Goal: Information Seeking & Learning: Learn about a topic

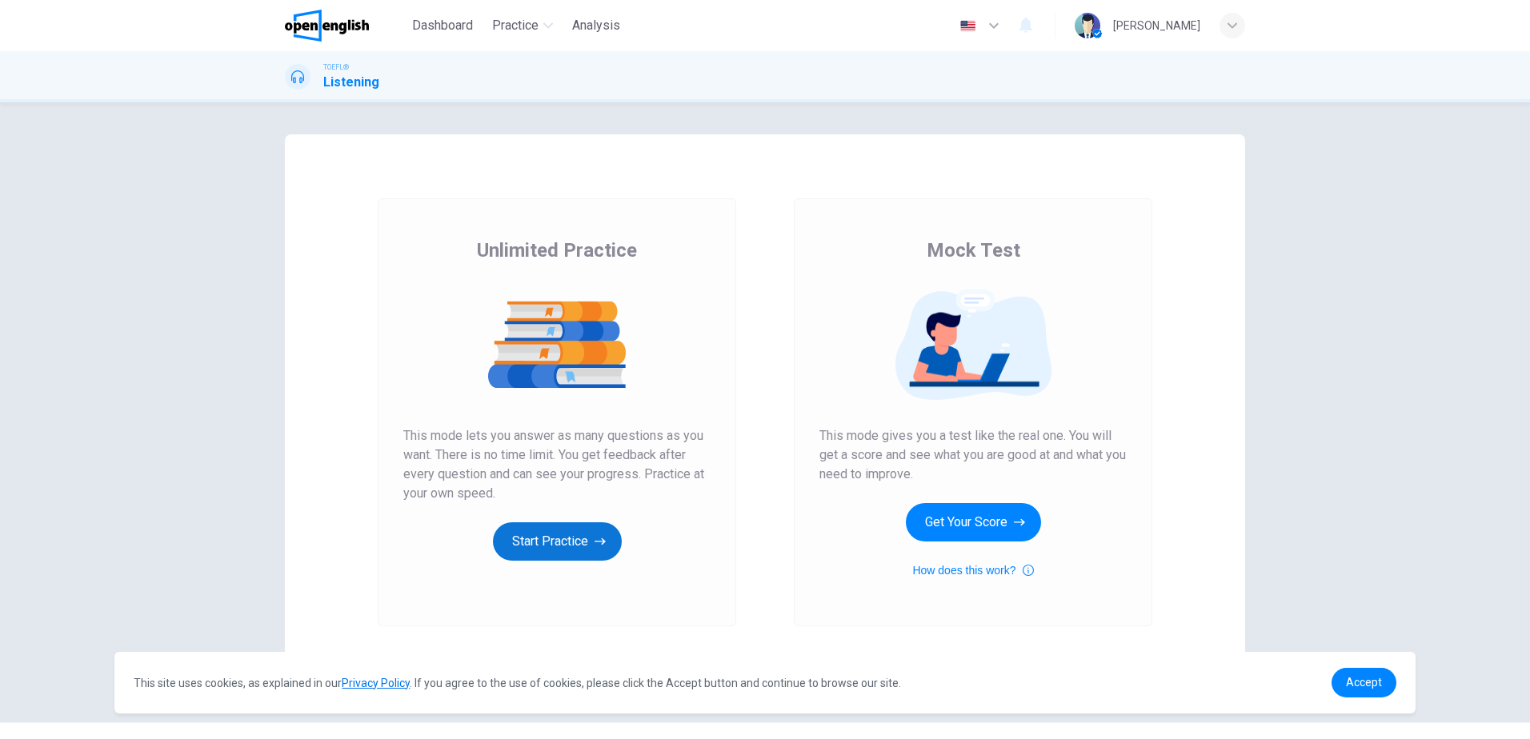
click at [590, 535] on button "Start Practice" at bounding box center [557, 542] width 129 height 38
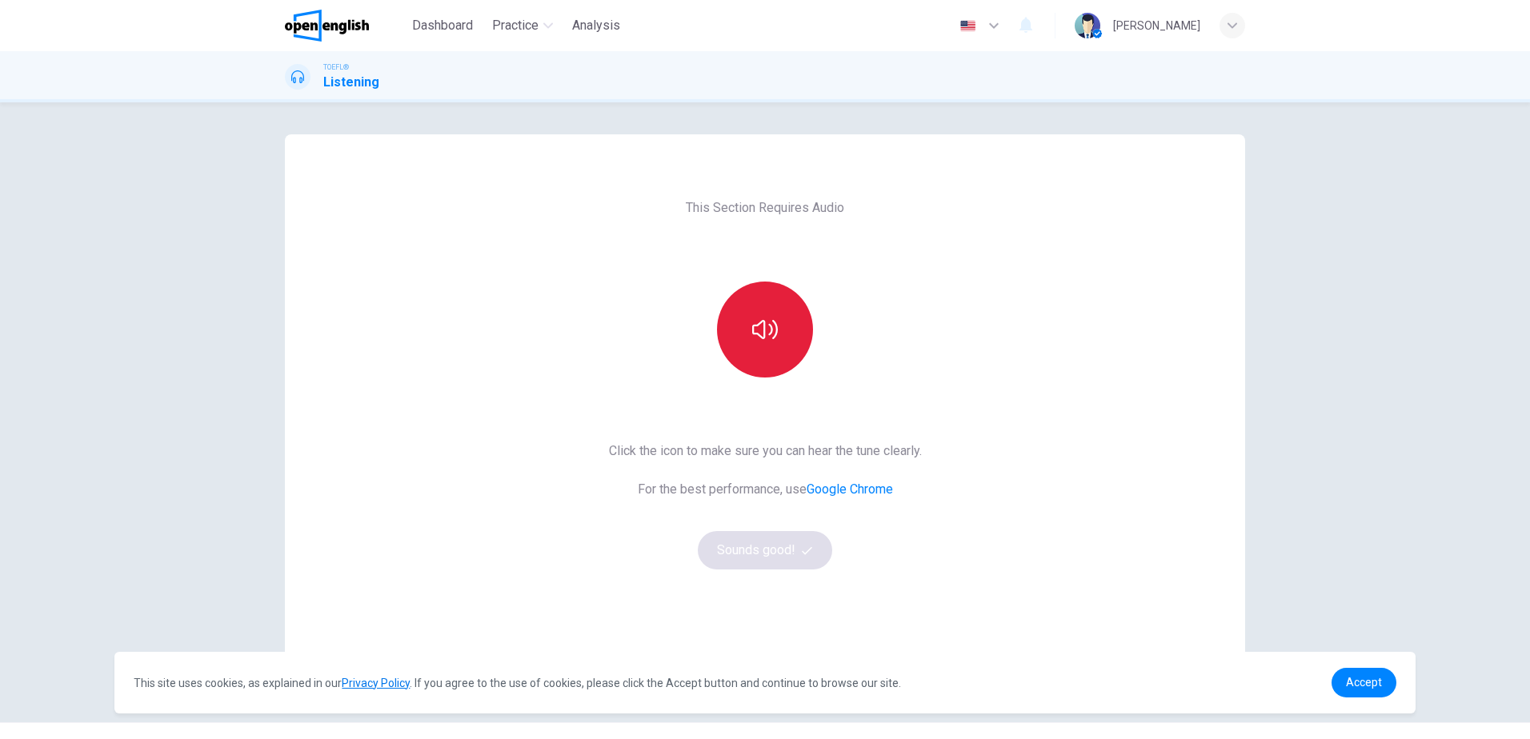
click at [763, 294] on button "button" at bounding box center [765, 330] width 96 height 96
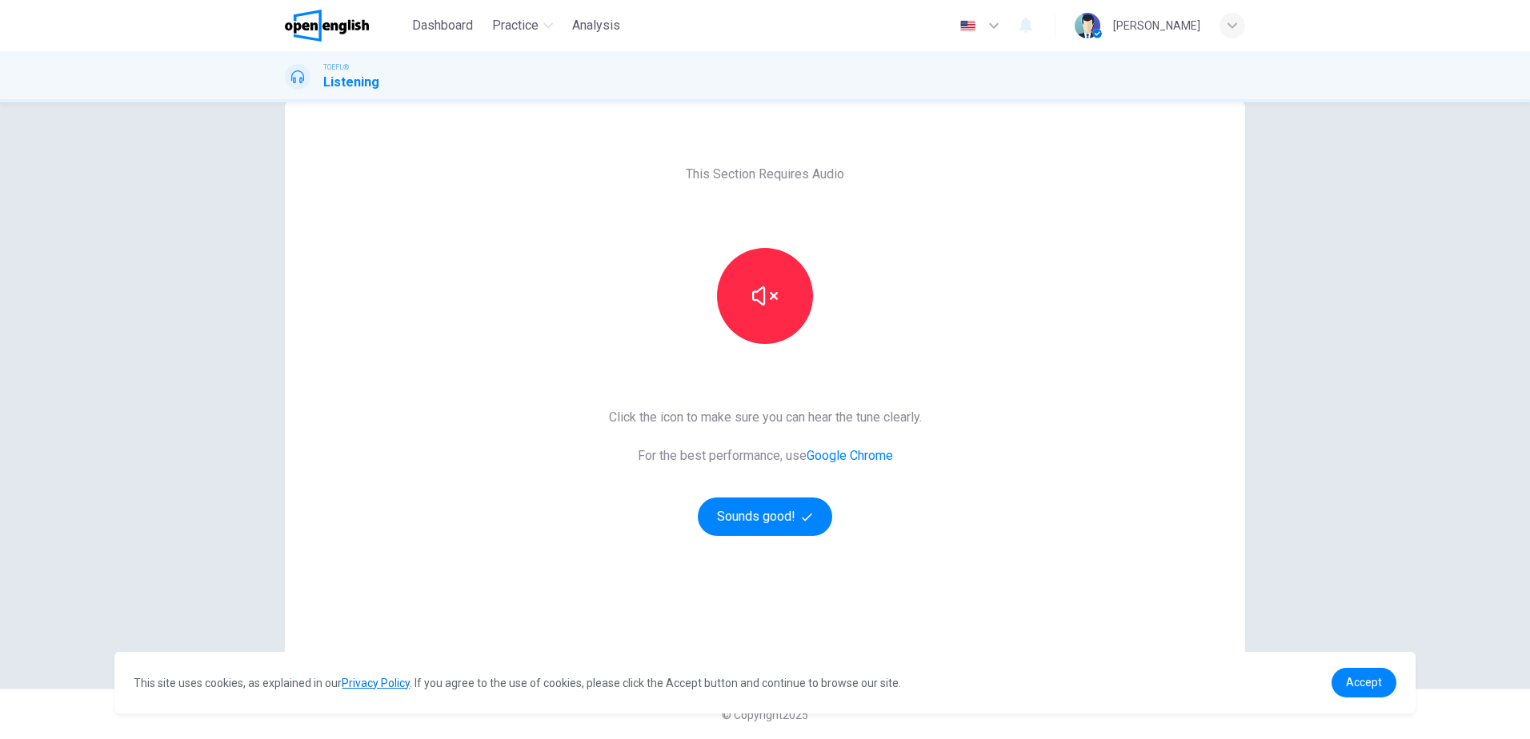
scroll to position [34, 0]
click at [1377, 679] on span "Accept" at bounding box center [1364, 682] width 36 height 13
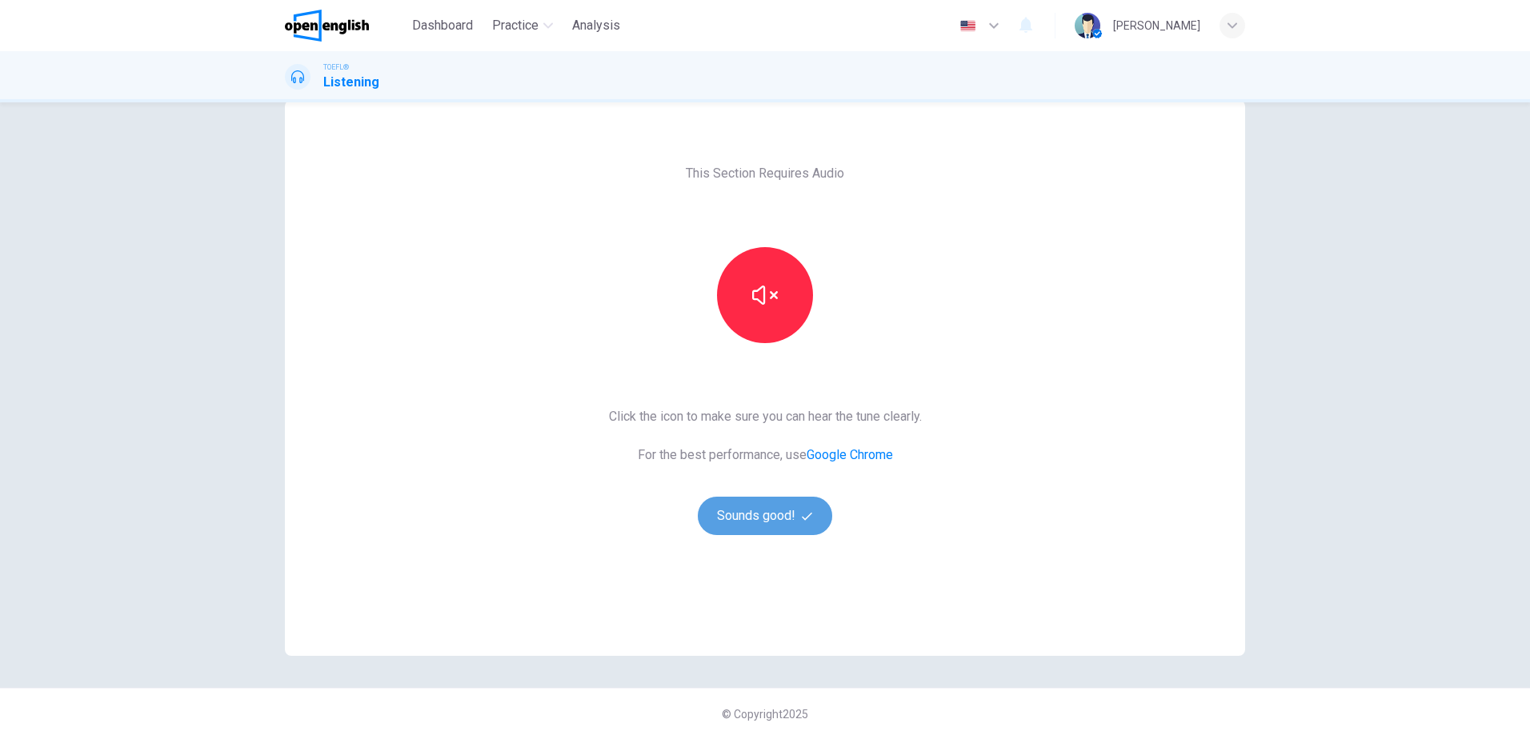
click at [798, 525] on button "Sounds good!" at bounding box center [765, 516] width 134 height 38
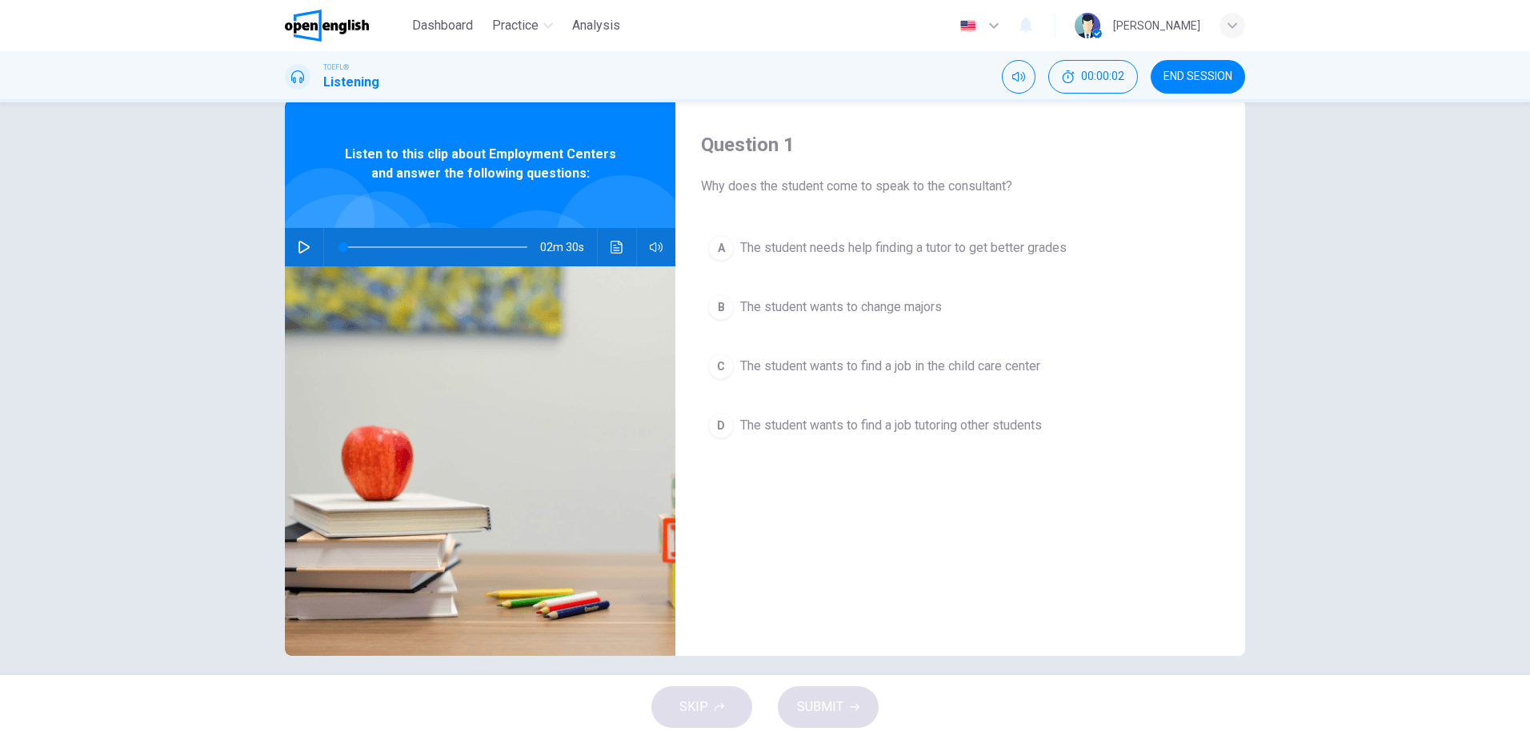
click at [298, 246] on icon "button" at bounding box center [304, 247] width 13 height 13
type input "*"
click at [655, 242] on icon "button" at bounding box center [656, 247] width 13 height 13
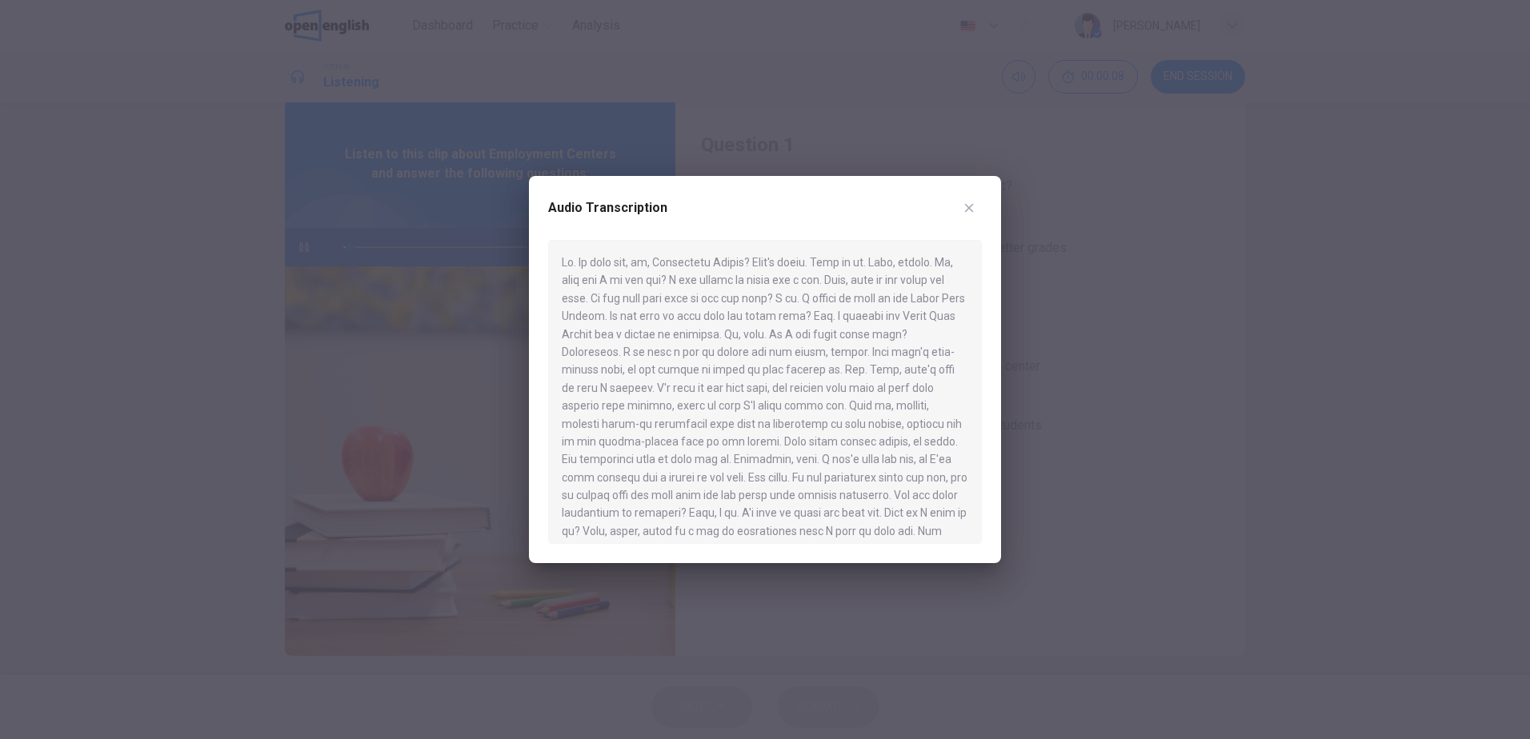
click at [965, 202] on icon "button" at bounding box center [969, 208] width 13 height 13
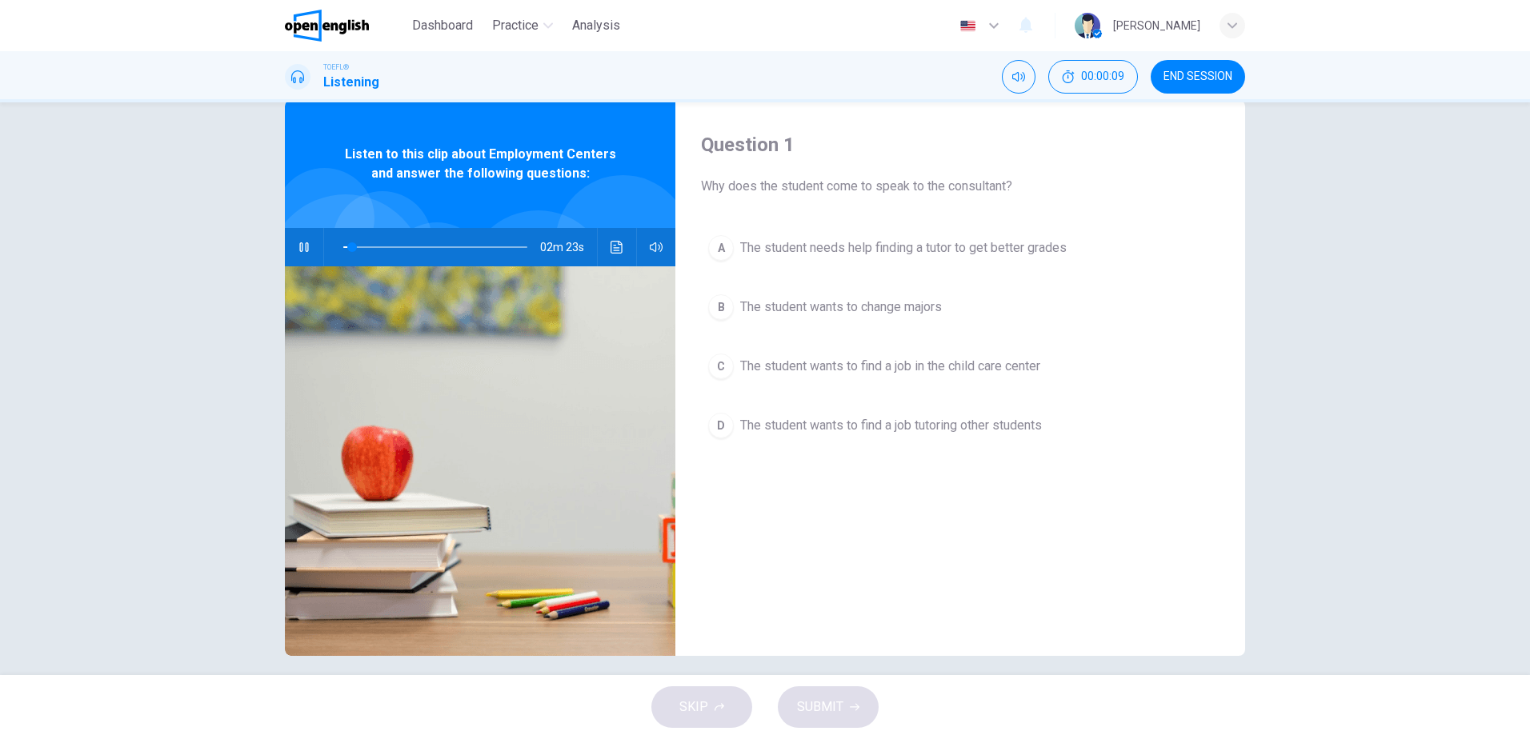
click at [298, 248] on icon "button" at bounding box center [304, 247] width 13 height 13
click at [303, 245] on icon "button" at bounding box center [304, 247] width 13 height 13
drag, startPoint x: 334, startPoint y: 251, endPoint x: 290, endPoint y: 250, distance: 44.0
click at [290, 250] on div "02m 30s" at bounding box center [480, 247] width 390 height 38
click at [1189, 486] on div "Question 1 Why does the student come to speak to the consultant? A The student …" at bounding box center [960, 378] width 570 height 556
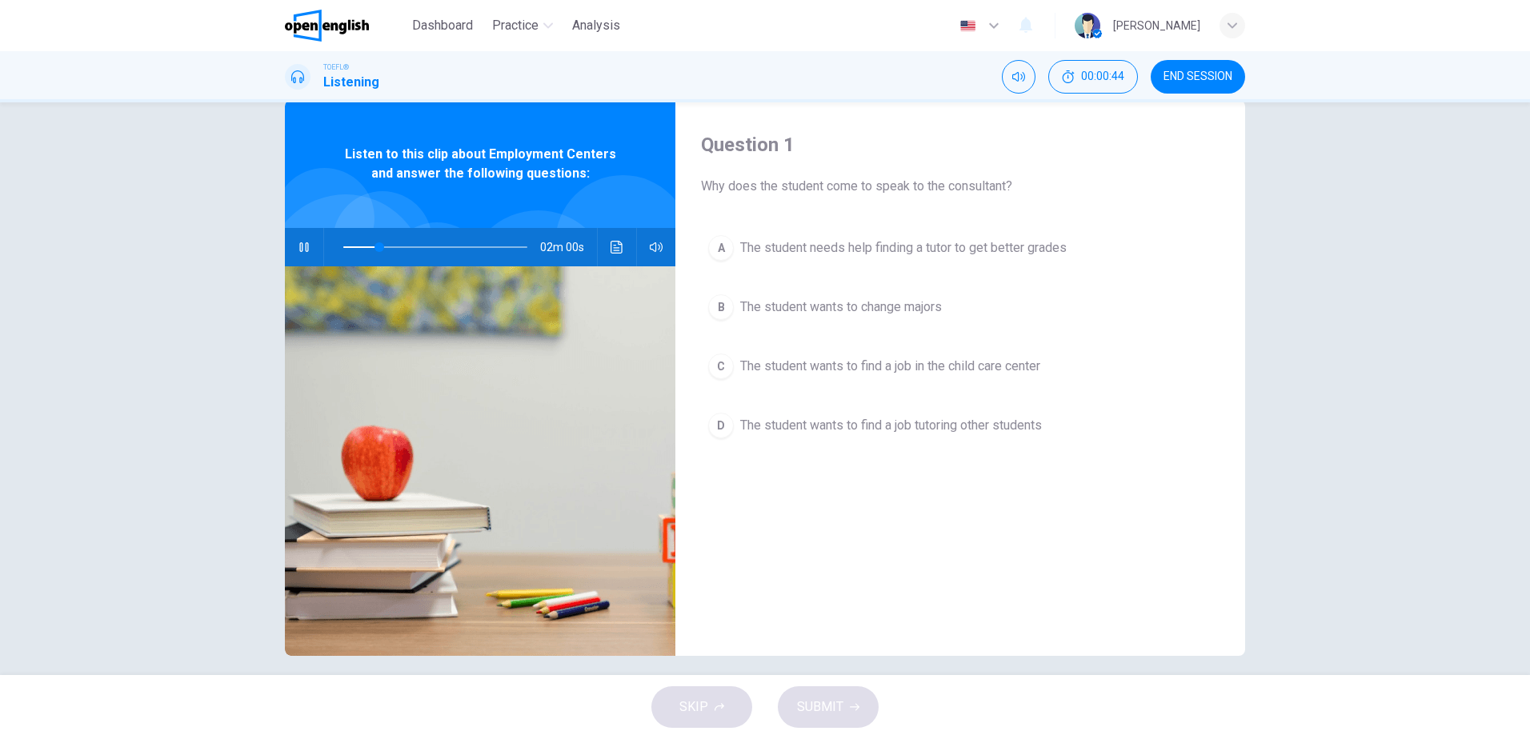
click at [715, 368] on div "C" at bounding box center [721, 367] width 26 height 26
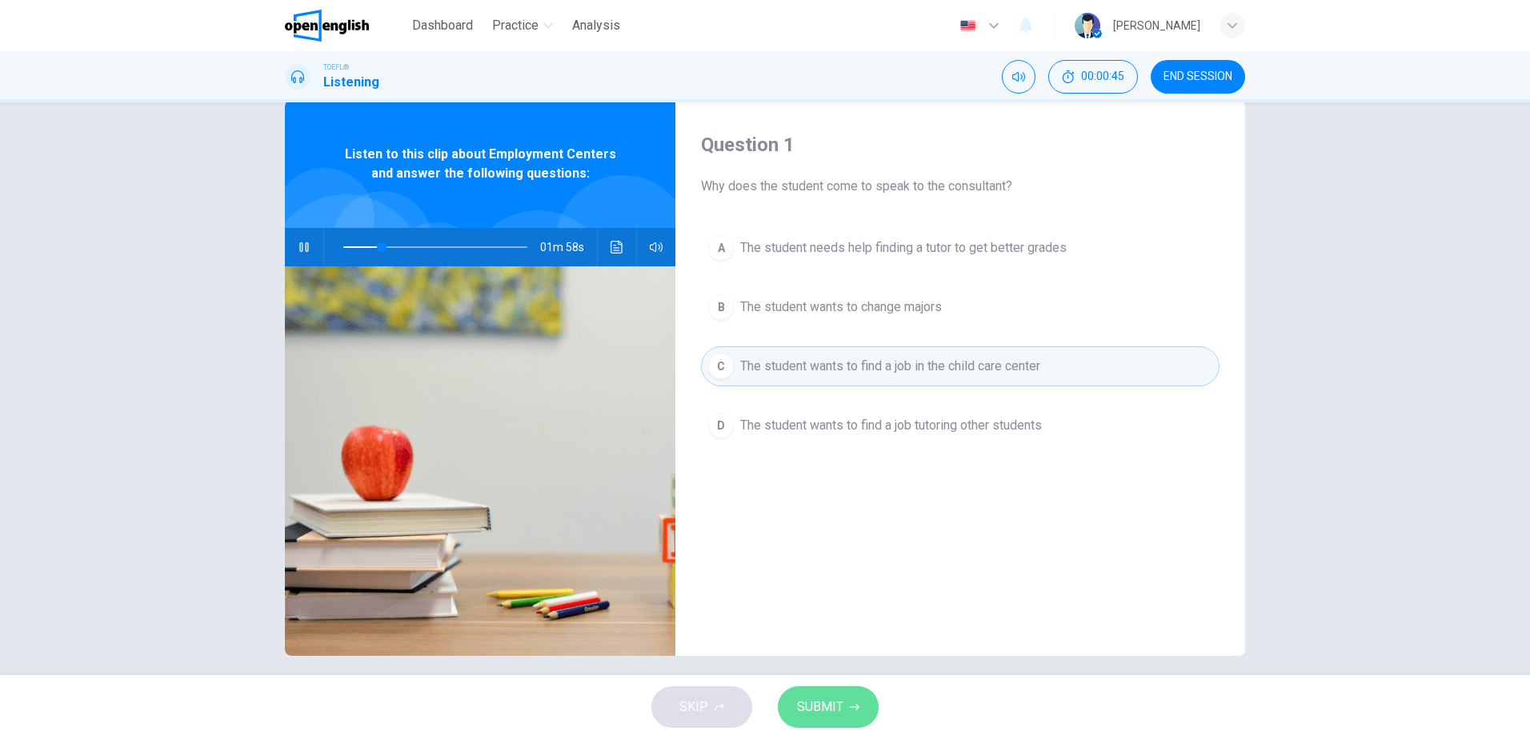
click at [846, 691] on button "SUBMIT" at bounding box center [828, 708] width 101 height 42
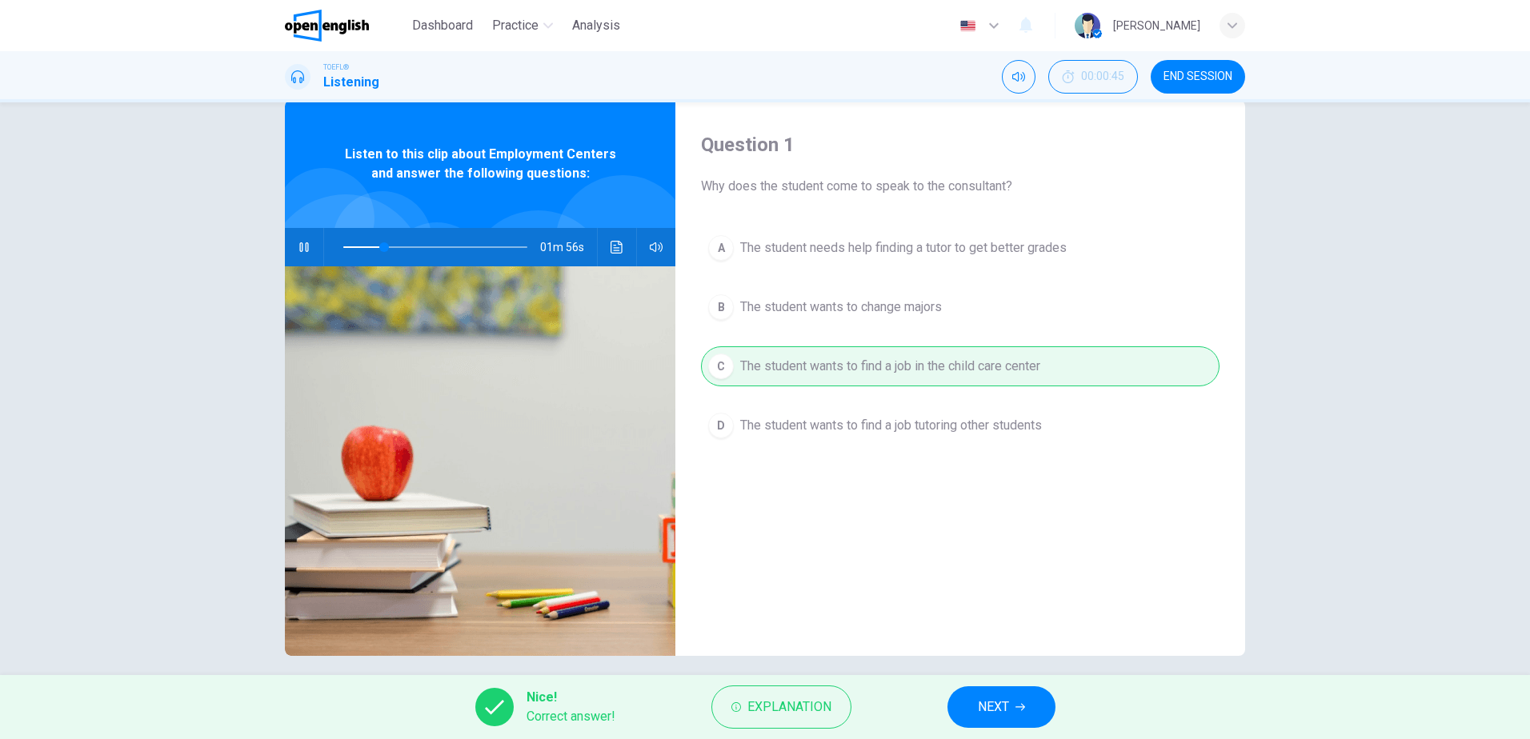
click at [1032, 711] on button "NEXT" at bounding box center [1001, 708] width 108 height 42
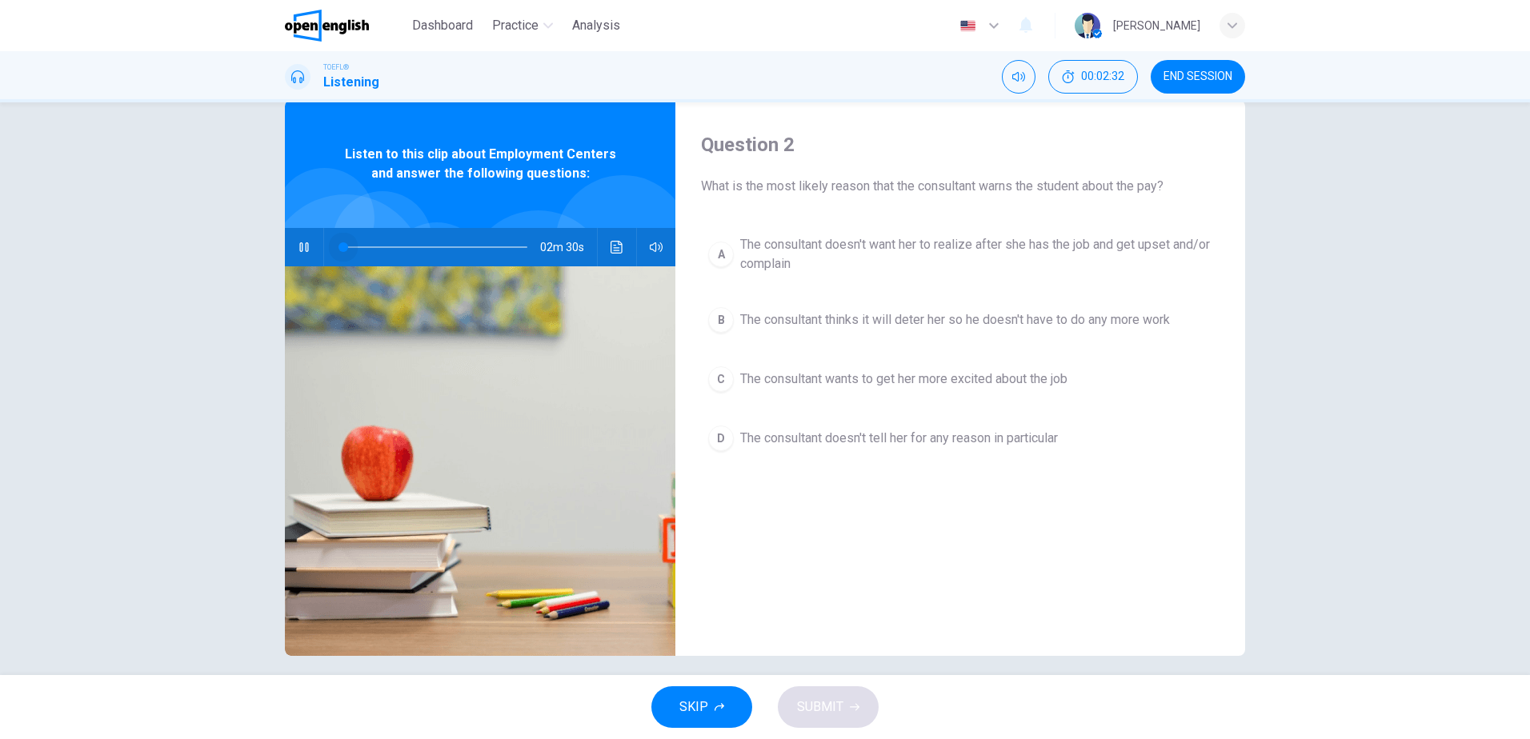
drag, startPoint x: 511, startPoint y: 250, endPoint x: 226, endPoint y: 235, distance: 286.0
click at [220, 246] on div "Question 2 What is the most likely reason that the consultant warns the student…" at bounding box center [765, 388] width 1530 height 573
click at [609, 257] on button "Click to see the audio transcription" at bounding box center [617, 247] width 26 height 38
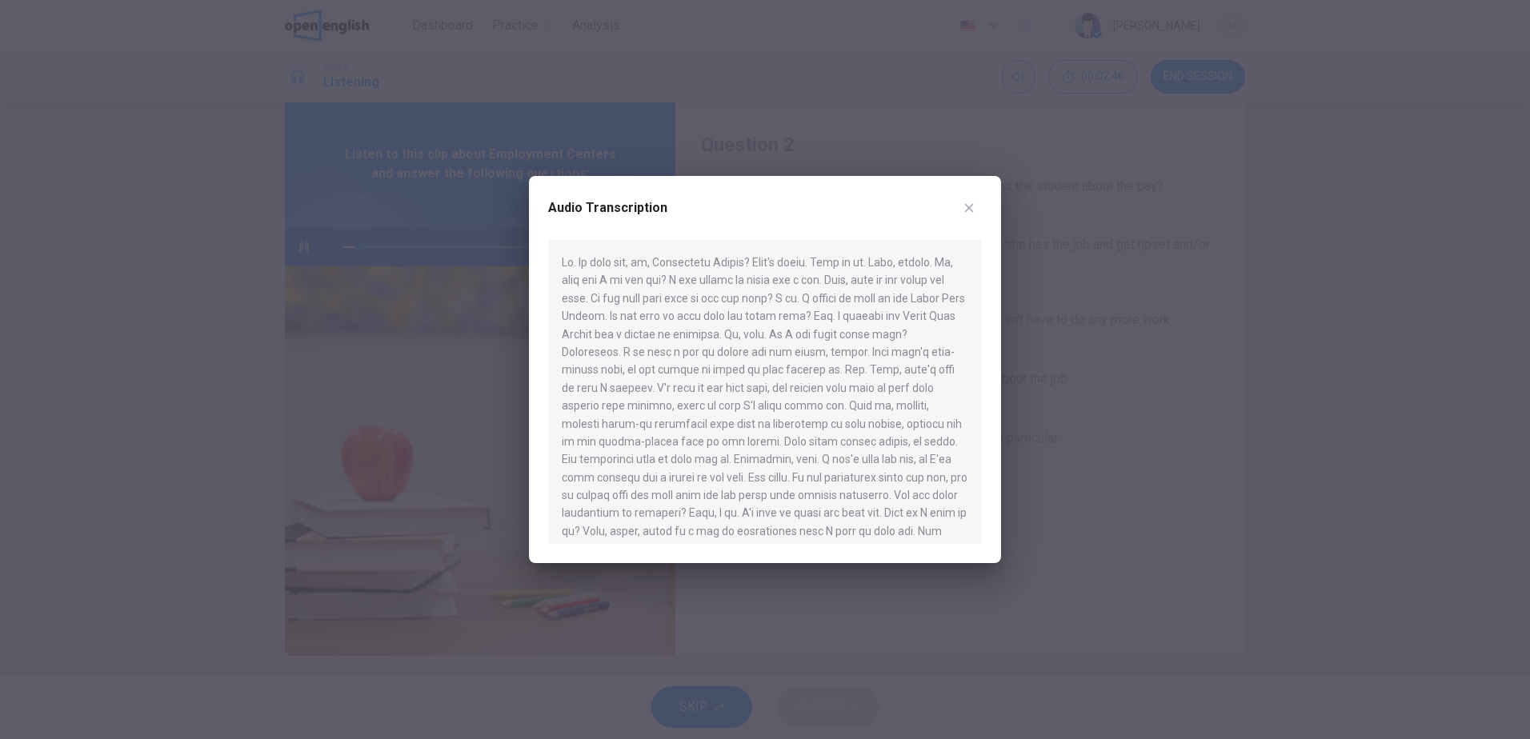
click at [959, 207] on button "button" at bounding box center [969, 208] width 26 height 26
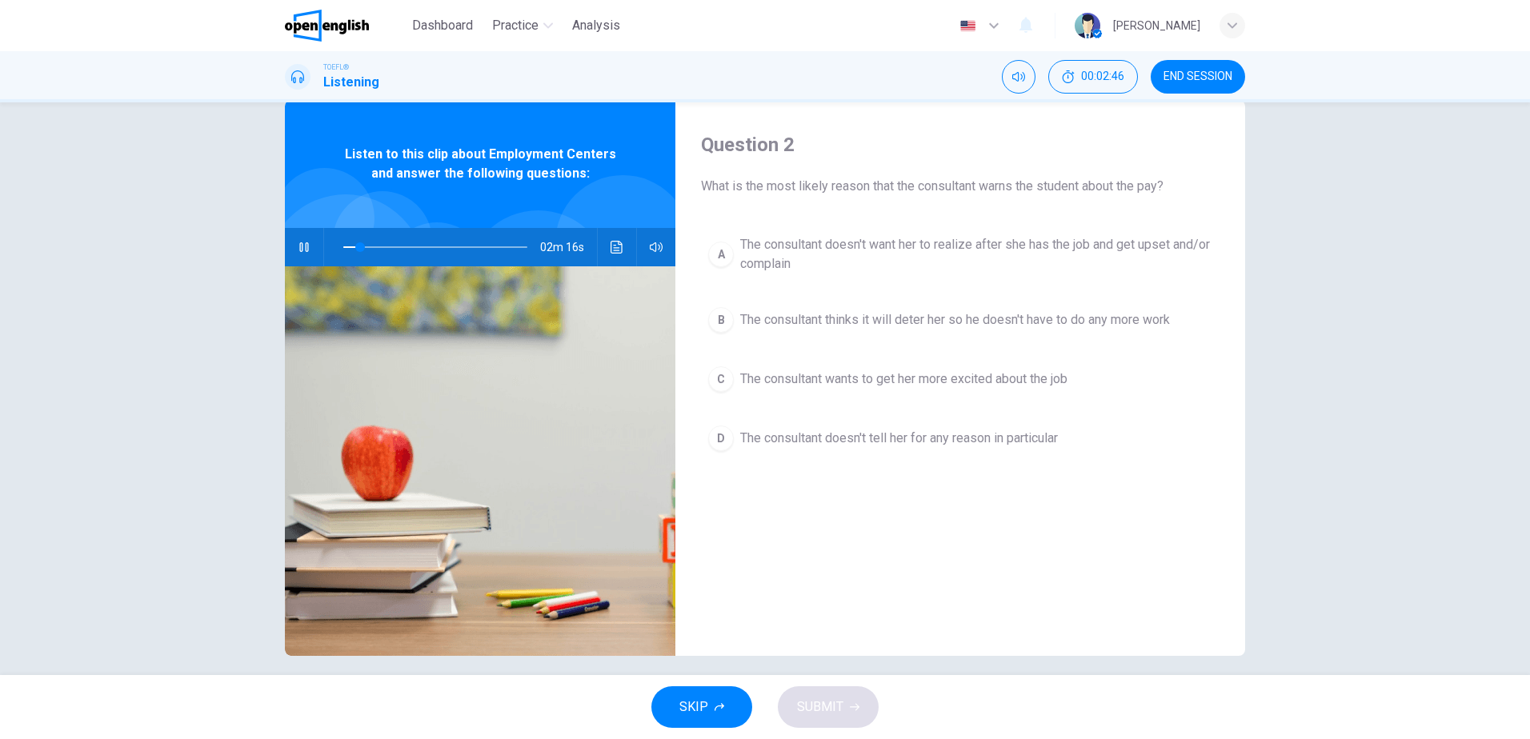
click at [658, 245] on icon "button" at bounding box center [656, 247] width 13 height 13
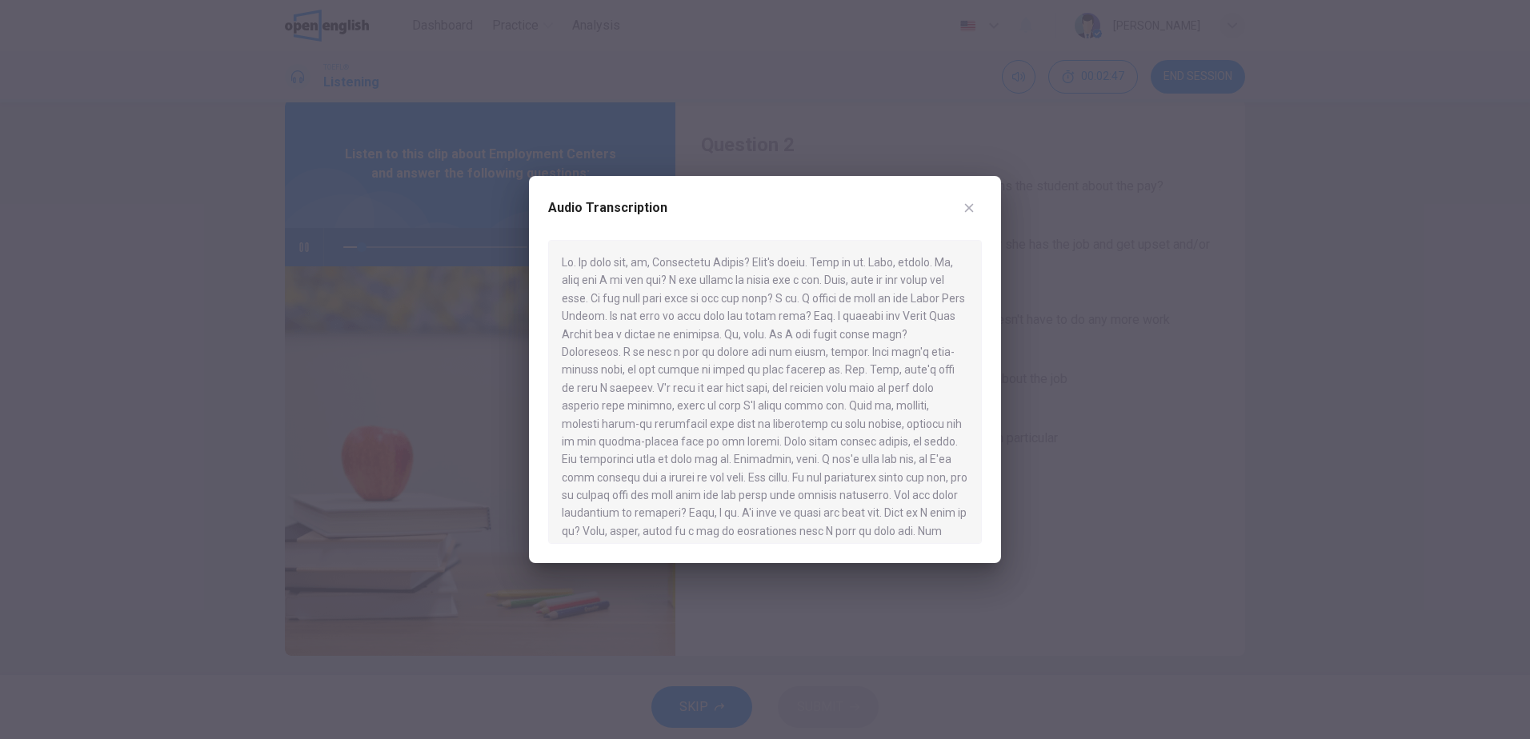
click at [972, 201] on button "button" at bounding box center [969, 208] width 26 height 26
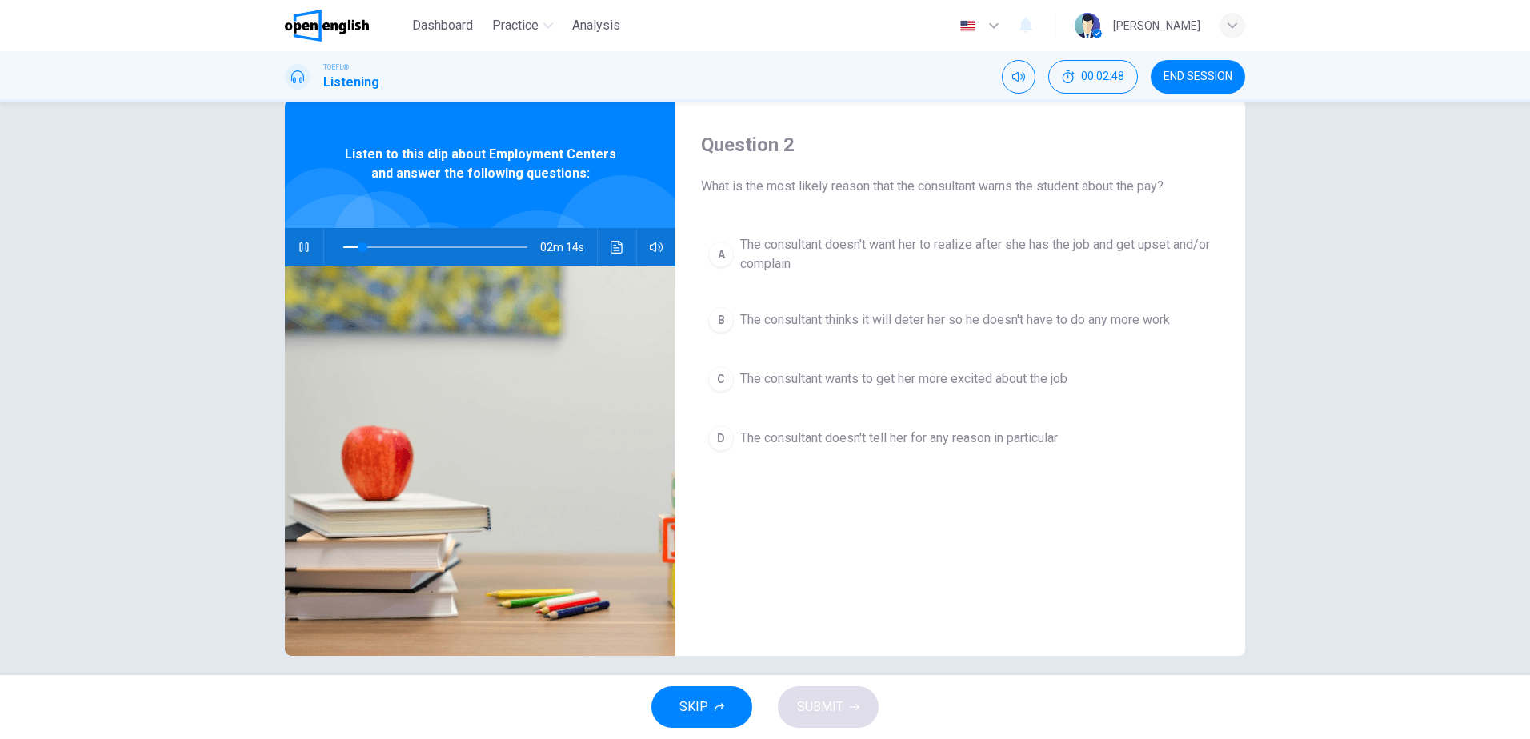
click at [603, 209] on div at bounding box center [622, 242] width 135 height 135
click at [584, 246] on span "02m 13s" at bounding box center [568, 247] width 57 height 38
click at [306, 247] on button "button" at bounding box center [304, 247] width 26 height 38
click at [305, 247] on icon "button" at bounding box center [303, 247] width 11 height 13
click at [298, 252] on icon "button" at bounding box center [304, 247] width 13 height 13
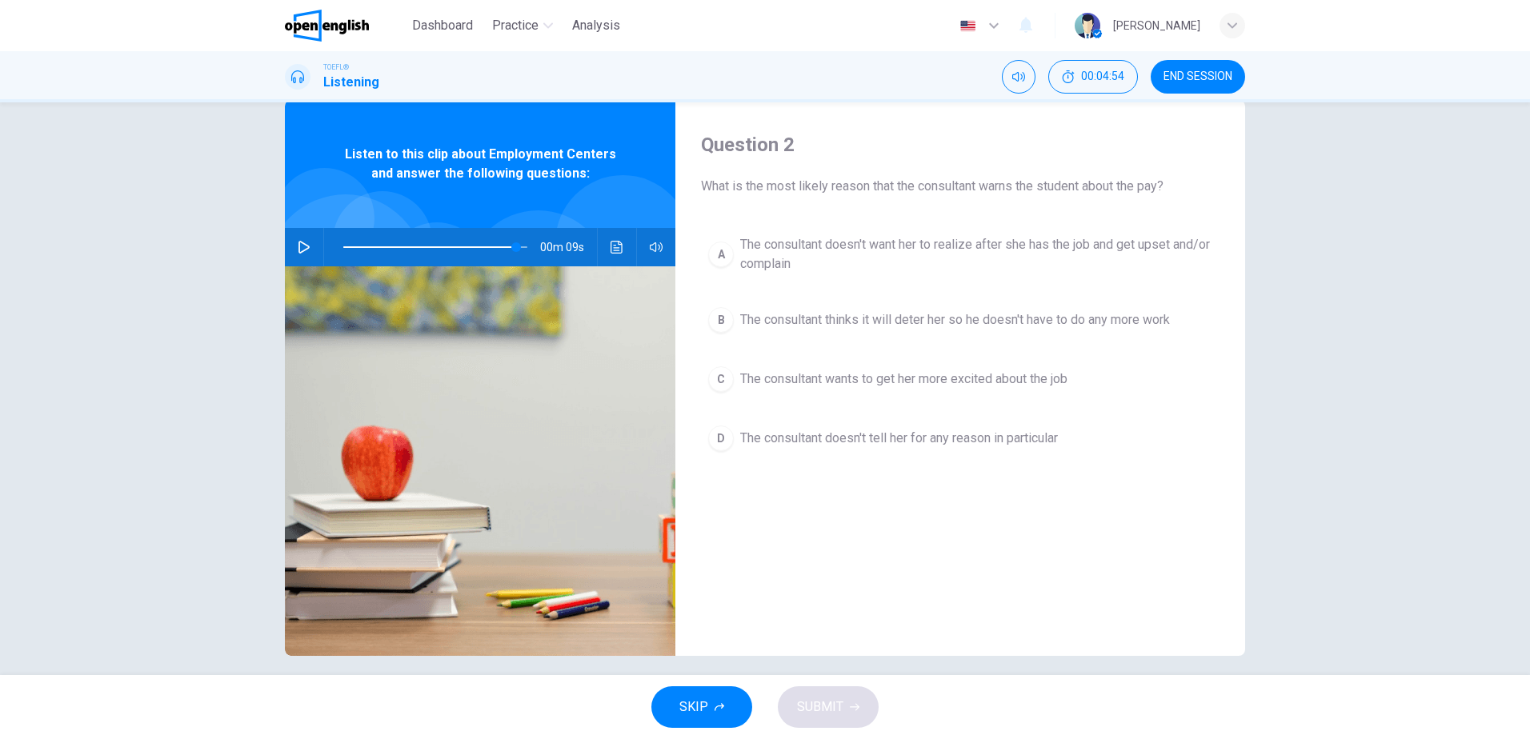
drag, startPoint x: 758, startPoint y: 189, endPoint x: 886, endPoint y: 179, distance: 128.4
click at [886, 179] on span "What is the most likely reason that the consultant warns the student about the …" at bounding box center [960, 186] width 519 height 19
drag, startPoint x: 718, startPoint y: 186, endPoint x: 809, endPoint y: 184, distance: 91.3
click at [787, 184] on span "What is the most likely reason that the consultant warns the student about the …" at bounding box center [960, 186] width 519 height 19
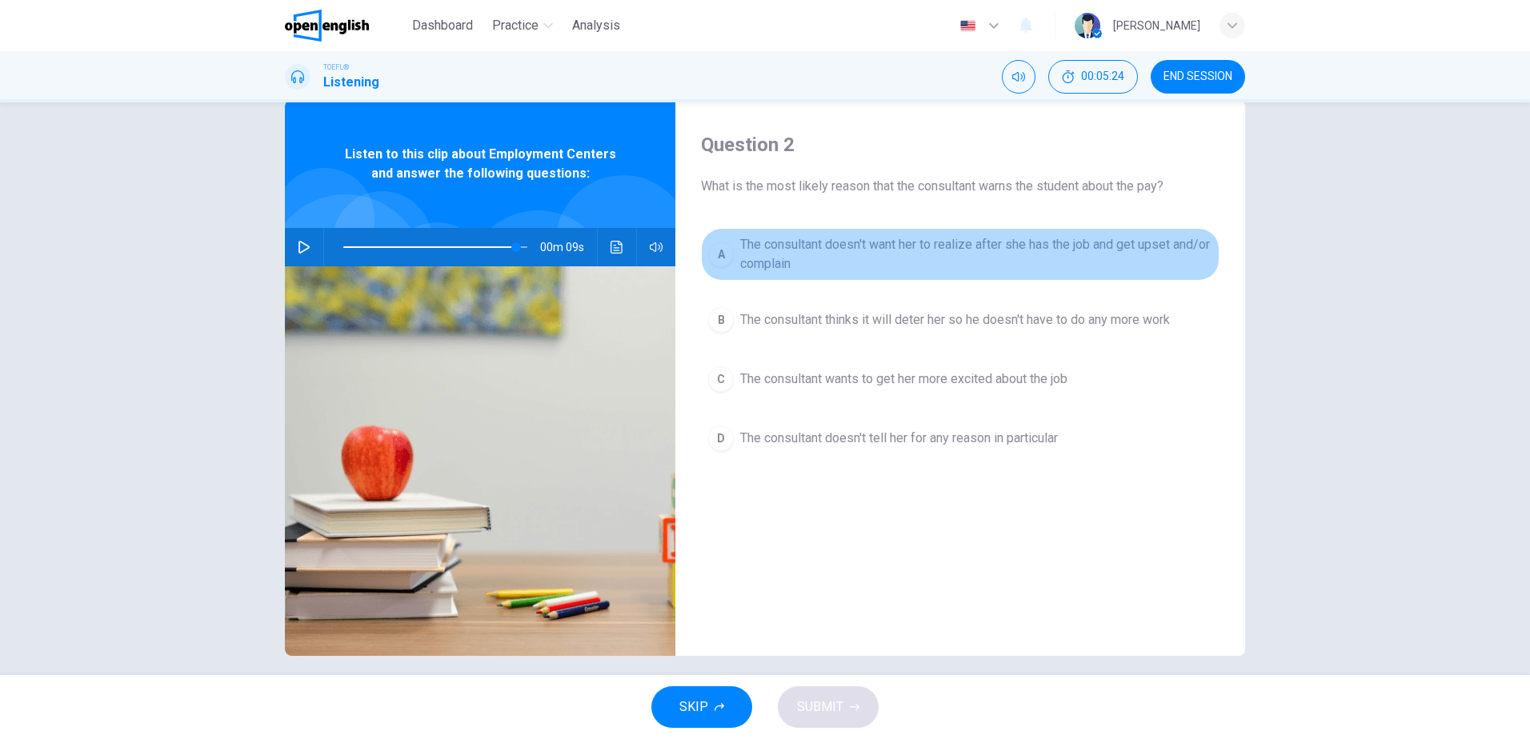
click at [715, 257] on div "A" at bounding box center [721, 255] width 26 height 26
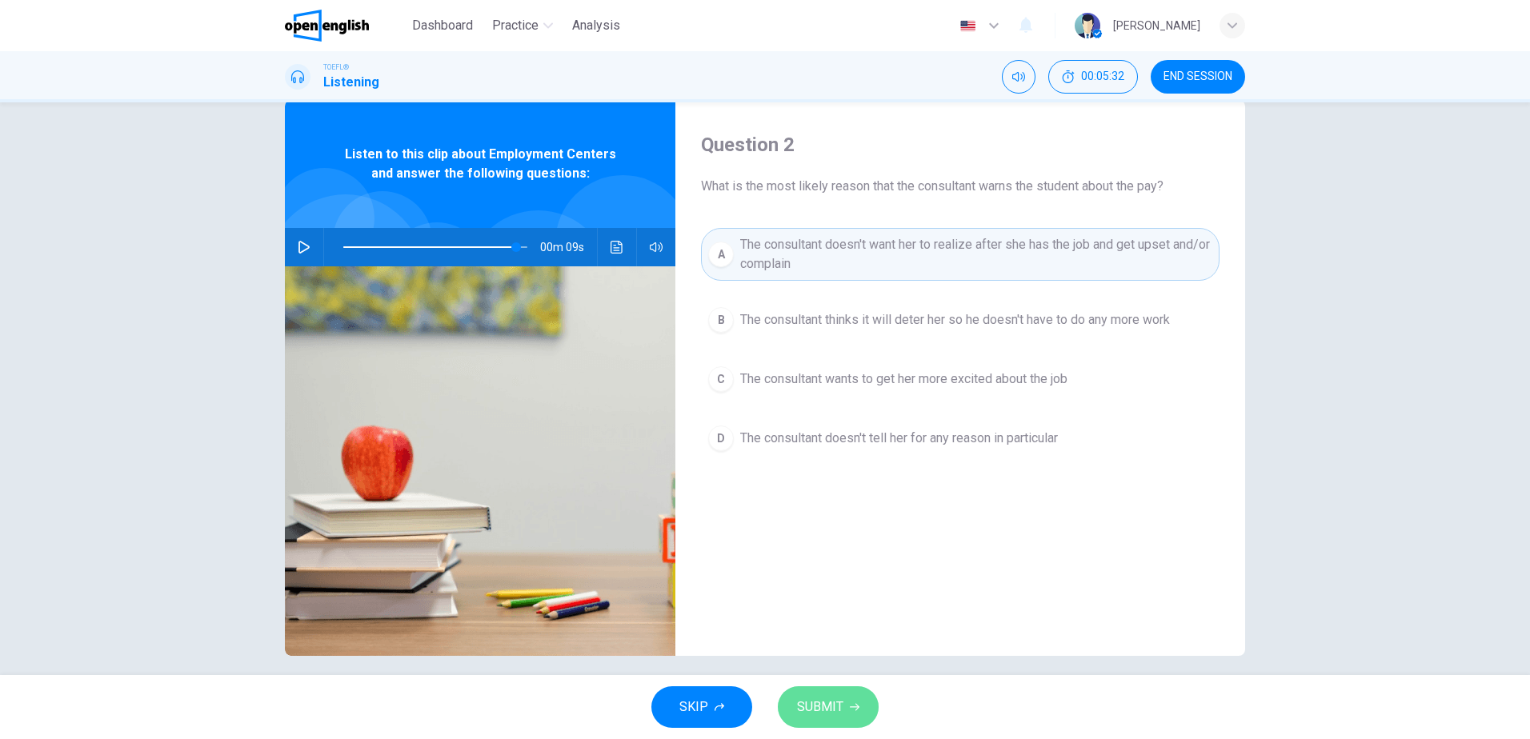
click at [833, 701] on span "SUBMIT" at bounding box center [820, 707] width 46 height 22
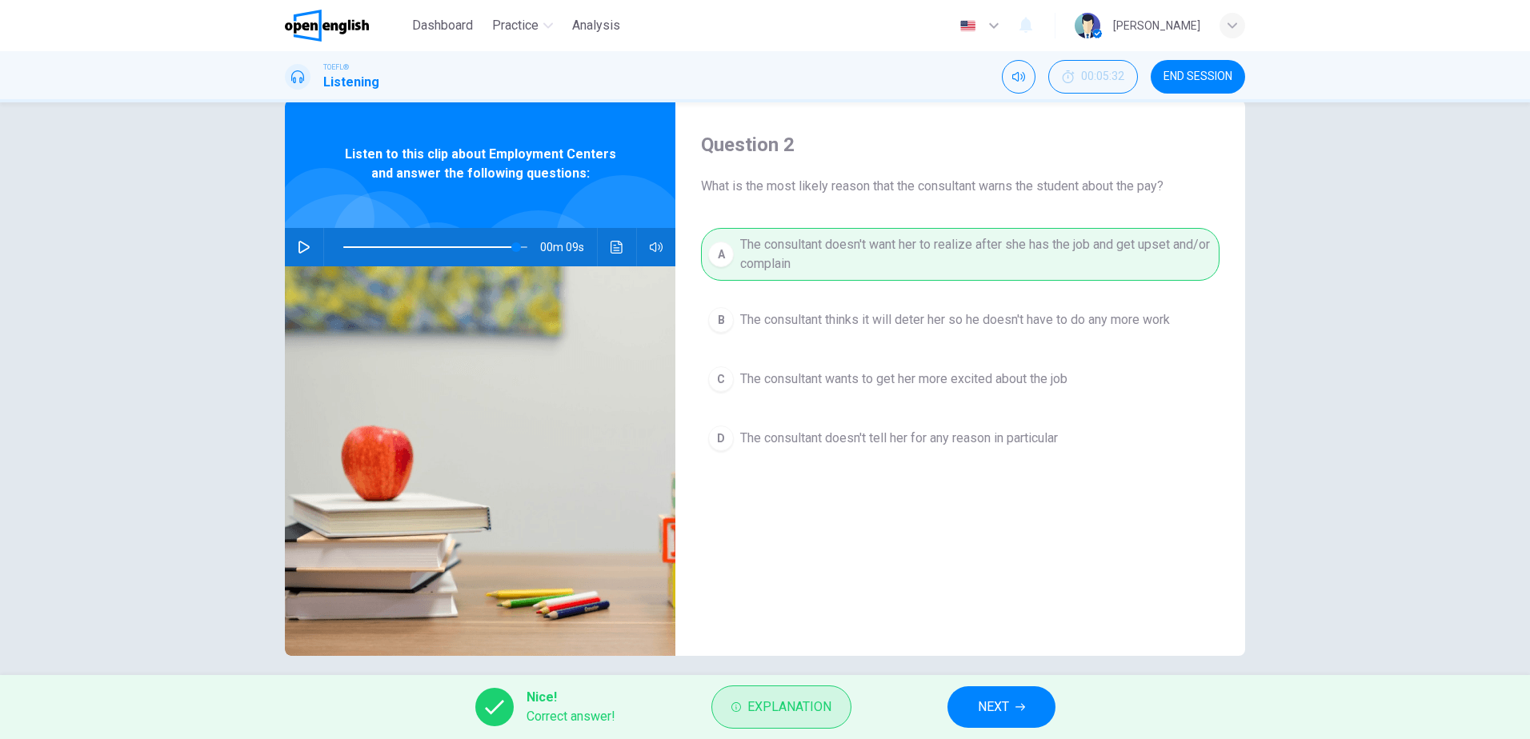
click at [800, 709] on span "Explanation" at bounding box center [789, 707] width 84 height 22
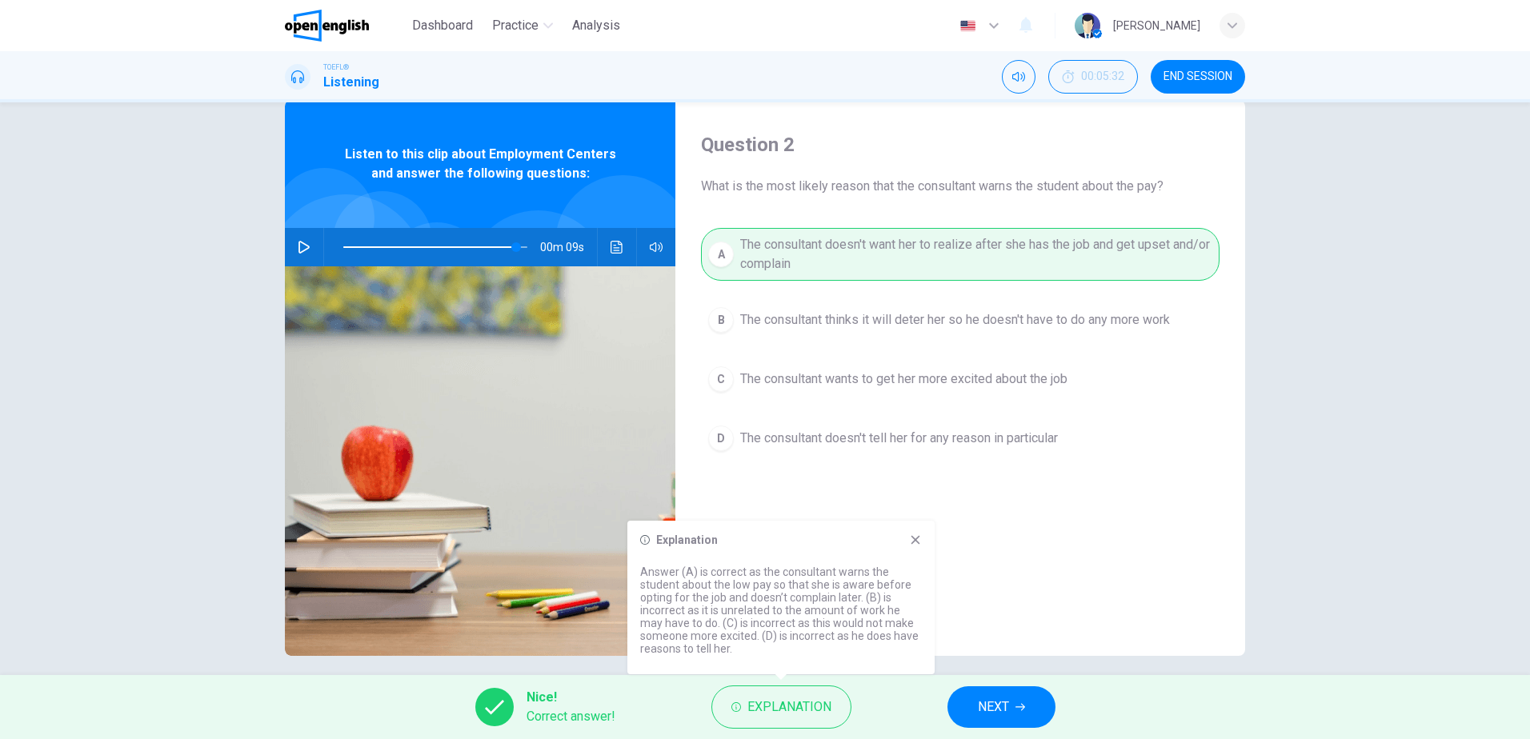
drag, startPoint x: 699, startPoint y: 571, endPoint x: 885, endPoint y: 571, distance: 185.6
click at [885, 571] on p "Answer (A) is correct as the consultant warns the student about the low pay so …" at bounding box center [781, 611] width 282 height 90
drag, startPoint x: 698, startPoint y: 595, endPoint x: 793, endPoint y: 584, distance: 95.9
click at [887, 583] on p "Answer (A) is correct as the consultant warns the student about the low pay so …" at bounding box center [781, 611] width 282 height 90
drag, startPoint x: 705, startPoint y: 595, endPoint x: 773, endPoint y: 599, distance: 68.1
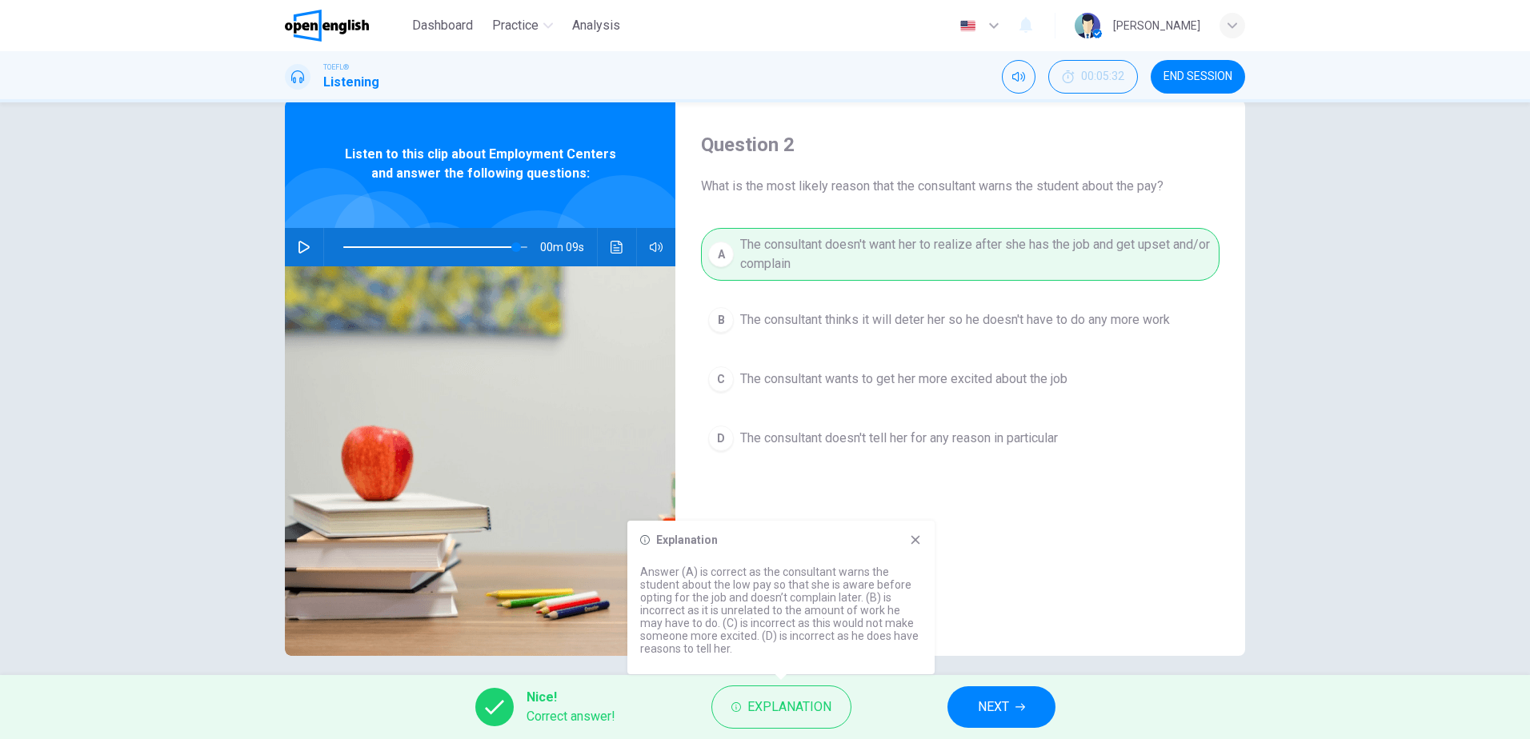
click at [772, 599] on p "Answer (A) is correct as the consultant warns the student about the low pay so …" at bounding box center [781, 611] width 282 height 90
drag, startPoint x: 720, startPoint y: 606, endPoint x: 901, endPoint y: 609, distance: 180.9
click at [898, 609] on p "Answer (A) is correct as the consultant warns the student about the low pay so …" at bounding box center [781, 611] width 282 height 90
click at [1018, 699] on button "NEXT" at bounding box center [1001, 708] width 108 height 42
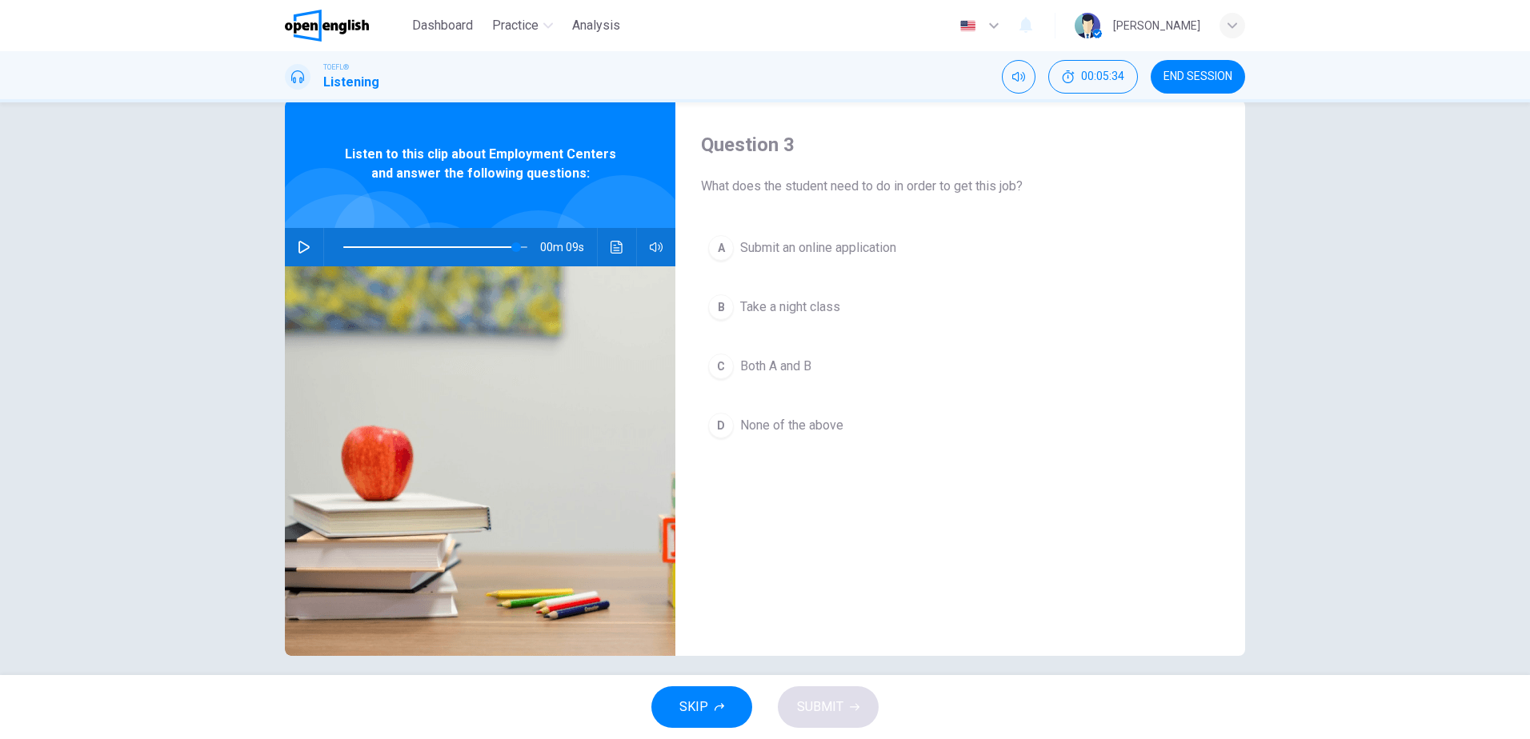
drag, startPoint x: 763, startPoint y: 185, endPoint x: 1025, endPoint y: 194, distance: 261.8
click at [1023, 186] on span "What does the student need to do in order to get this job?" at bounding box center [960, 186] width 519 height 19
click at [799, 252] on span "Submit an online application" at bounding box center [818, 247] width 156 height 19
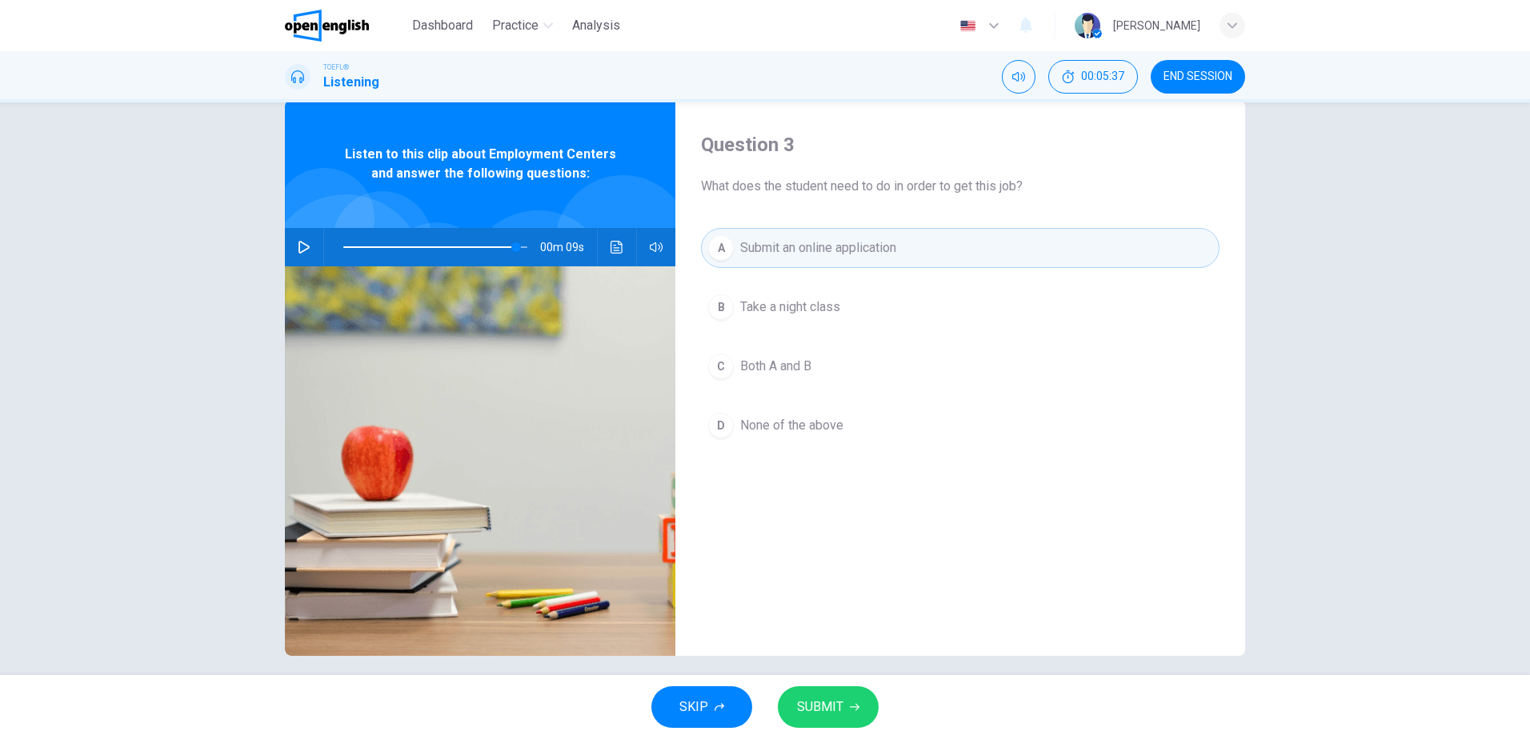
click at [817, 703] on span "SUBMIT" at bounding box center [820, 707] width 46 height 22
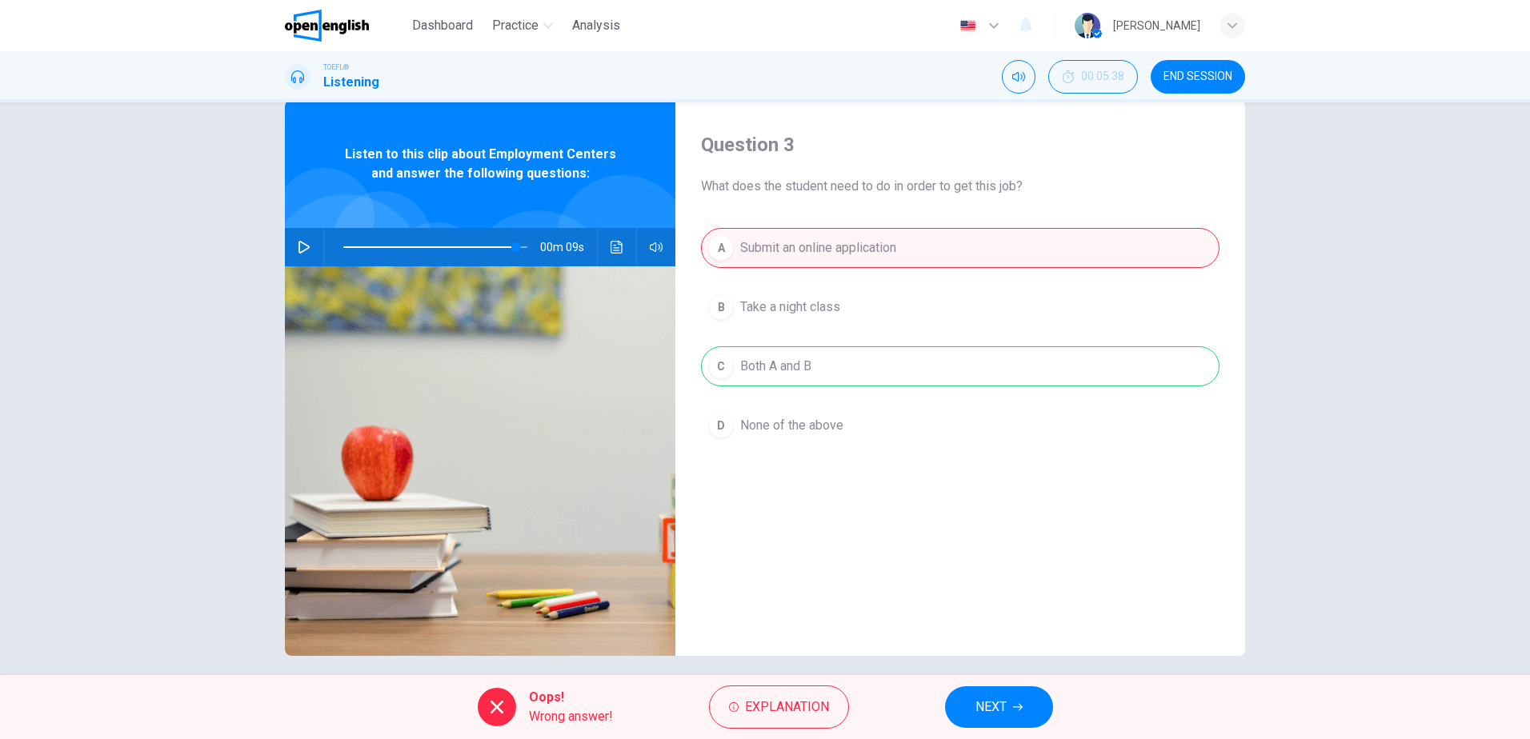
click at [994, 699] on span "NEXT" at bounding box center [990, 707] width 31 height 22
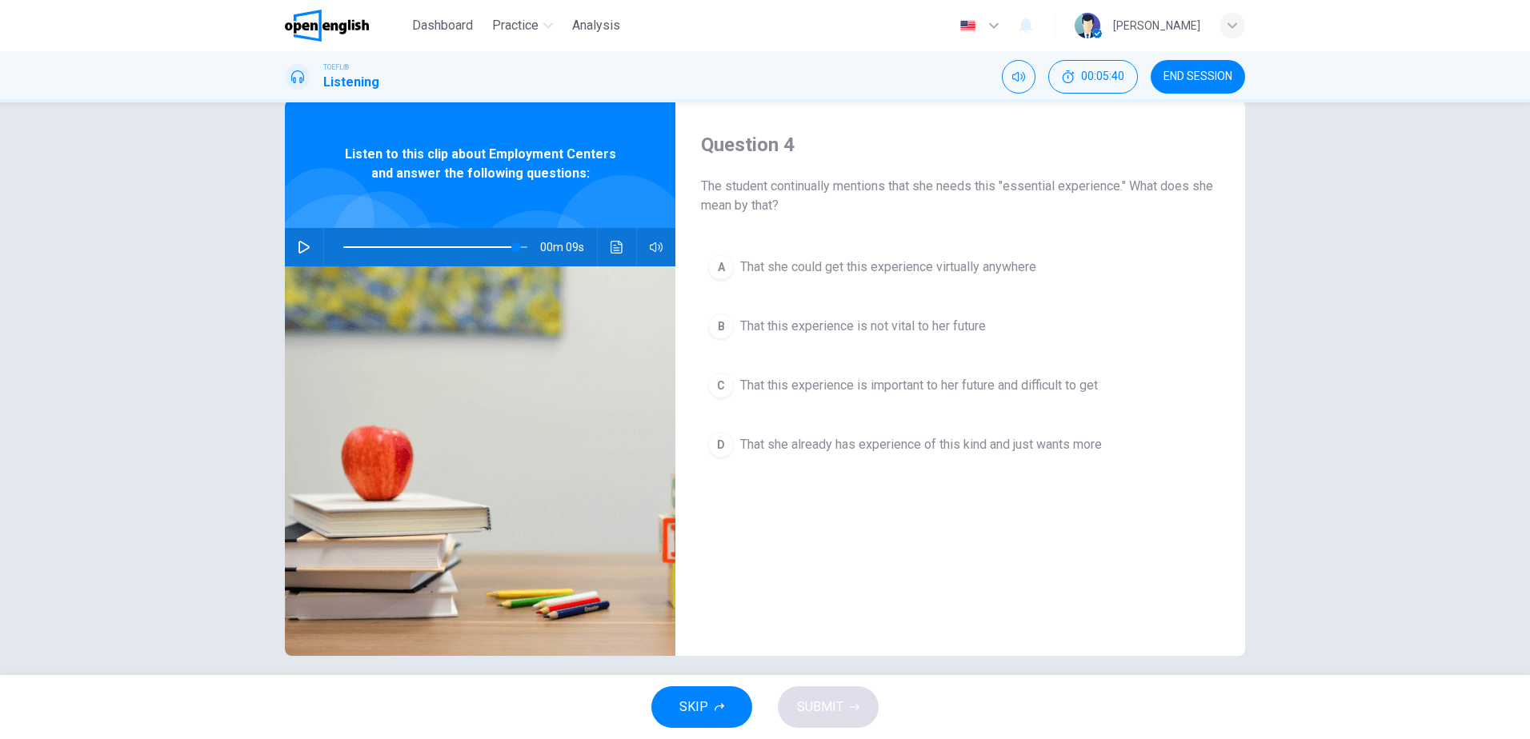
drag, startPoint x: 731, startPoint y: 180, endPoint x: 807, endPoint y: 182, distance: 75.2
click at [807, 182] on span "The student continually mentions that she needs this "essential experience." Wh…" at bounding box center [960, 196] width 519 height 38
click at [802, 388] on span "That this experience is important to her future and difficult to get" at bounding box center [919, 385] width 358 height 19
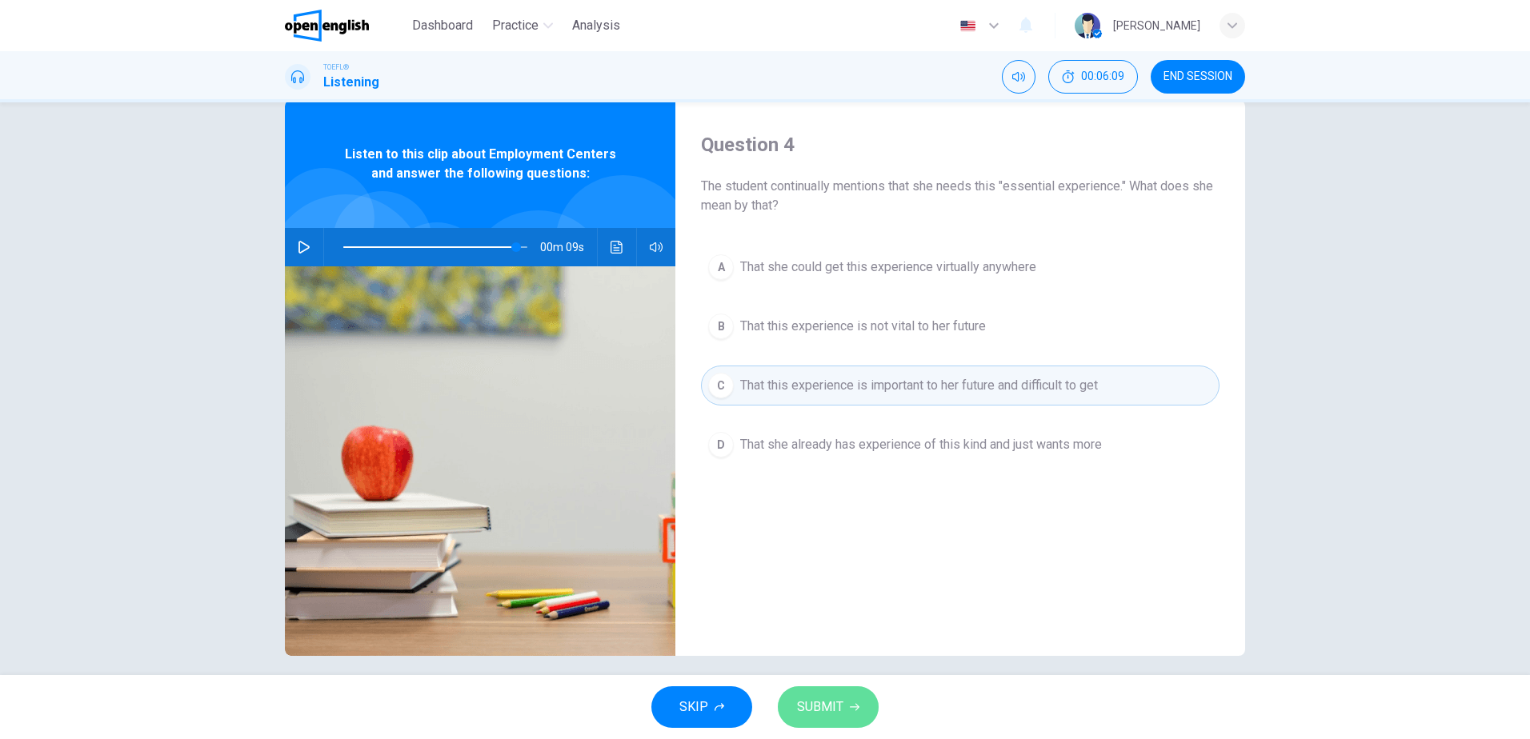
click at [831, 710] on span "SUBMIT" at bounding box center [820, 707] width 46 height 22
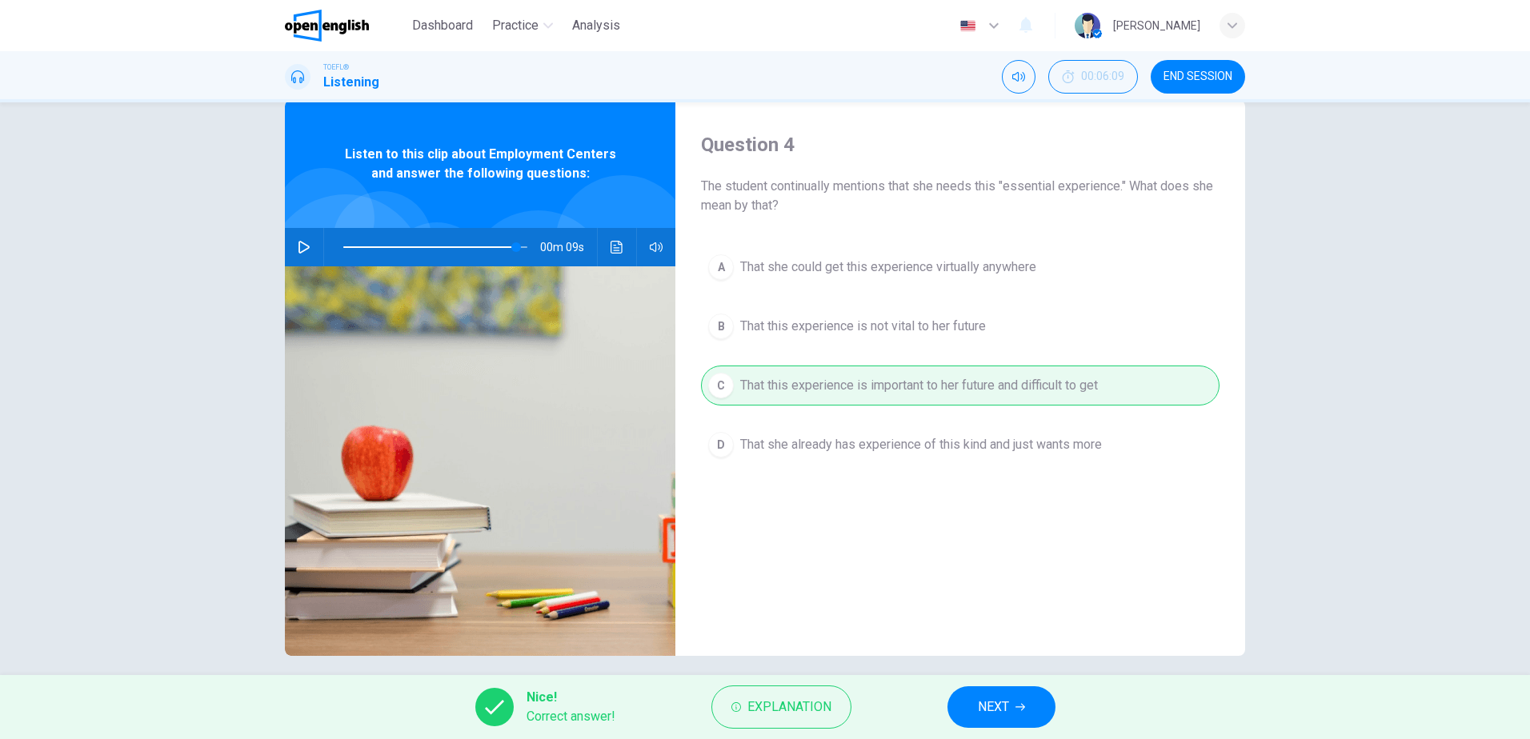
click at [1009, 709] on span "NEXT" at bounding box center [993, 707] width 31 height 22
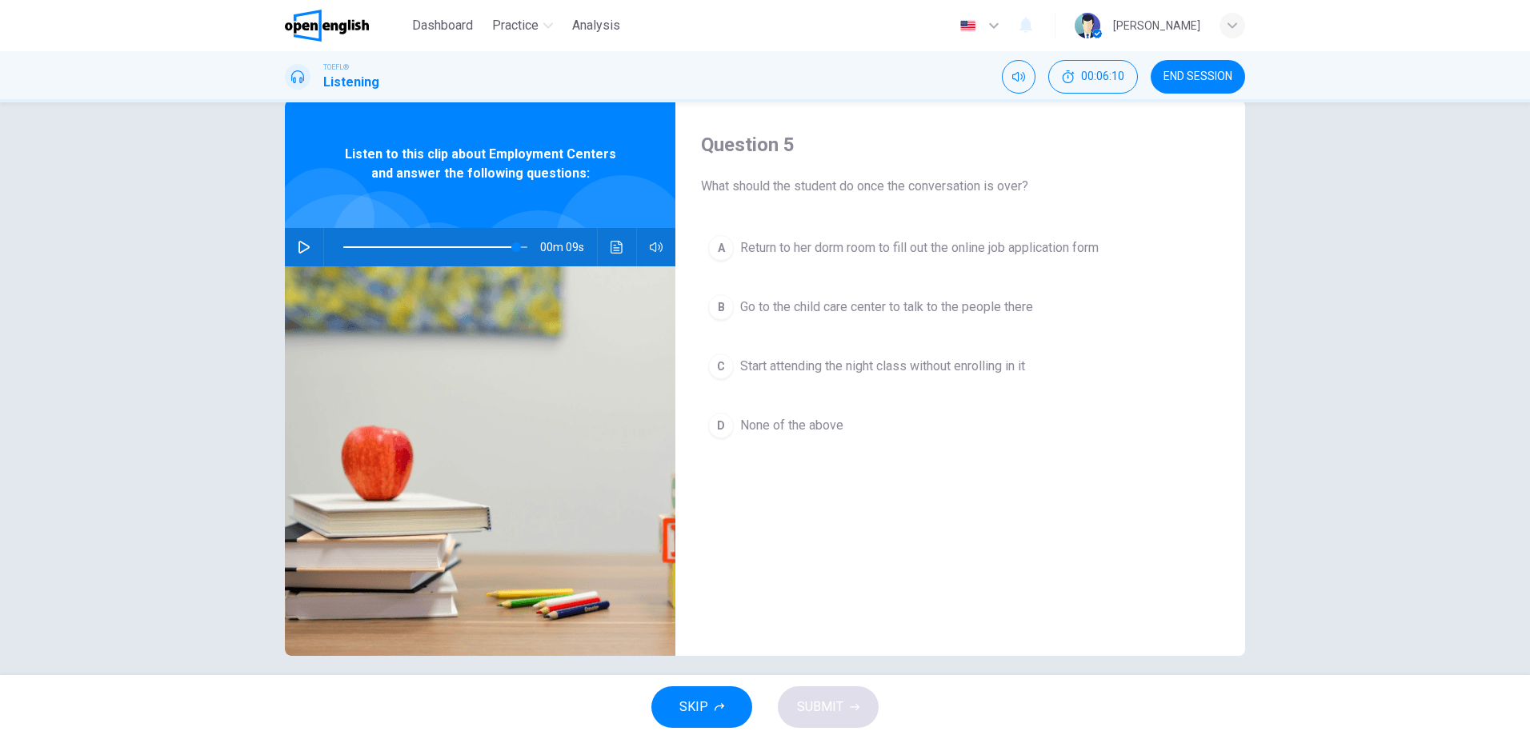
drag, startPoint x: 723, startPoint y: 178, endPoint x: 842, endPoint y: 182, distance: 119.3
click at [841, 183] on span "What should the student do once the conversation is over?" at bounding box center [960, 186] width 519 height 19
click at [983, 188] on span "What should the student do once the conversation is over?" at bounding box center [960, 186] width 519 height 19
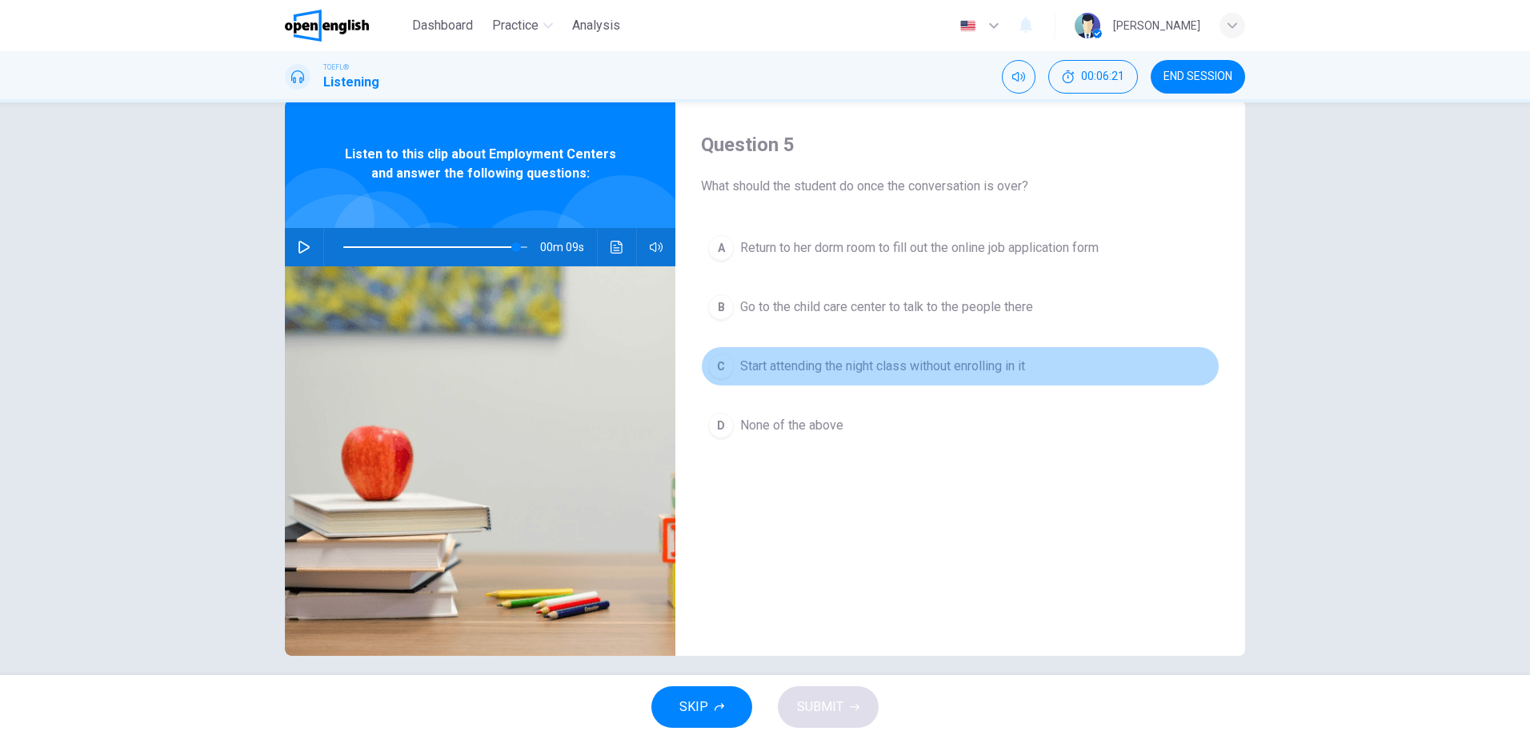
click at [1025, 369] on span "Start attending the night class without enrolling in it" at bounding box center [882, 366] width 285 height 19
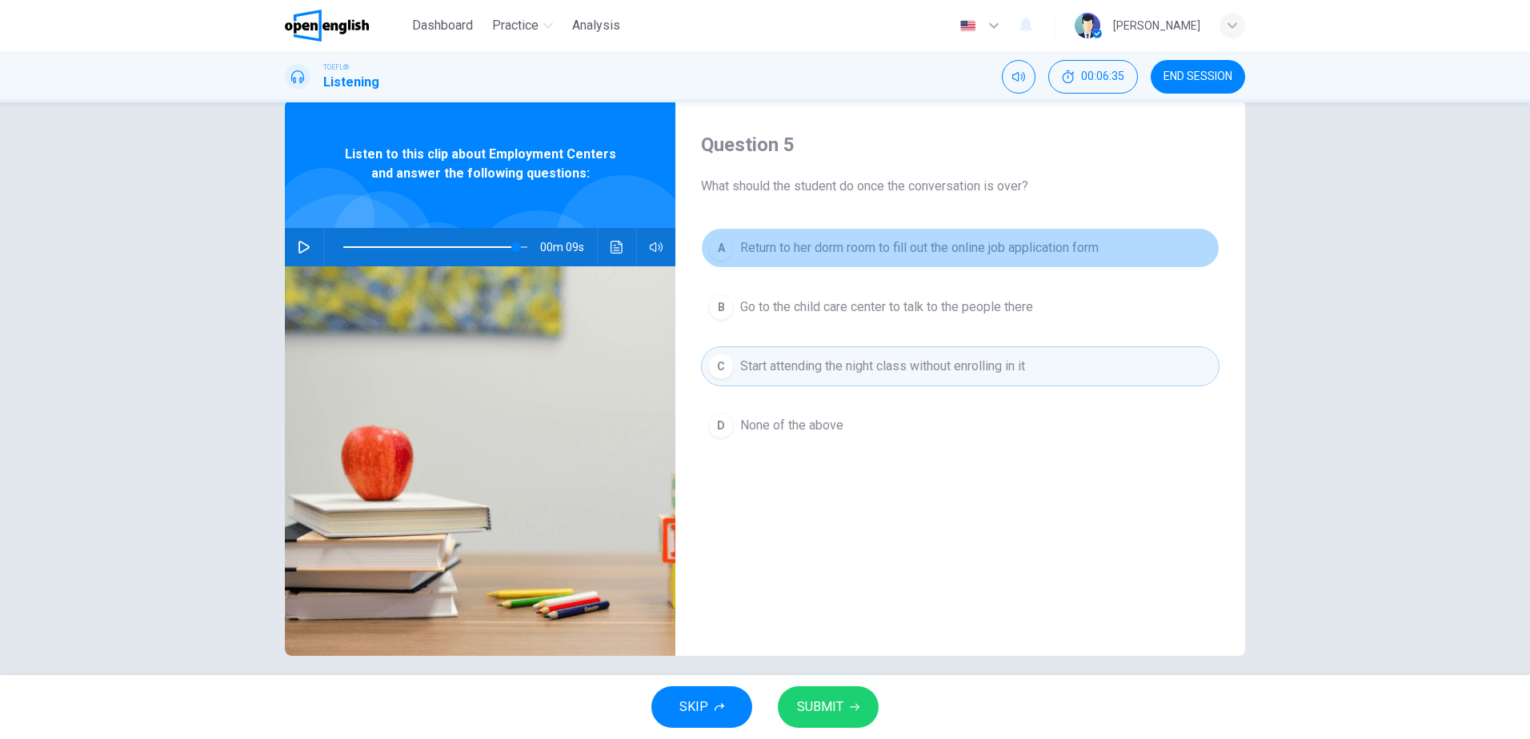
click at [803, 250] on span "Return to her dorm room to fill out the online job application form" at bounding box center [919, 247] width 358 height 19
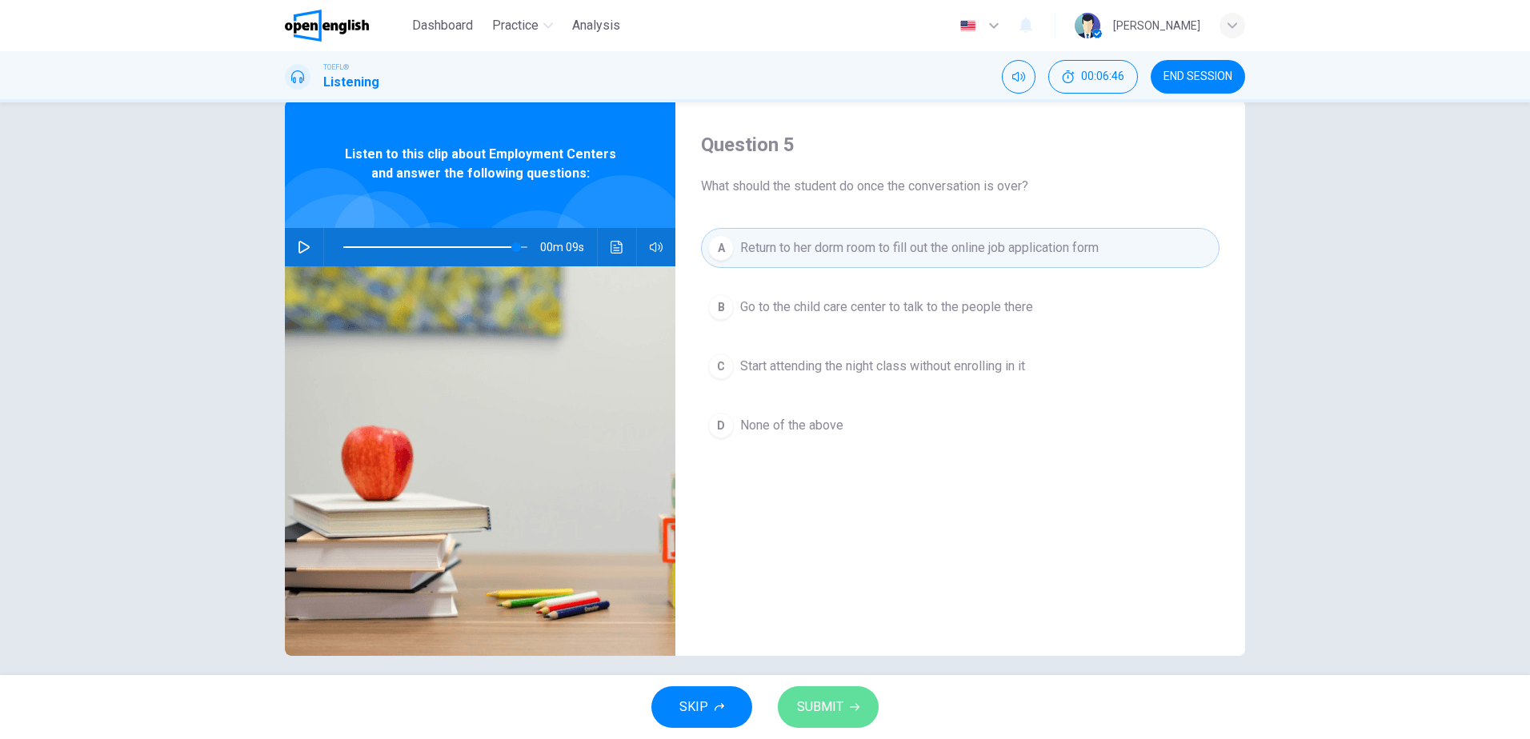
click at [848, 692] on button "SUBMIT" at bounding box center [828, 708] width 101 height 42
type input "**"
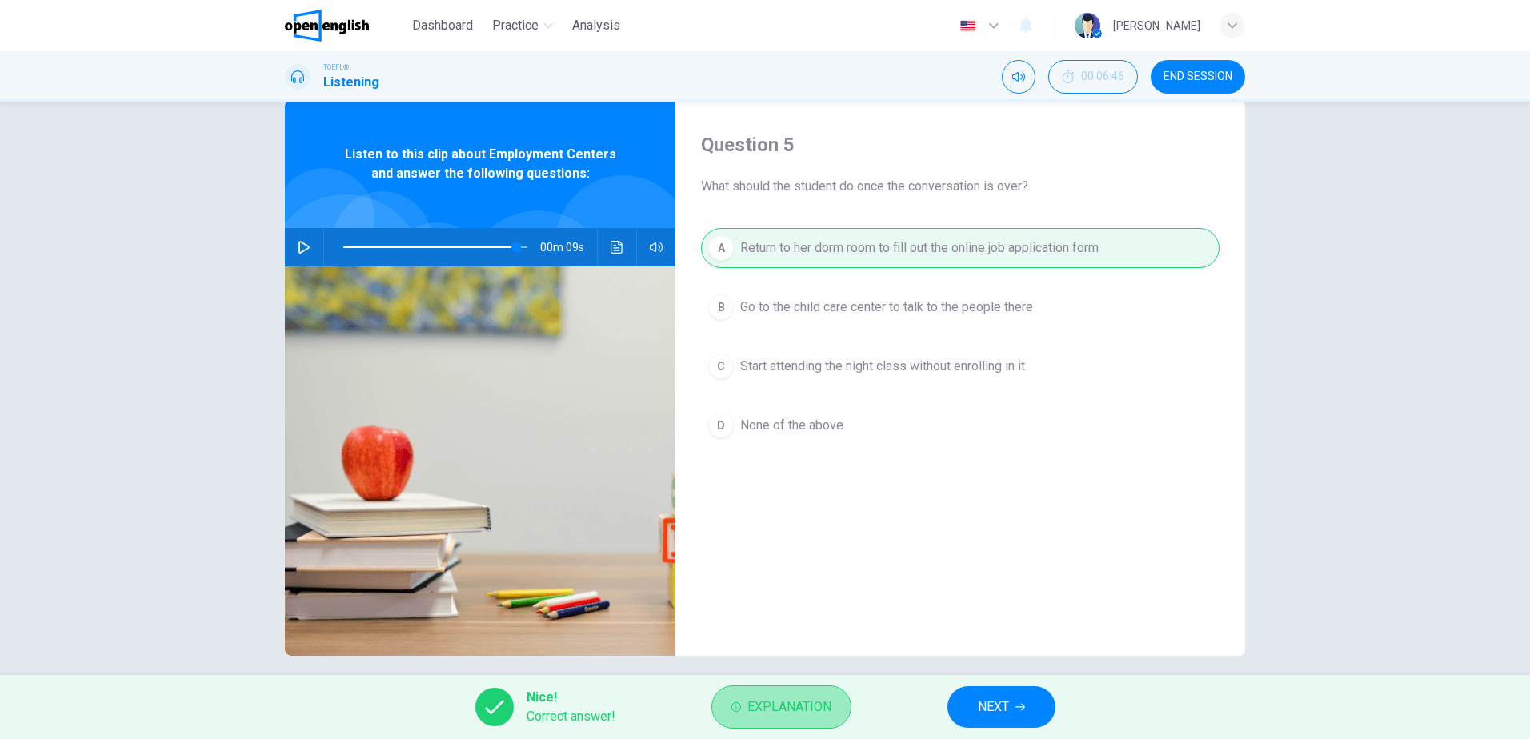
click at [773, 697] on button "Explanation" at bounding box center [781, 707] width 140 height 43
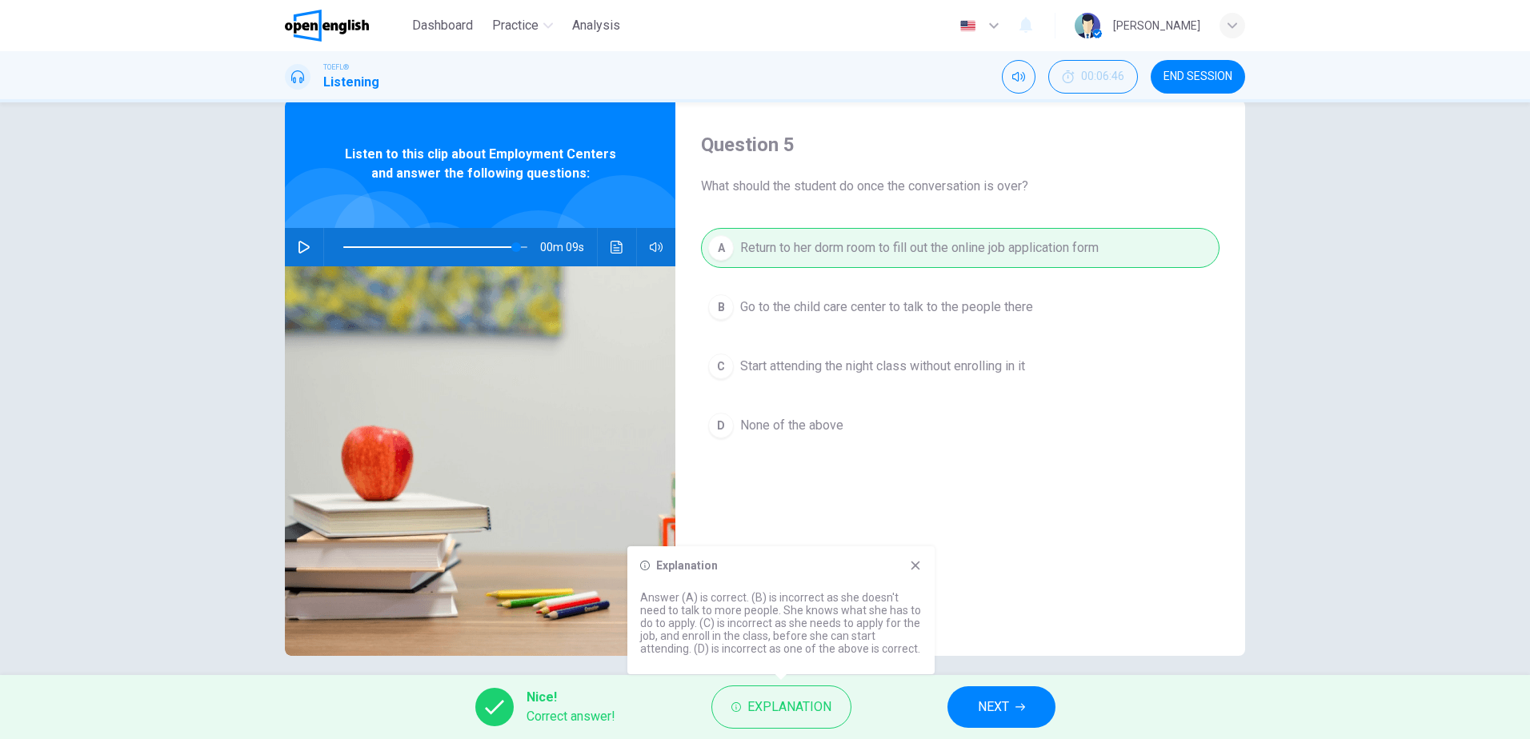
drag, startPoint x: 724, startPoint y: 627, endPoint x: 919, endPoint y: 623, distance: 195.3
click at [919, 623] on p "Answer (A) is correct. (B) is incorrect as she doesn't need to talk to more peo…" at bounding box center [781, 623] width 282 height 64
drag, startPoint x: 724, startPoint y: 635, endPoint x: 743, endPoint y: 636, distance: 18.4
click at [741, 636] on p "Answer (A) is correct. (B) is incorrect as she doesn't need to talk to more peo…" at bounding box center [781, 623] width 282 height 64
drag, startPoint x: 753, startPoint y: 626, endPoint x: 823, endPoint y: 623, distance: 70.5
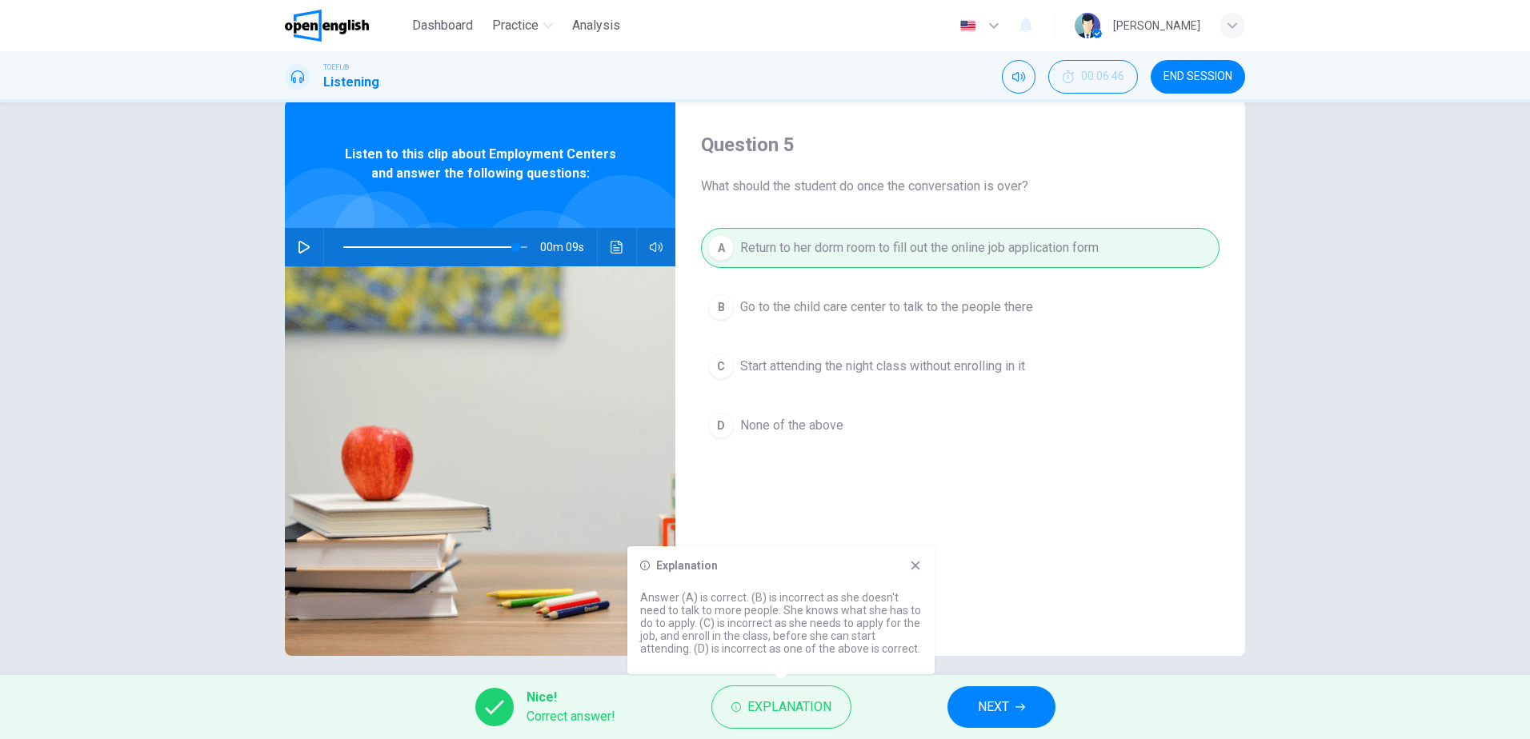
click at [823, 623] on p "Answer (A) is correct. (B) is incorrect as she doesn't need to talk to more peo…" at bounding box center [781, 623] width 282 height 64
drag, startPoint x: 764, startPoint y: 623, endPoint x: 911, endPoint y: 626, distance: 146.5
click at [911, 626] on p "Answer (A) is correct. (B) is incorrect as she doesn't need to talk to more peo…" at bounding box center [781, 623] width 282 height 64
drag, startPoint x: 691, startPoint y: 633, endPoint x: 867, endPoint y: 638, distance: 176.1
click at [867, 638] on p "Answer (A) is correct. (B) is incorrect as she doesn't need to talk to more peo…" at bounding box center [781, 623] width 282 height 64
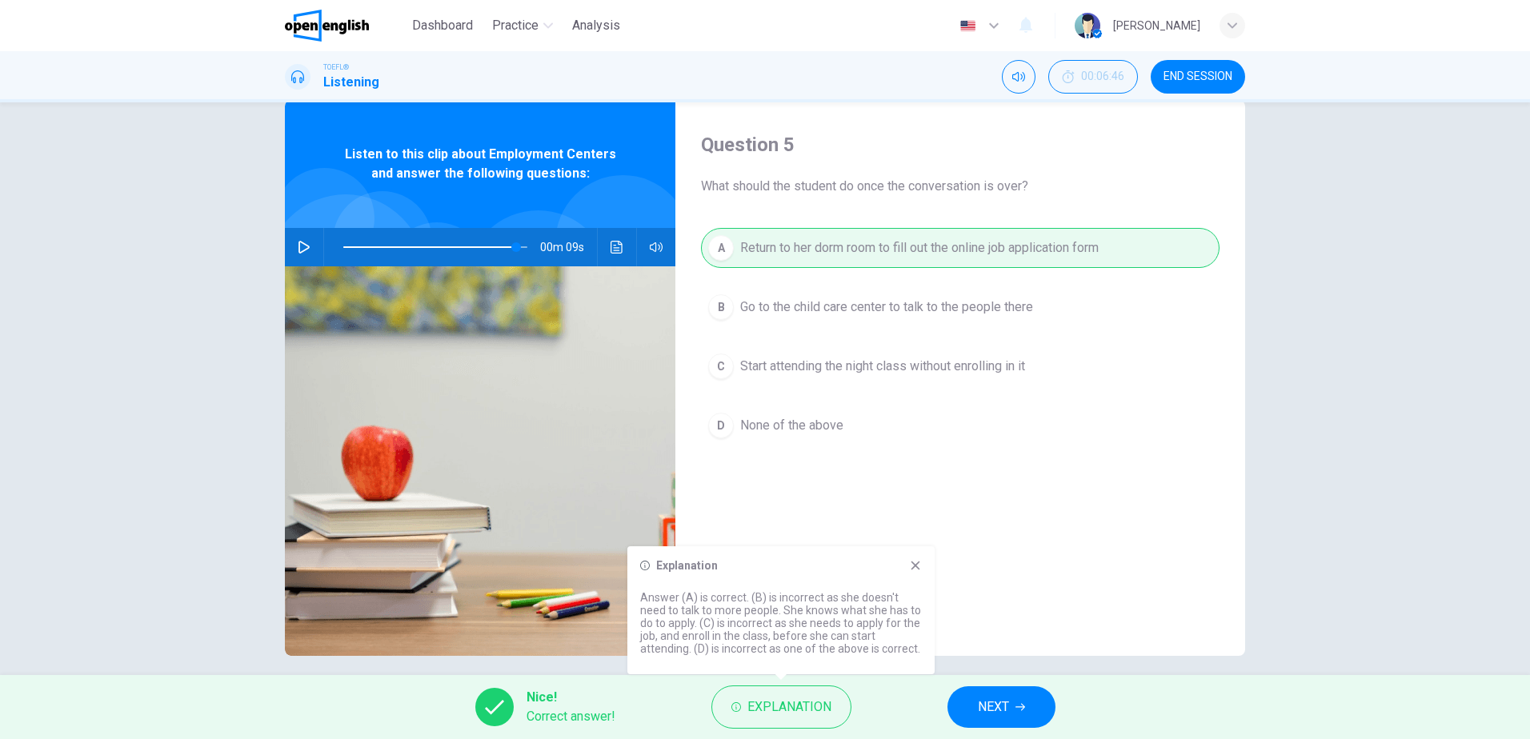
click at [1030, 697] on button "NEXT" at bounding box center [1001, 708] width 108 height 42
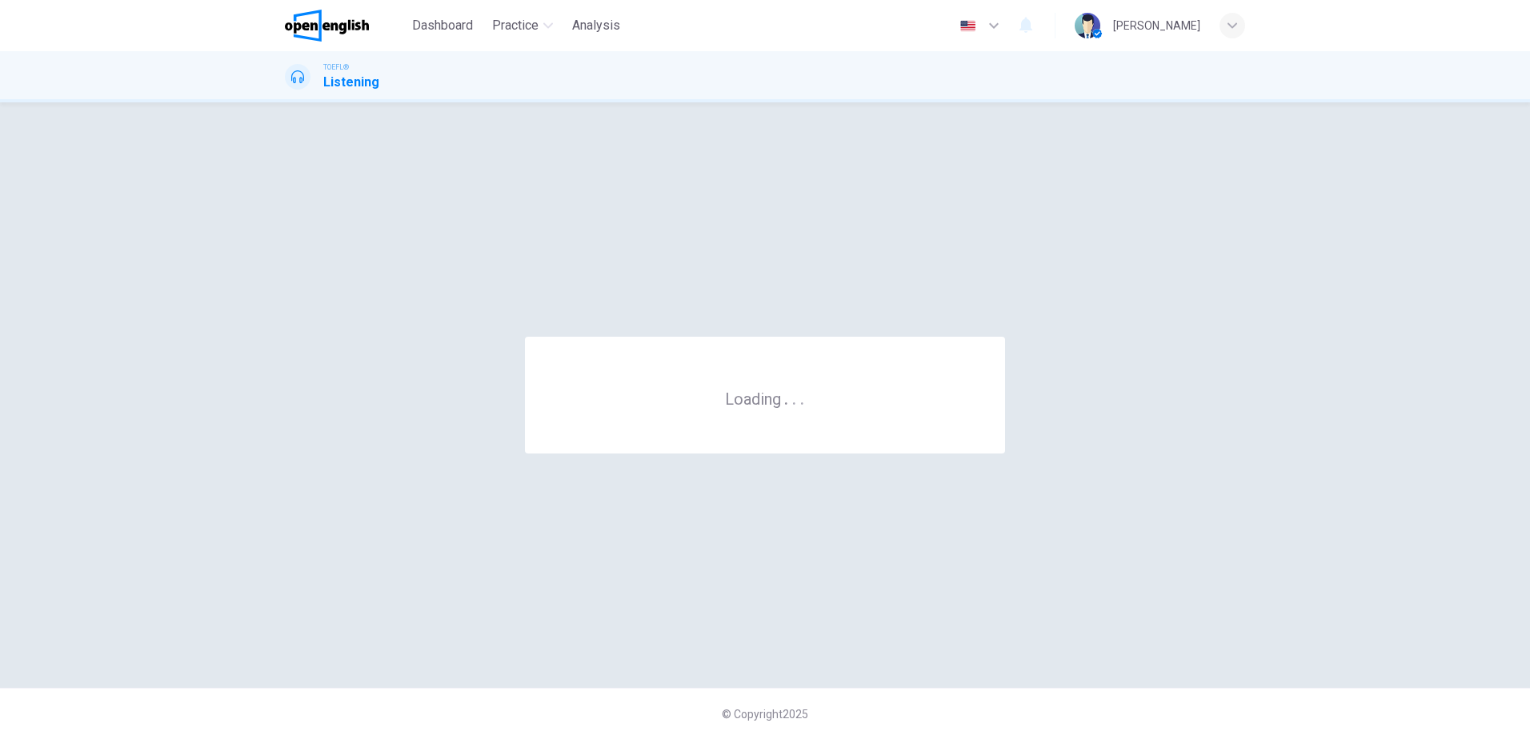
scroll to position [0, 0]
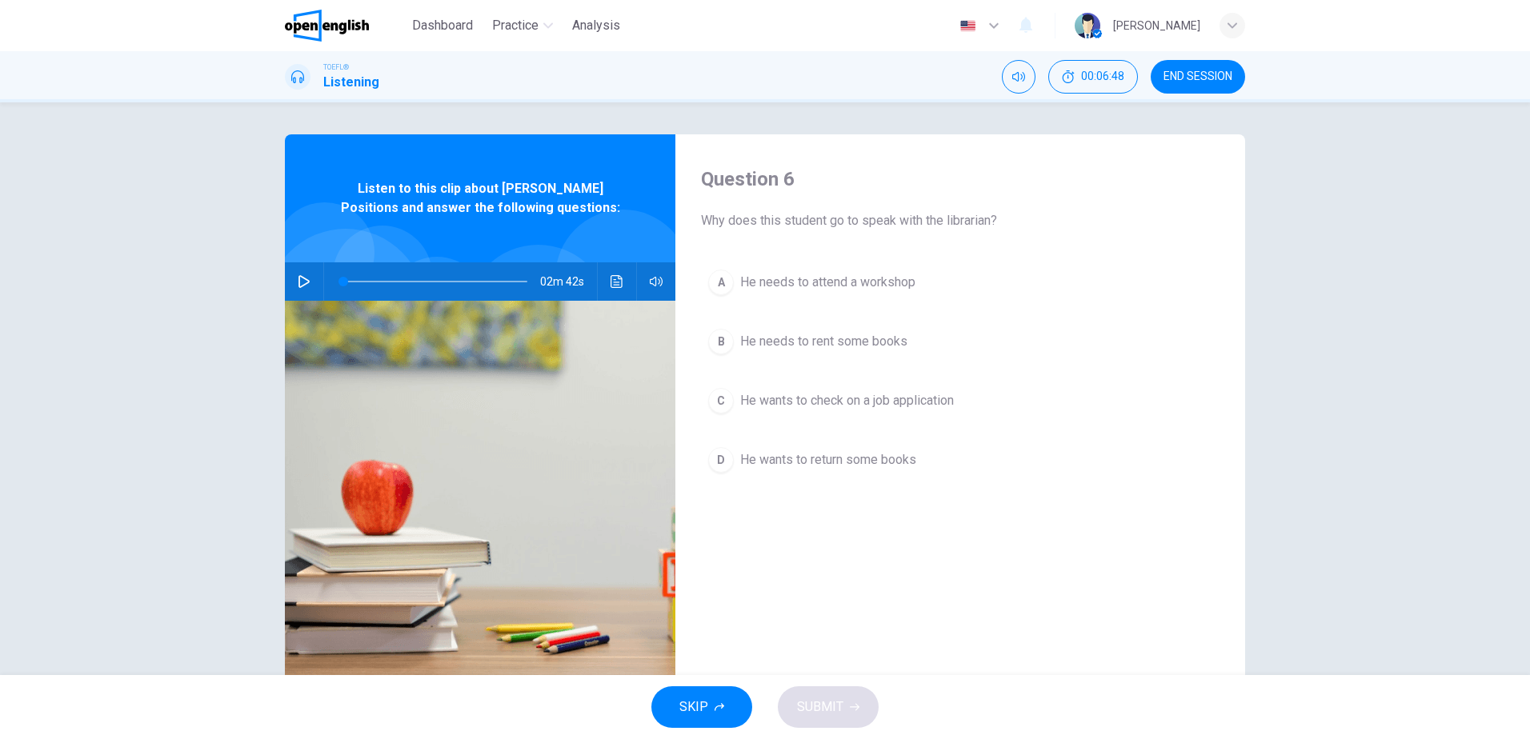
drag, startPoint x: 739, startPoint y: 220, endPoint x: 792, endPoint y: 216, distance: 53.0
click at [792, 216] on span "Why does this student go to speak with the librarian?" at bounding box center [960, 220] width 519 height 19
click at [306, 282] on button "button" at bounding box center [304, 281] width 26 height 38
click at [797, 386] on button "C He wants to check on a job application" at bounding box center [960, 401] width 519 height 40
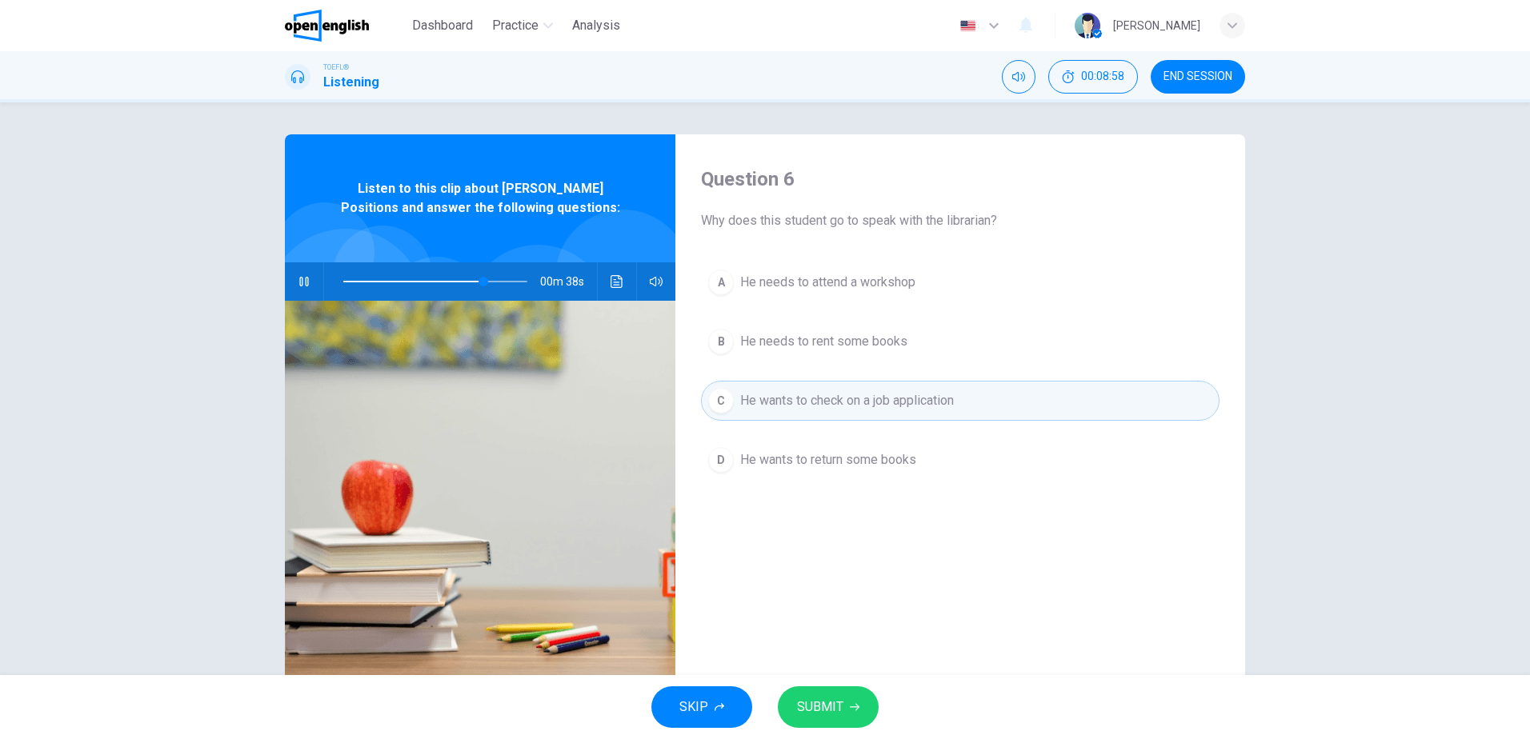
click at [847, 707] on button "SUBMIT" at bounding box center [828, 708] width 101 height 42
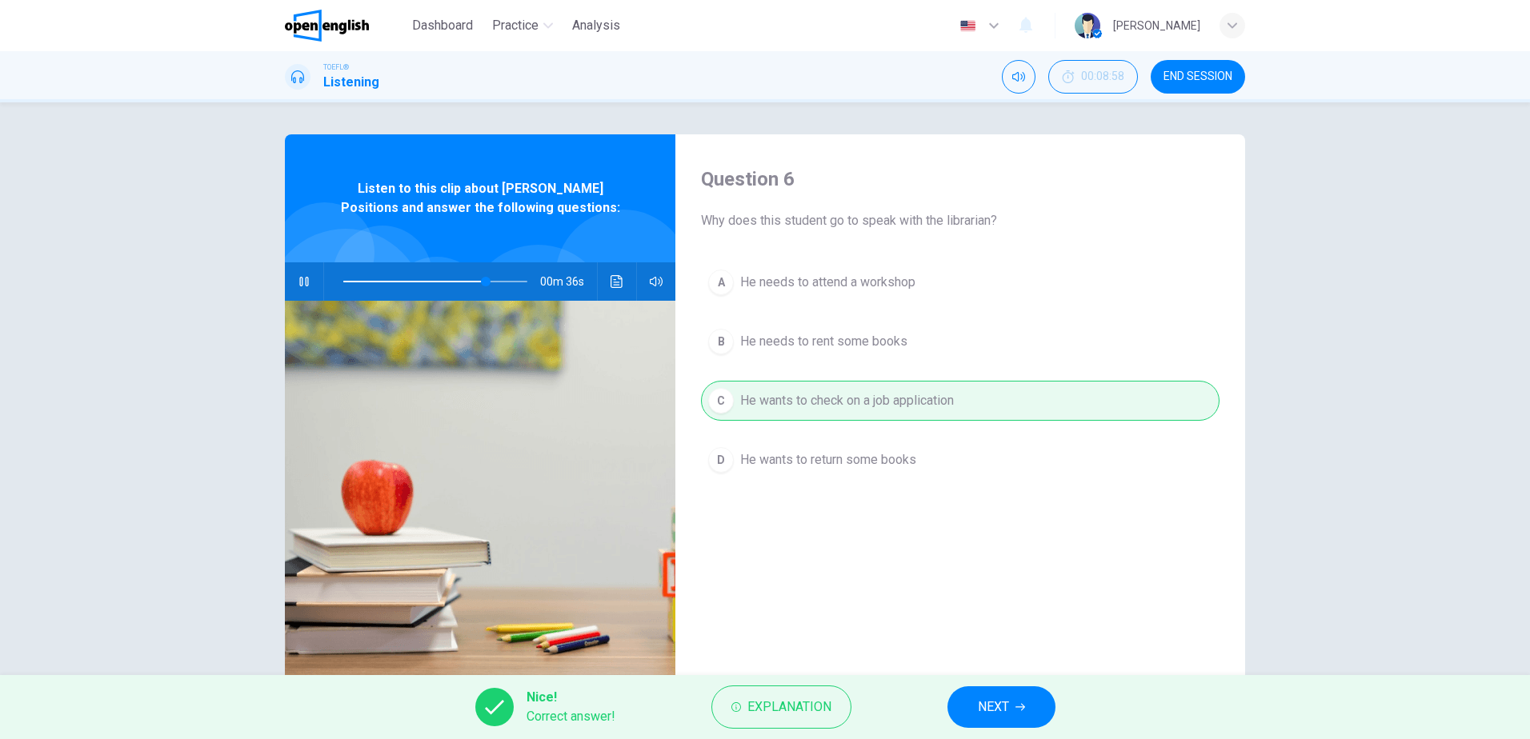
click at [1007, 694] on button "NEXT" at bounding box center [1001, 708] width 108 height 42
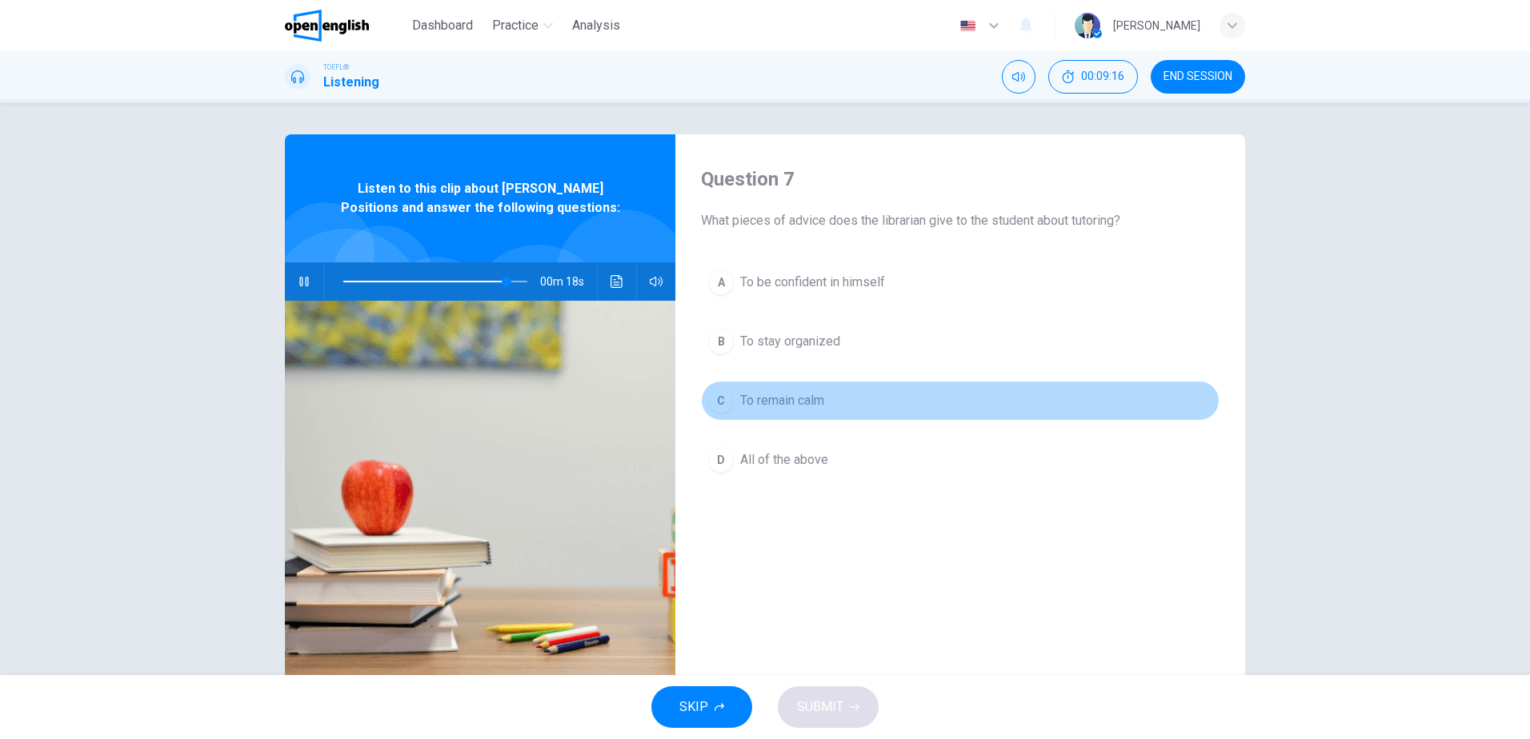
click at [754, 397] on span "To remain calm" at bounding box center [782, 400] width 84 height 19
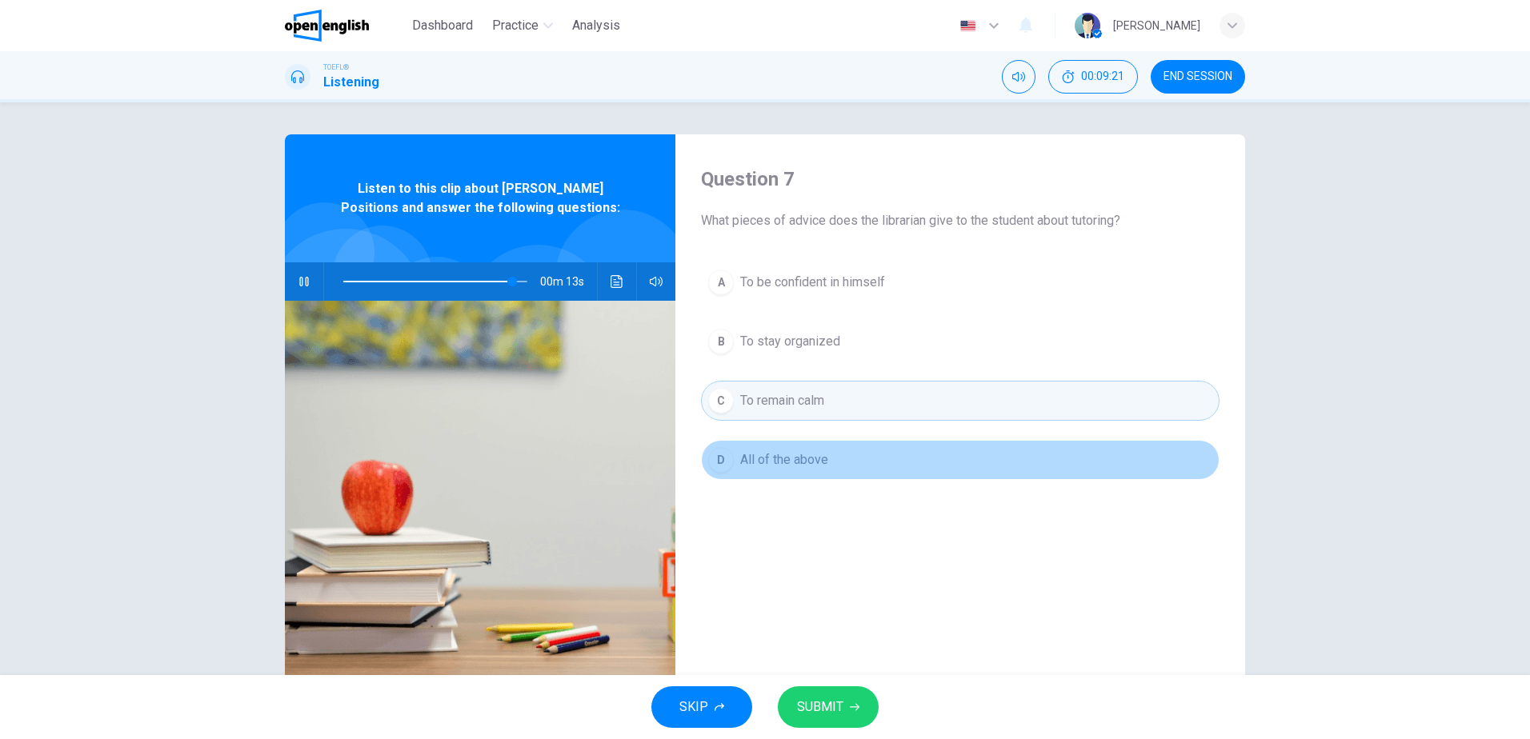
click at [809, 448] on button "D All of the above" at bounding box center [960, 460] width 519 height 40
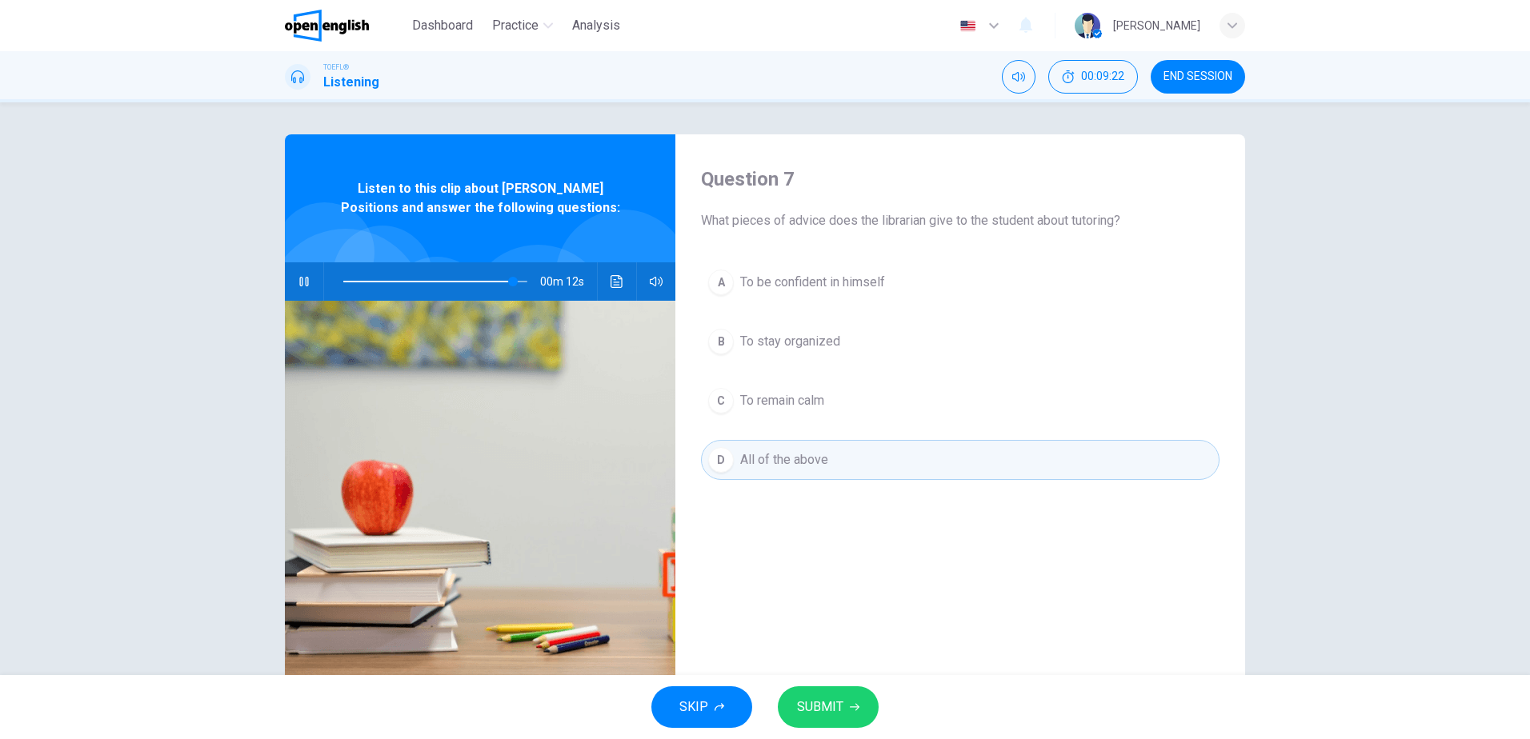
click at [859, 698] on button "SUBMIT" at bounding box center [828, 708] width 101 height 42
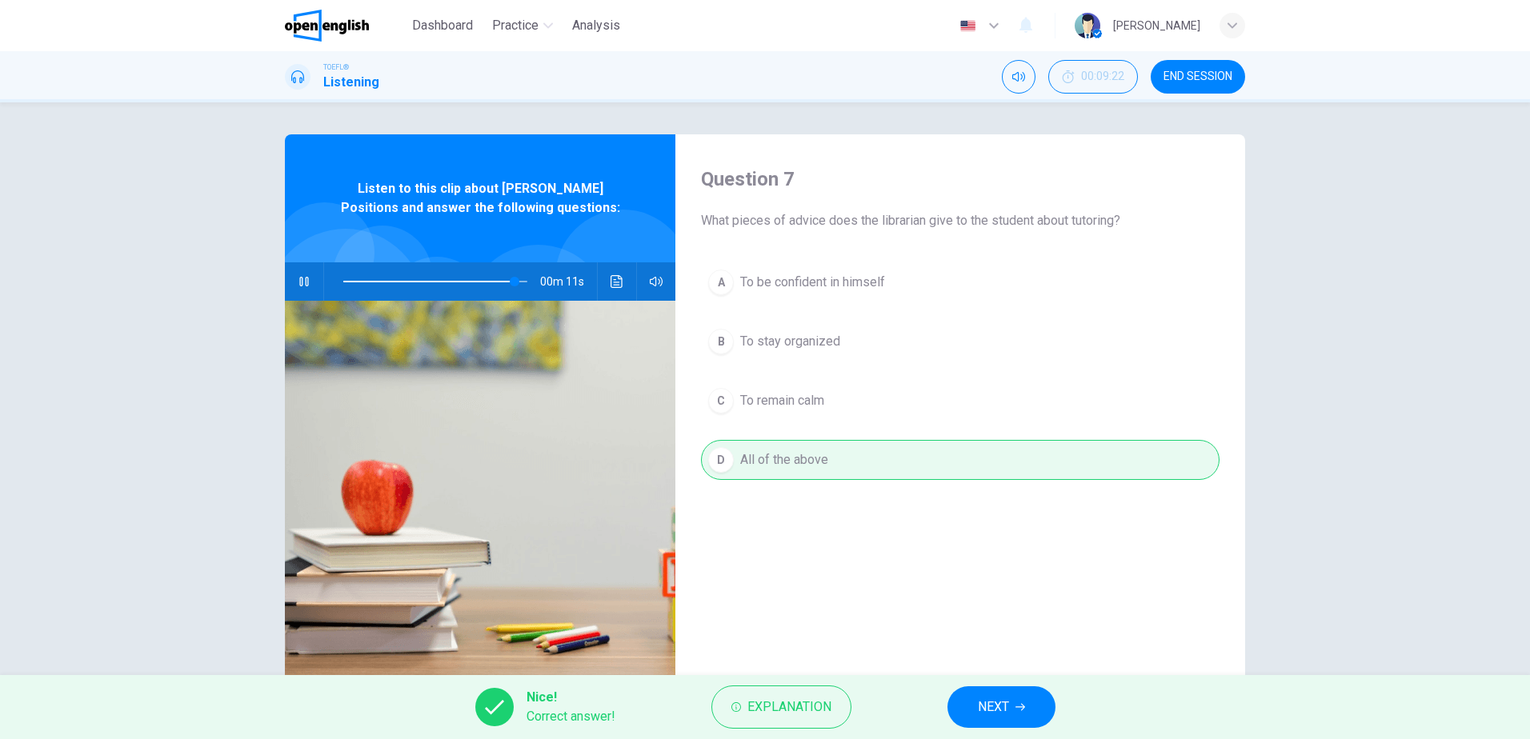
click at [1019, 706] on icon "button" at bounding box center [1020, 708] width 10 height 10
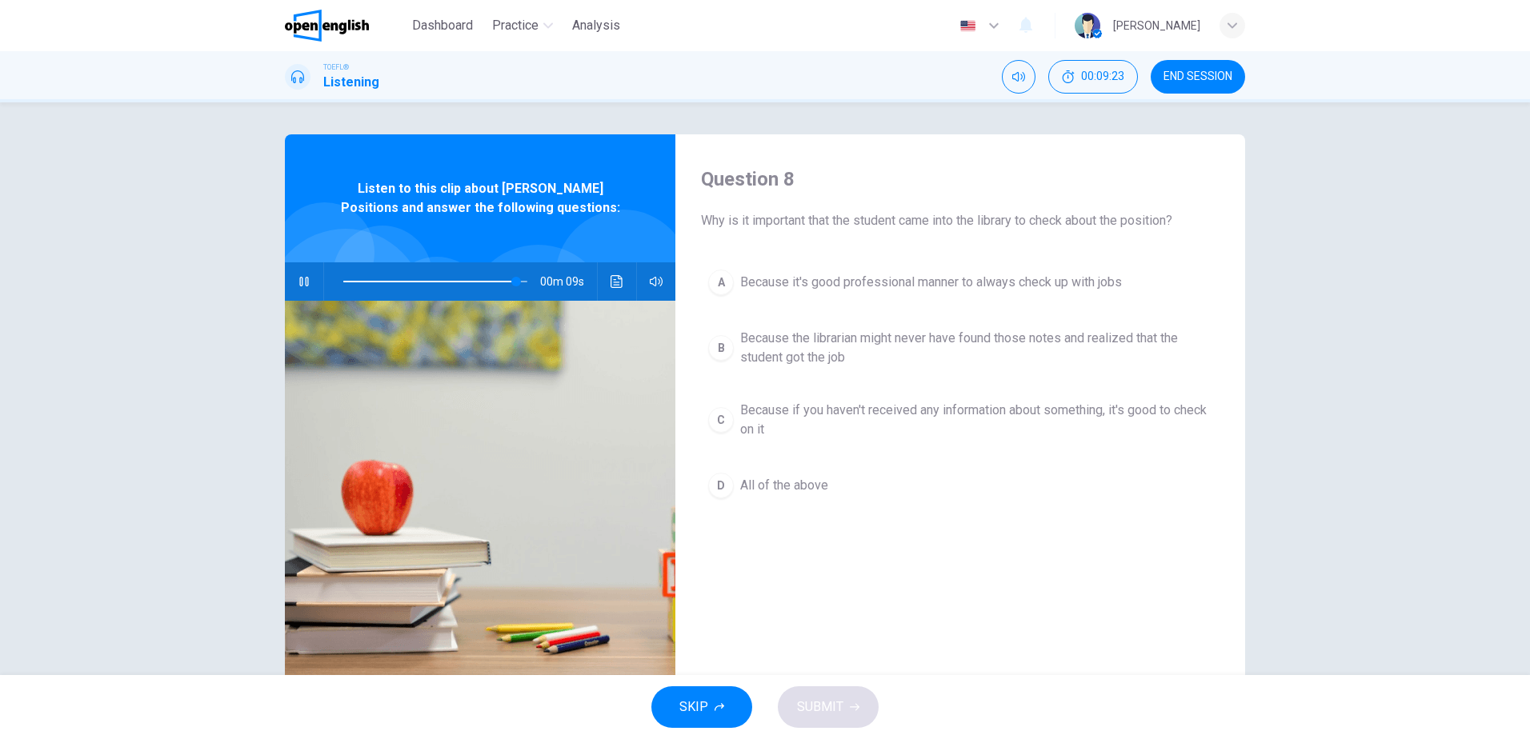
click at [298, 287] on icon "button" at bounding box center [304, 281] width 13 height 13
drag, startPoint x: 735, startPoint y: 226, endPoint x: 988, endPoint y: 219, distance: 253.7
click at [979, 222] on span "Why is it important that the student came into the library to check about the p…" at bounding box center [960, 220] width 519 height 19
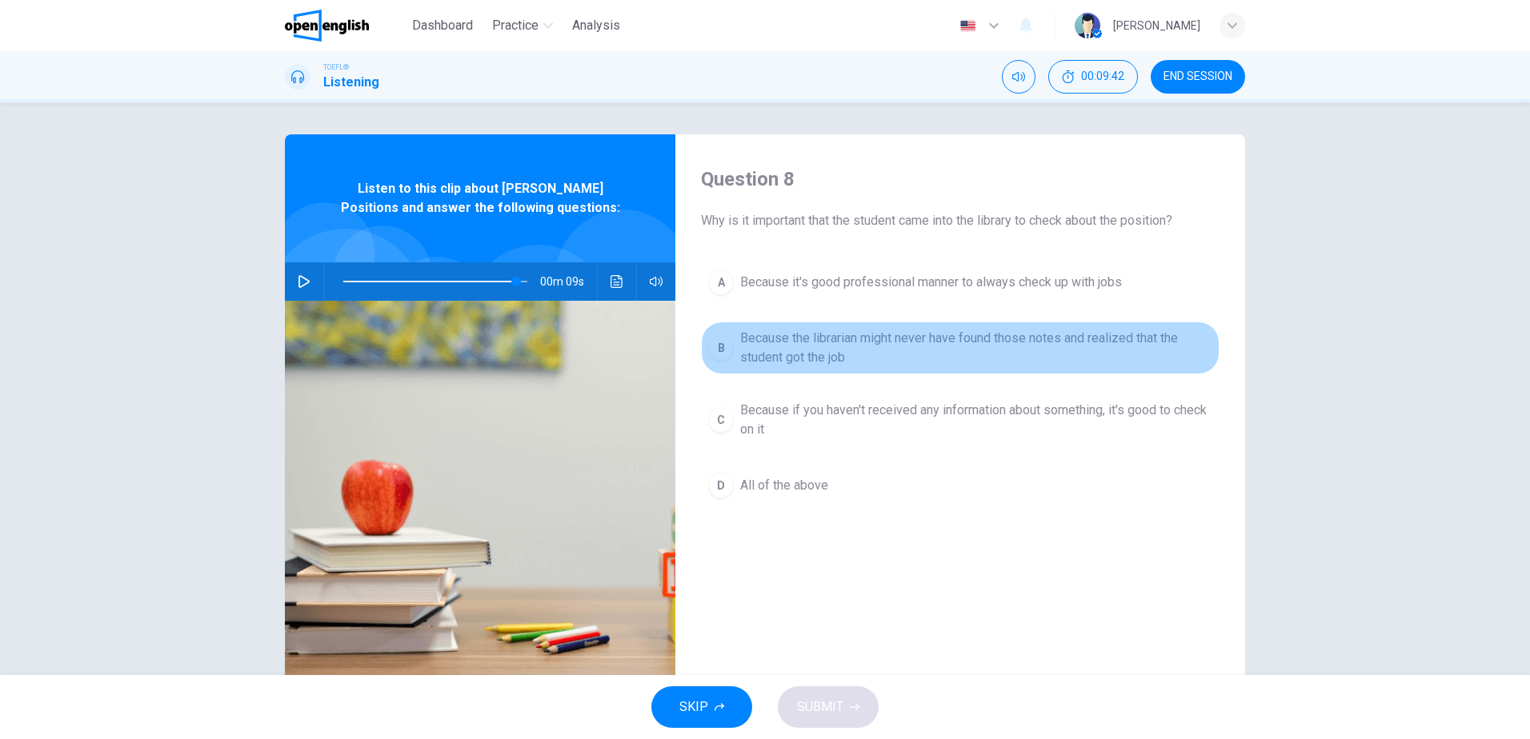
click at [885, 344] on span "Because the librarian might never have found those notes and realized that the …" at bounding box center [976, 348] width 472 height 38
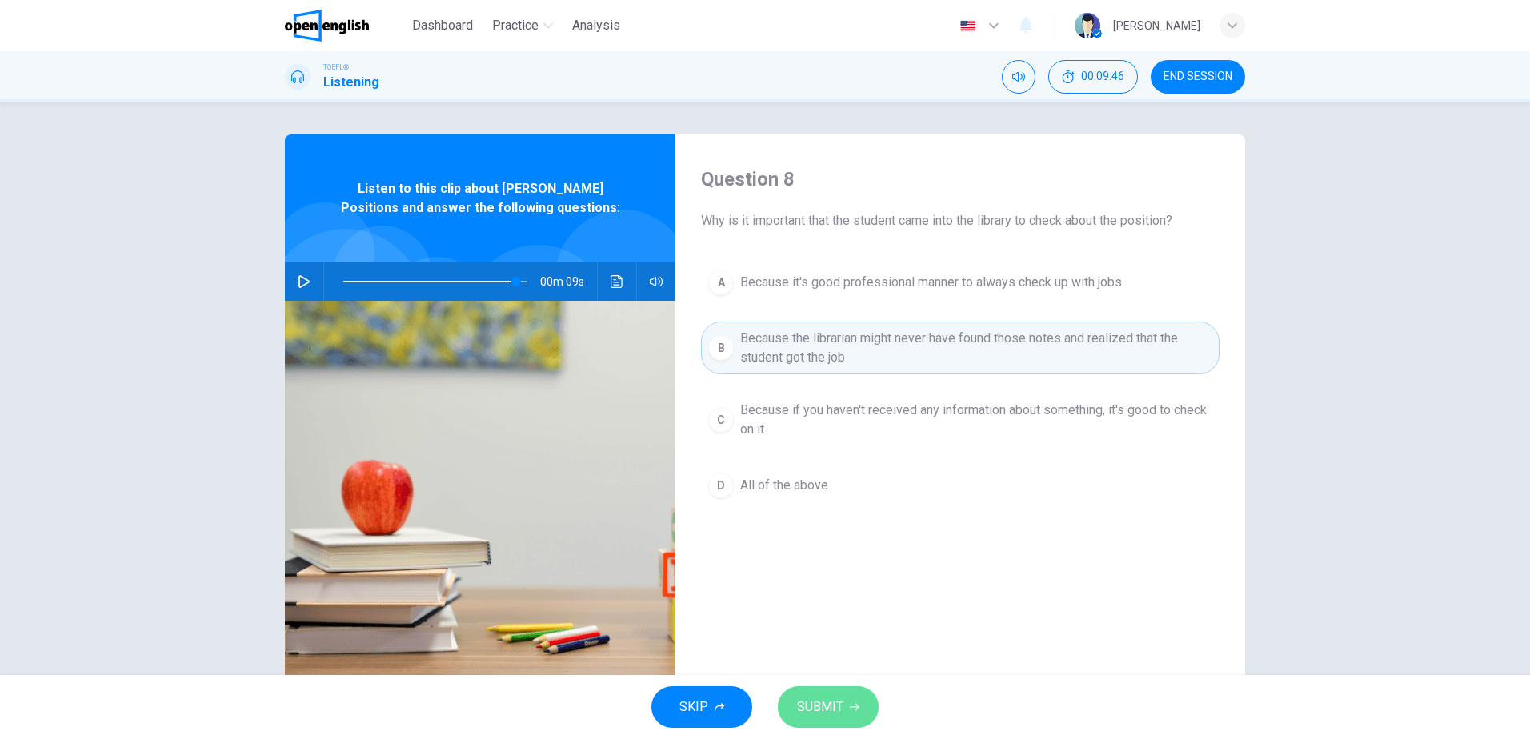
click at [826, 699] on span "SUBMIT" at bounding box center [820, 707] width 46 height 22
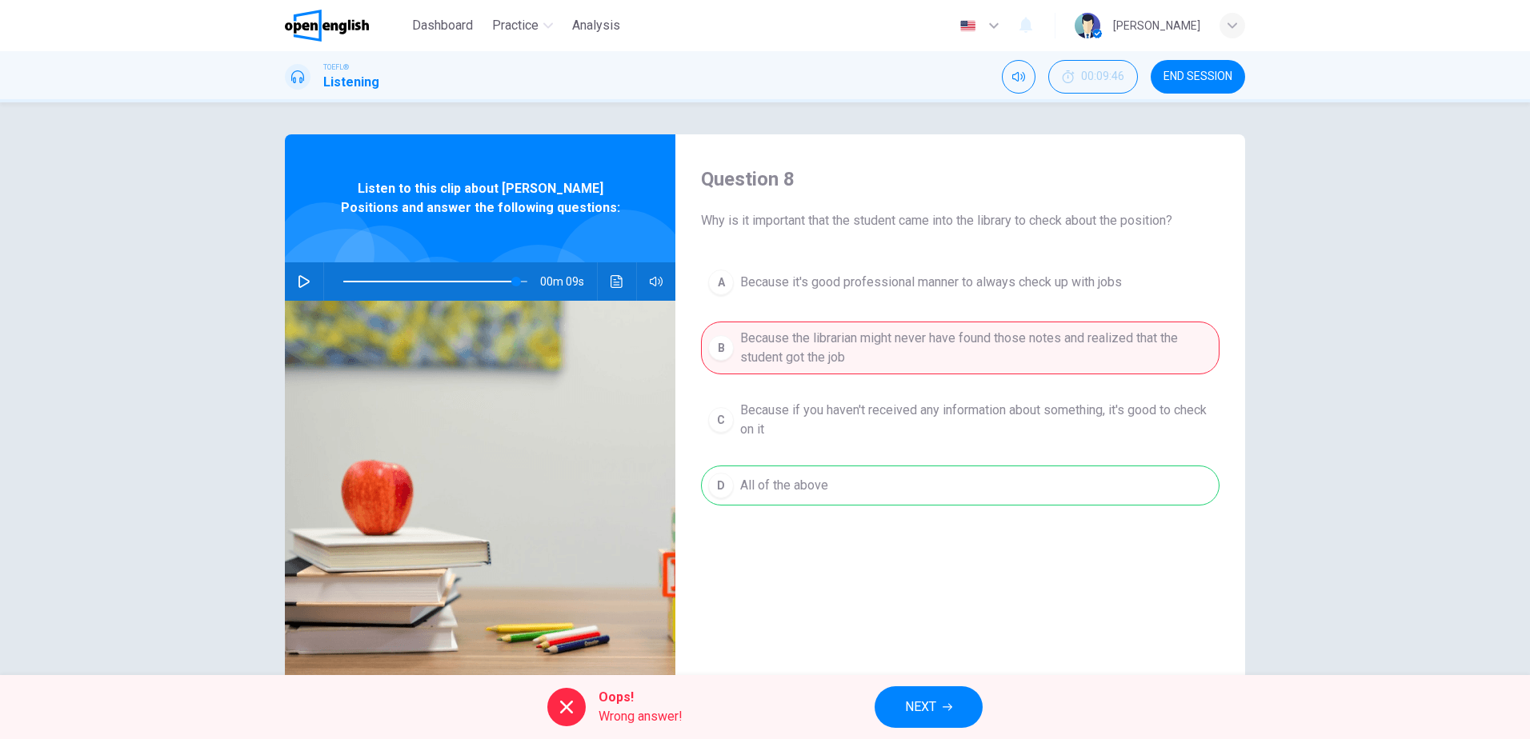
drag, startPoint x: 803, startPoint y: 290, endPoint x: 887, endPoint y: 285, distance: 84.2
click at [884, 285] on div "A Because it's good professional manner to always check up with jobs B Because …" at bounding box center [960, 399] width 519 height 275
click at [927, 707] on span "NEXT" at bounding box center [920, 707] width 31 height 22
type input "**"
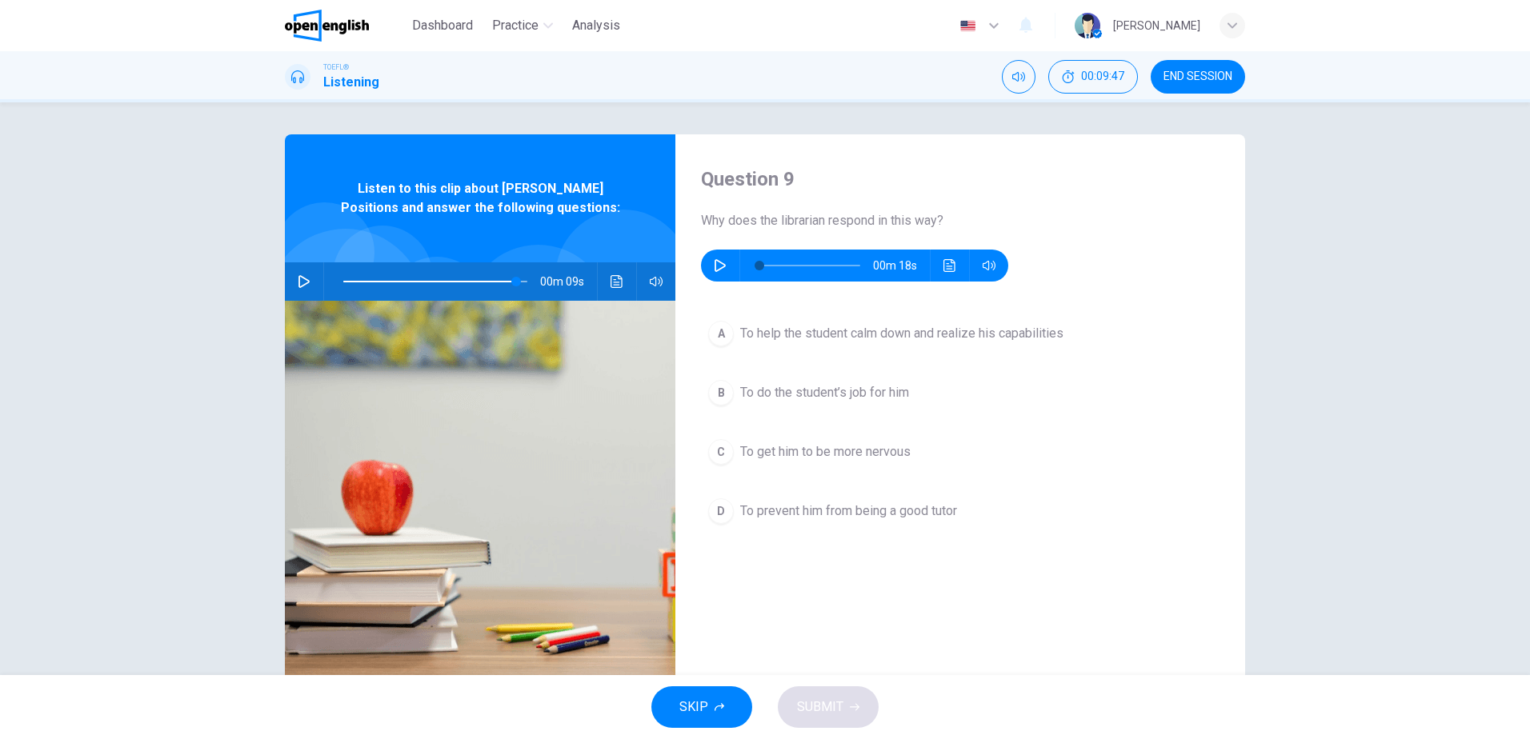
click at [722, 261] on icon "button" at bounding box center [720, 265] width 13 height 13
type input "*"
click at [900, 518] on span "To prevent him from being a good tutor" at bounding box center [848, 511] width 217 height 19
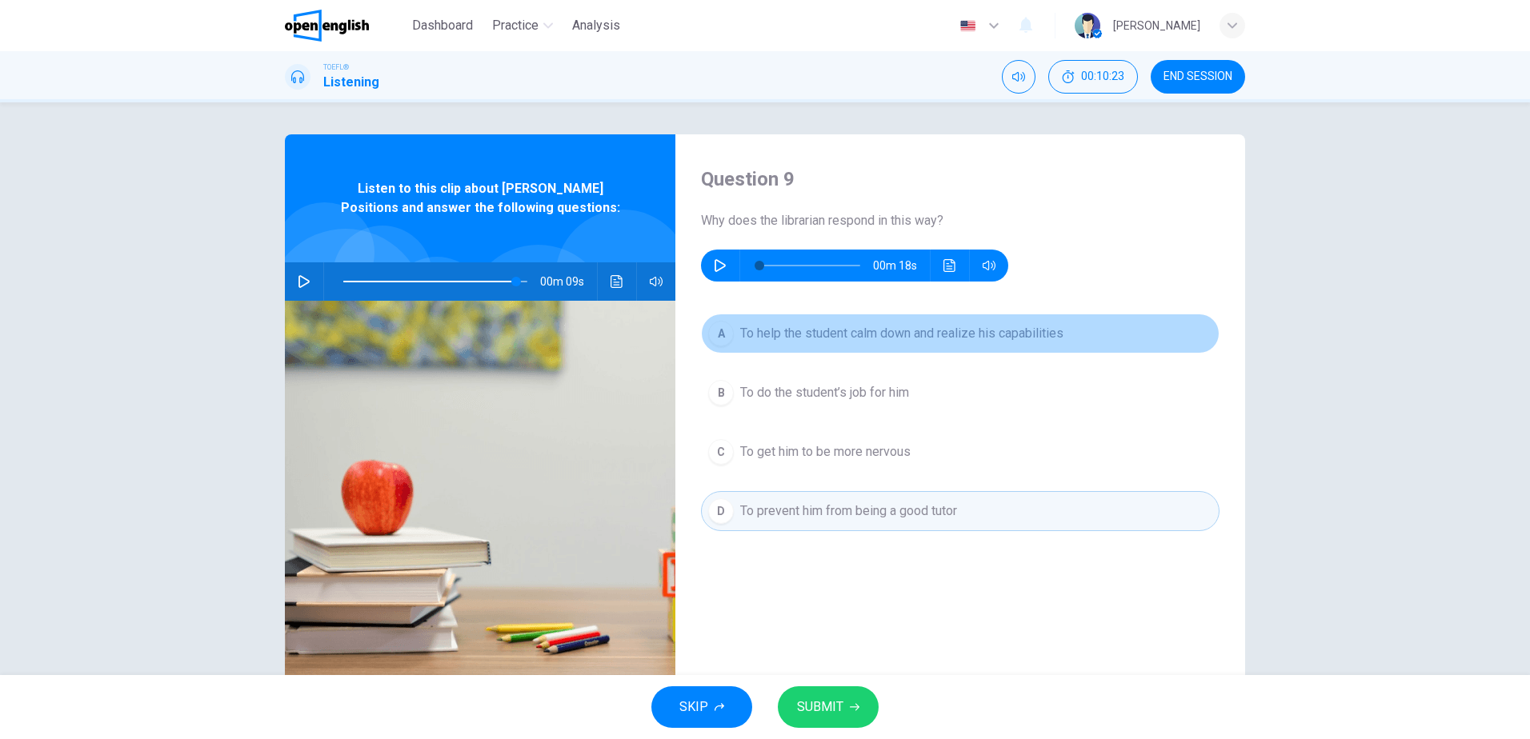
click at [884, 342] on span "To help the student calm down and realize his capabilities" at bounding box center [901, 333] width 323 height 19
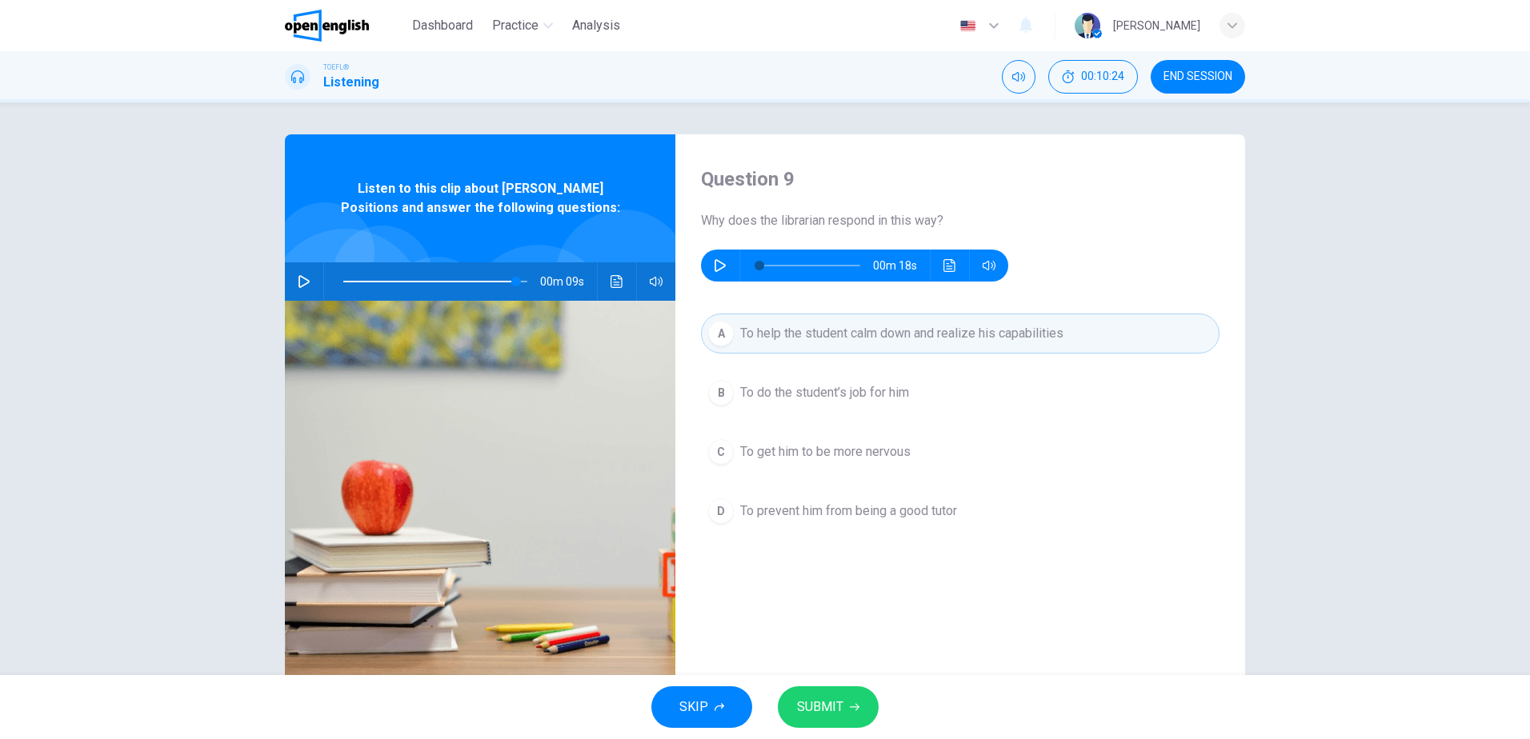
click at [854, 711] on icon "button" at bounding box center [855, 708] width 10 height 10
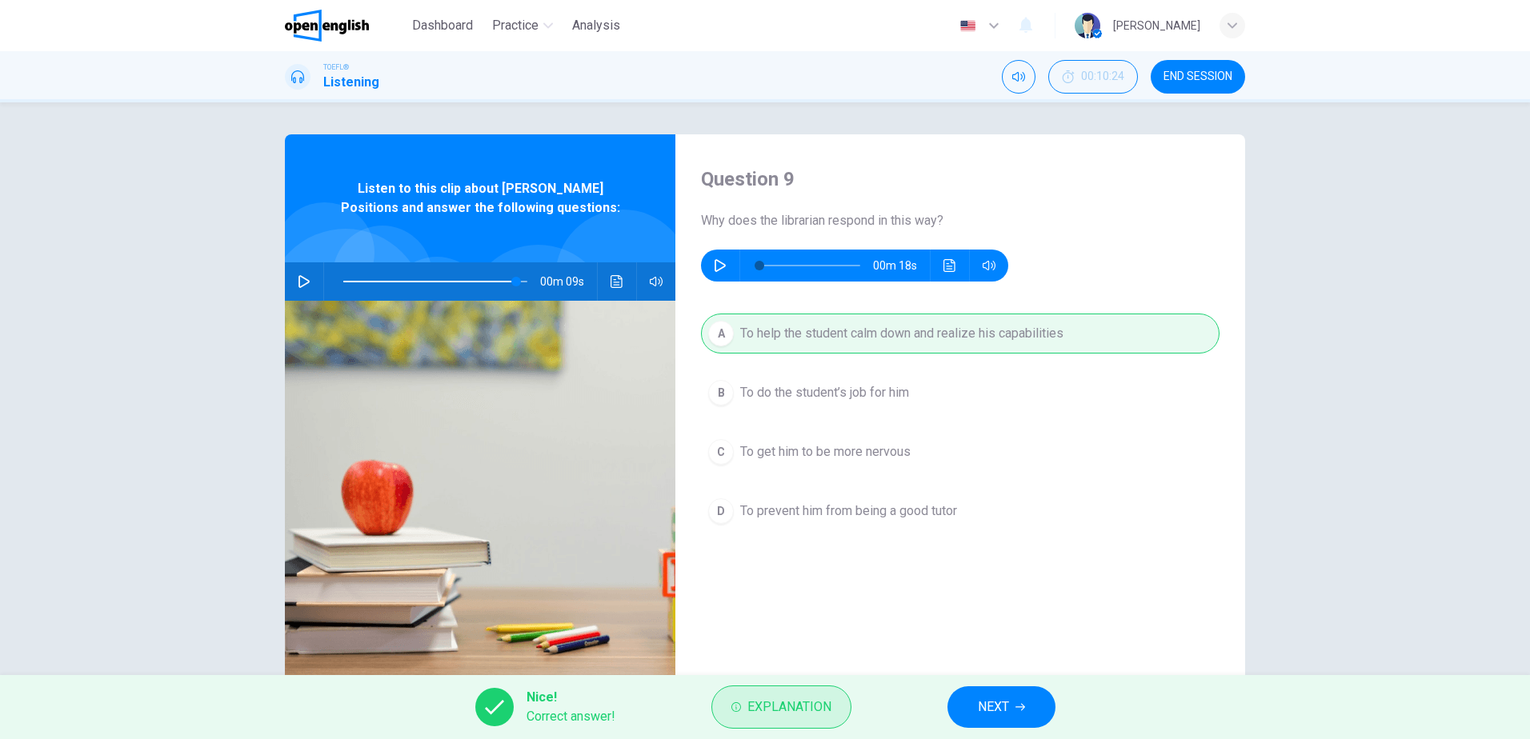
click at [797, 707] on span "Explanation" at bounding box center [789, 707] width 84 height 22
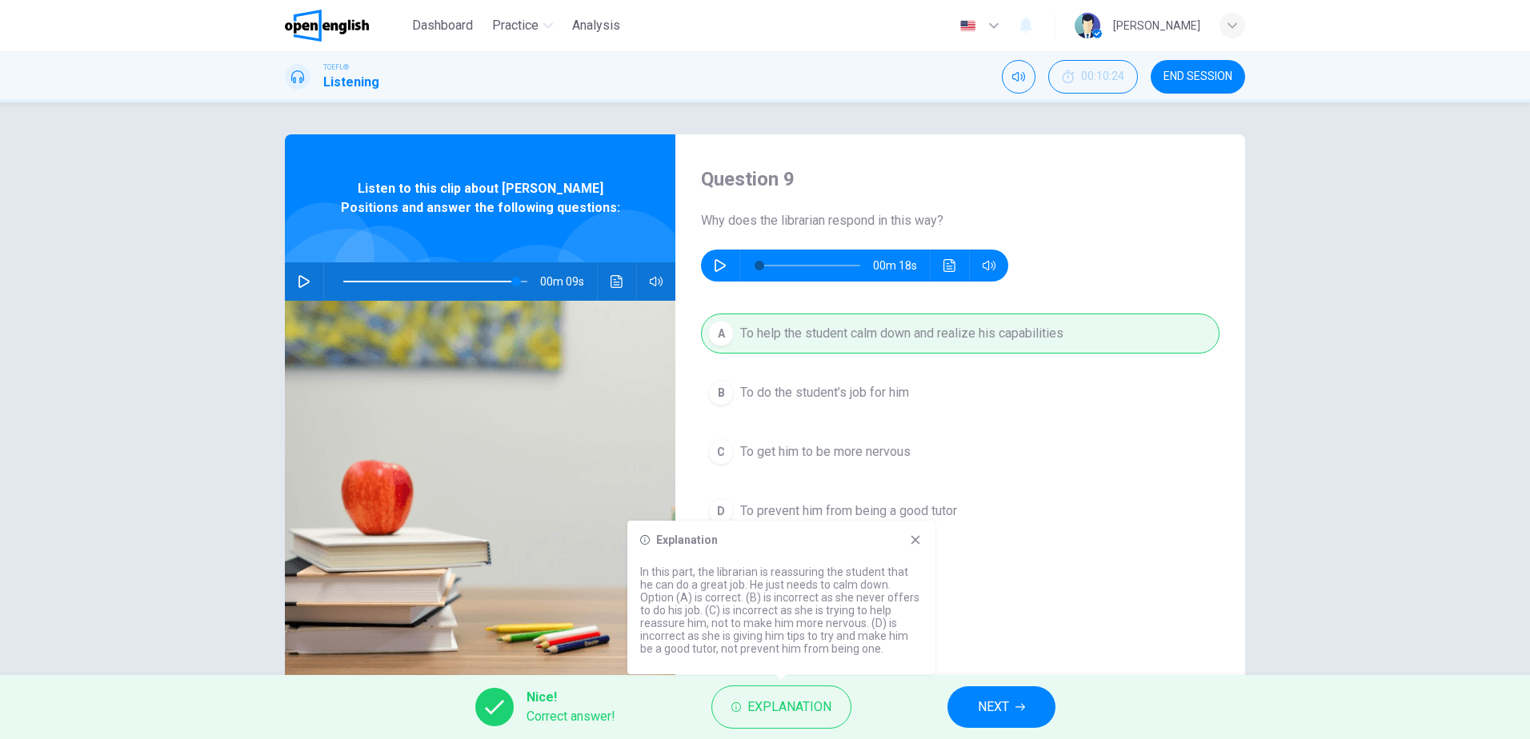
drag, startPoint x: 851, startPoint y: 627, endPoint x: 857, endPoint y: 639, distance: 13.6
click at [896, 629] on p "In this part, the librarian is reassuring the student that he can do a great jo…" at bounding box center [781, 611] width 282 height 90
drag, startPoint x: 727, startPoint y: 635, endPoint x: 890, endPoint y: 638, distance: 163.3
click at [890, 638] on p "In this part, the librarian is reassuring the student that he can do a great jo…" at bounding box center [781, 611] width 282 height 90
click at [1039, 719] on button "NEXT" at bounding box center [1001, 708] width 108 height 42
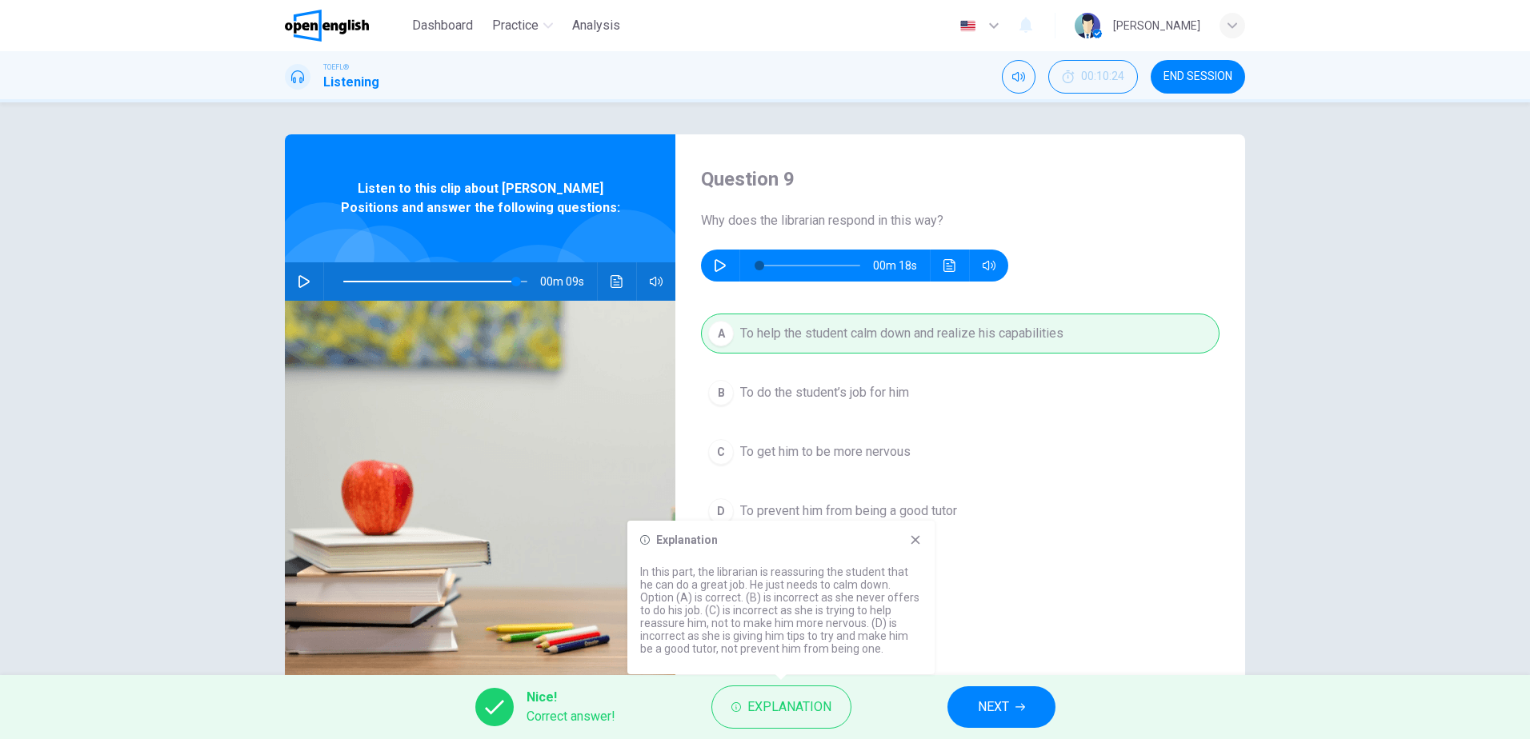
type input "**"
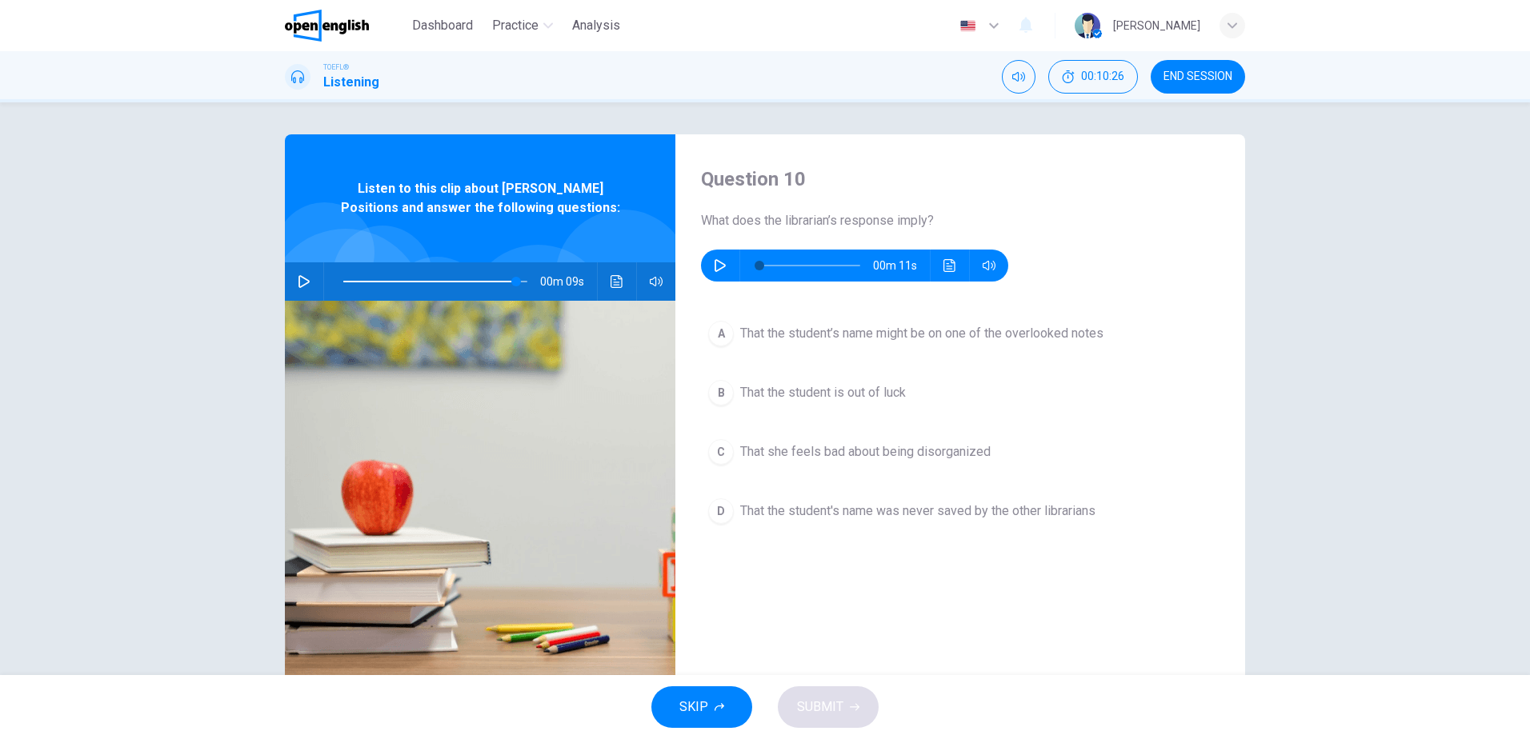
click at [715, 269] on icon "button" at bounding box center [720, 265] width 11 height 13
type input "*"
click at [915, 450] on span "That she feels bad about being disorganized" at bounding box center [865, 451] width 250 height 19
type input "**"
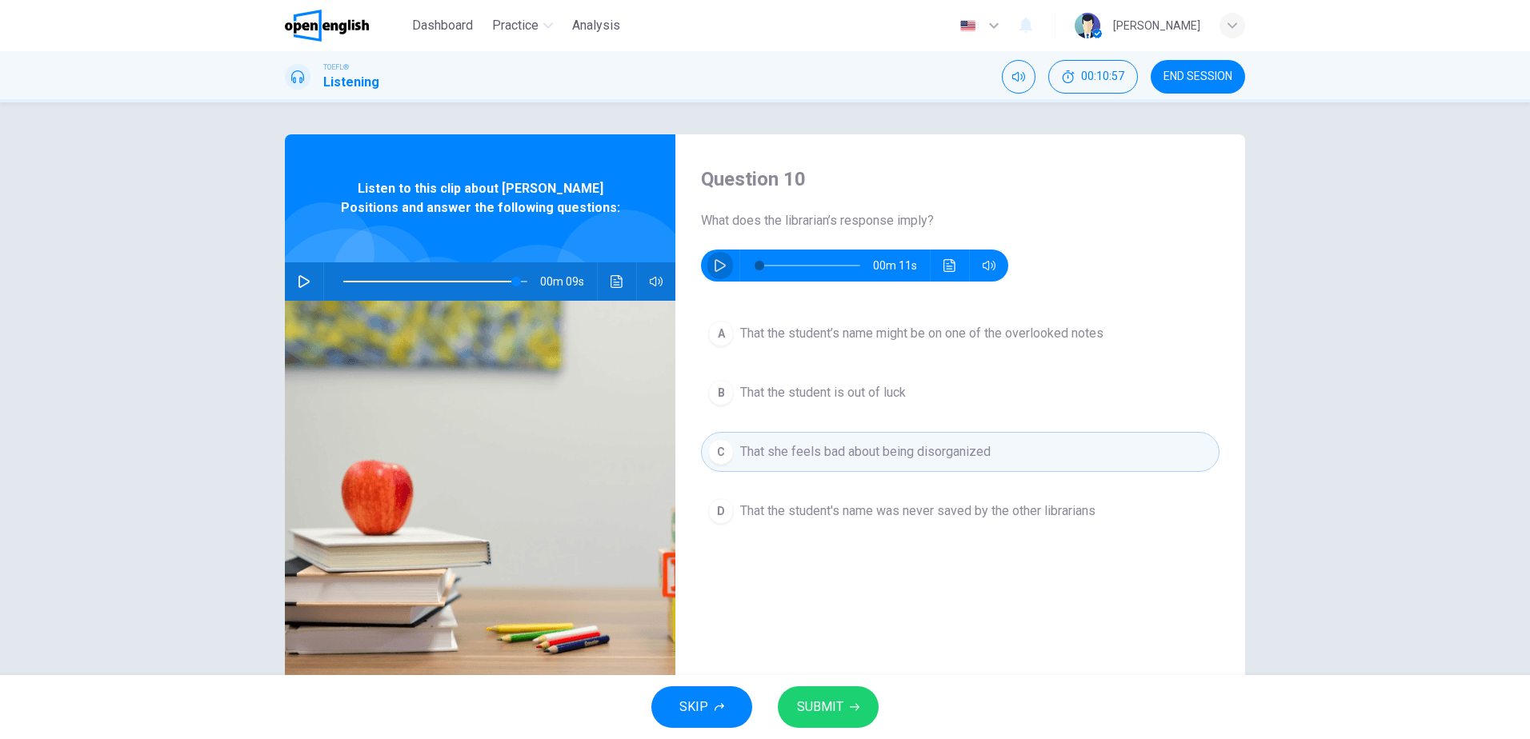
click at [714, 267] on icon "button" at bounding box center [720, 265] width 13 height 13
type input "*"
click at [898, 526] on button "D That the student's name was never saved by the other librarians" at bounding box center [960, 511] width 519 height 40
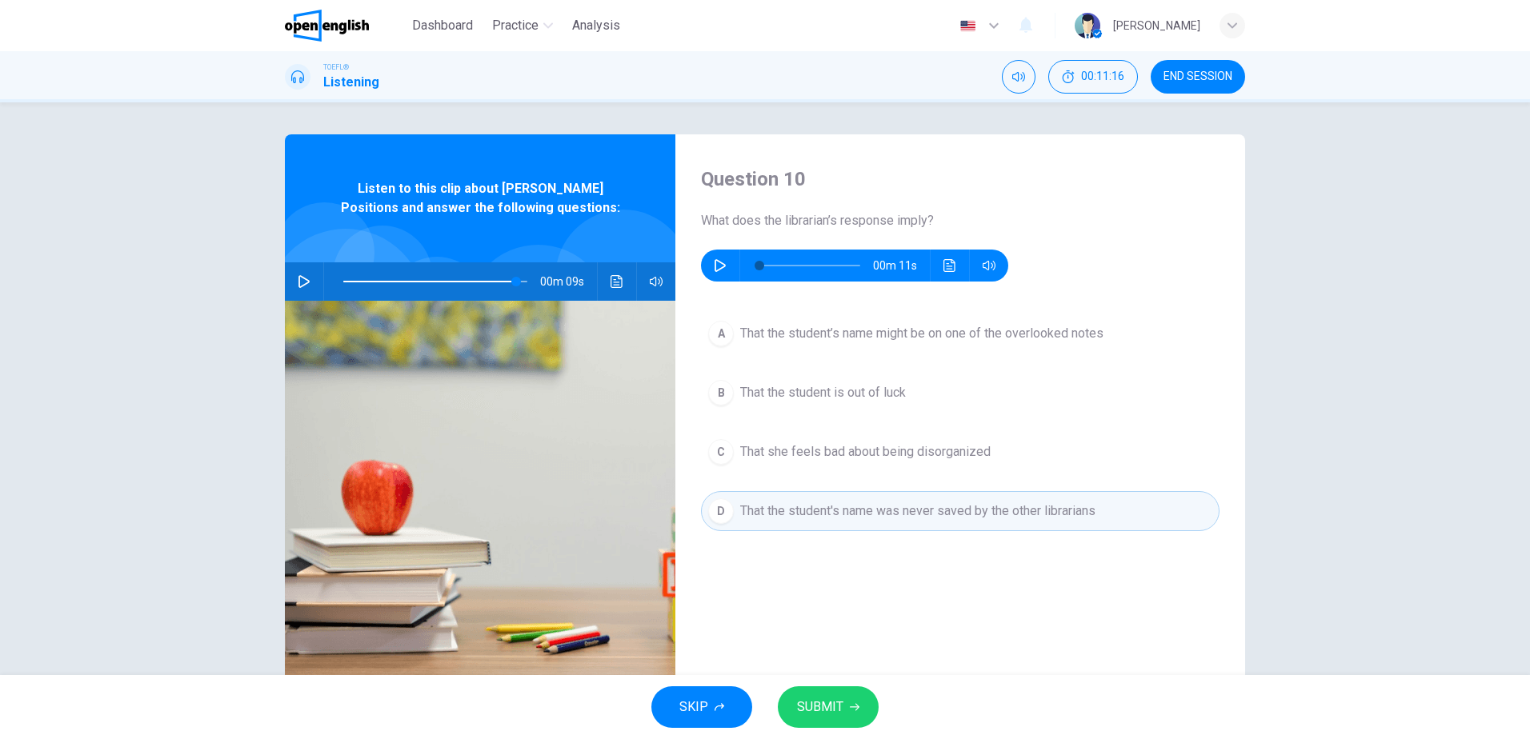
click at [836, 696] on span "SUBMIT" at bounding box center [820, 707] width 46 height 22
type input "**"
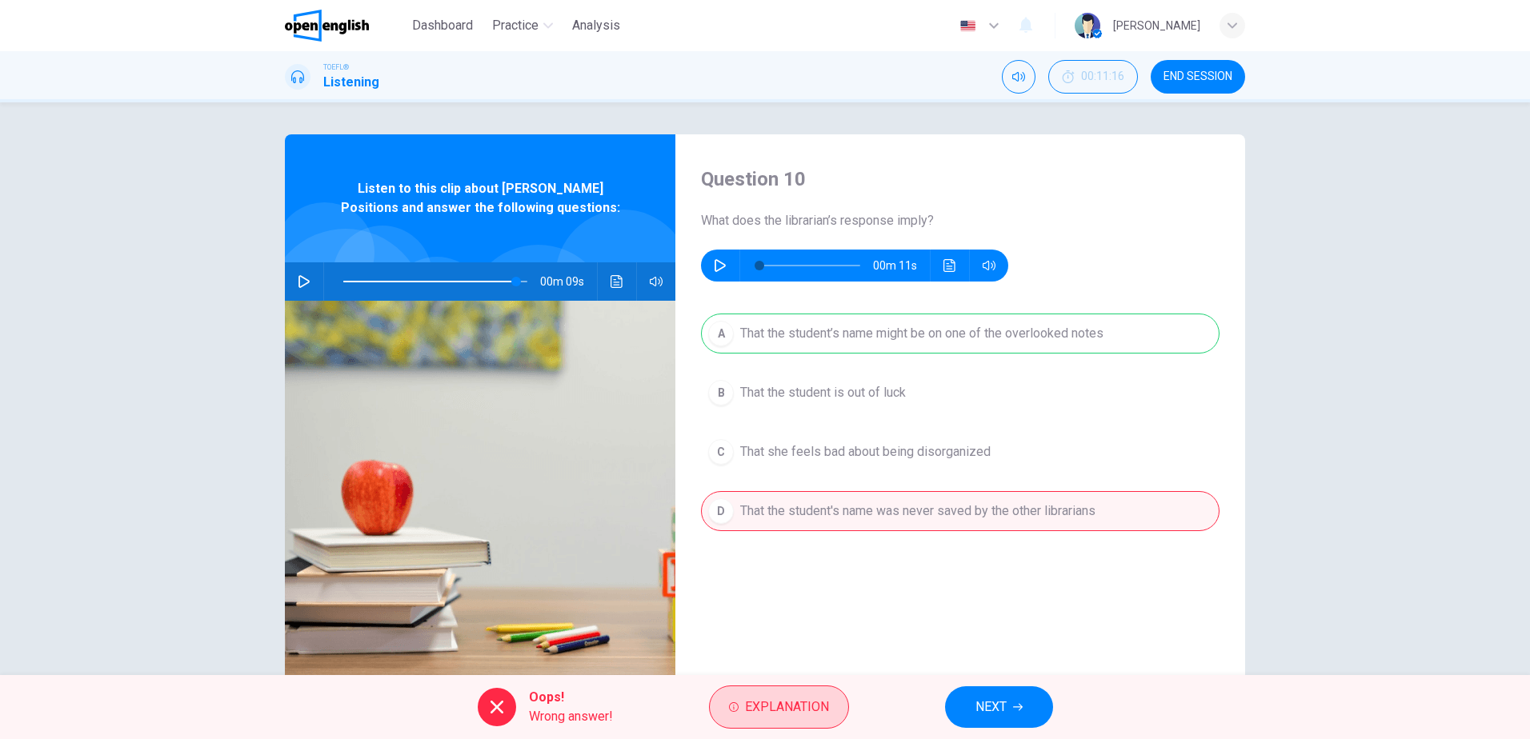
click at [810, 698] on span "Explanation" at bounding box center [787, 707] width 84 height 22
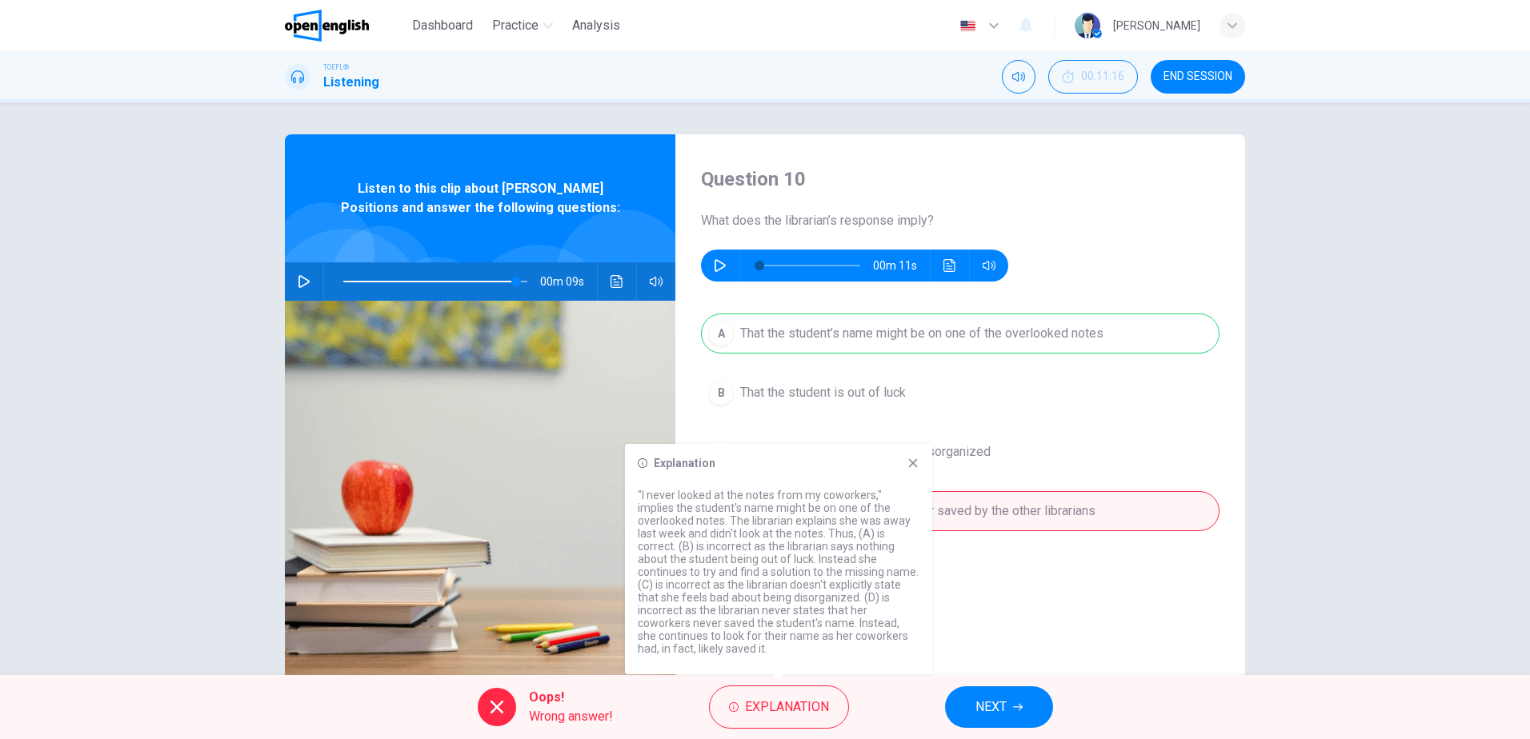
click at [1007, 707] on span "NEXT" at bounding box center [990, 707] width 31 height 22
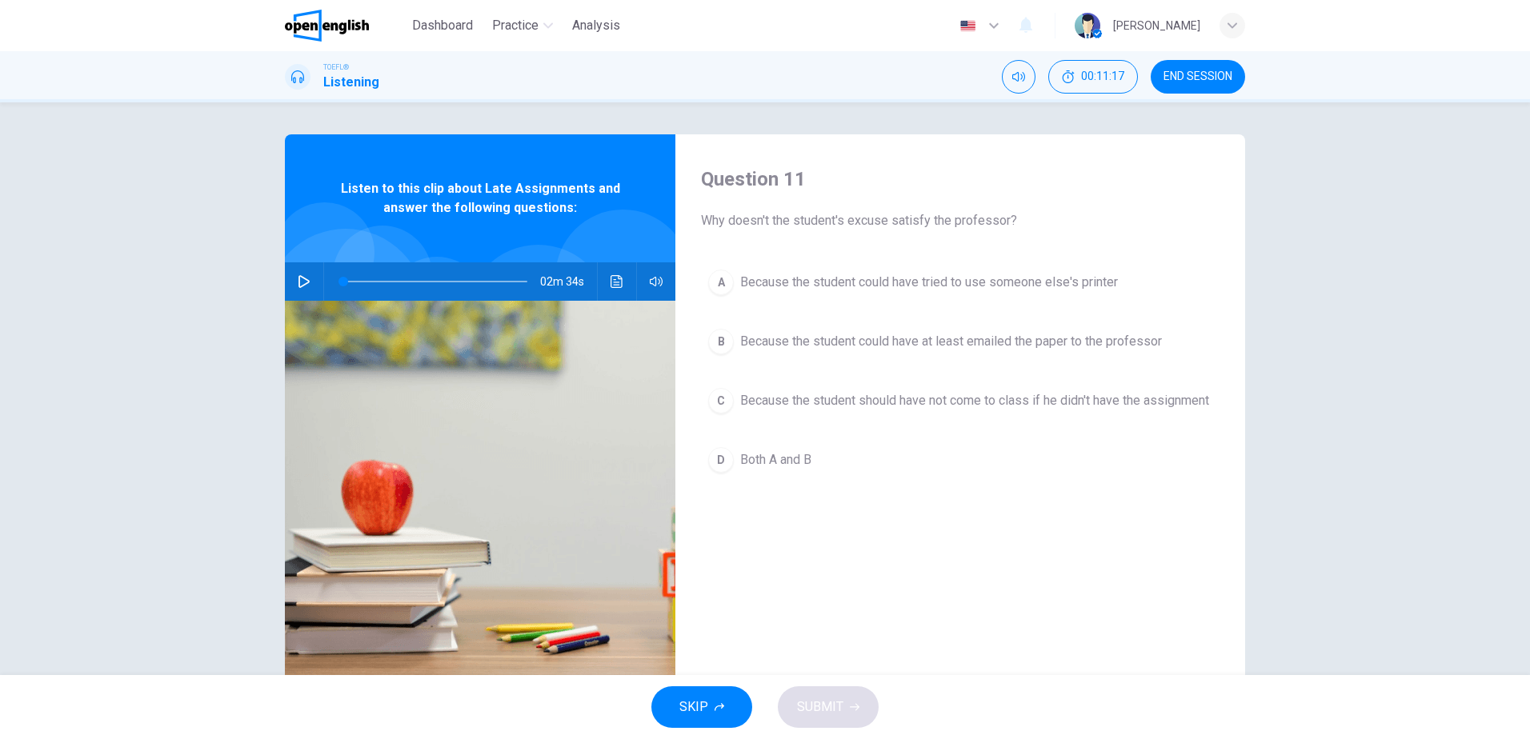
click at [297, 272] on button "button" at bounding box center [304, 281] width 26 height 38
drag, startPoint x: 355, startPoint y: 280, endPoint x: 195, endPoint y: 271, distance: 160.3
click at [195, 271] on div "Question 11 Why doesn't the student's excuse satisfy the professor? A Because t…" at bounding box center [765, 388] width 1530 height 573
type input "*"
drag, startPoint x: 1226, startPoint y: 69, endPoint x: 815, endPoint y: 62, distance: 411.3
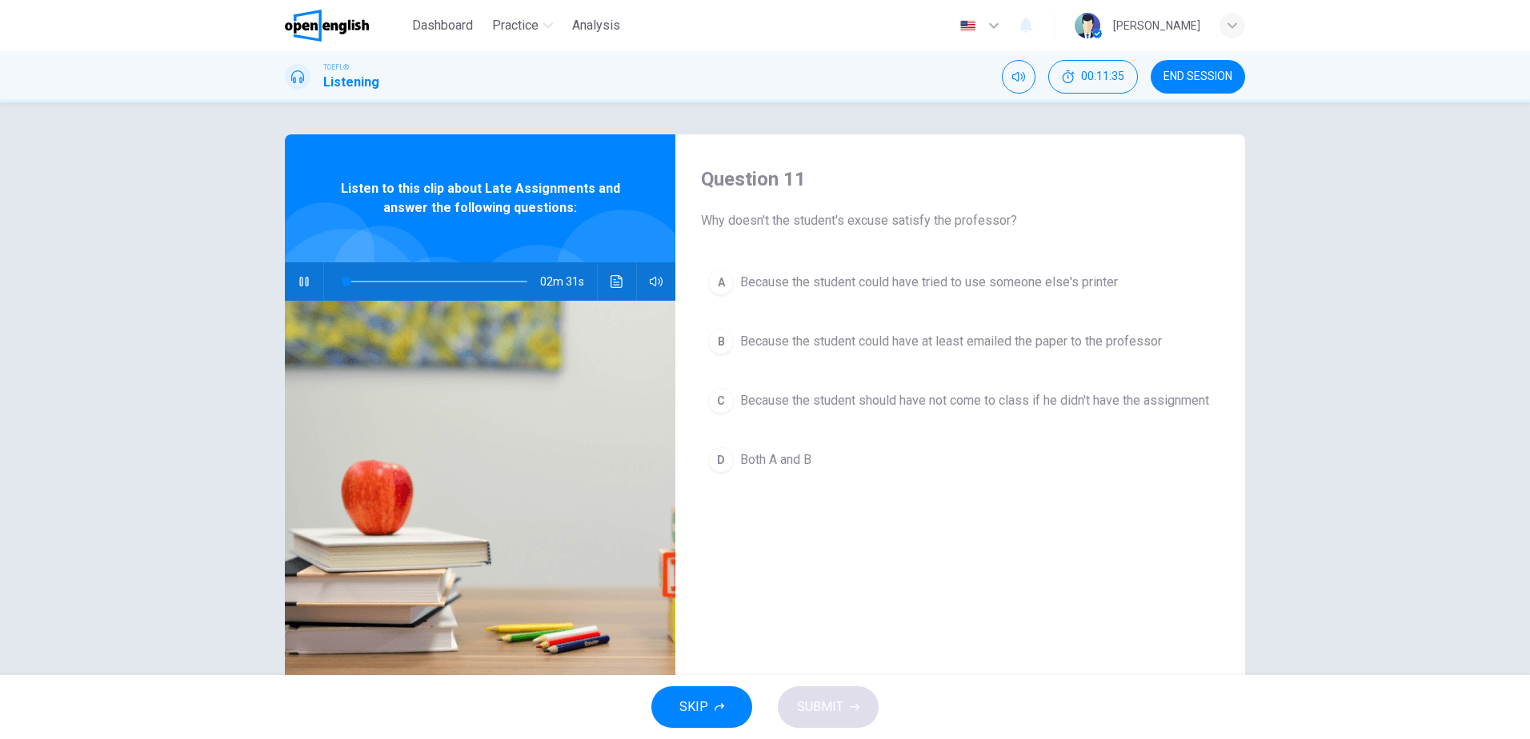
click at [1226, 69] on button "END SESSION" at bounding box center [1198, 77] width 94 height 34
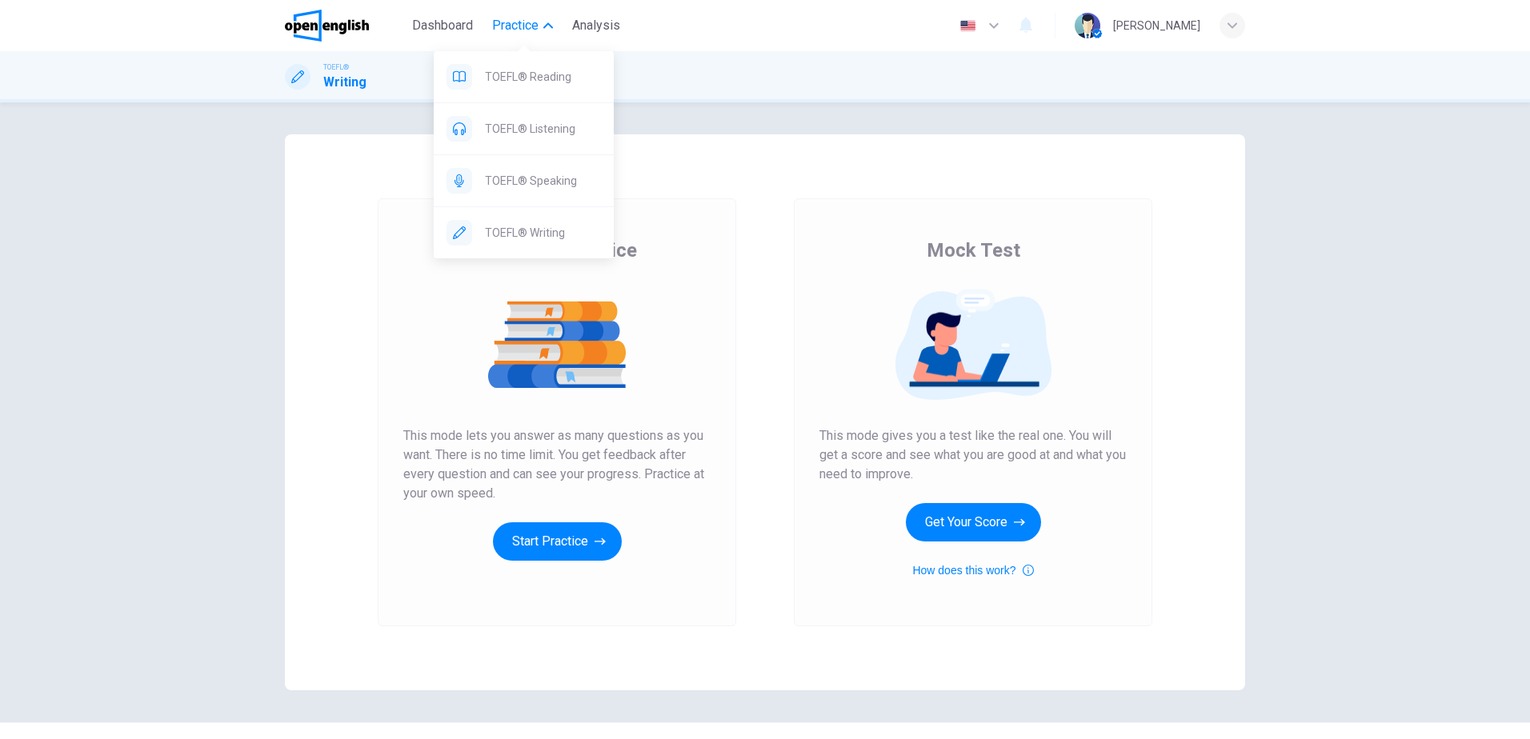
click at [517, 30] on span "Practice" at bounding box center [515, 25] width 46 height 19
click at [527, 202] on div "TOEFL® Speaking" at bounding box center [524, 180] width 180 height 51
click at [535, 194] on div "TOEFL® Speaking" at bounding box center [524, 180] width 180 height 51
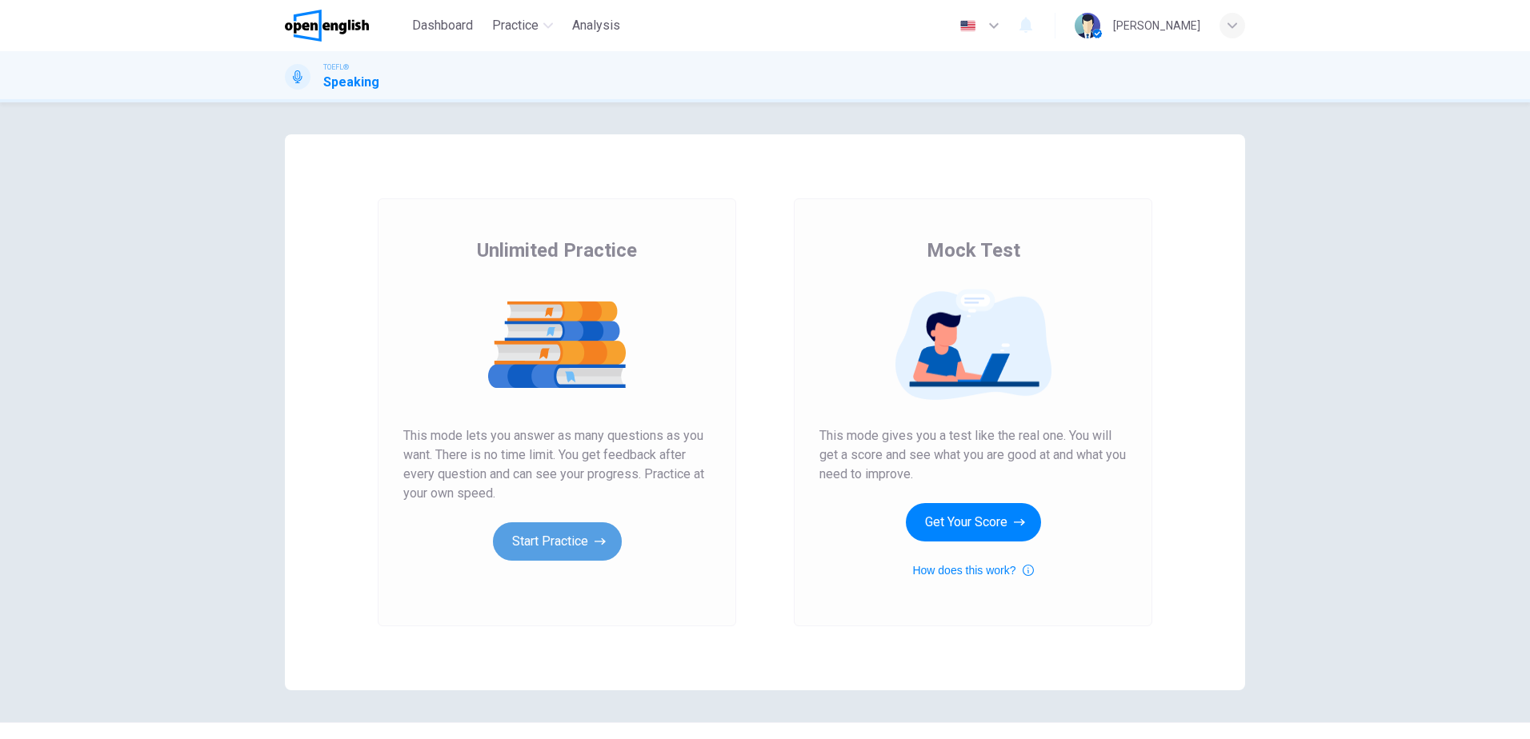
click at [572, 546] on button "Start Practice" at bounding box center [557, 542] width 129 height 38
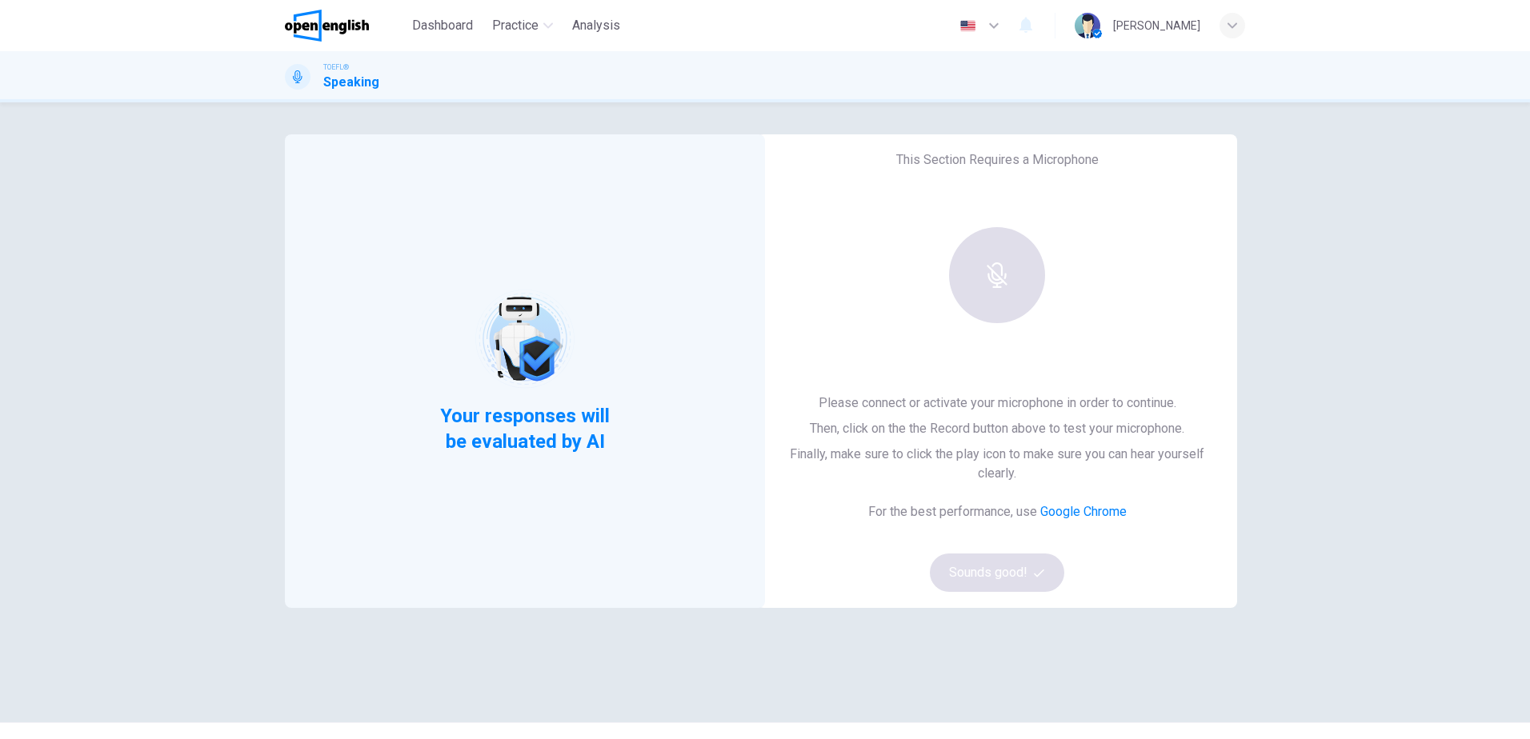
drag, startPoint x: 456, startPoint y: 415, endPoint x: 598, endPoint y: 414, distance: 141.6
click at [604, 414] on span "Your responses will be evaluated by AI" at bounding box center [525, 428] width 194 height 51
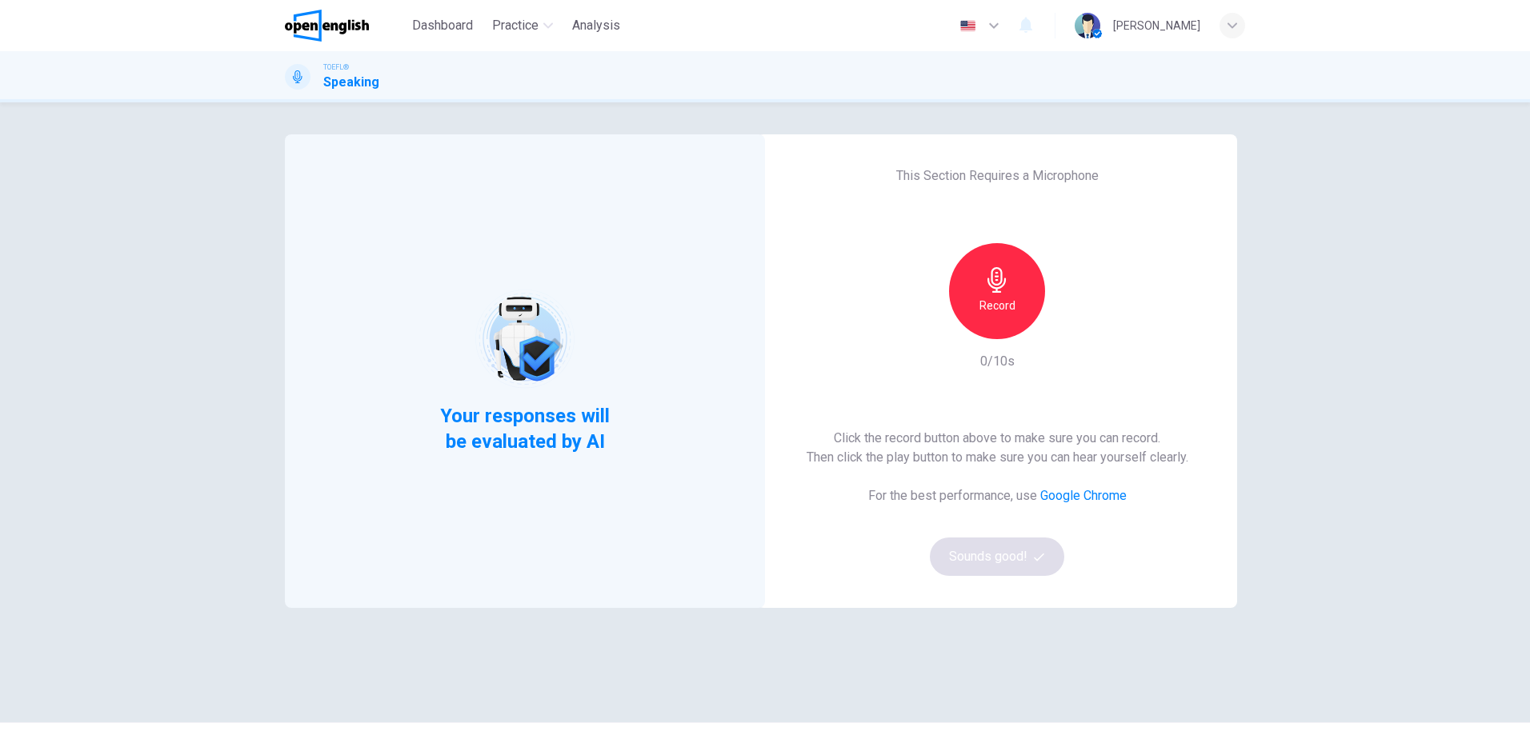
click at [1010, 298] on h6 "Record" at bounding box center [997, 305] width 36 height 19
click at [1007, 565] on button "Sounds good!" at bounding box center [997, 557] width 134 height 38
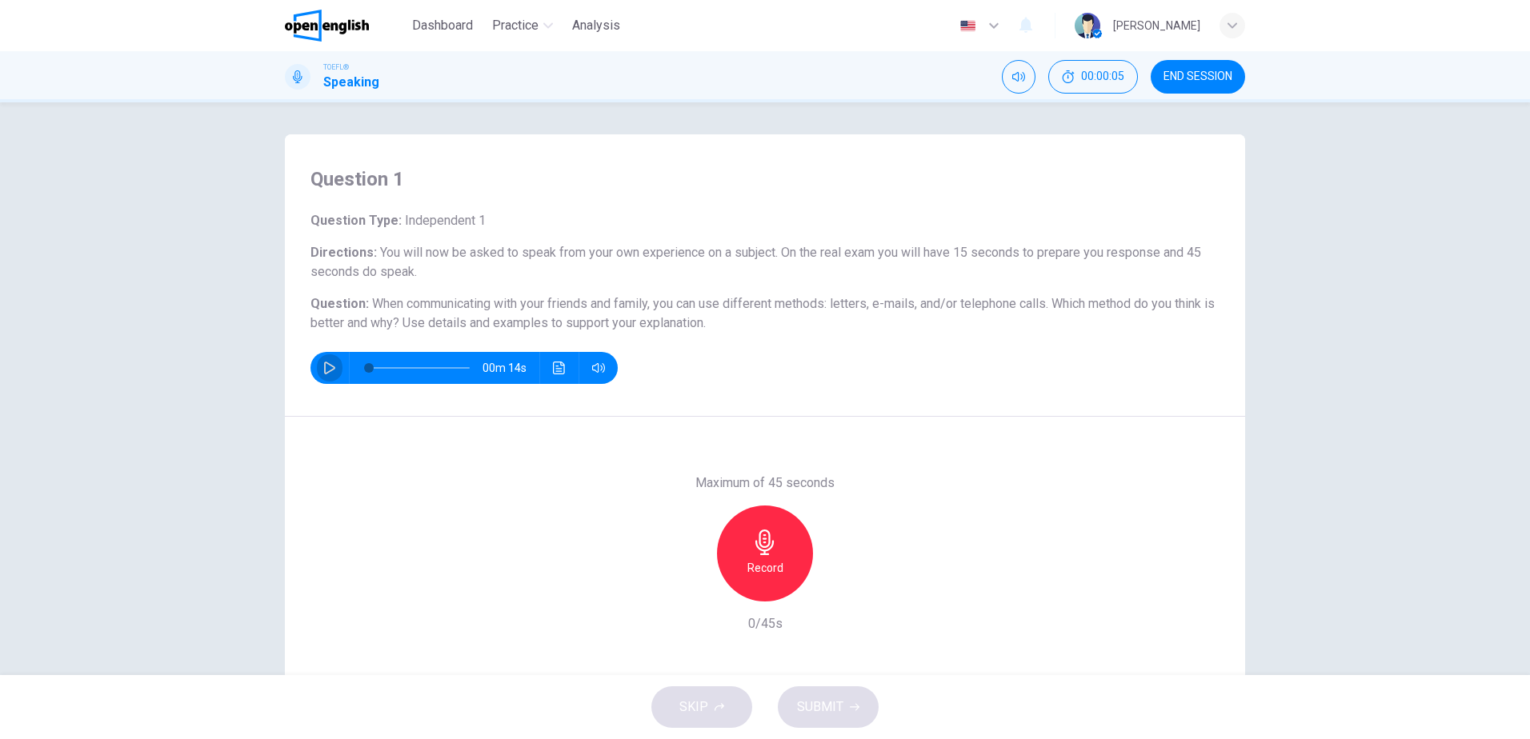
click at [323, 365] on icon "button" at bounding box center [329, 368] width 13 height 13
type input "*"
click at [783, 547] on div "Record" at bounding box center [765, 554] width 96 height 96
click at [842, 711] on span "SUBMIT" at bounding box center [820, 707] width 46 height 22
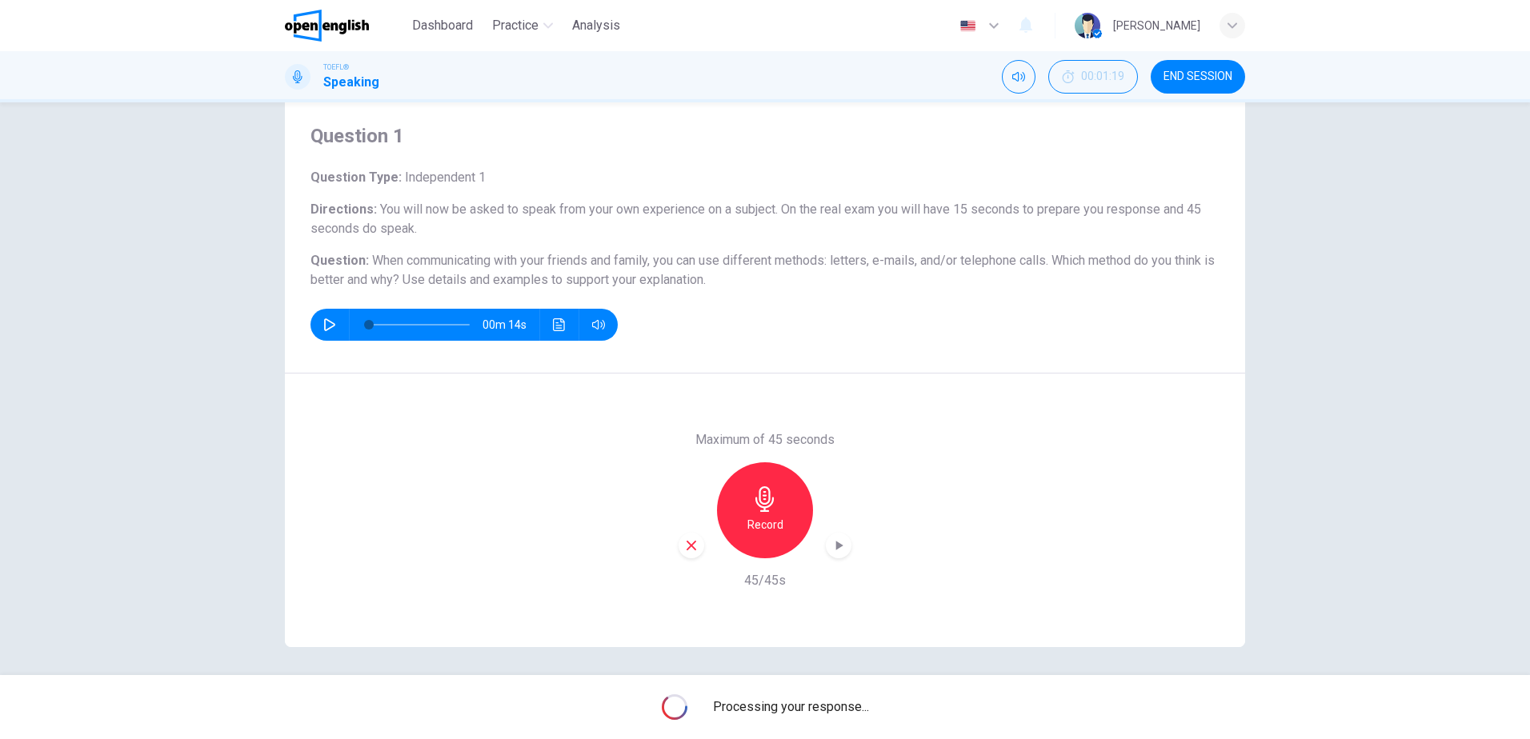
scroll to position [47, 0]
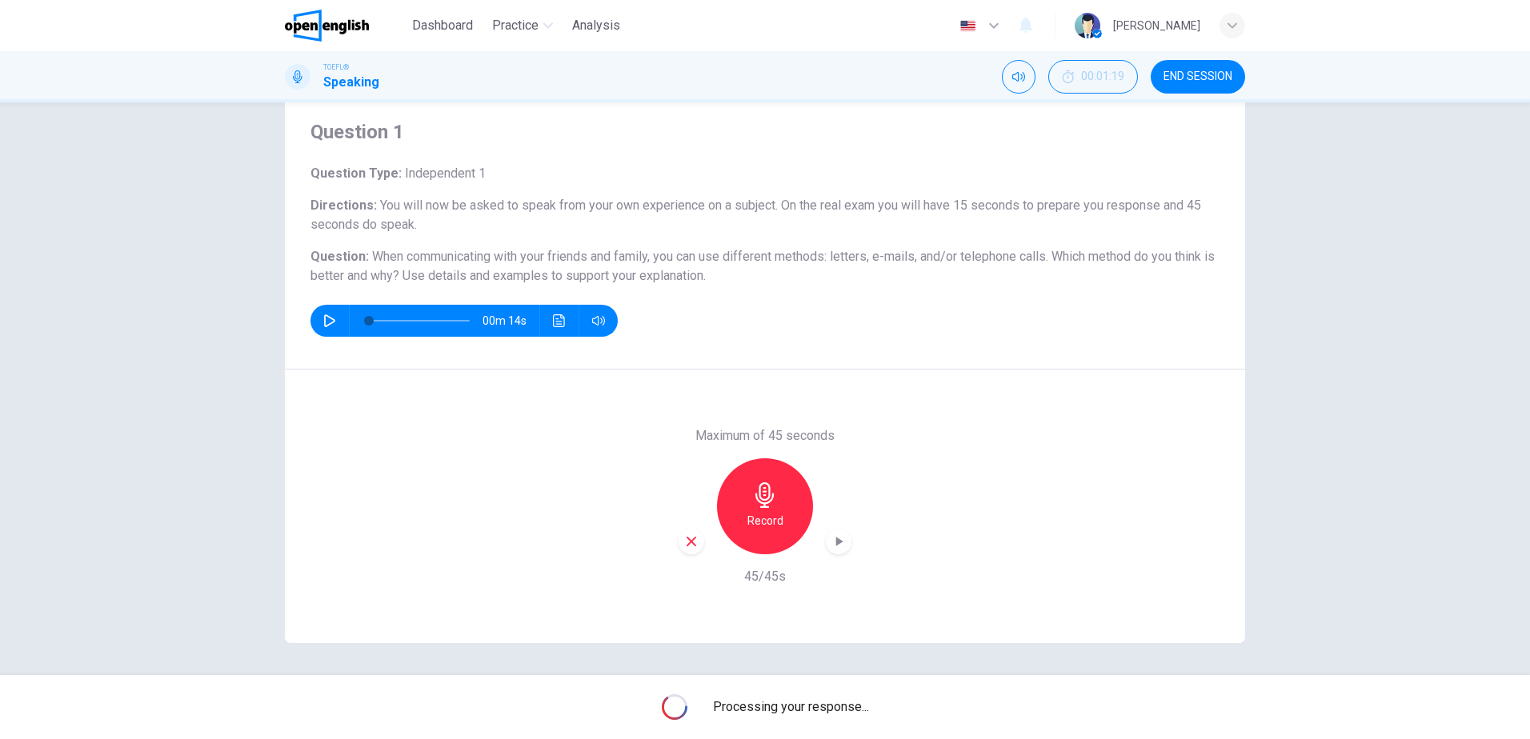
click at [933, 507] on div "Maximum of 45 seconds Record 45/45s" at bounding box center [765, 507] width 960 height 274
drag, startPoint x: 691, startPoint y: 717, endPoint x: 799, endPoint y: 715, distance: 107.2
click at [789, 715] on div "Processing your response..." at bounding box center [765, 707] width 1530 height 64
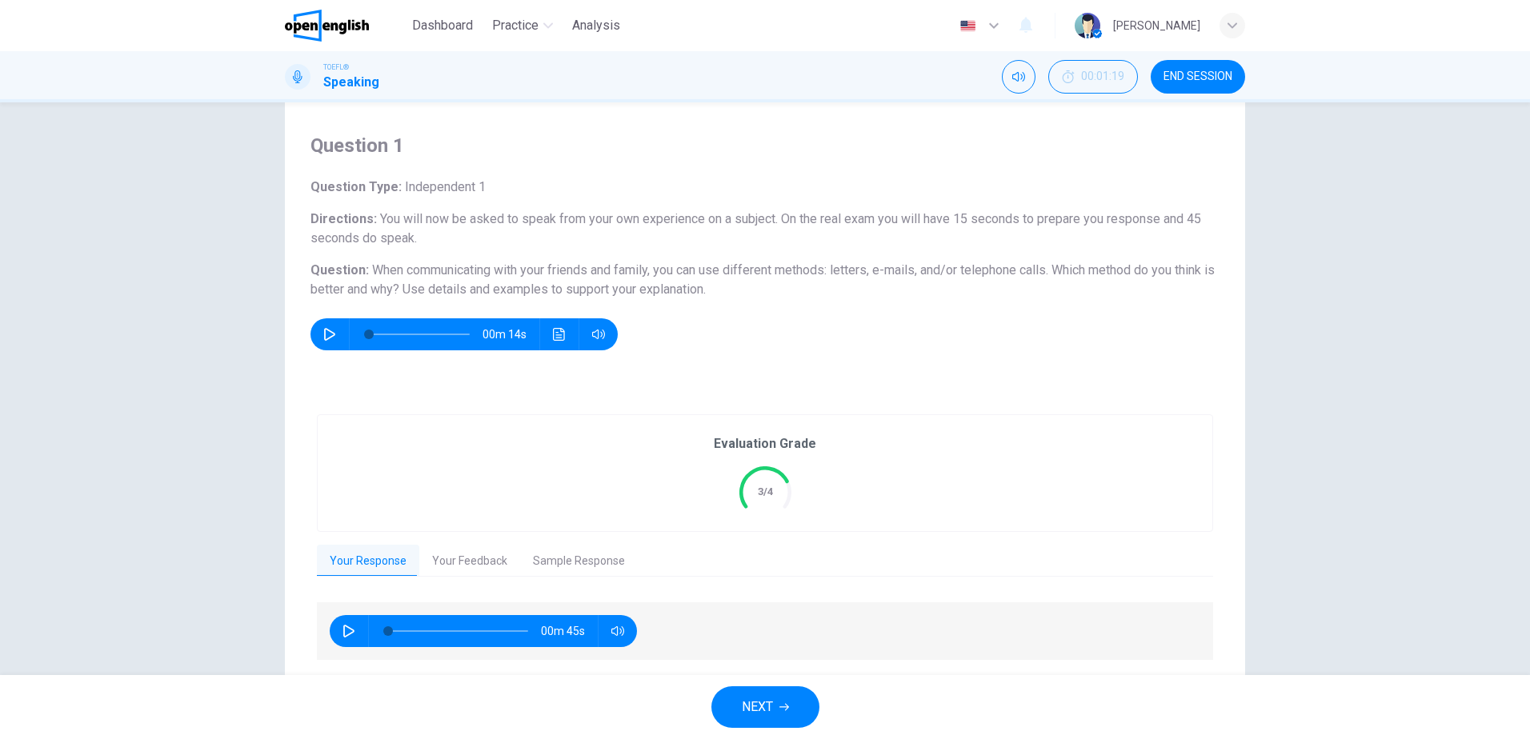
scroll to position [85, 0]
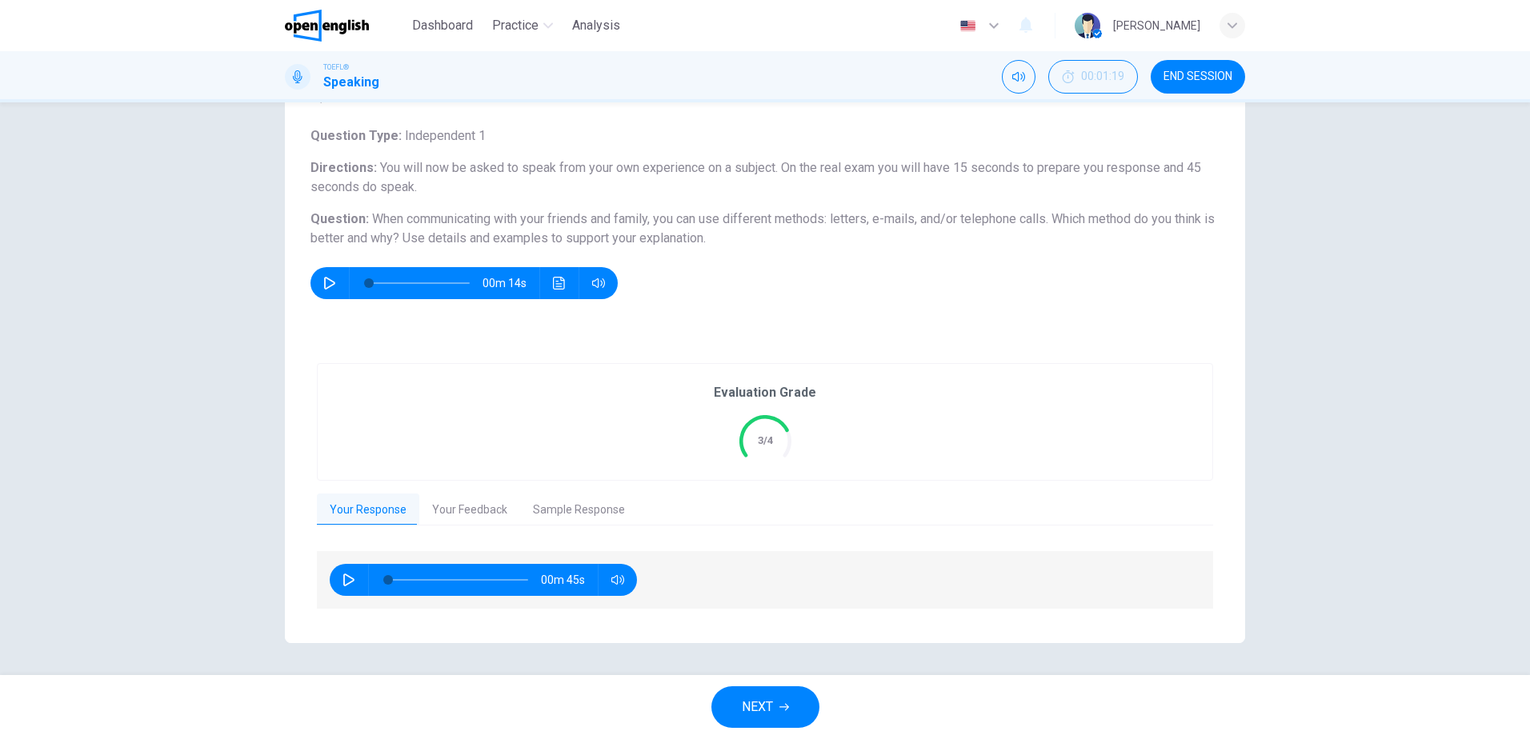
click at [450, 497] on button "Your Feedback" at bounding box center [469, 511] width 101 height 34
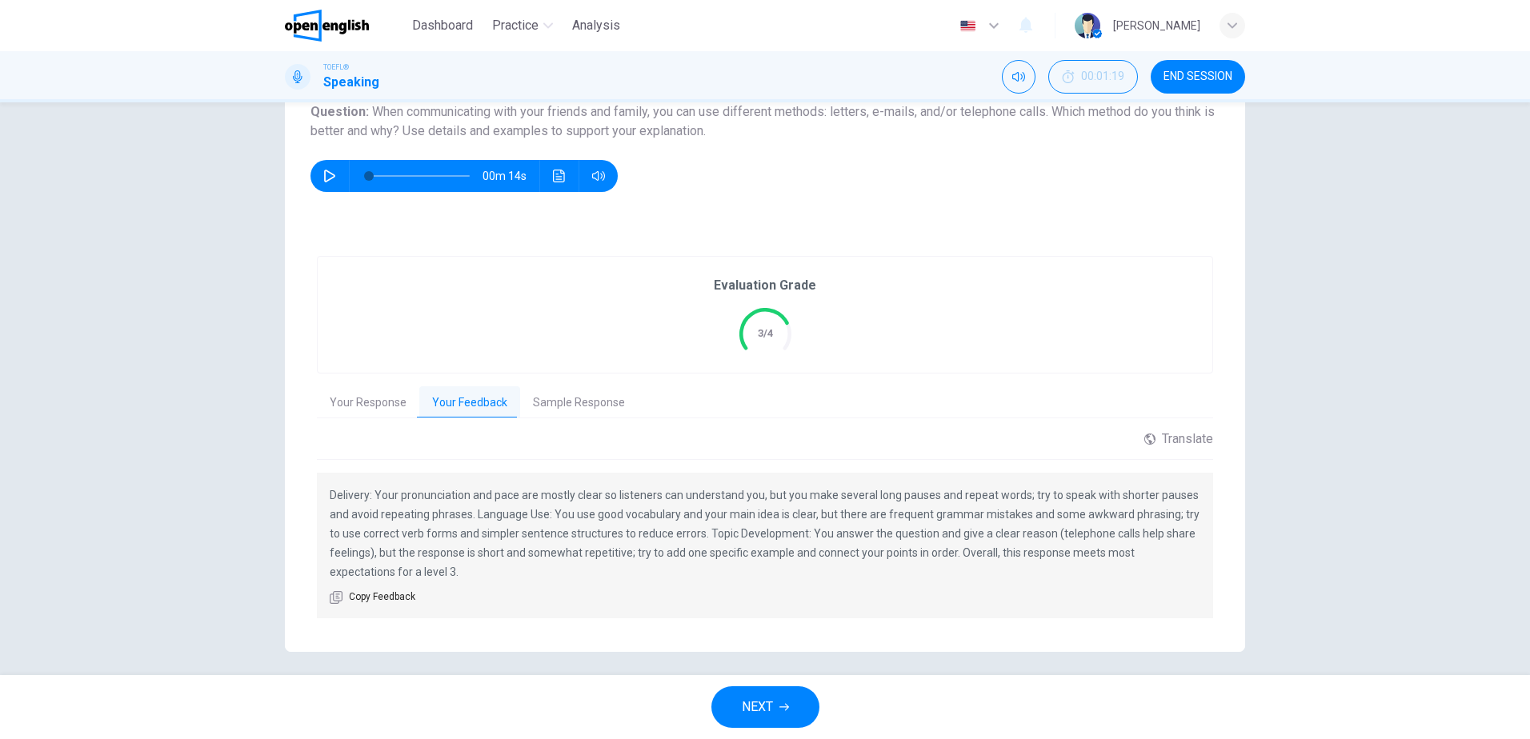
scroll to position [201, 0]
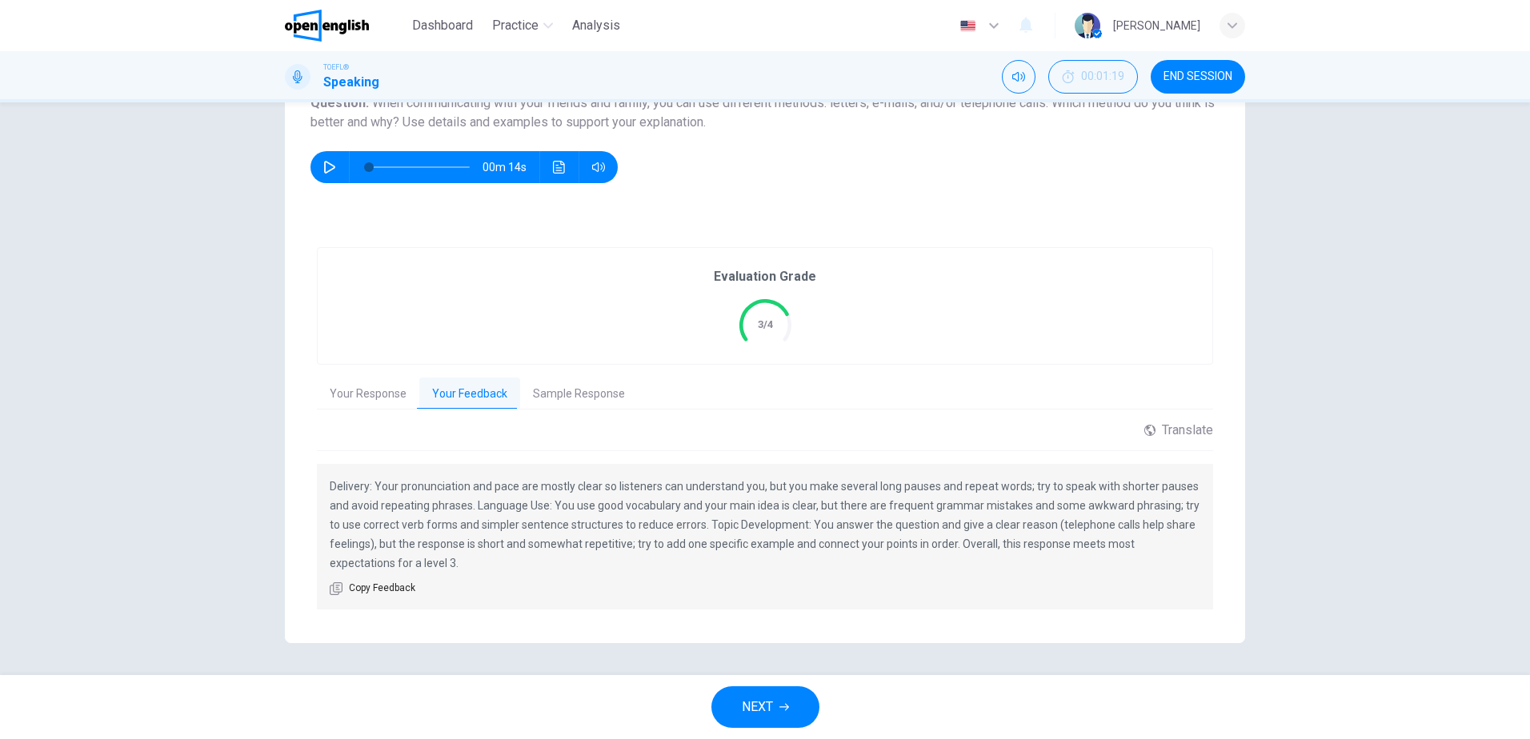
click at [593, 397] on button "Sample Response" at bounding box center [579, 395] width 118 height 34
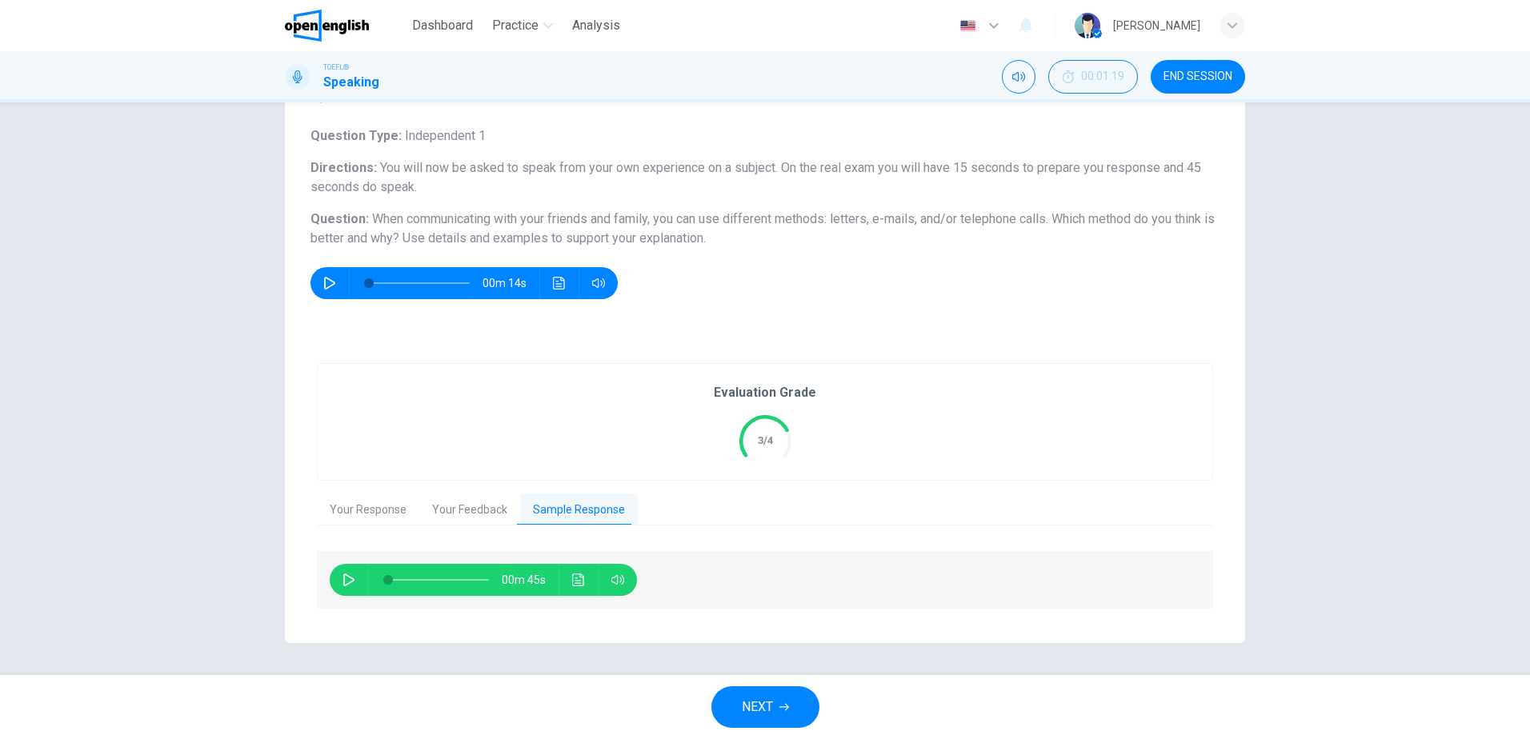
scroll to position [85, 0]
click at [474, 501] on button "Your Feedback" at bounding box center [469, 511] width 101 height 34
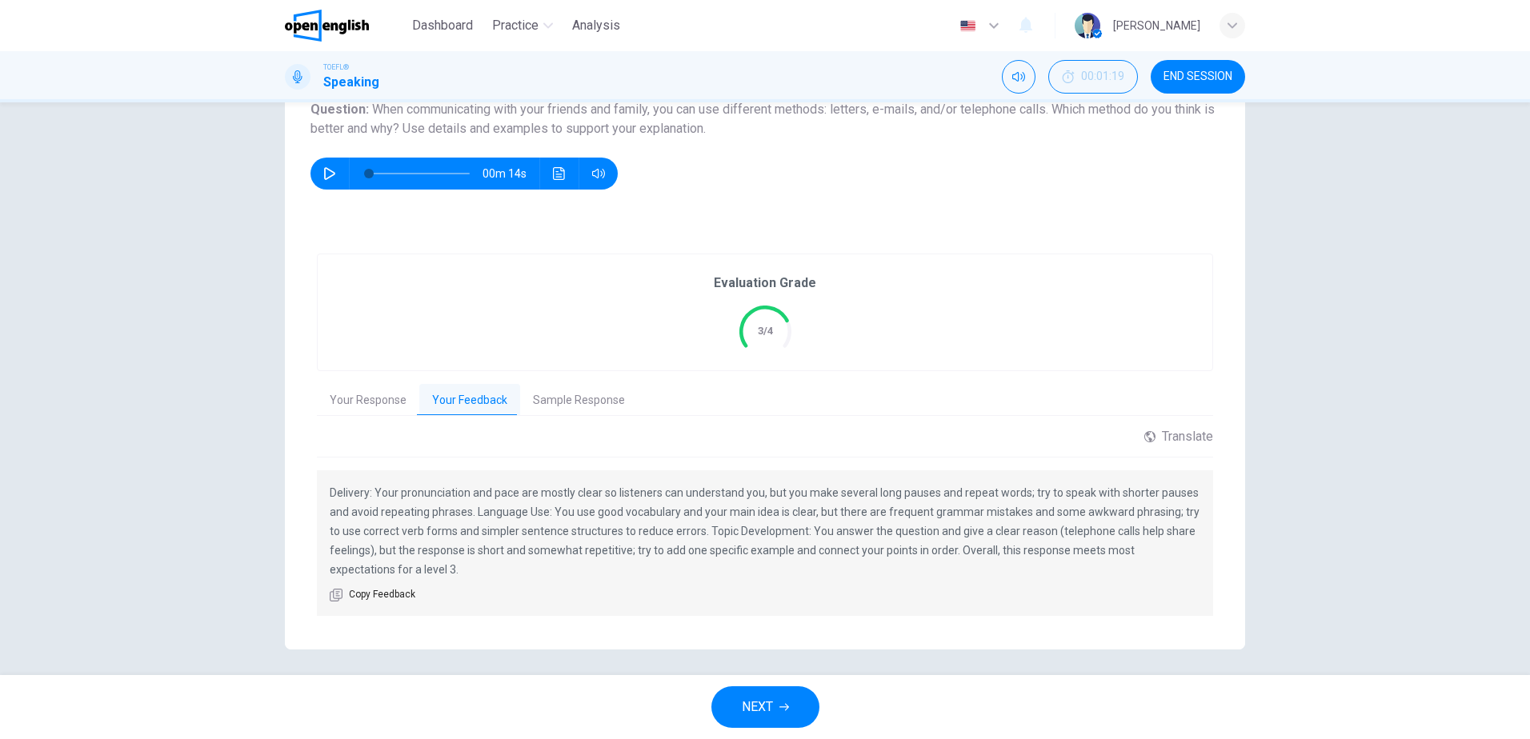
scroll to position [201, 0]
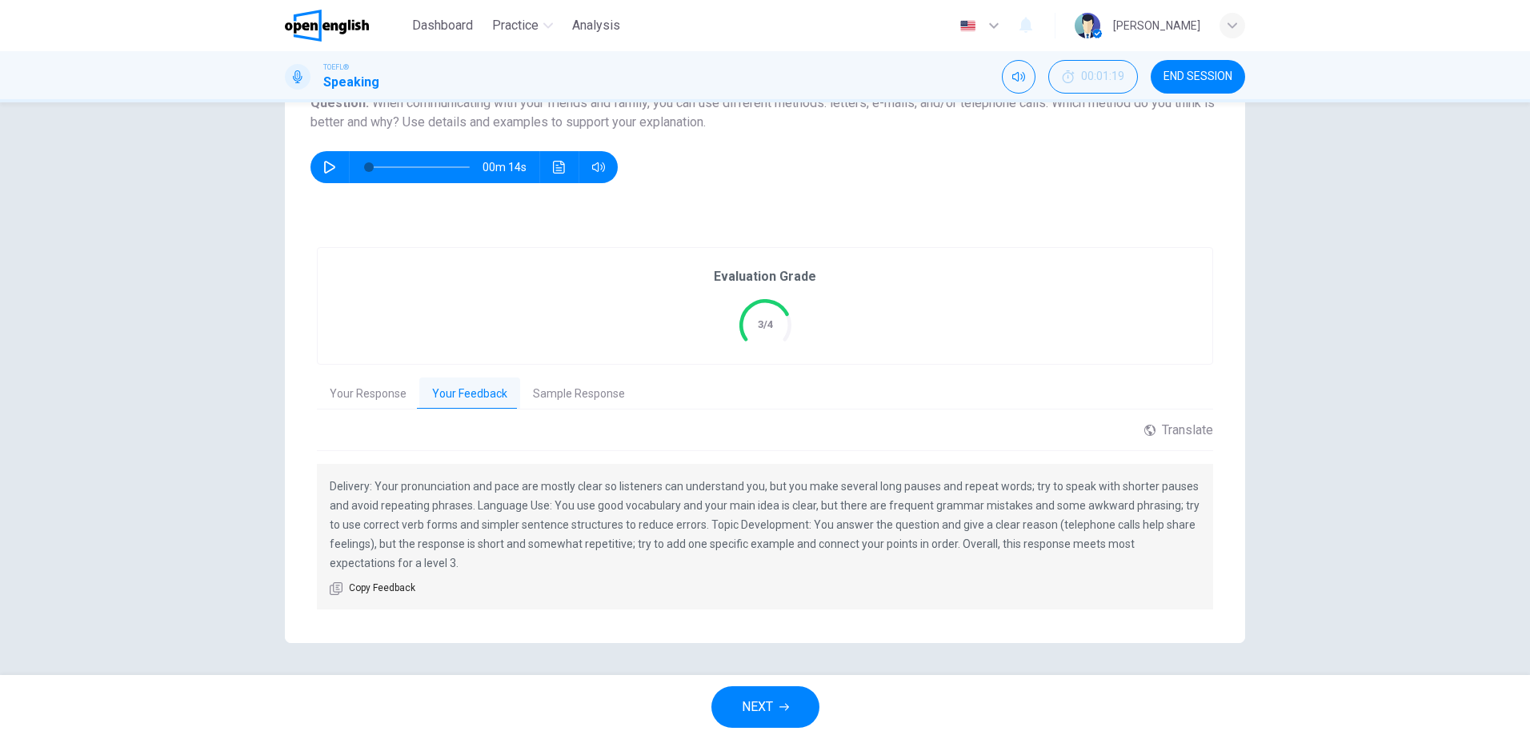
drag, startPoint x: 406, startPoint y: 478, endPoint x: 509, endPoint y: 494, distance: 104.3
click at [508, 494] on p "Delivery: Your pronunciation and pace are mostly clear so listeners can underst…" at bounding box center [765, 525] width 871 height 96
drag, startPoint x: 519, startPoint y: 488, endPoint x: 545, endPoint y: 486, distance: 26.5
click at [545, 486] on p "Delivery: Your pronunciation and pace are mostly clear so listeners can underst…" at bounding box center [765, 525] width 871 height 96
drag, startPoint x: 426, startPoint y: 486, endPoint x: 801, endPoint y: 488, distance: 375.3
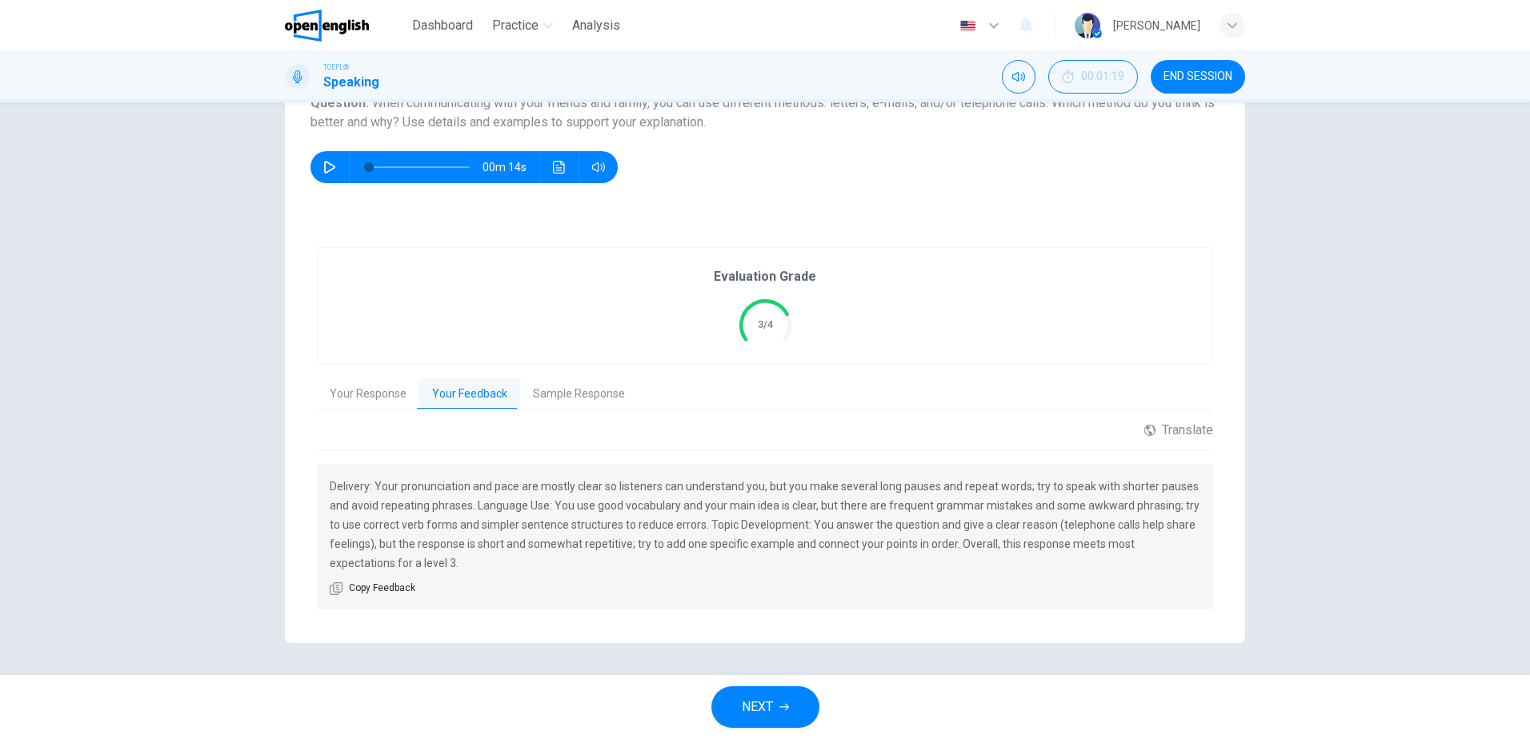
click at [801, 488] on p "Delivery: Your pronunciation and pace are mostly clear so listeners can underst…" at bounding box center [765, 525] width 871 height 96
drag, startPoint x: 399, startPoint y: 510, endPoint x: 502, endPoint y: 512, distance: 102.4
click at [502, 512] on p "Delivery: Your pronunciation and pace are mostly clear so listeners can underst…" at bounding box center [765, 525] width 871 height 96
drag, startPoint x: 539, startPoint y: 508, endPoint x: 595, endPoint y: 510, distance: 56.0
click at [590, 510] on p "Delivery: Your pronunciation and pace are mostly clear so listeners can underst…" at bounding box center [765, 525] width 871 height 96
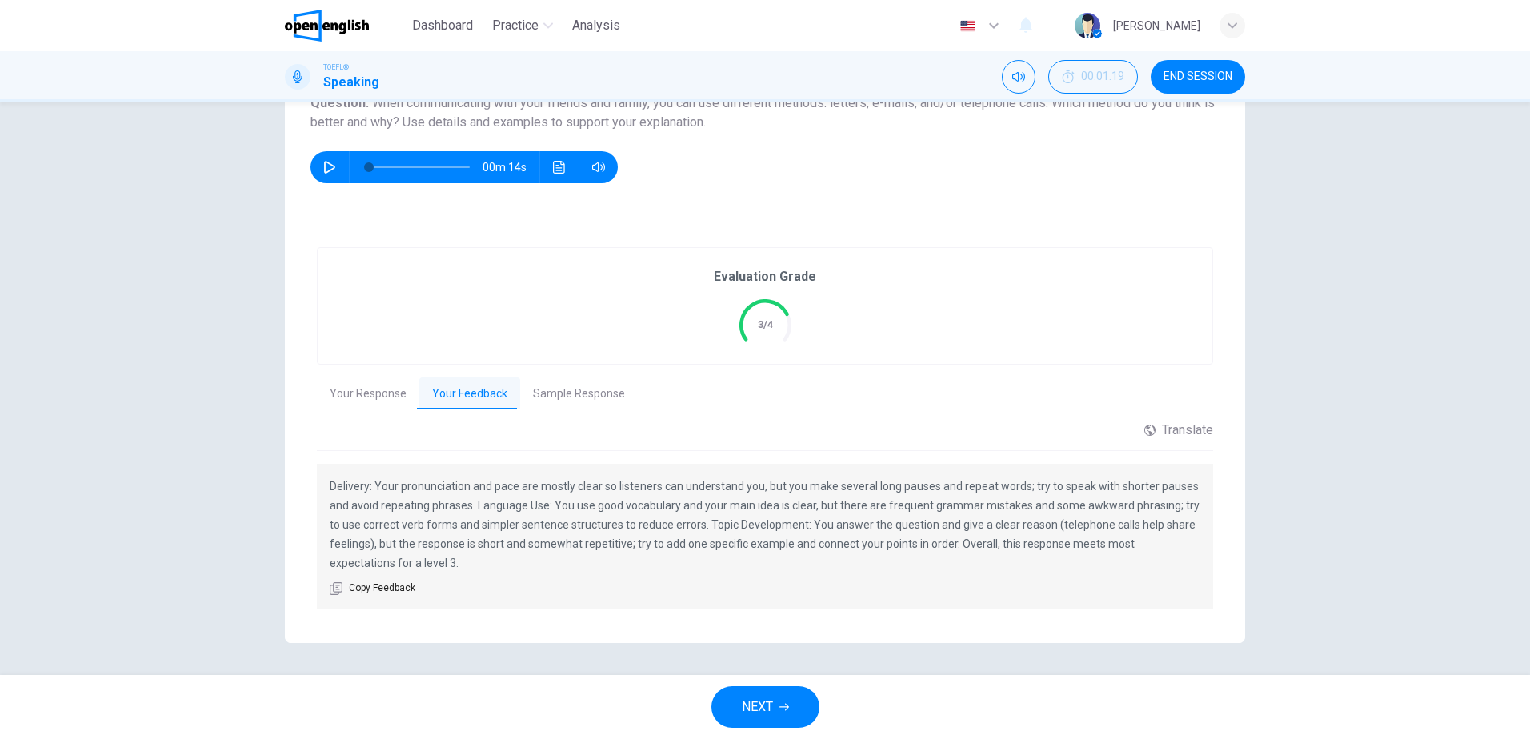
drag, startPoint x: 569, startPoint y: 508, endPoint x: 1180, endPoint y: 503, distance: 611.4
click at [1180, 503] on p "Delivery: Your pronunciation and pace are mostly clear so listeners can underst…" at bounding box center [765, 525] width 871 height 96
drag, startPoint x: 397, startPoint y: 528, endPoint x: 551, endPoint y: 527, distance: 154.4
click at [551, 527] on p "Delivery: Your pronunciation and pace are mostly clear so listeners can underst…" at bounding box center [765, 525] width 871 height 96
drag, startPoint x: 808, startPoint y: 528, endPoint x: 1120, endPoint y: 518, distance: 312.2
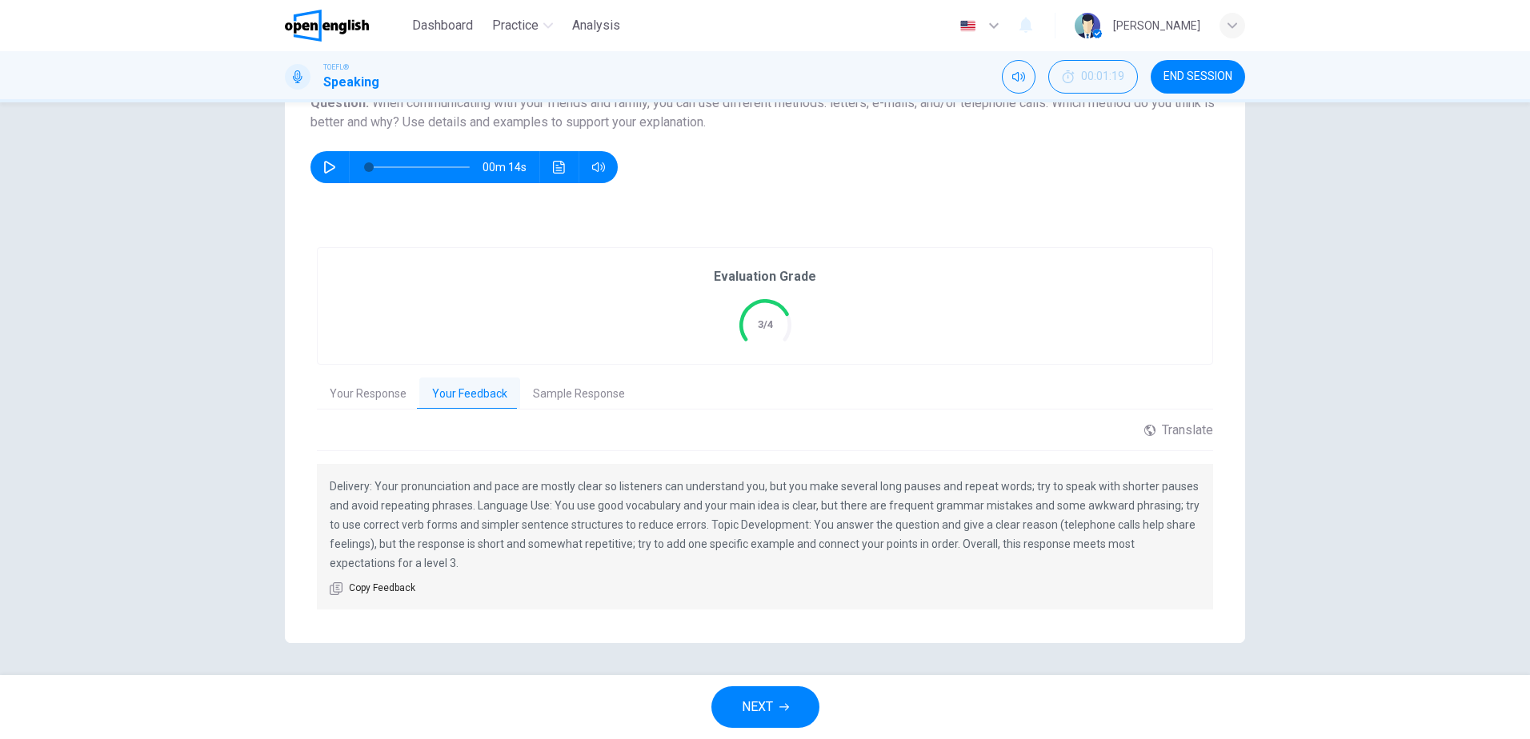
click at [1073, 518] on p "Delivery: Your pronunciation and pace are mostly clear so listeners can underst…" at bounding box center [765, 525] width 871 height 96
click at [753, 711] on span "NEXT" at bounding box center [757, 707] width 31 height 22
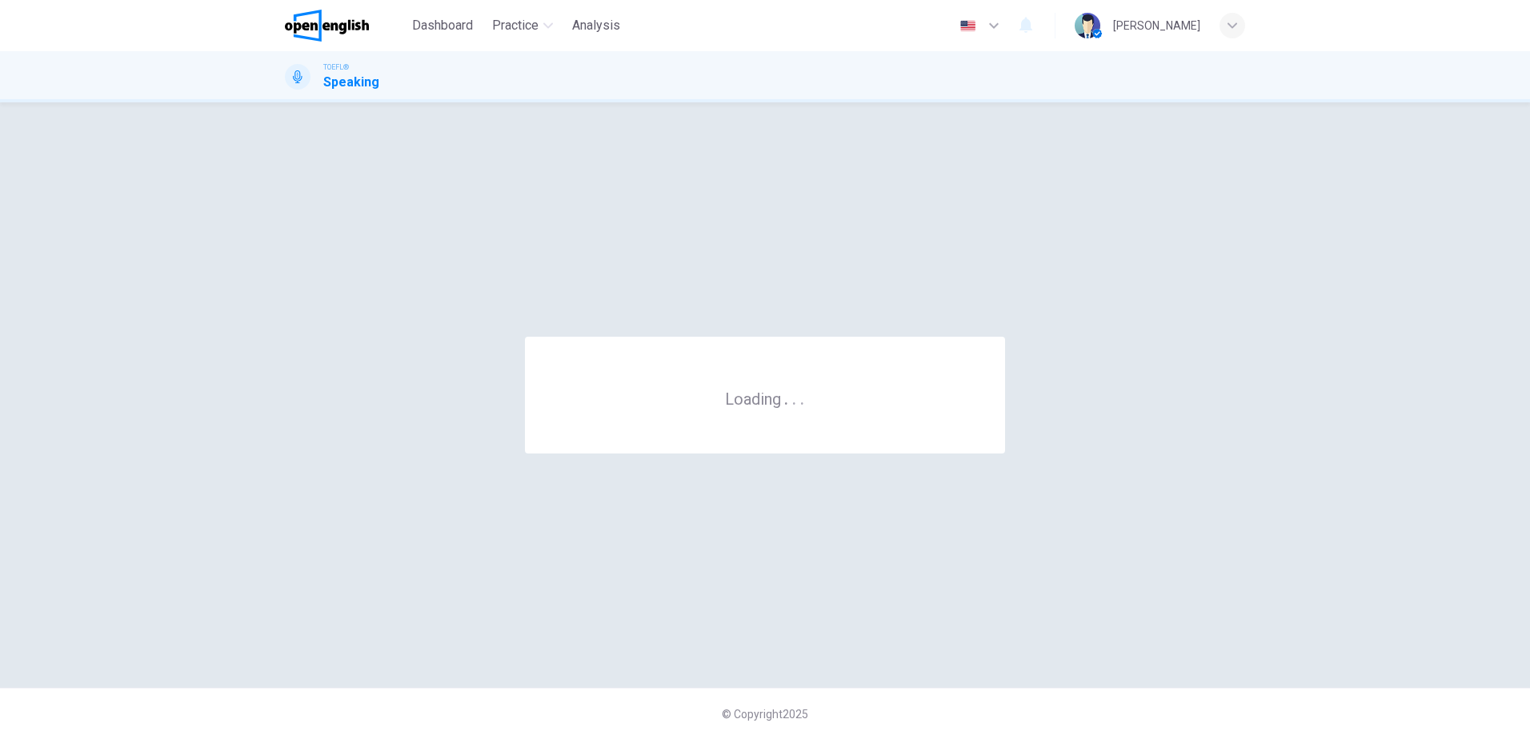
scroll to position [0, 0]
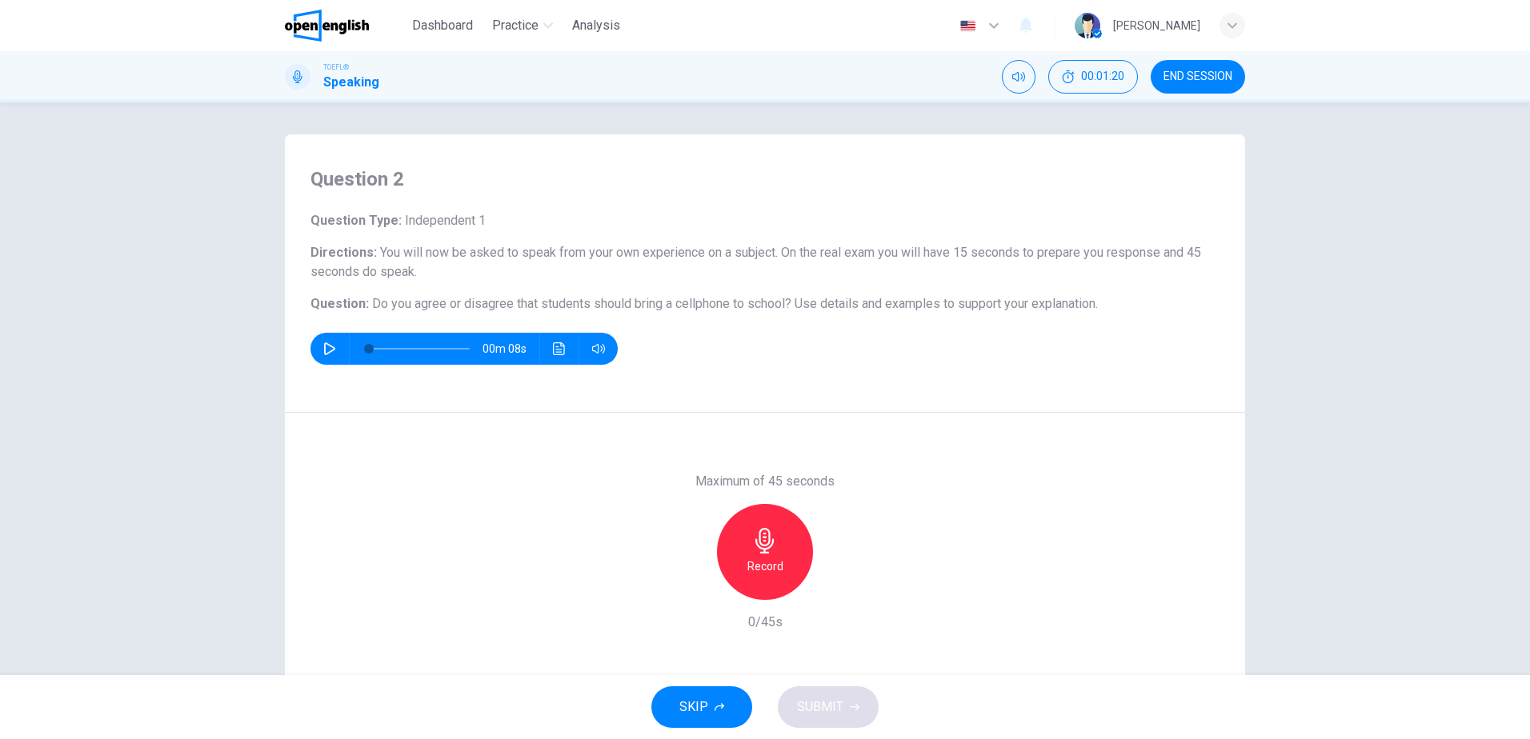
click at [329, 358] on button "button" at bounding box center [330, 349] width 26 height 32
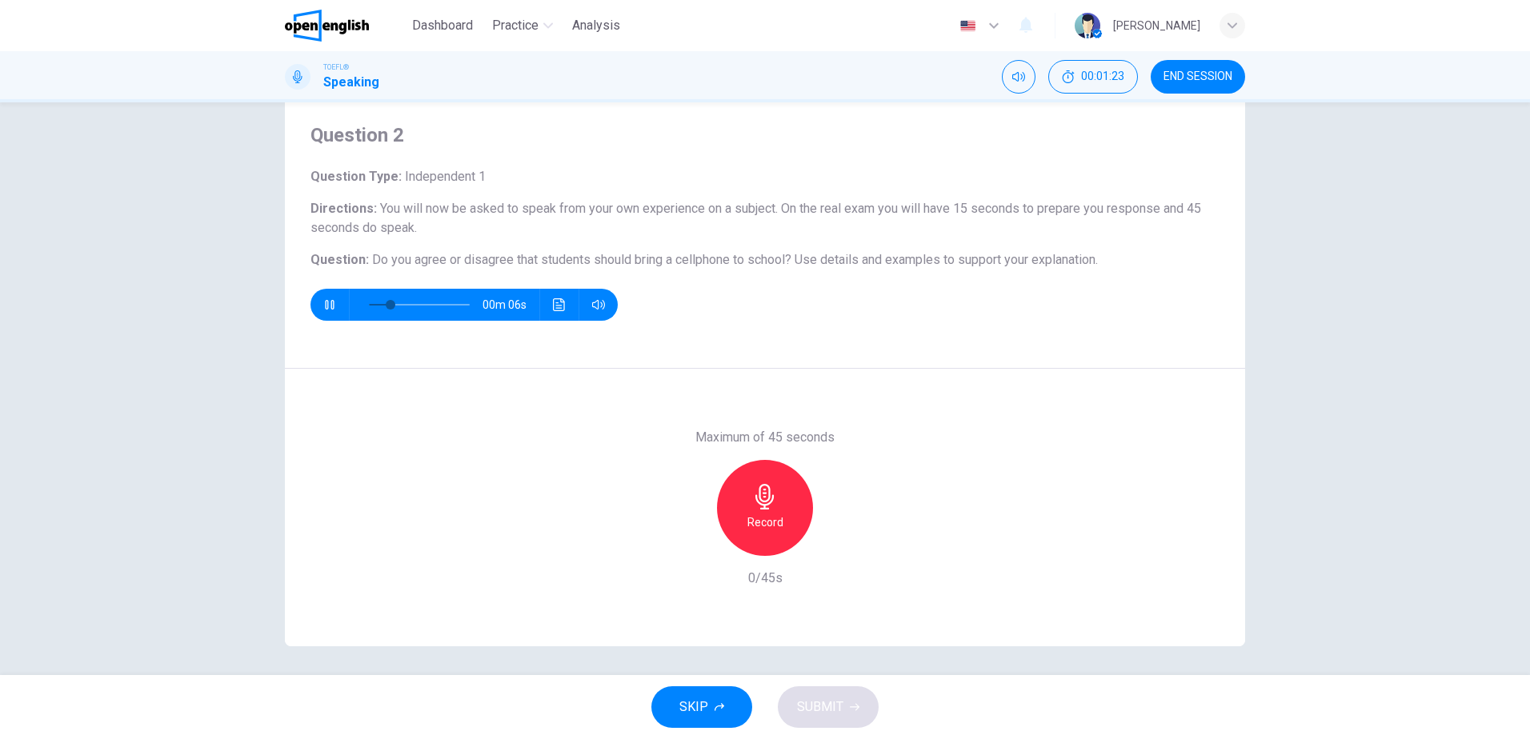
scroll to position [47, 0]
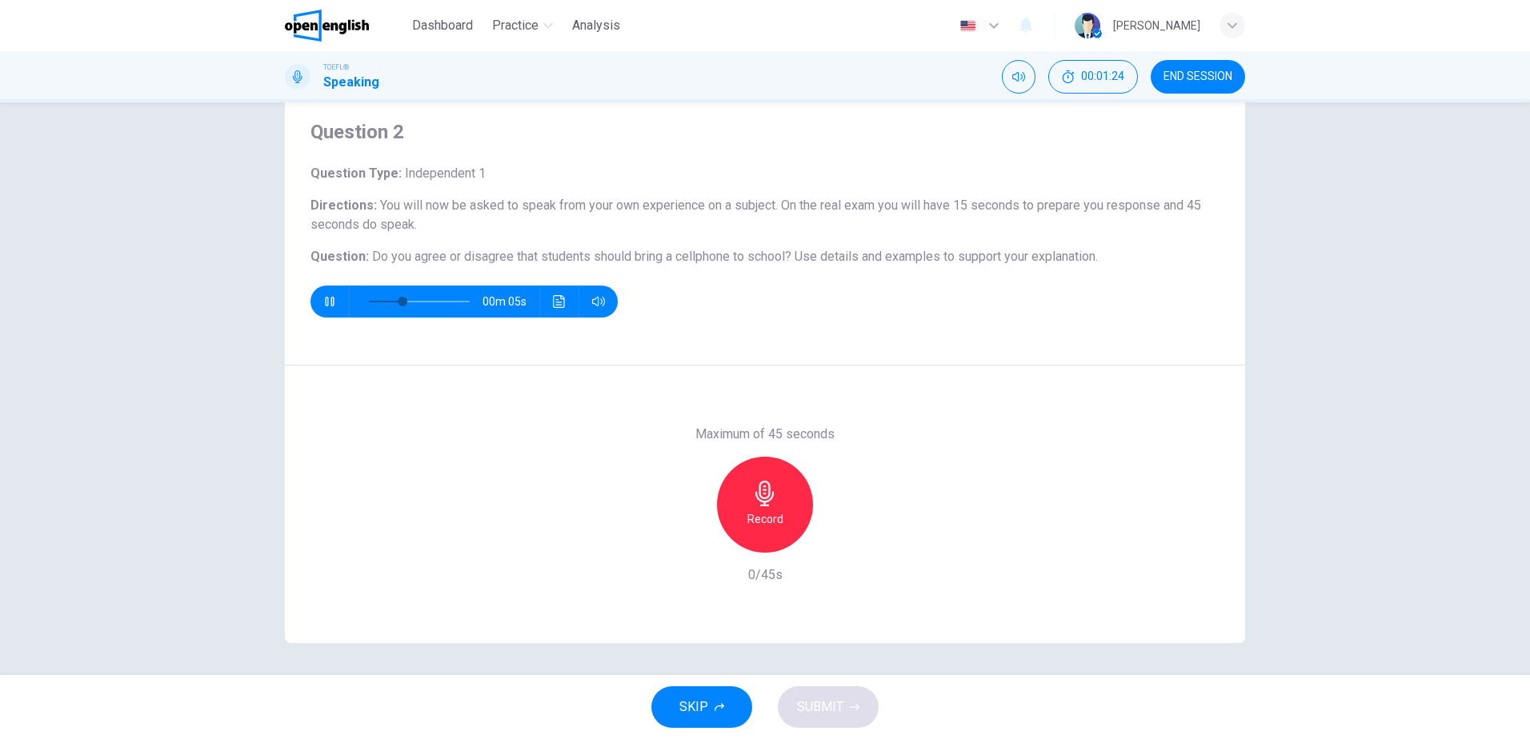
drag, startPoint x: 628, startPoint y: 260, endPoint x: 799, endPoint y: 265, distance: 170.5
click at [776, 264] on h6 "Question : Do you agree or disagree that students should bring a cellphone to s…" at bounding box center [764, 256] width 909 height 19
type input "*"
click at [764, 508] on div "Record" at bounding box center [765, 505] width 96 height 96
click at [749, 507] on div "Stop" at bounding box center [765, 505] width 96 height 96
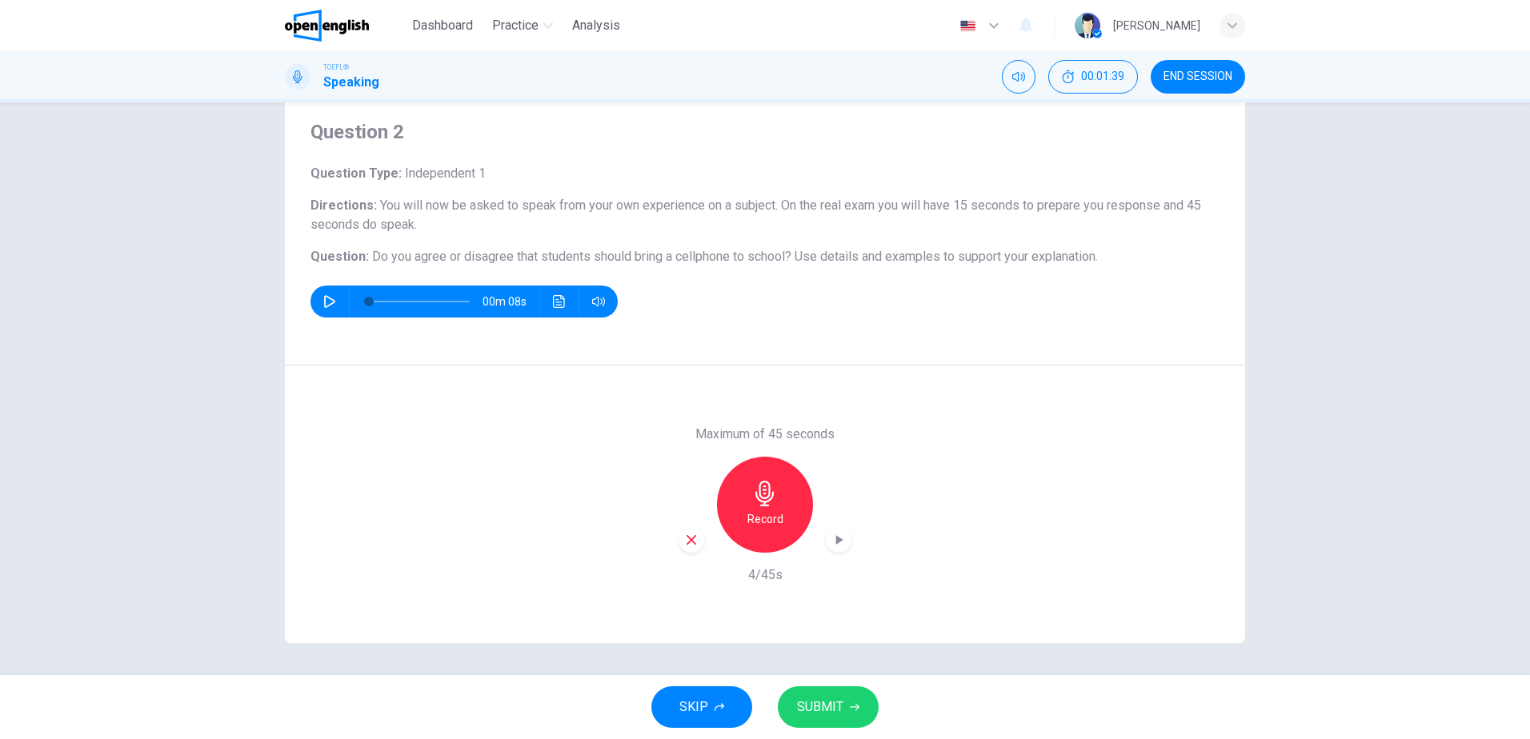
click at [689, 534] on icon "button" at bounding box center [691, 540] width 14 height 14
click at [774, 510] on h6 "Record" at bounding box center [765, 519] width 36 height 19
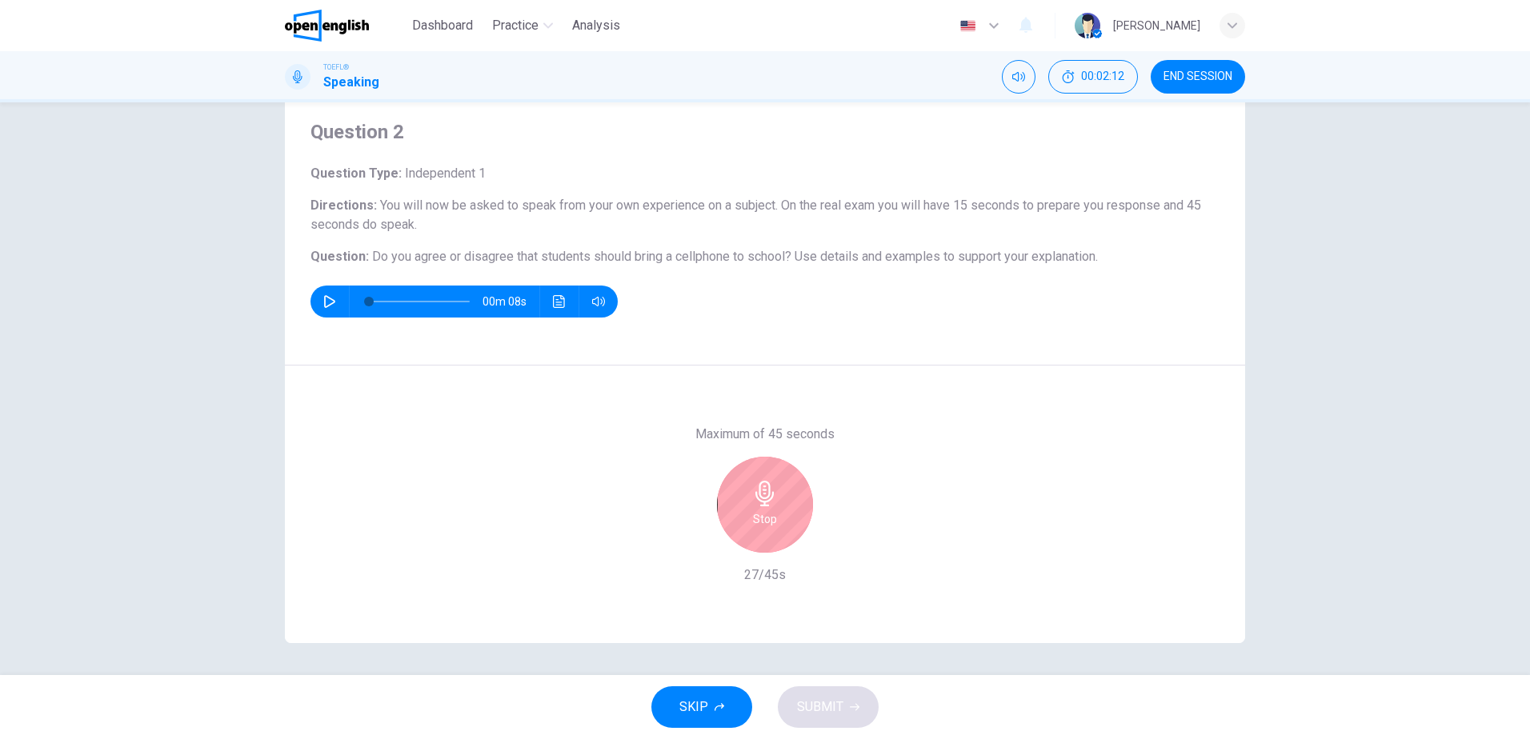
click at [819, 519] on div "Stop" at bounding box center [765, 505] width 173 height 96
click at [774, 510] on div "Stop" at bounding box center [765, 505] width 96 height 96
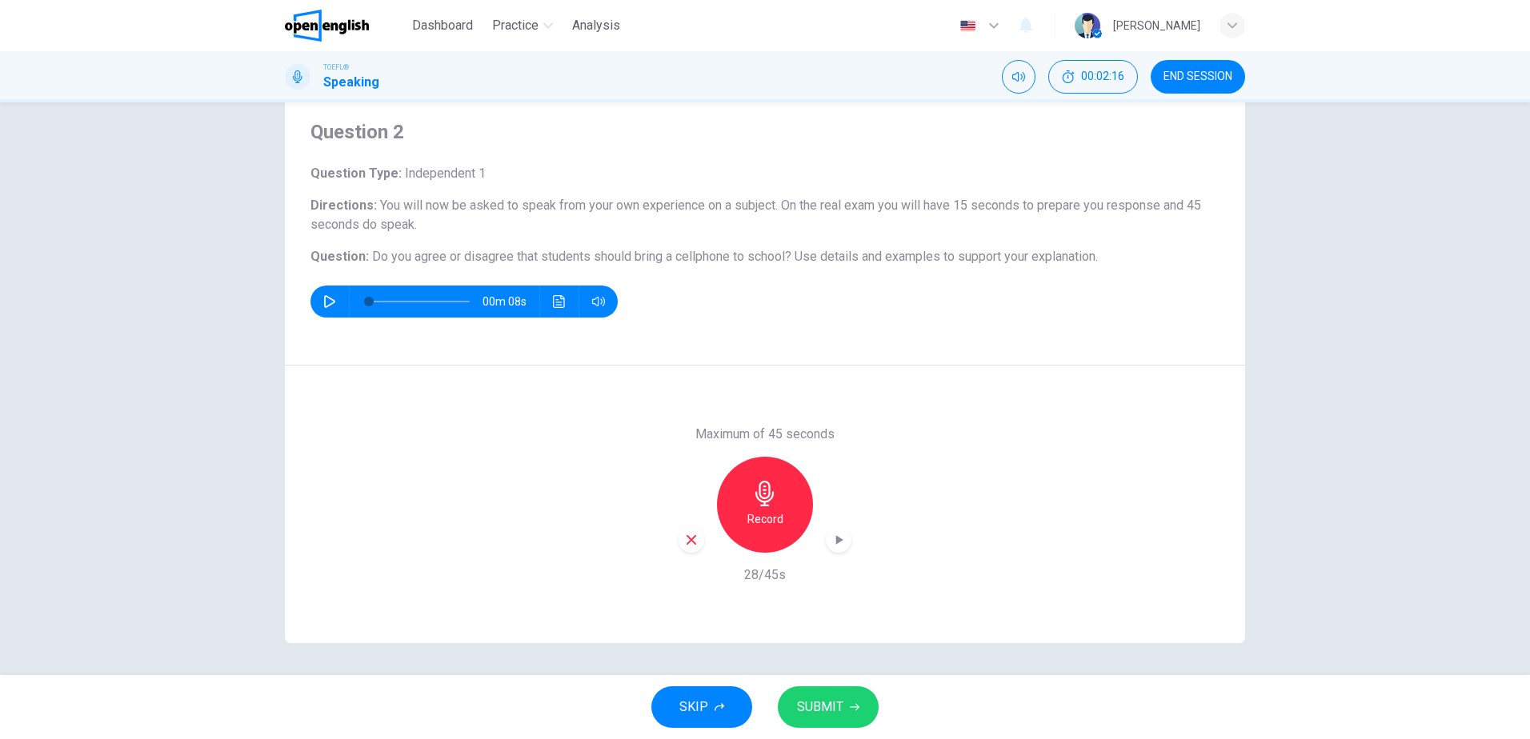
click at [692, 542] on icon "button" at bounding box center [691, 540] width 14 height 14
click at [763, 519] on h6 "Record" at bounding box center [765, 519] width 36 height 19
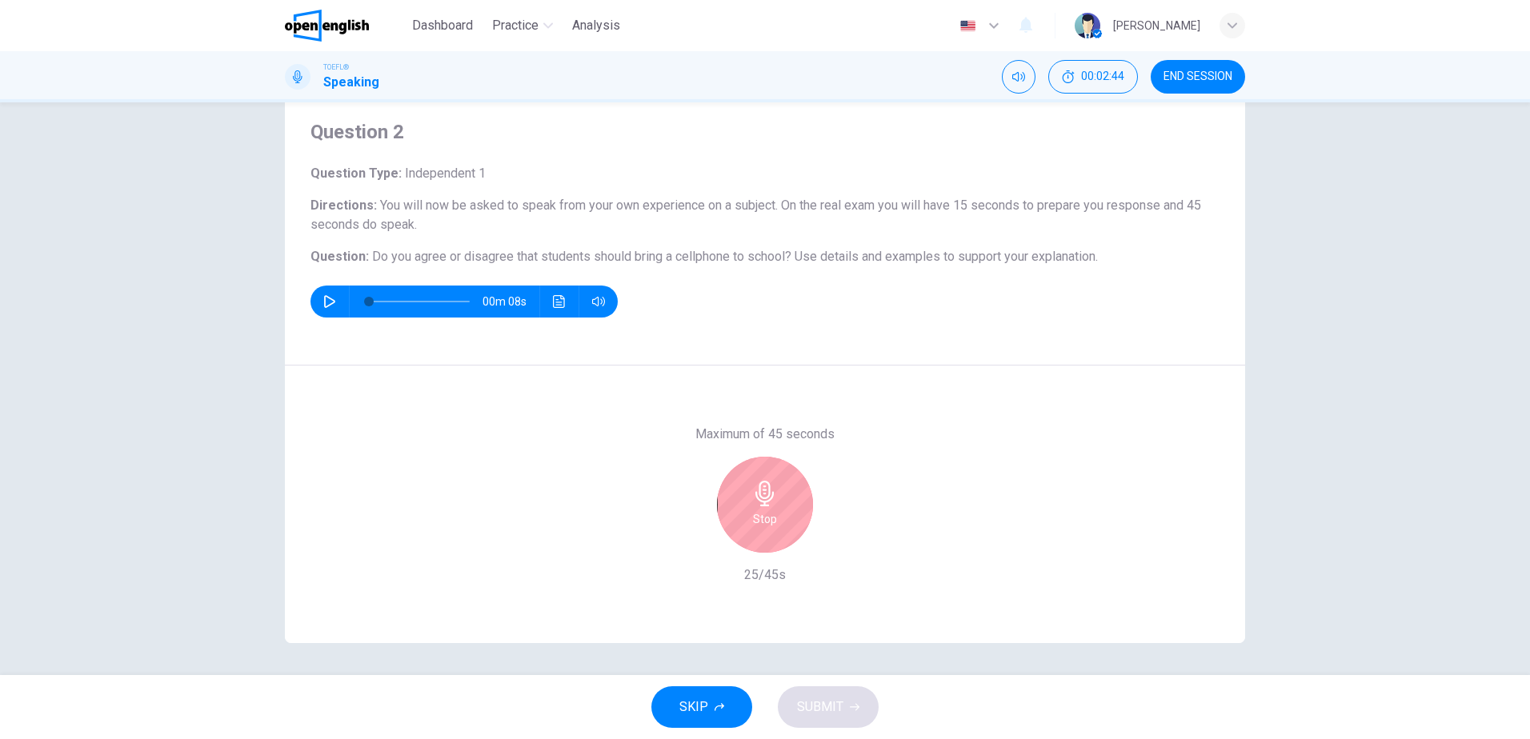
click at [740, 514] on div "Stop" at bounding box center [765, 505] width 96 height 96
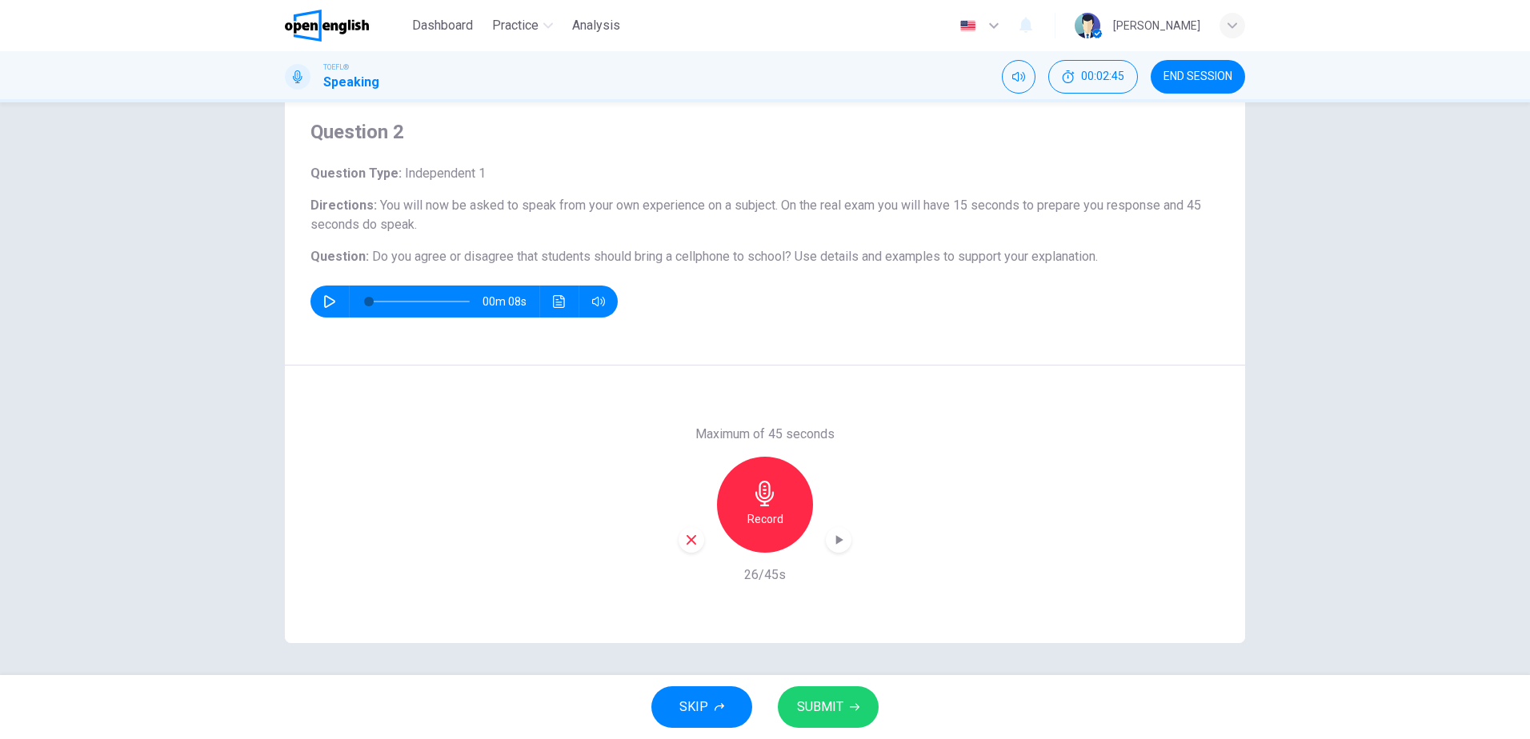
click at [699, 550] on div "Record" at bounding box center [765, 505] width 173 height 96
click at [686, 543] on icon "button" at bounding box center [691, 540] width 14 height 14
click at [748, 520] on h6 "Record" at bounding box center [765, 519] width 36 height 19
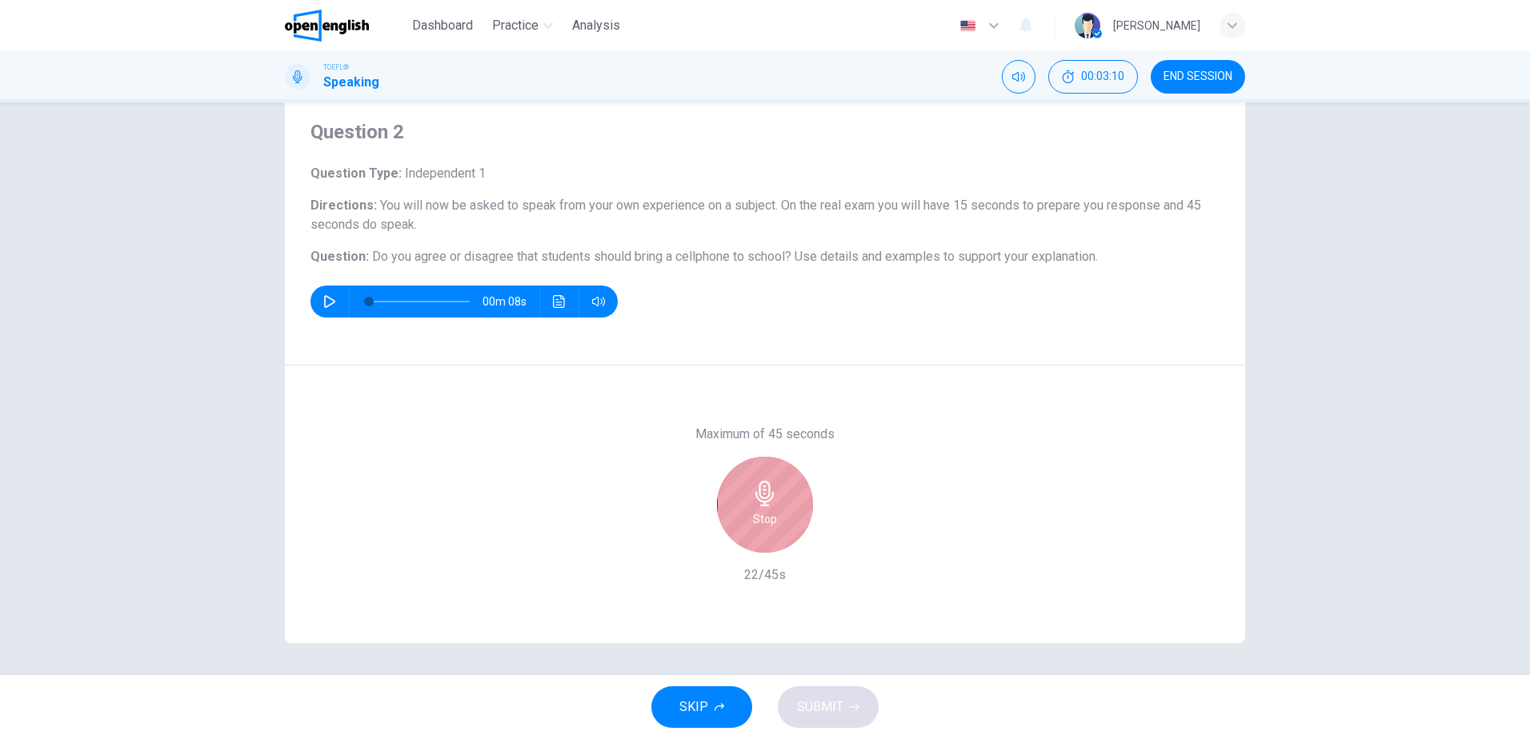
click at [777, 496] on div "Stop" at bounding box center [765, 505] width 96 height 96
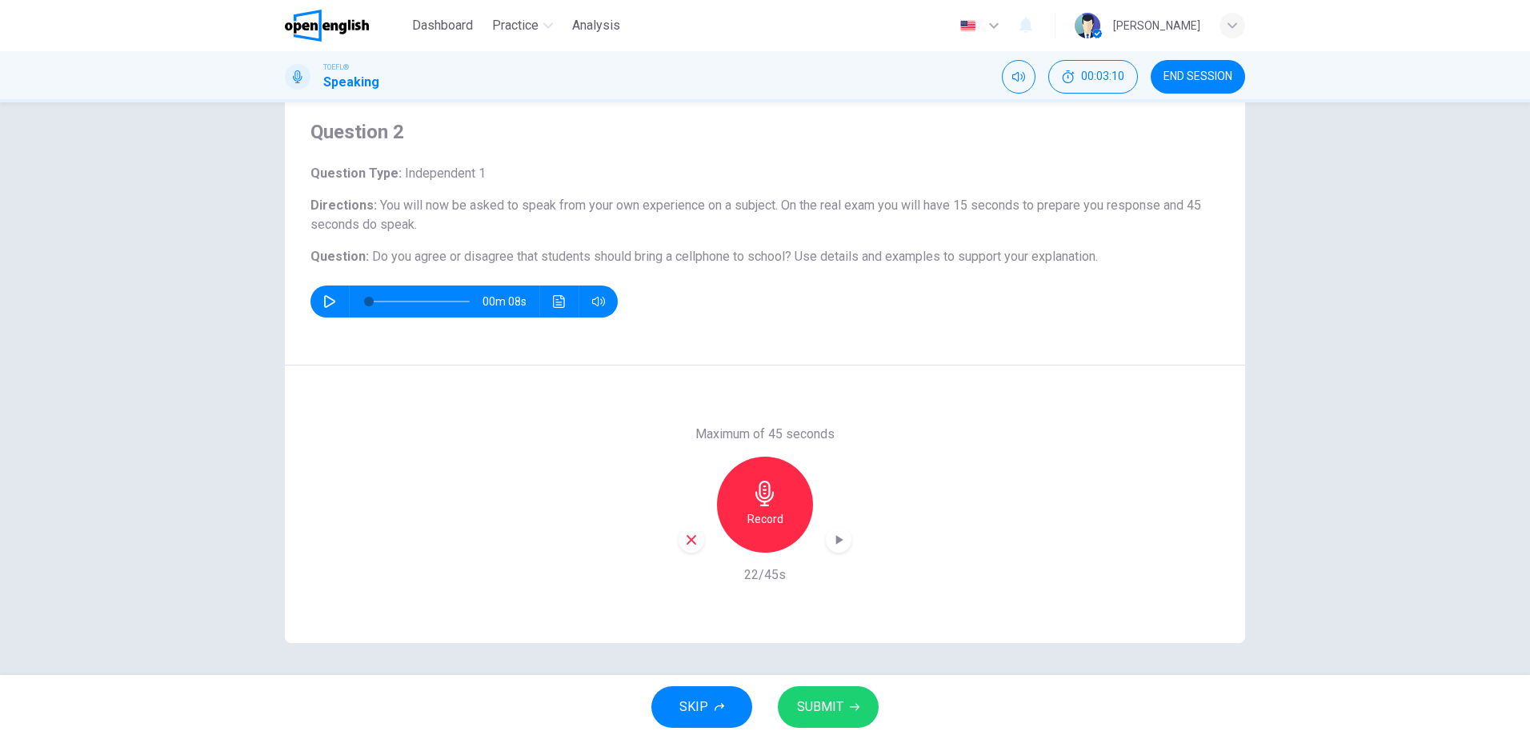
click at [863, 708] on button "SUBMIT" at bounding box center [828, 708] width 101 height 42
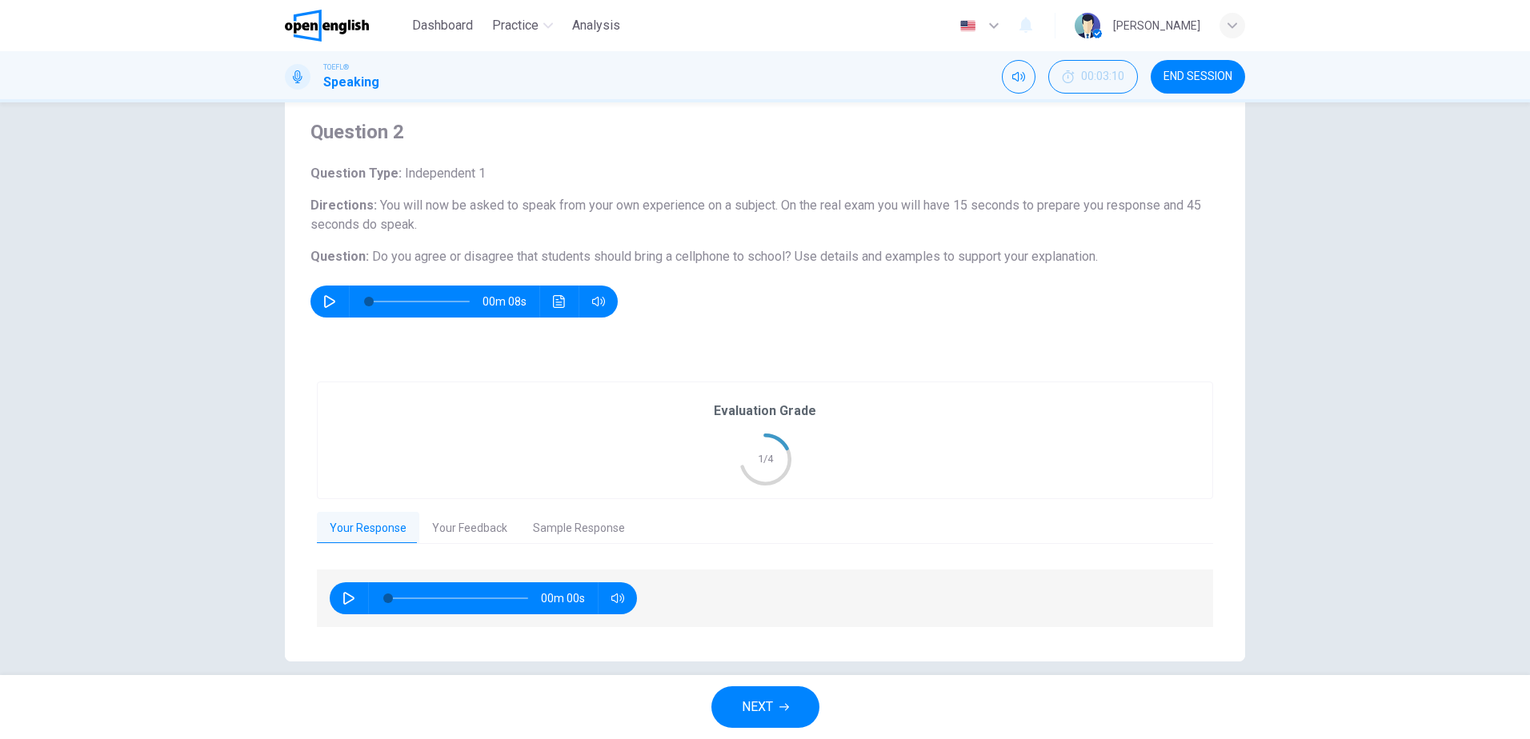
click at [580, 517] on button "Sample Response" at bounding box center [579, 529] width 118 height 34
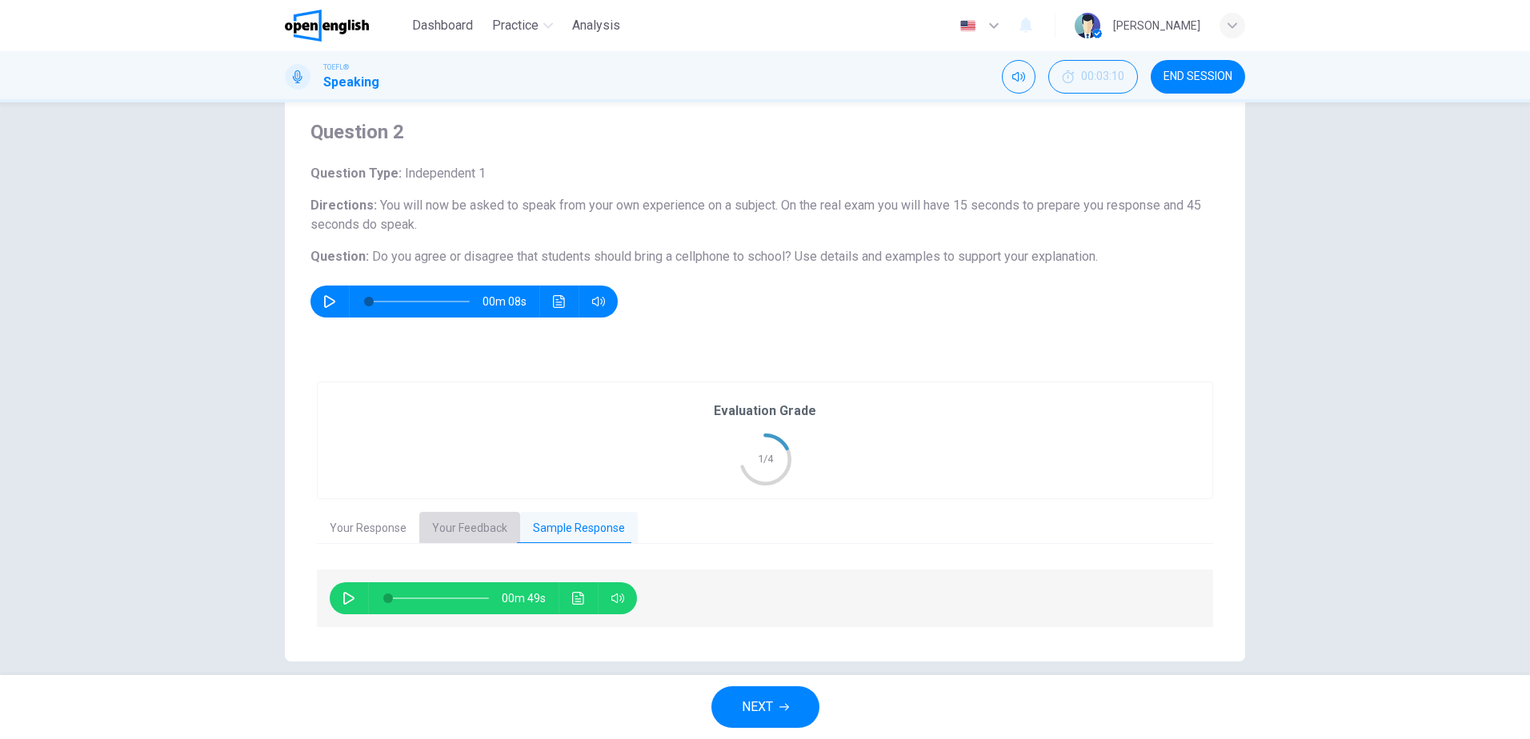
click at [494, 523] on button "Your Feedback" at bounding box center [469, 529] width 101 height 34
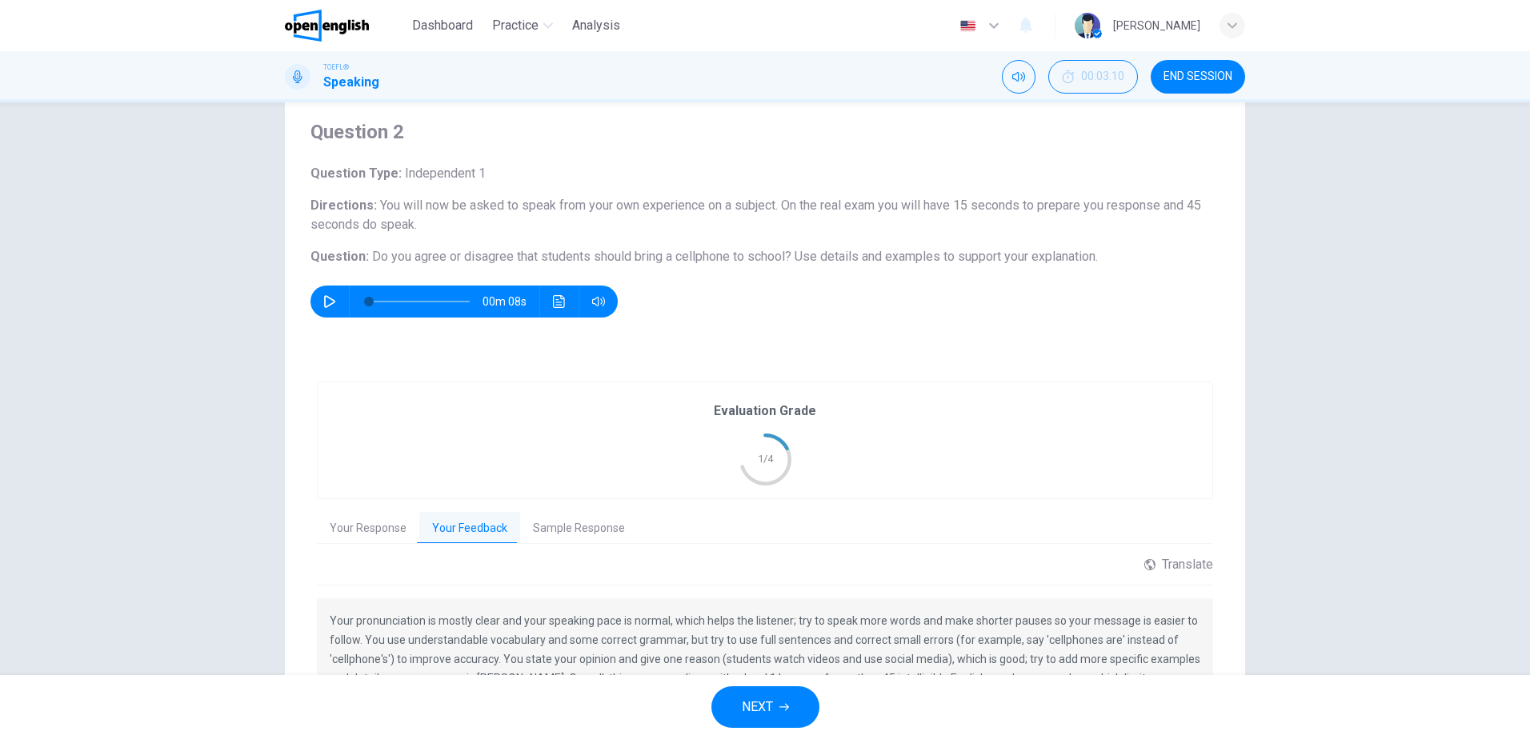
click at [535, 523] on button "Sample Response" at bounding box center [579, 529] width 118 height 34
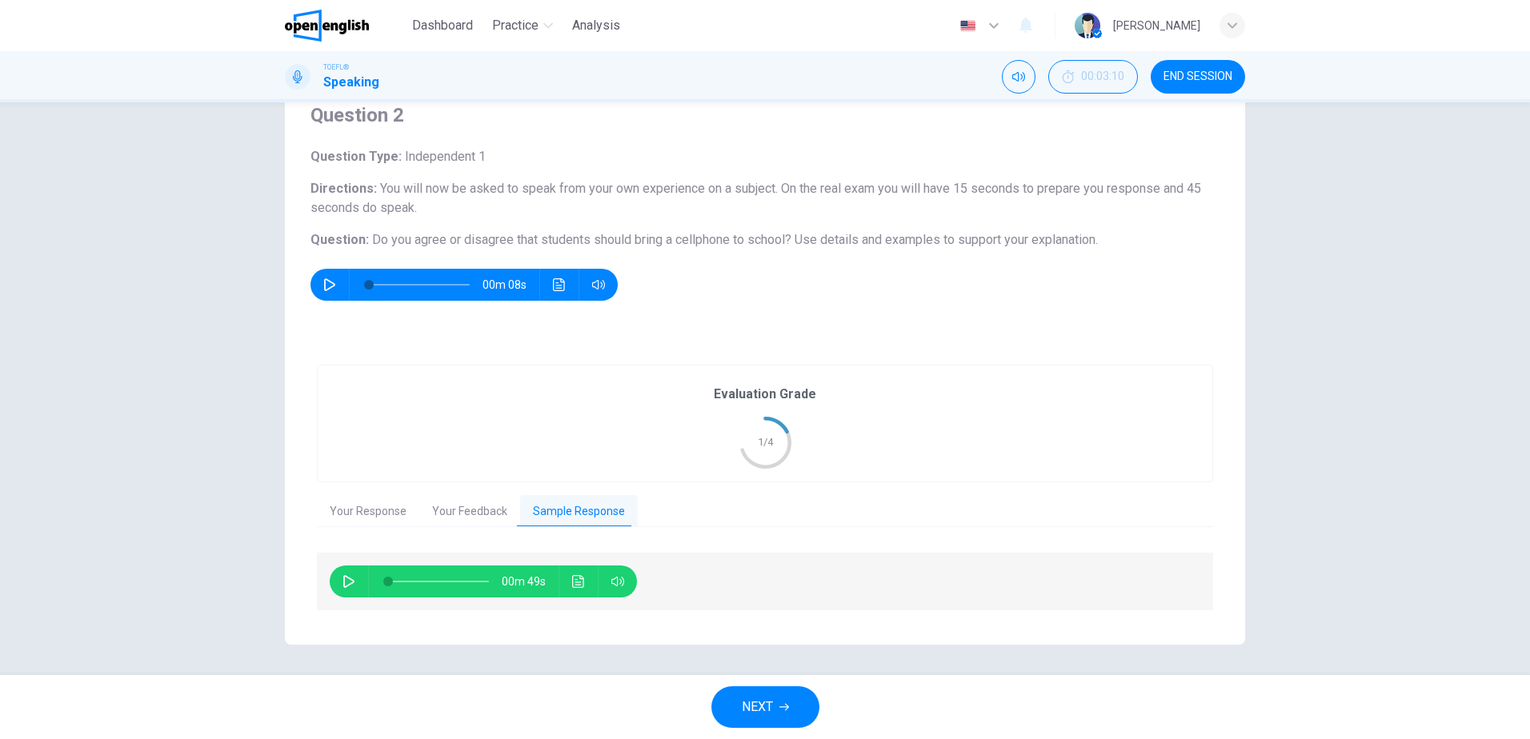
scroll to position [66, 0]
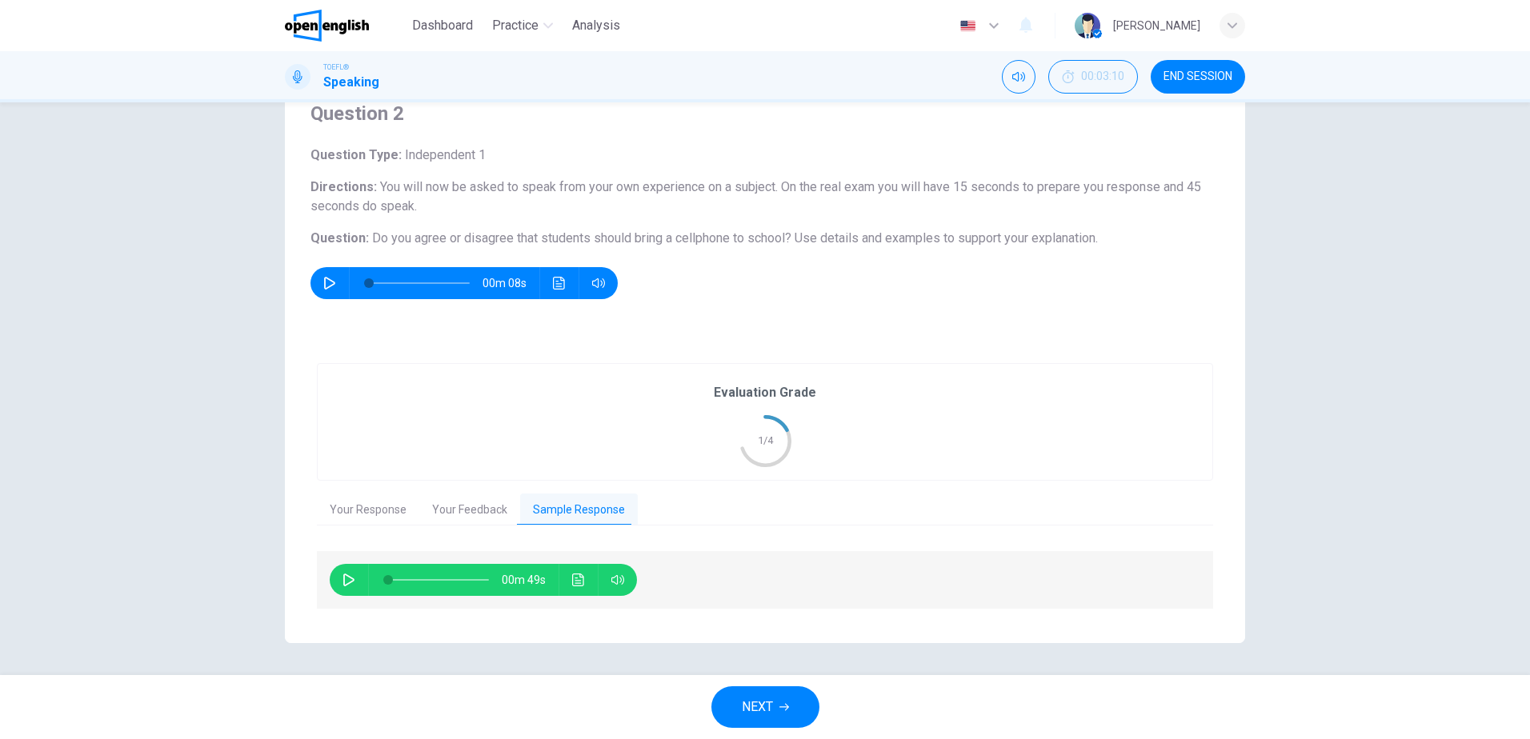
click at [733, 446] on div "Evaluation Grade 1/4" at bounding box center [765, 422] width 102 height 78
click at [470, 510] on button "Your Feedback" at bounding box center [469, 511] width 101 height 34
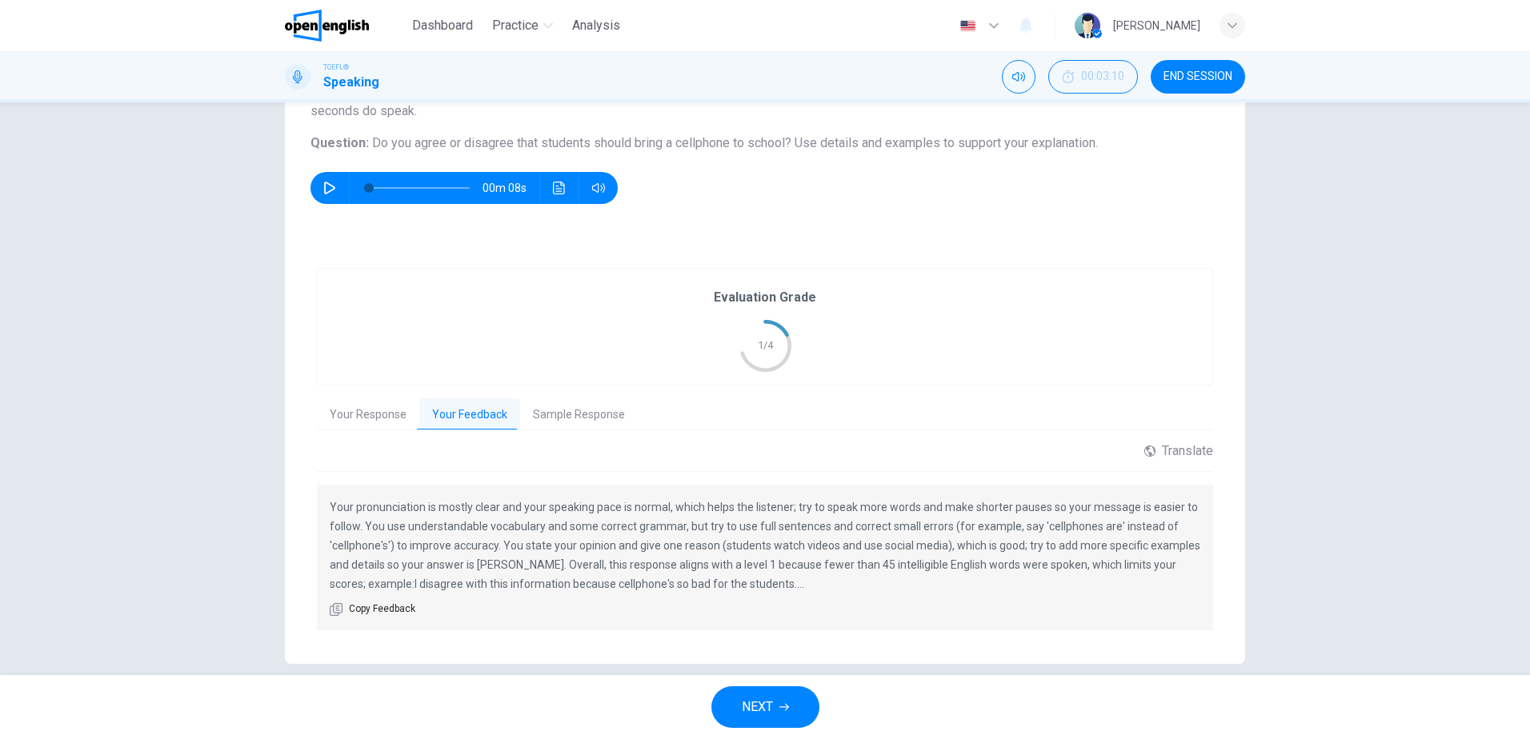
scroll to position [182, 0]
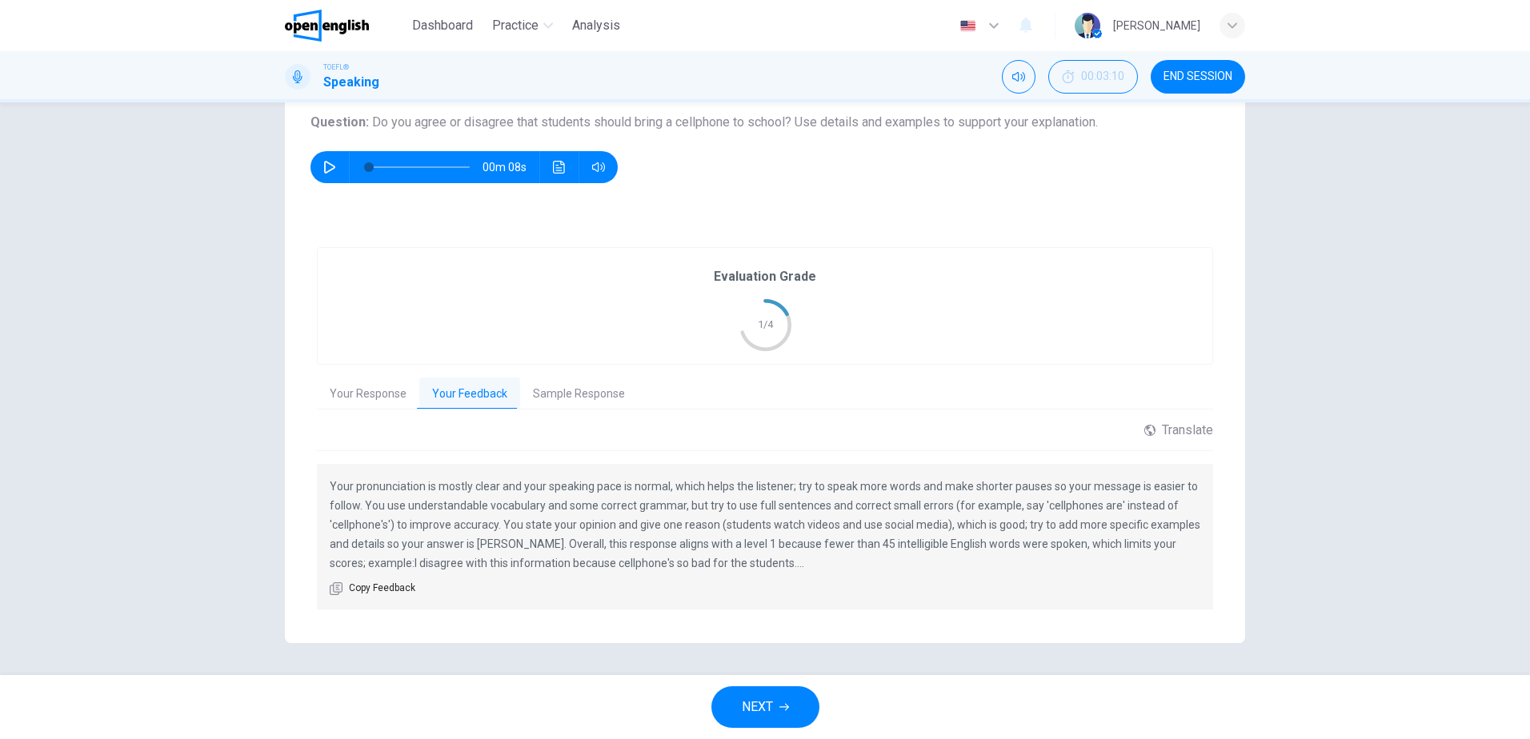
drag, startPoint x: 442, startPoint y: 489, endPoint x: 646, endPoint y: 491, distance: 204.1
click at [645, 491] on p "Your pronunciation is mostly clear and your speaking pace is normal, which help…" at bounding box center [765, 525] width 871 height 96
drag, startPoint x: 833, startPoint y: 543, endPoint x: 931, endPoint y: 541, distance: 98.4
click at [931, 541] on p "Your pronunciation is mostly clear and your speaking pace is normal, which help…" at bounding box center [765, 525] width 871 height 96
drag, startPoint x: 409, startPoint y: 563, endPoint x: 601, endPoint y: 571, distance: 192.2
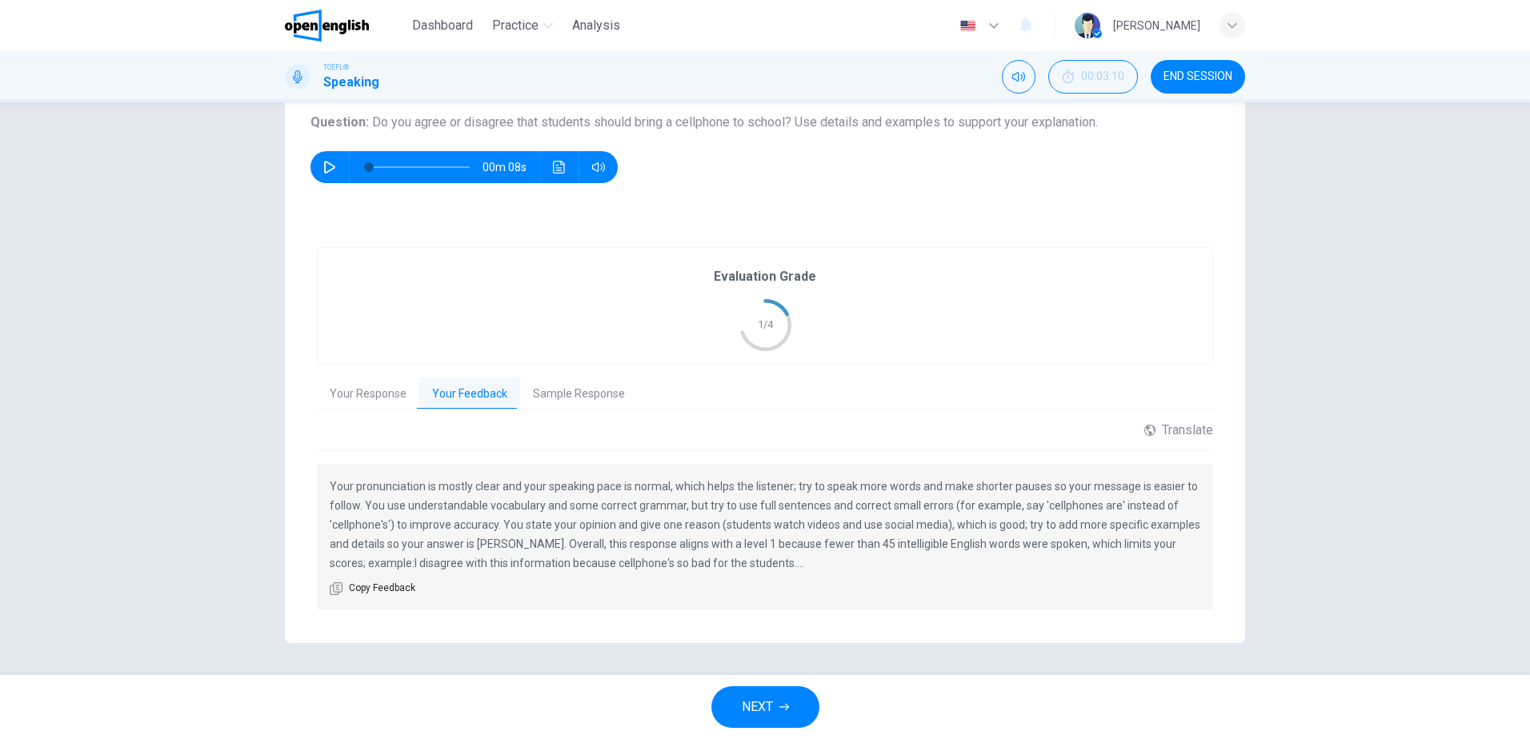
click at [562, 571] on p "Your pronunciation is mostly clear and your speaking pace is normal, which help…" at bounding box center [765, 525] width 871 height 96
click at [786, 707] on icon "button" at bounding box center [784, 708] width 10 height 10
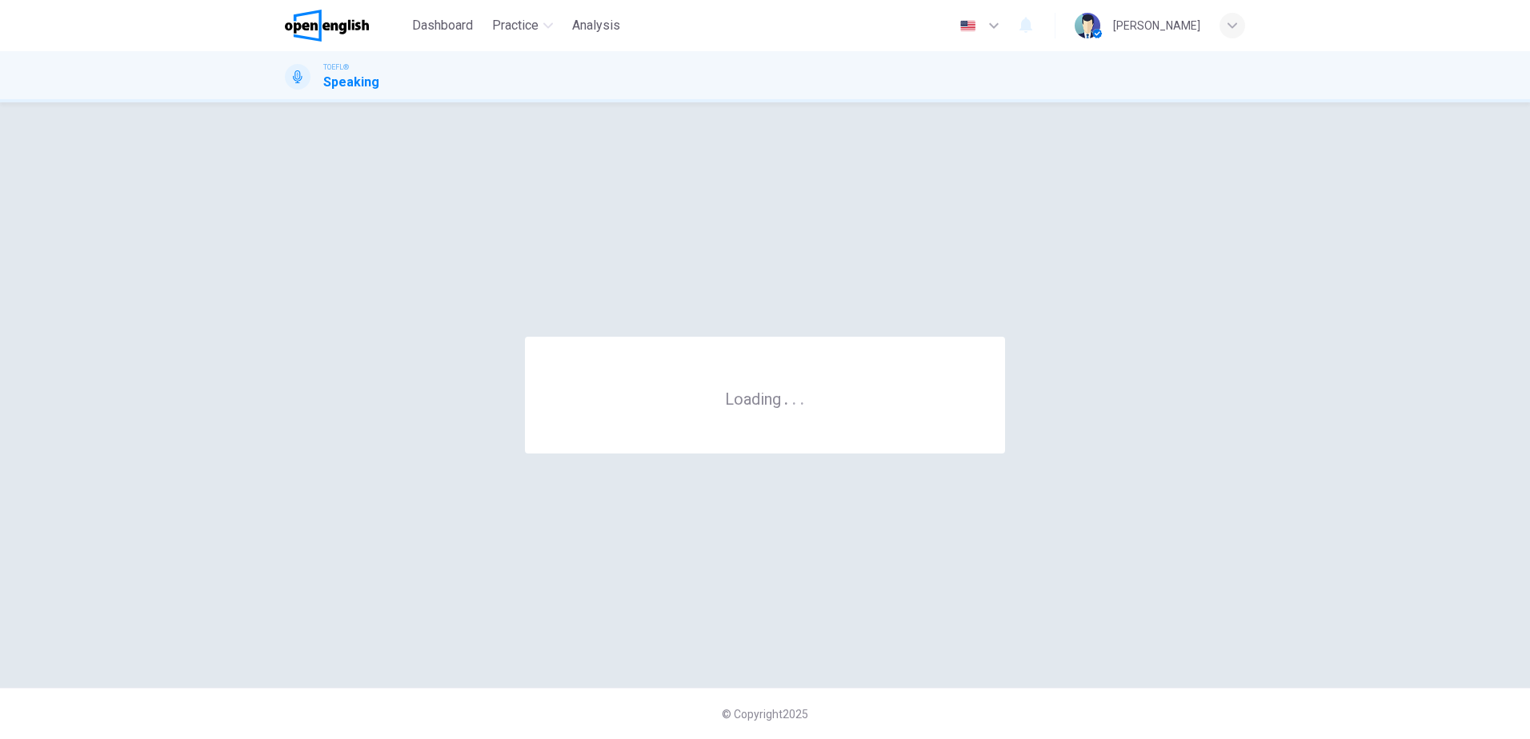
scroll to position [0, 0]
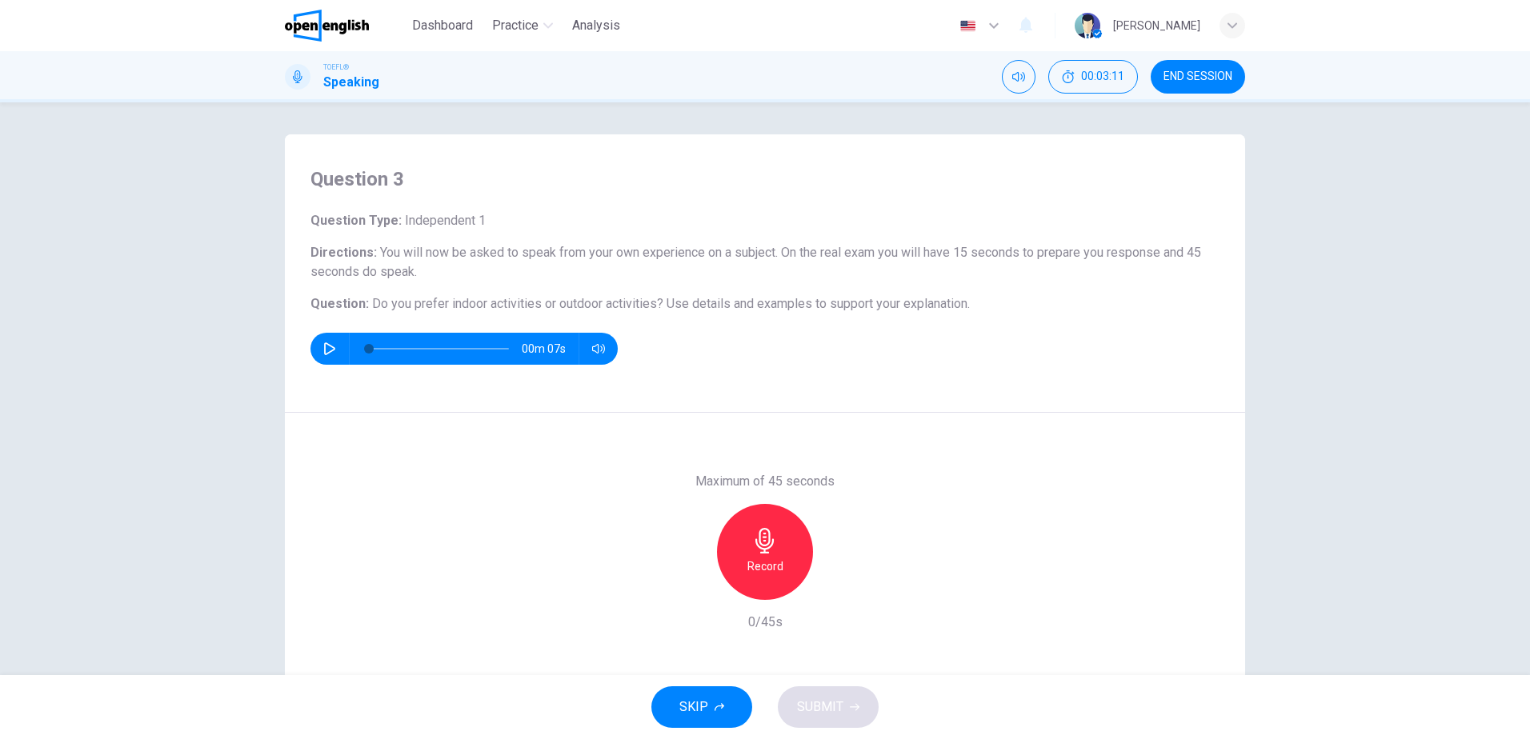
click at [323, 349] on icon "button" at bounding box center [329, 348] width 13 height 13
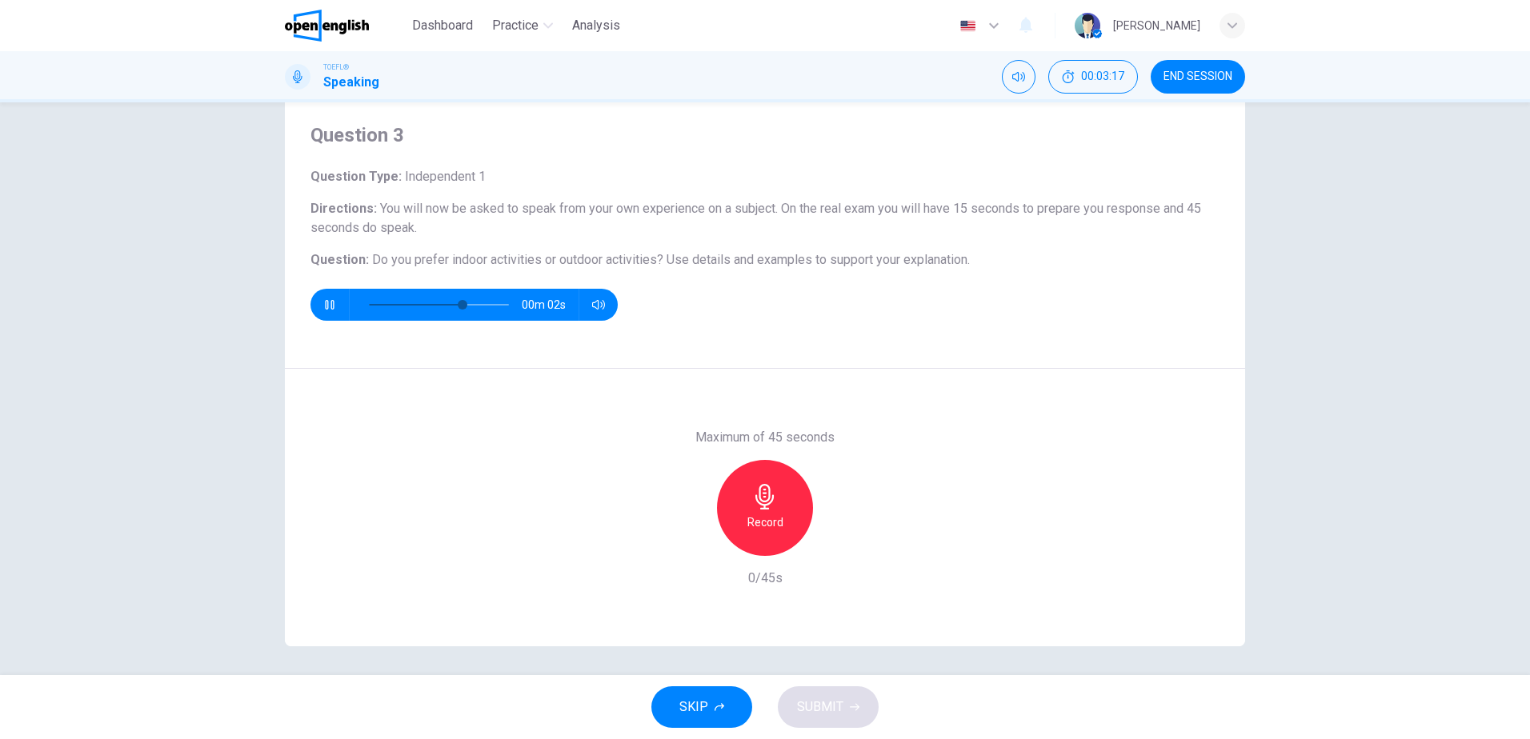
scroll to position [47, 0]
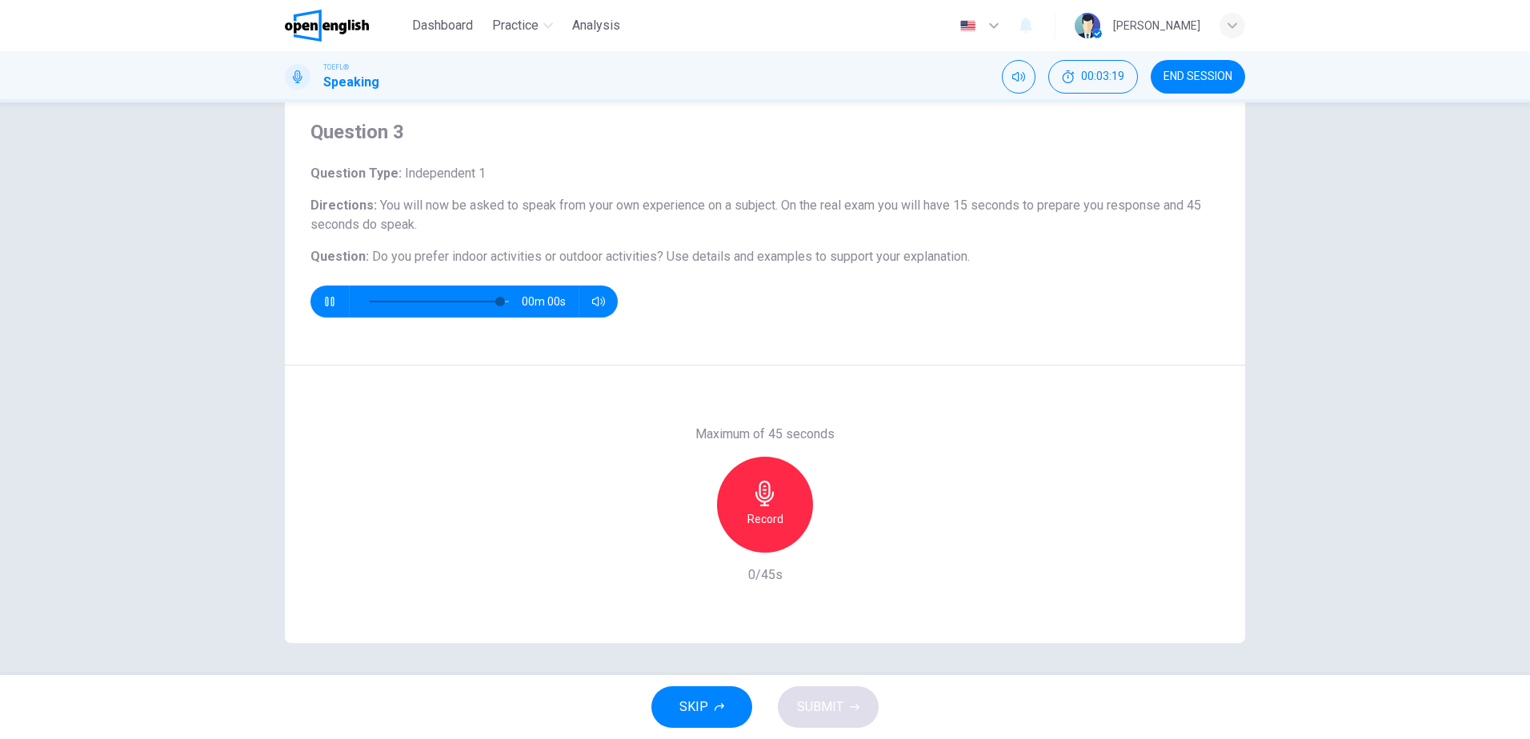
type input "*"
click at [769, 510] on h6 "Record" at bounding box center [765, 519] width 36 height 19
click at [779, 515] on div "Stop" at bounding box center [765, 505] width 96 height 96
click at [855, 696] on button "SUBMIT" at bounding box center [828, 708] width 101 height 42
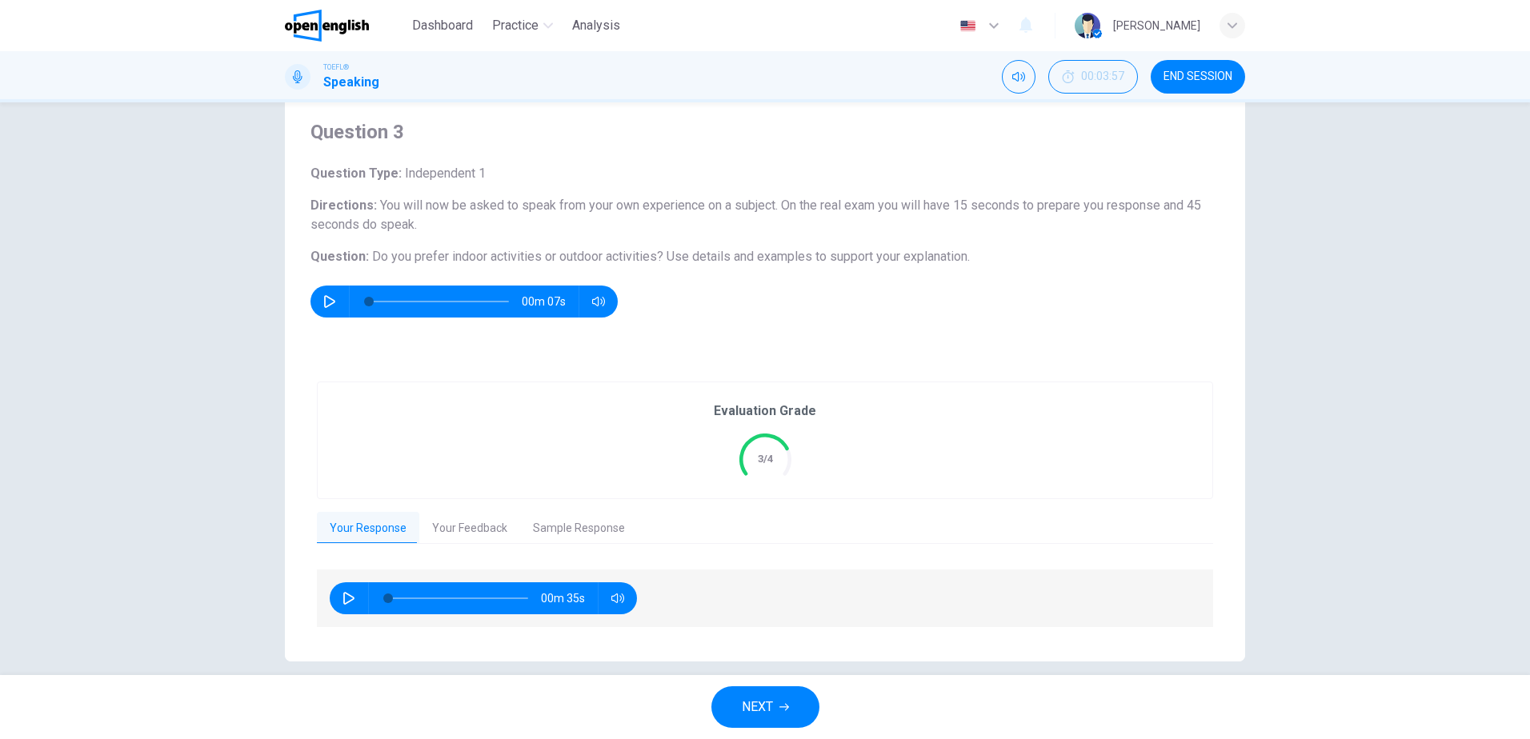
click at [344, 599] on icon "button" at bounding box center [348, 598] width 13 height 13
click at [474, 531] on button "Your Feedback" at bounding box center [469, 529] width 101 height 34
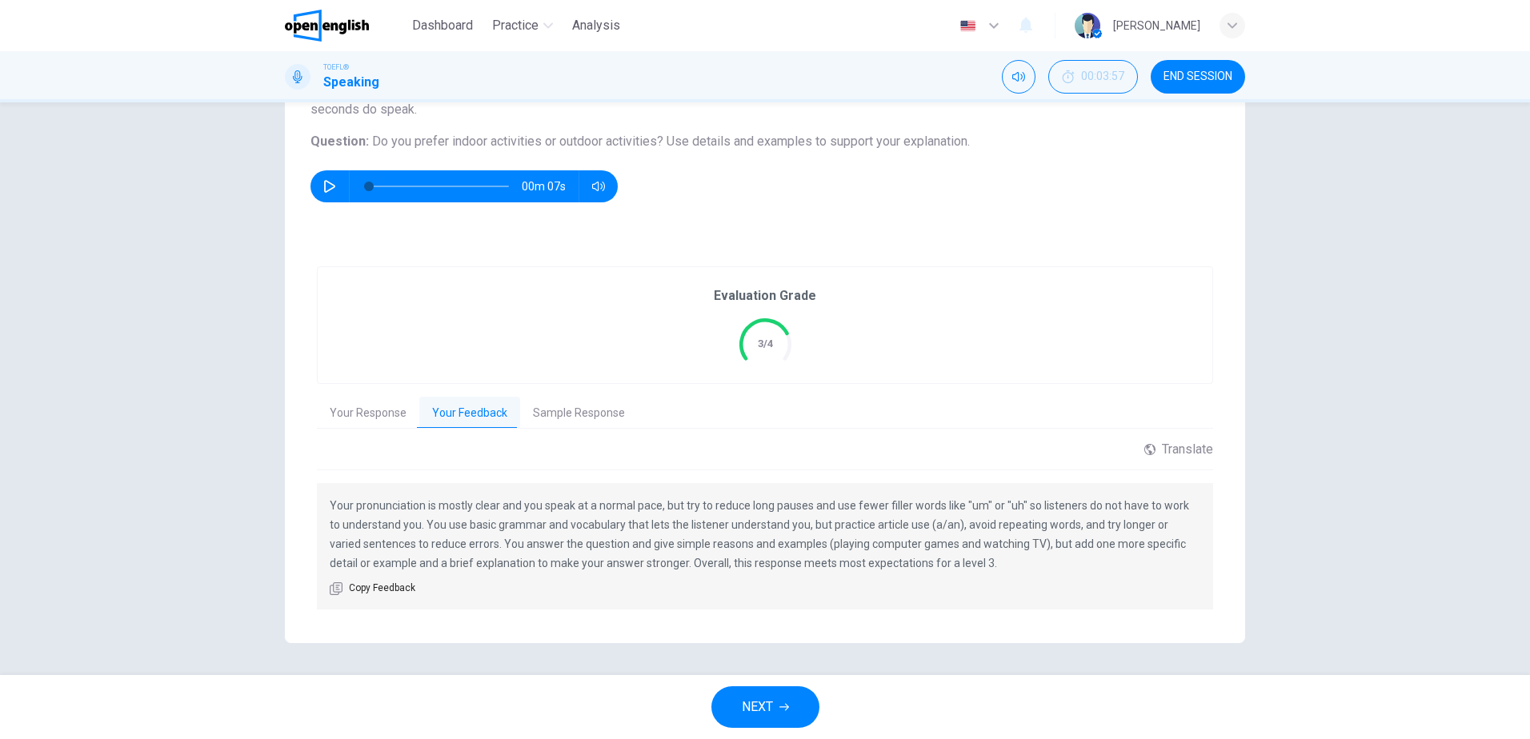
click at [326, 408] on button "Your Response" at bounding box center [368, 414] width 102 height 34
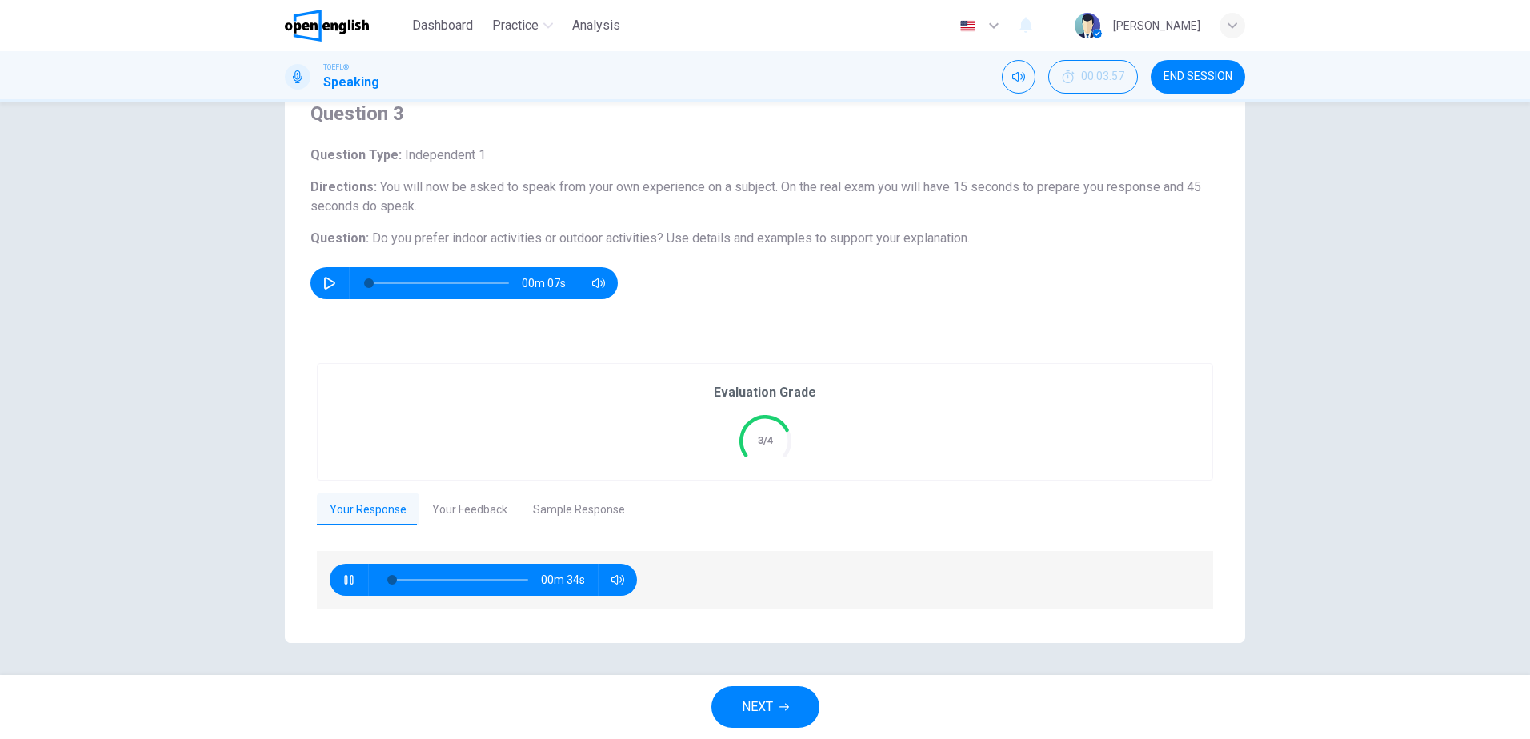
scroll to position [66, 0]
click at [342, 585] on icon "button" at bounding box center [348, 580] width 13 height 13
type input "*"
click at [787, 705] on icon "button" at bounding box center [784, 707] width 10 height 7
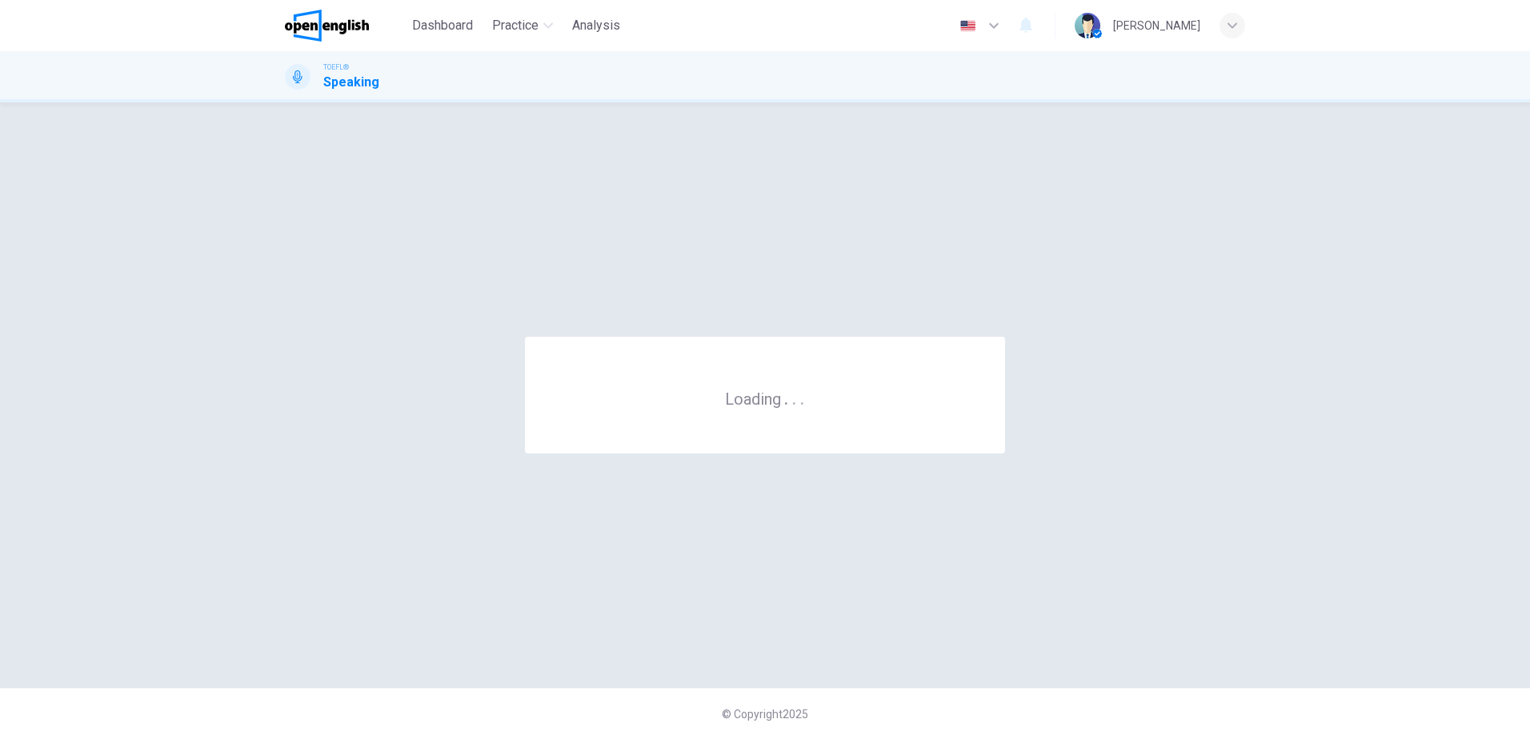
scroll to position [0, 0]
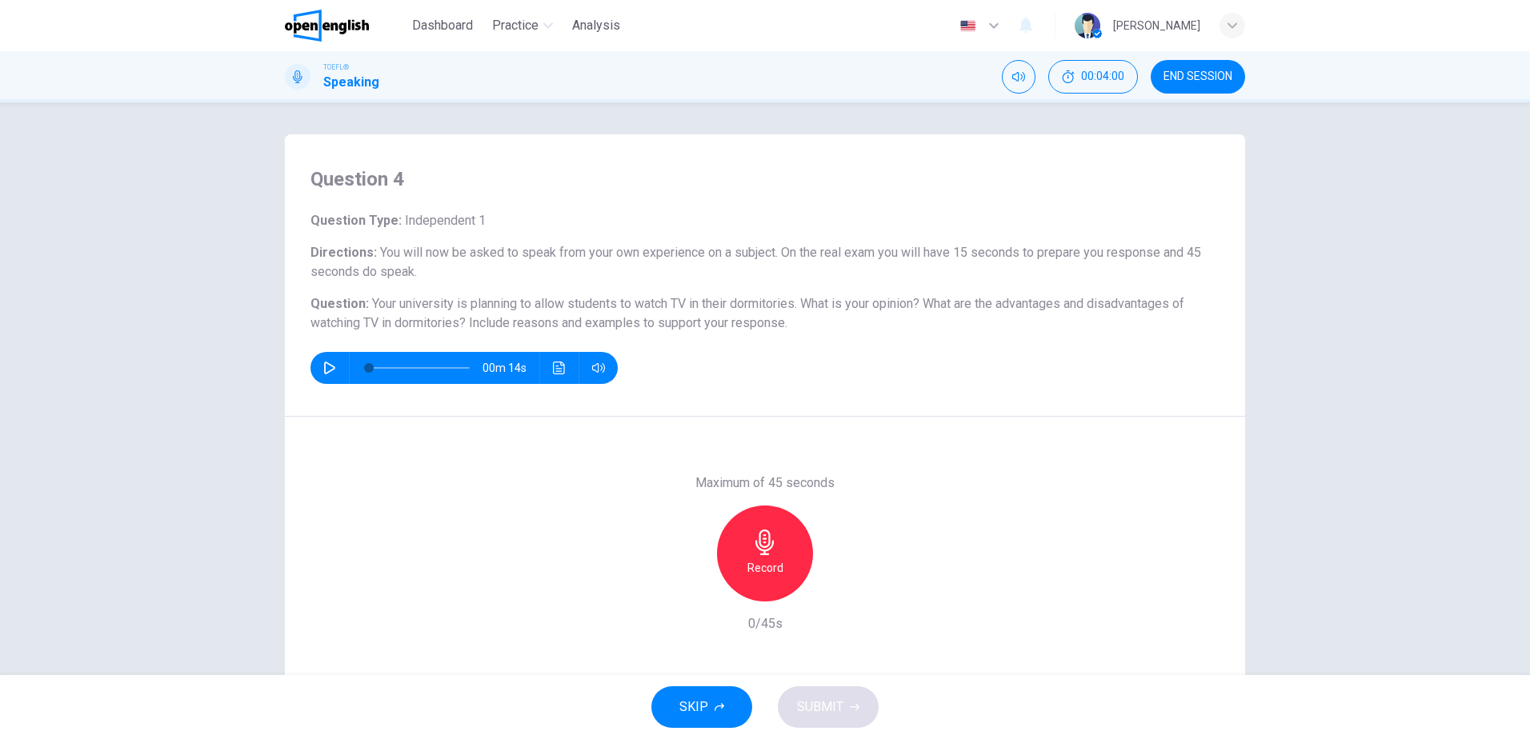
click at [318, 366] on button "button" at bounding box center [330, 368] width 26 height 32
type input "*"
click at [765, 563] on h6 "Record" at bounding box center [765, 568] width 36 height 19
click at [774, 563] on div "Stop" at bounding box center [765, 554] width 96 height 96
click at [851, 706] on icon "button" at bounding box center [855, 708] width 10 height 10
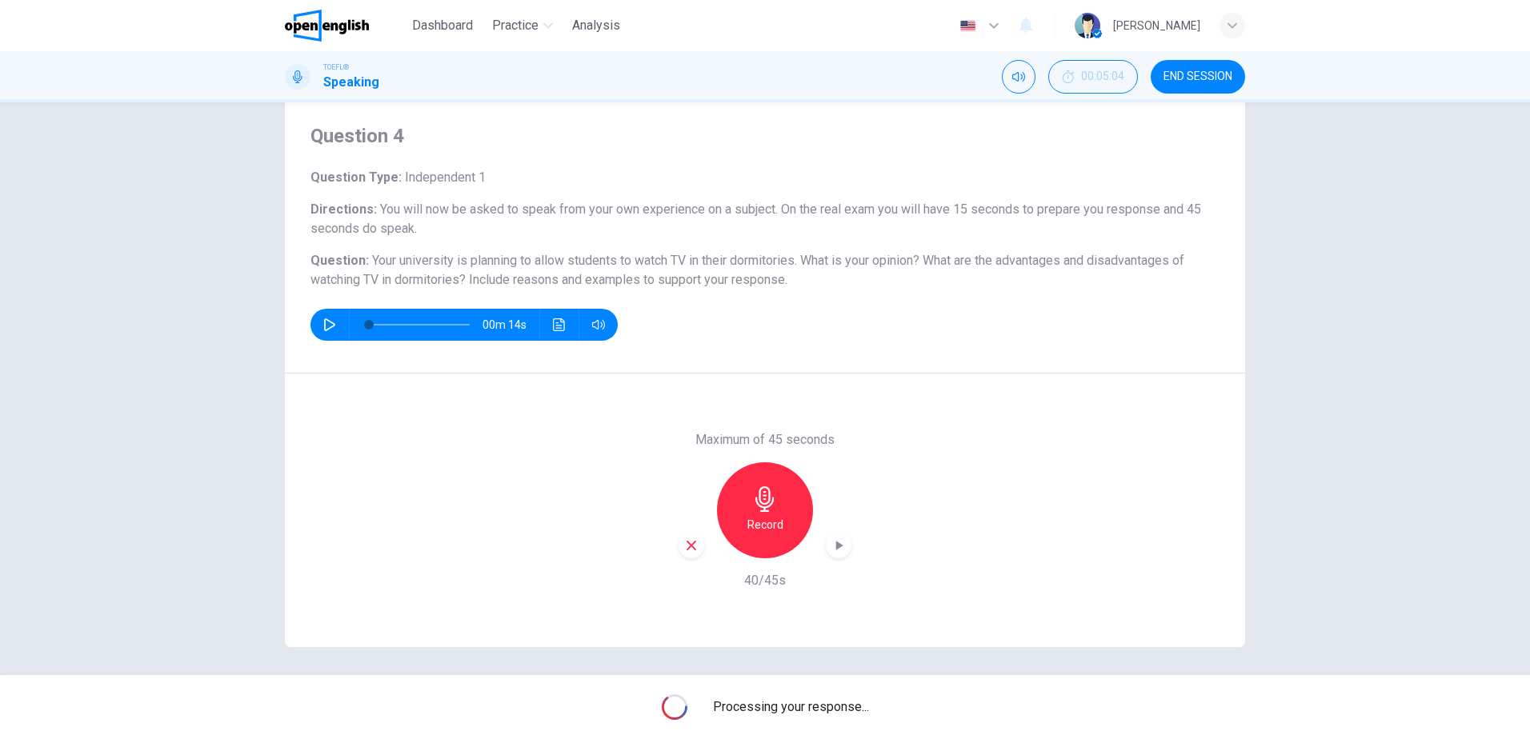
scroll to position [47, 0]
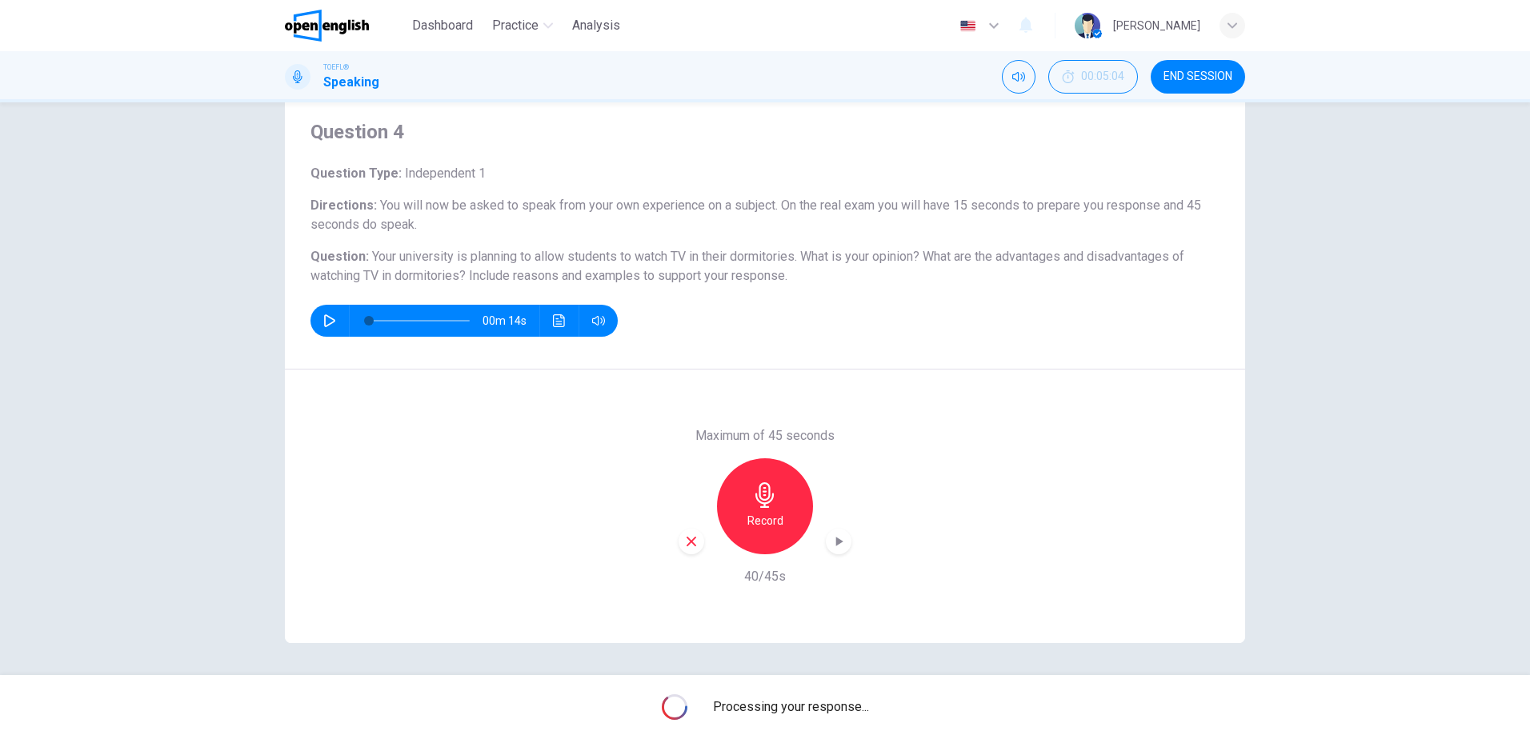
click at [80, 515] on div "Question 4 Question Type : Independent 1 Directions : You will now be asked to …" at bounding box center [765, 388] width 1530 height 573
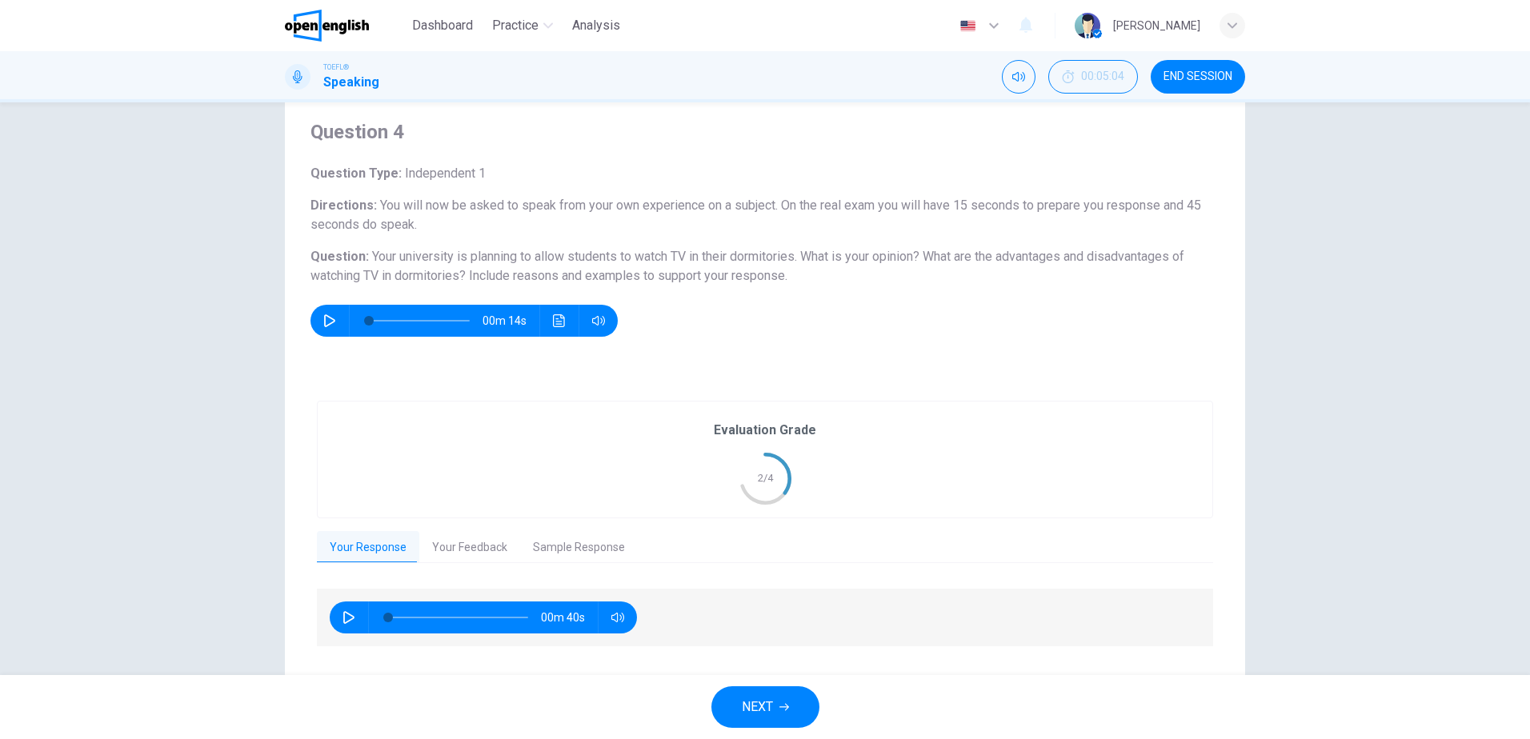
click at [524, 551] on button "Sample Response" at bounding box center [579, 548] width 118 height 34
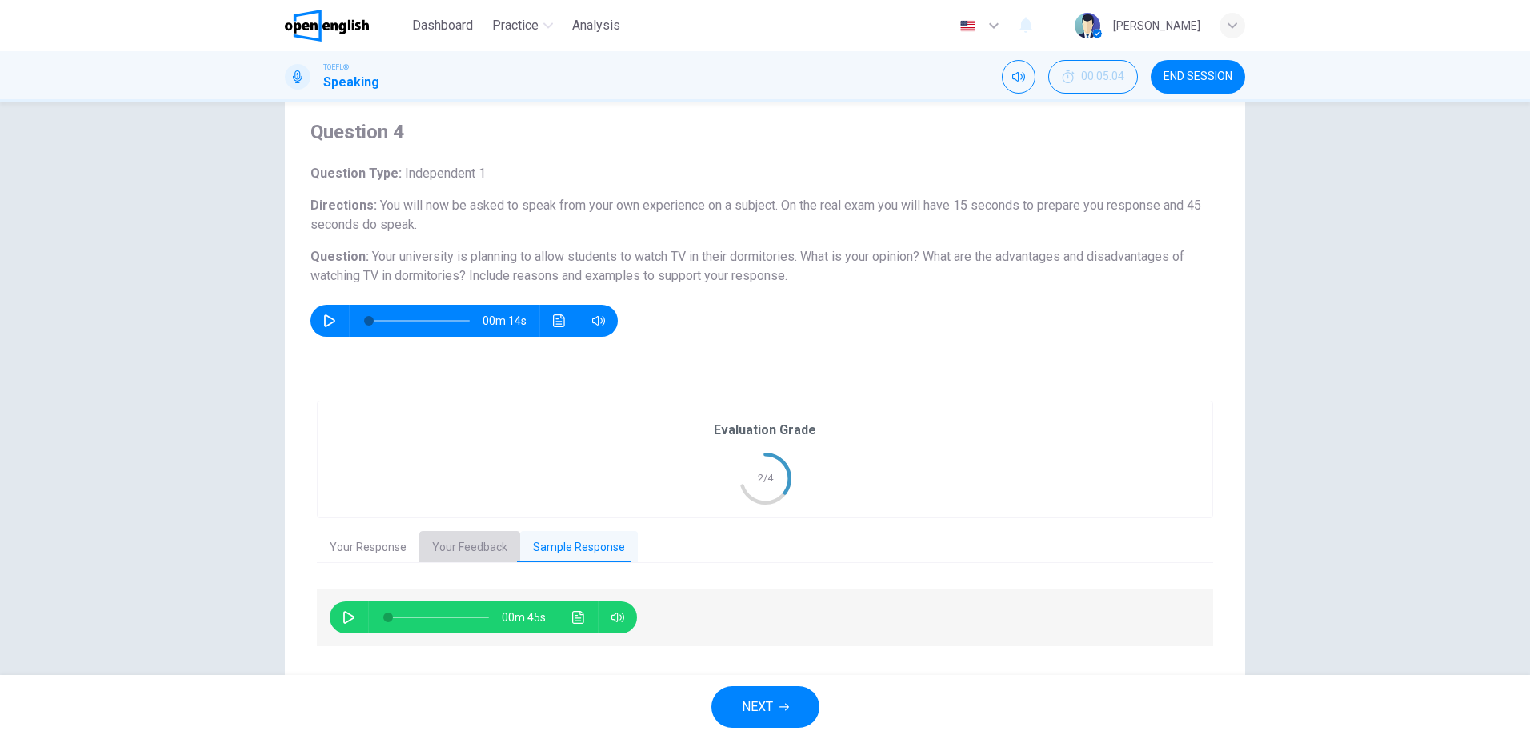
click at [491, 550] on button "Your Feedback" at bounding box center [469, 548] width 101 height 34
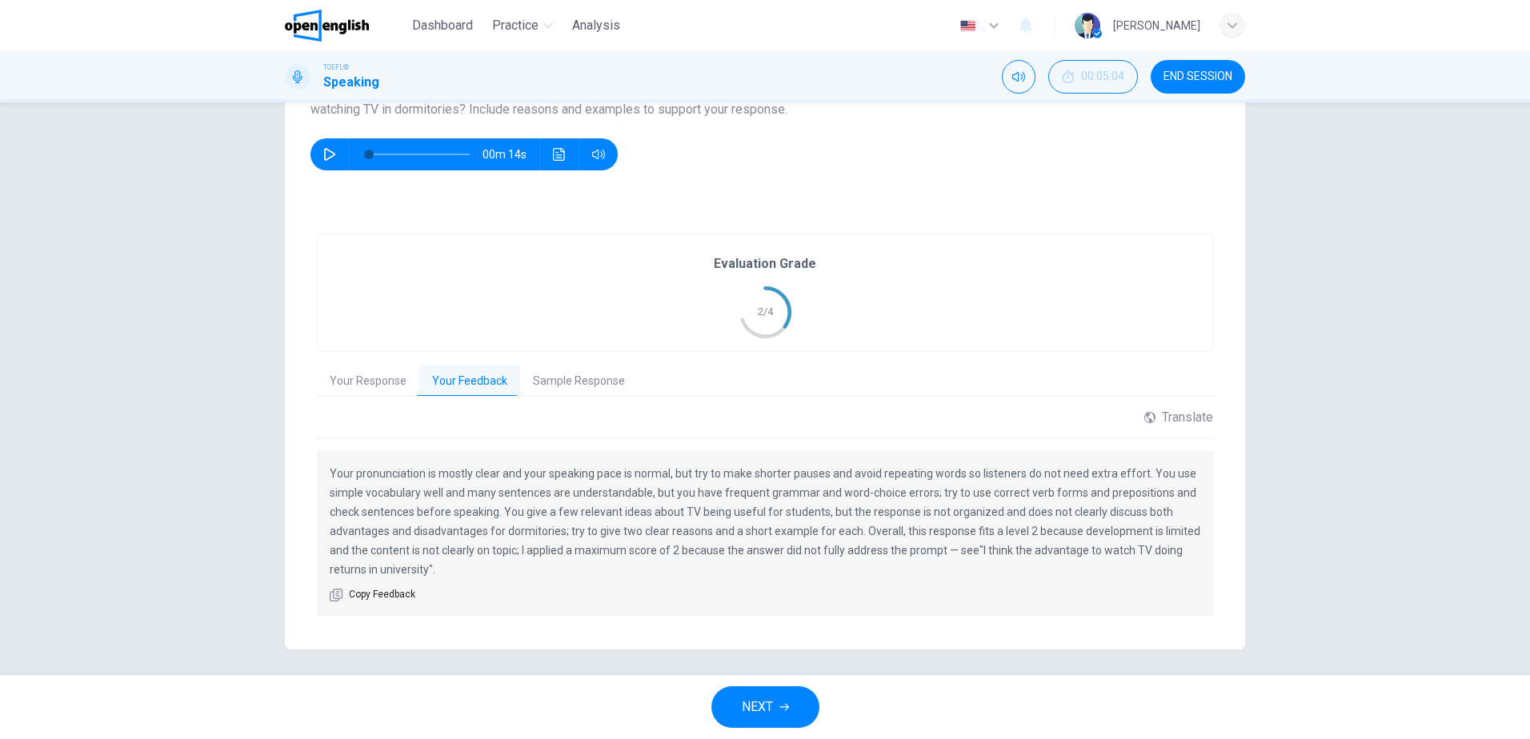
scroll to position [220, 0]
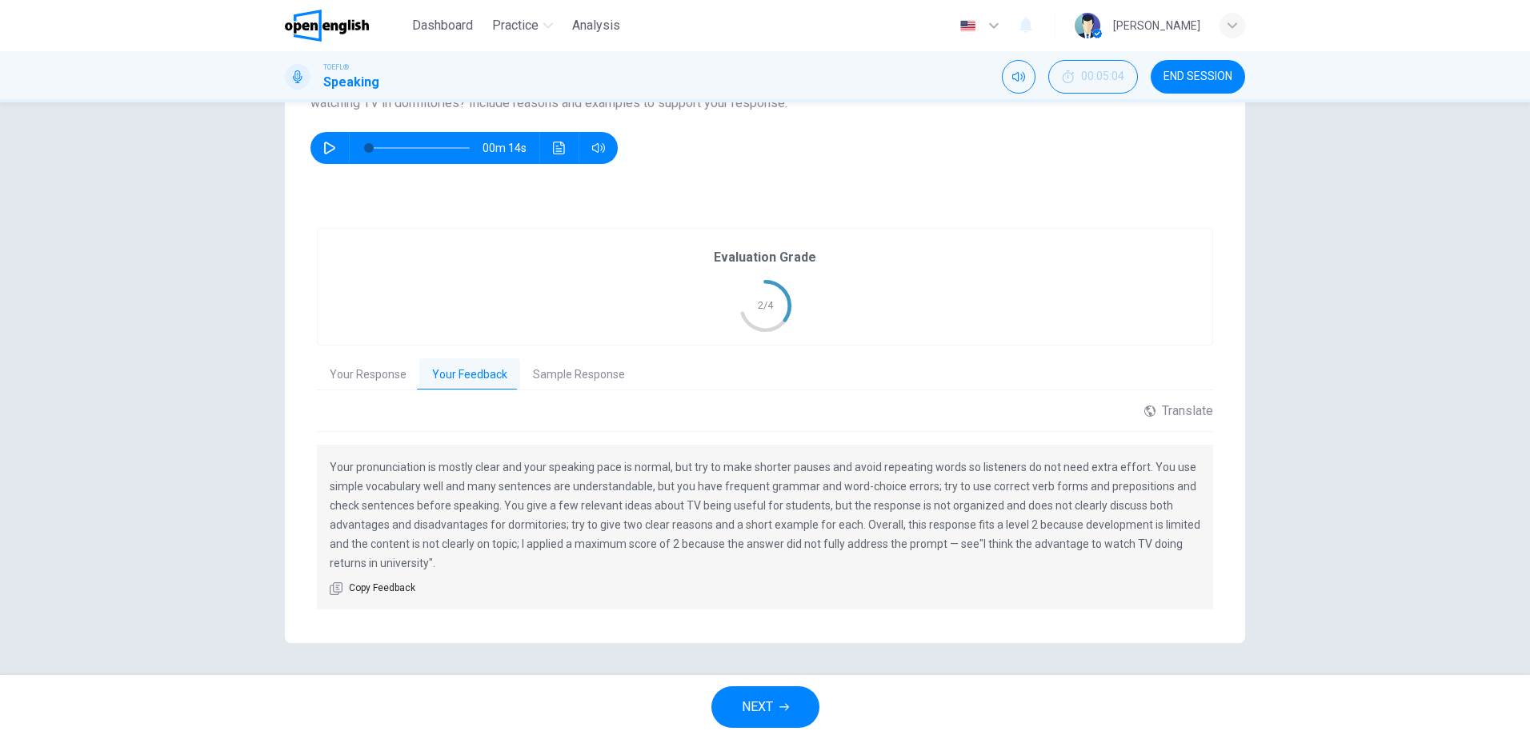
drag, startPoint x: 482, startPoint y: 479, endPoint x: 635, endPoint y: 493, distance: 153.4
click at [620, 470] on p "Your pronunciation is mostly clear and your speaking pace is normal, but try to…" at bounding box center [765, 515] width 871 height 115
drag, startPoint x: 602, startPoint y: 551, endPoint x: 647, endPoint y: 551, distance: 45.6
click at [647, 551] on p "Your pronunciation is mostly clear and your speaking pace is normal, but try to…" at bounding box center [765, 515] width 871 height 115
drag, startPoint x: 551, startPoint y: 539, endPoint x: 910, endPoint y: 547, distance: 359.4
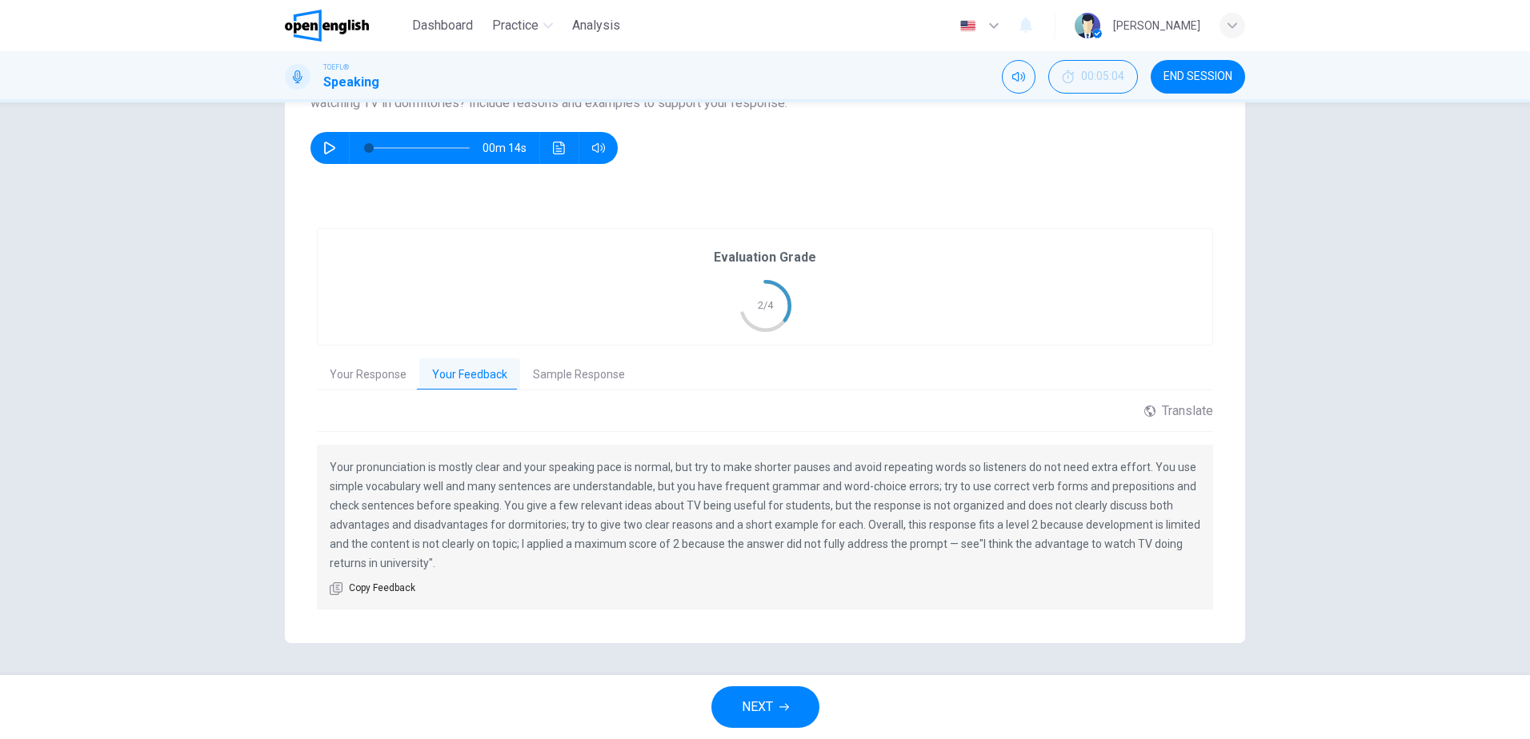
click at [910, 547] on p "Your pronunciation is mostly clear and your speaking pace is normal, but try to…" at bounding box center [765, 515] width 871 height 115
click at [377, 566] on relevance-example ""I think the advantage to watch TV doing returns in university"" at bounding box center [756, 554] width 853 height 32
drag, startPoint x: 866, startPoint y: 526, endPoint x: 955, endPoint y: 520, distance: 89.8
click at [967, 517] on p "Your pronunciation is mostly clear and your speaking pace is normal, but try to…" at bounding box center [765, 515] width 871 height 115
drag, startPoint x: 987, startPoint y: 522, endPoint x: 1023, endPoint y: 523, distance: 36.8
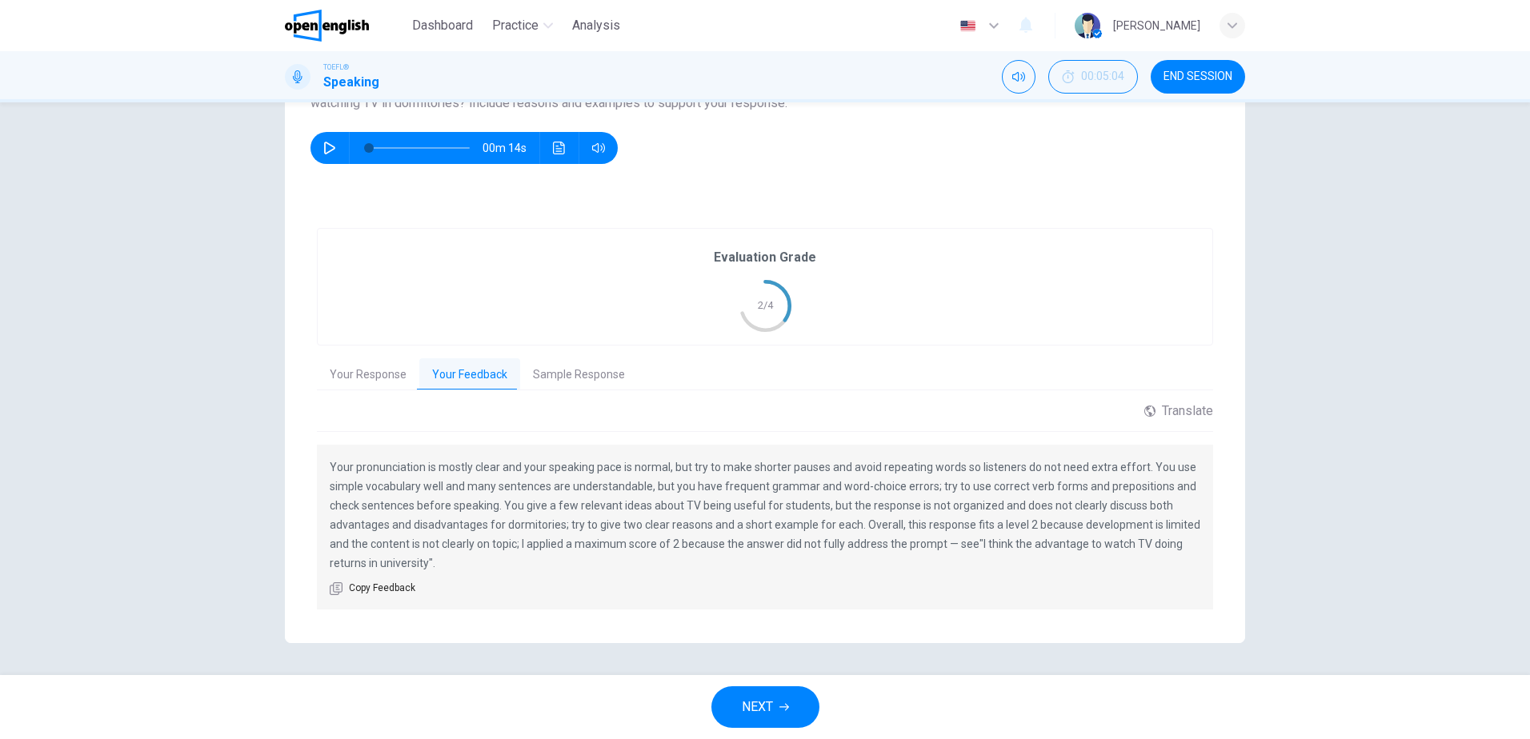
click at [1021, 523] on p "Your pronunciation is mostly clear and your speaking pace is normal, but try to…" at bounding box center [765, 515] width 871 height 115
drag, startPoint x: 362, startPoint y: 546, endPoint x: 418, endPoint y: 545, distance: 56.0
click at [418, 545] on p "Your pronunciation is mostly clear and your speaking pace is normal, but try to…" at bounding box center [765, 515] width 871 height 115
drag, startPoint x: 462, startPoint y: 547, endPoint x: 474, endPoint y: 547, distance: 11.2
click at [464, 547] on p "Your pronunciation is mostly clear and your speaking pace is normal, but try to…" at bounding box center [765, 515] width 871 height 115
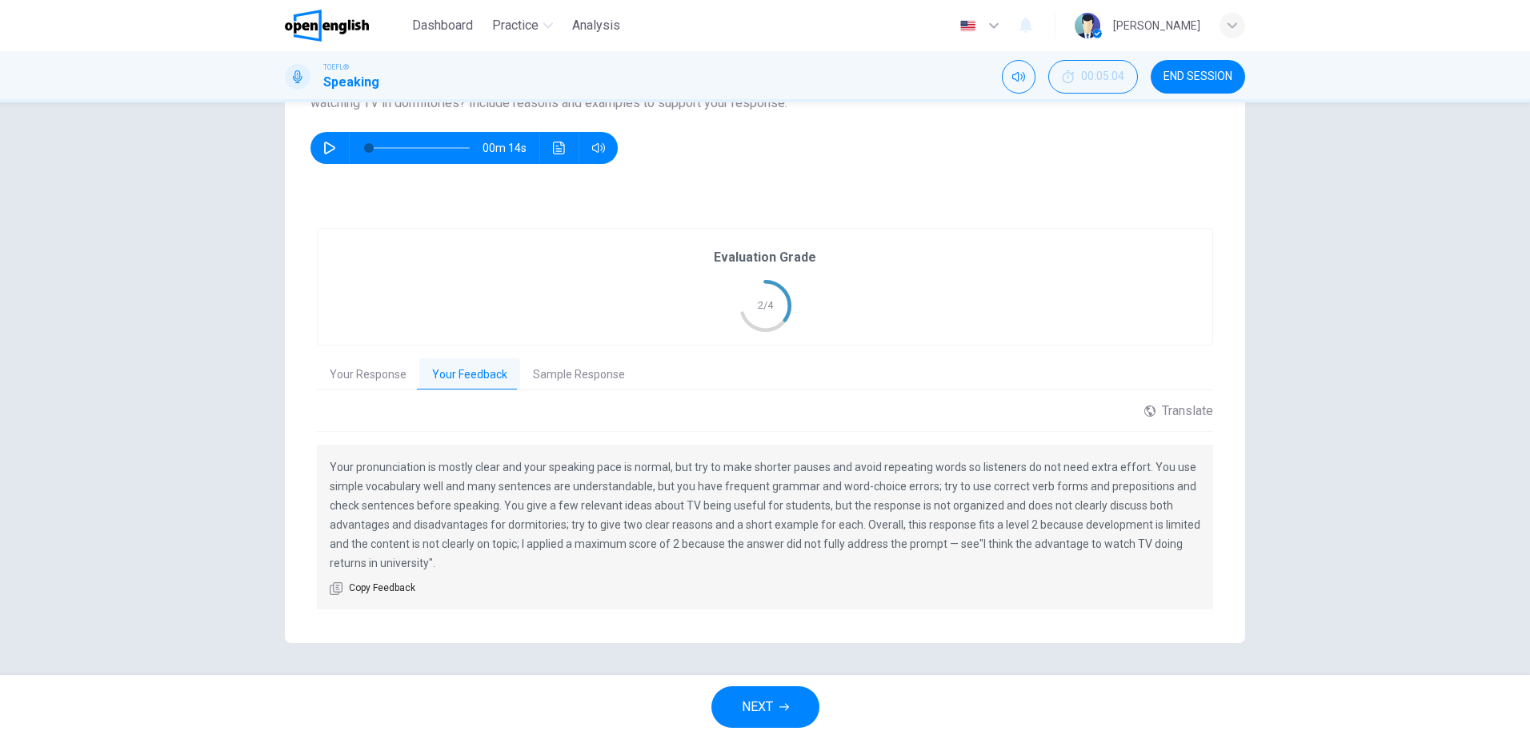
click at [507, 547] on p "Your pronunciation is mostly clear and your speaking pace is normal, but try to…" at bounding box center [765, 515] width 871 height 115
drag, startPoint x: 561, startPoint y: 547, endPoint x: 671, endPoint y: 547, distance: 110.4
click at [667, 547] on p "Your pronunciation is mostly clear and your speaking pace is normal, but try to…" at bounding box center [765, 515] width 871 height 115
drag, startPoint x: 717, startPoint y: 548, endPoint x: 778, endPoint y: 543, distance: 61.0
click at [772, 546] on p "Your pronunciation is mostly clear and your speaking pace is normal, but try to…" at bounding box center [765, 515] width 871 height 115
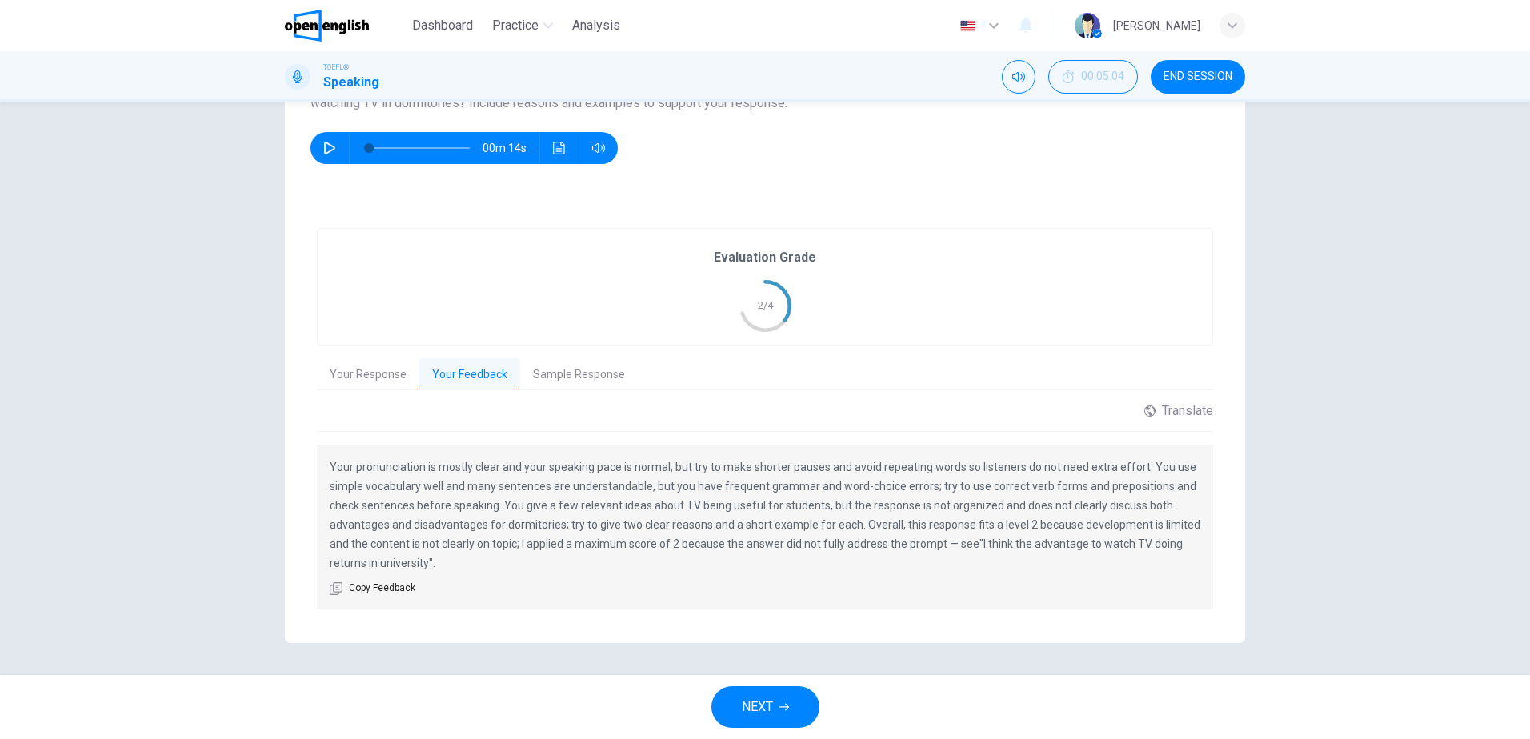
drag, startPoint x: 900, startPoint y: 548, endPoint x: 916, endPoint y: 550, distance: 16.1
click at [911, 550] on p "Your pronunciation is mostly clear and your speaking pace is normal, but try to…" at bounding box center [765, 515] width 871 height 115
click at [965, 542] on p "Your pronunciation is mostly clear and your speaking pace is normal, but try to…" at bounding box center [765, 515] width 871 height 115
drag, startPoint x: 1054, startPoint y: 551, endPoint x: 1143, endPoint y: 552, distance: 88.8
click at [1115, 550] on p "Your pronunciation is mostly clear and your speaking pace is normal, but try to…" at bounding box center [765, 515] width 871 height 115
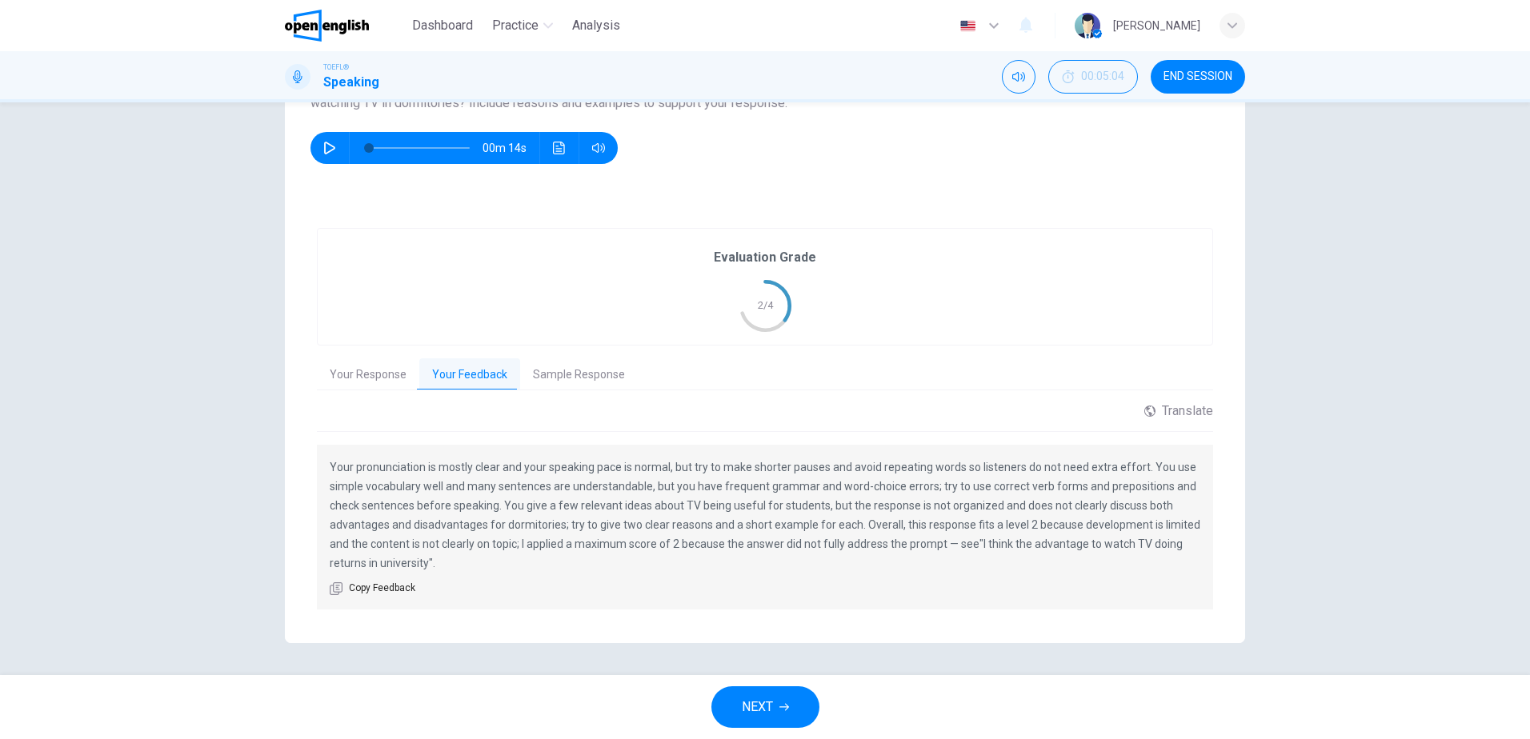
drag, startPoint x: 388, startPoint y: 565, endPoint x: 398, endPoint y: 566, distance: 9.6
click at [398, 566] on relevance-example ""I think the advantage to watch TV doing returns in university"" at bounding box center [756, 554] width 853 height 32
click at [781, 705] on icon "button" at bounding box center [784, 708] width 10 height 10
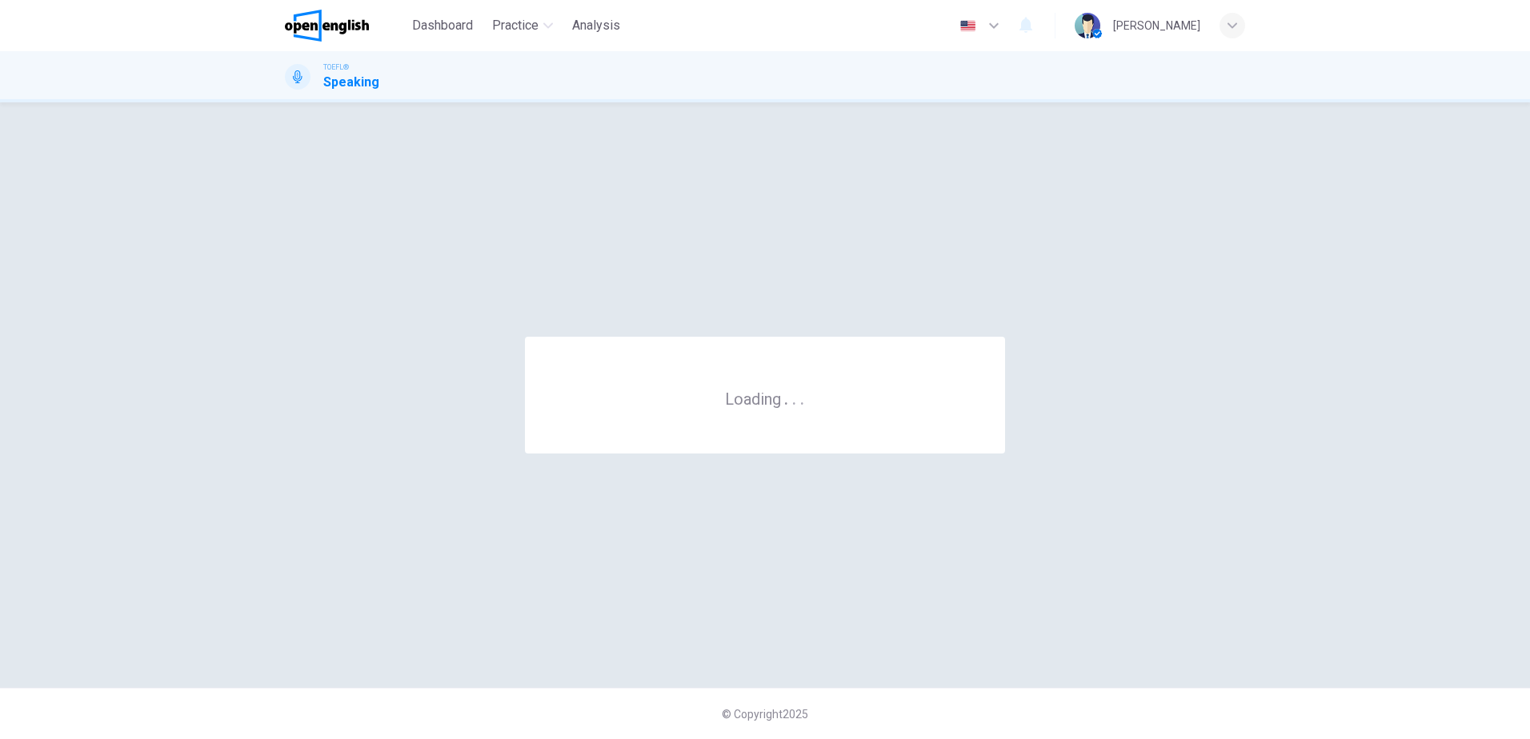
scroll to position [0, 0]
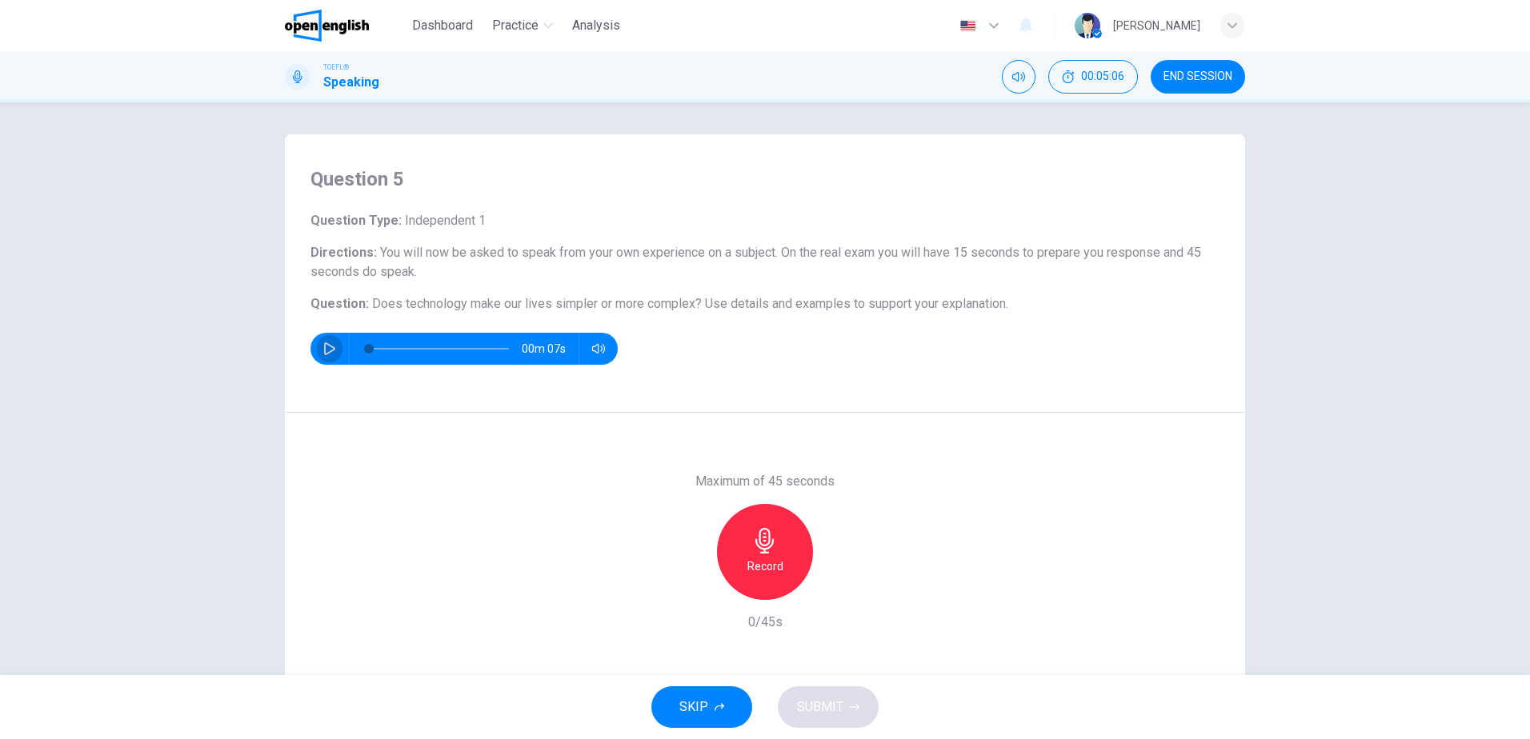
click at [326, 350] on icon "button" at bounding box center [329, 348] width 13 height 13
drag, startPoint x: 426, startPoint y: 293, endPoint x: 564, endPoint y: 306, distance: 139.0
click at [551, 306] on div "Question Type : Independent 1 Directions : You will now be asked to speak from …" at bounding box center [764, 288] width 909 height 154
type input "*"
drag, startPoint x: 408, startPoint y: 249, endPoint x: 607, endPoint y: 250, distance: 199.2
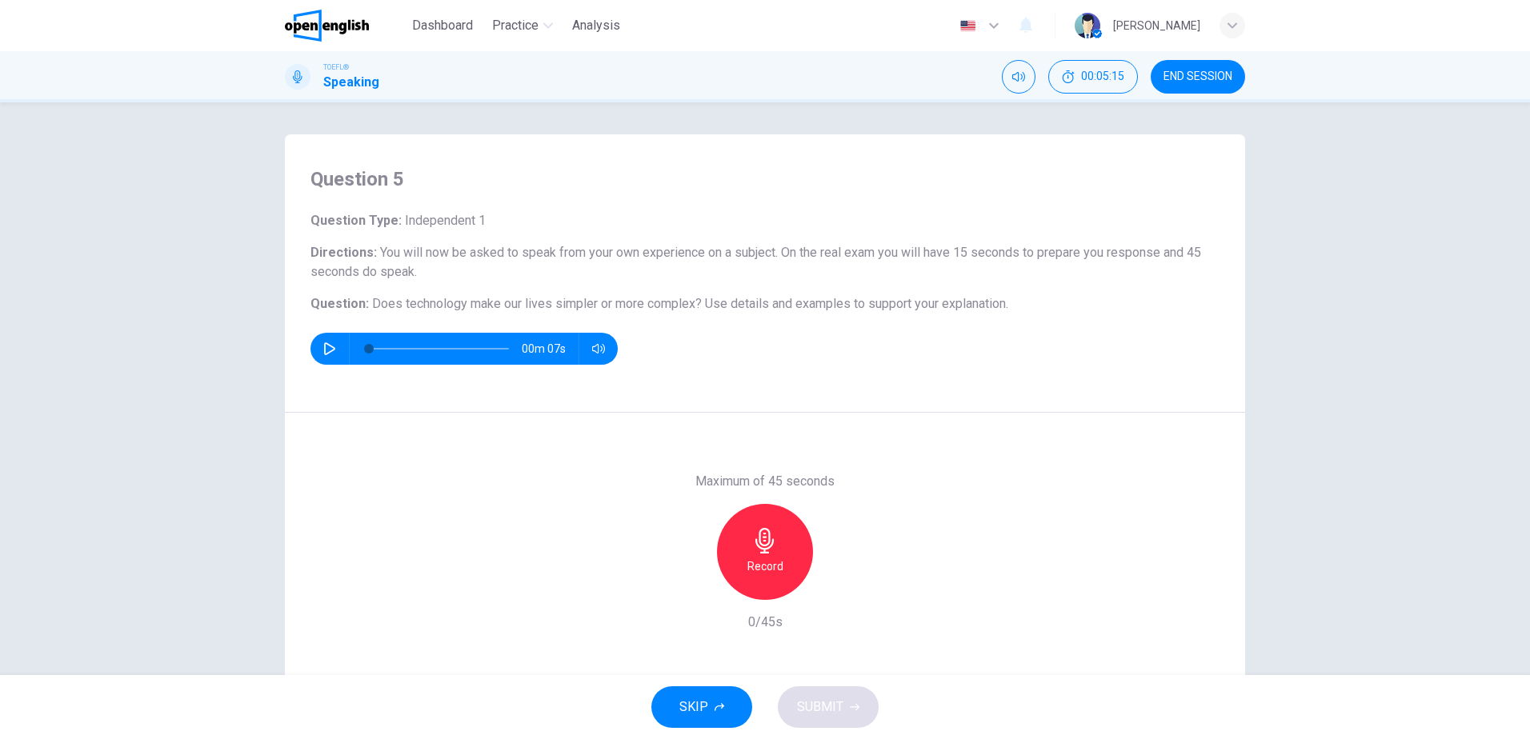
click at [603, 252] on span "You will now be asked to speak from your own experience on a subject. On the re…" at bounding box center [755, 262] width 891 height 34
click at [768, 550] on icon "button" at bounding box center [765, 541] width 26 height 26
click at [763, 551] on icon "button" at bounding box center [765, 541] width 26 height 26
click at [843, 705] on button "SUBMIT" at bounding box center [828, 708] width 101 height 42
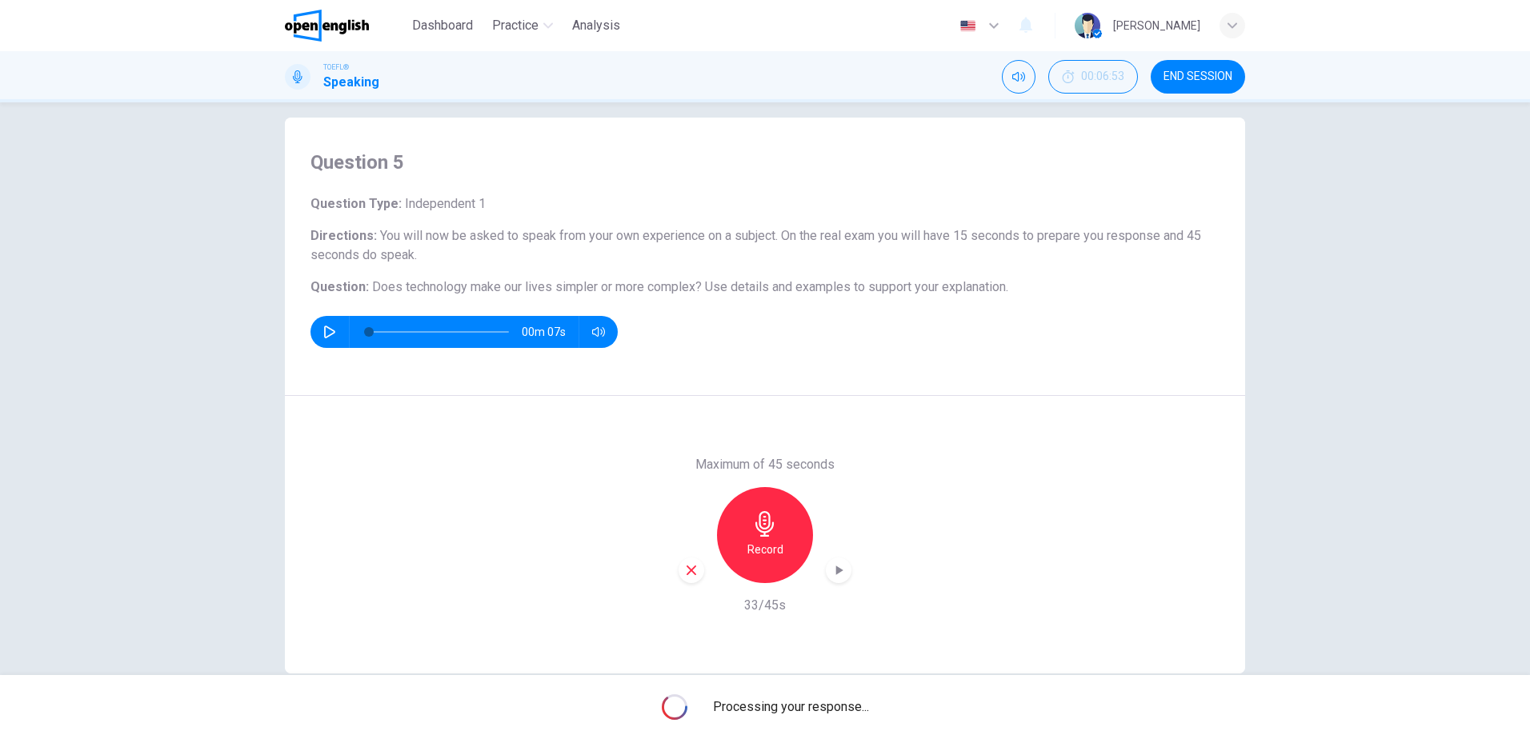
scroll to position [47, 0]
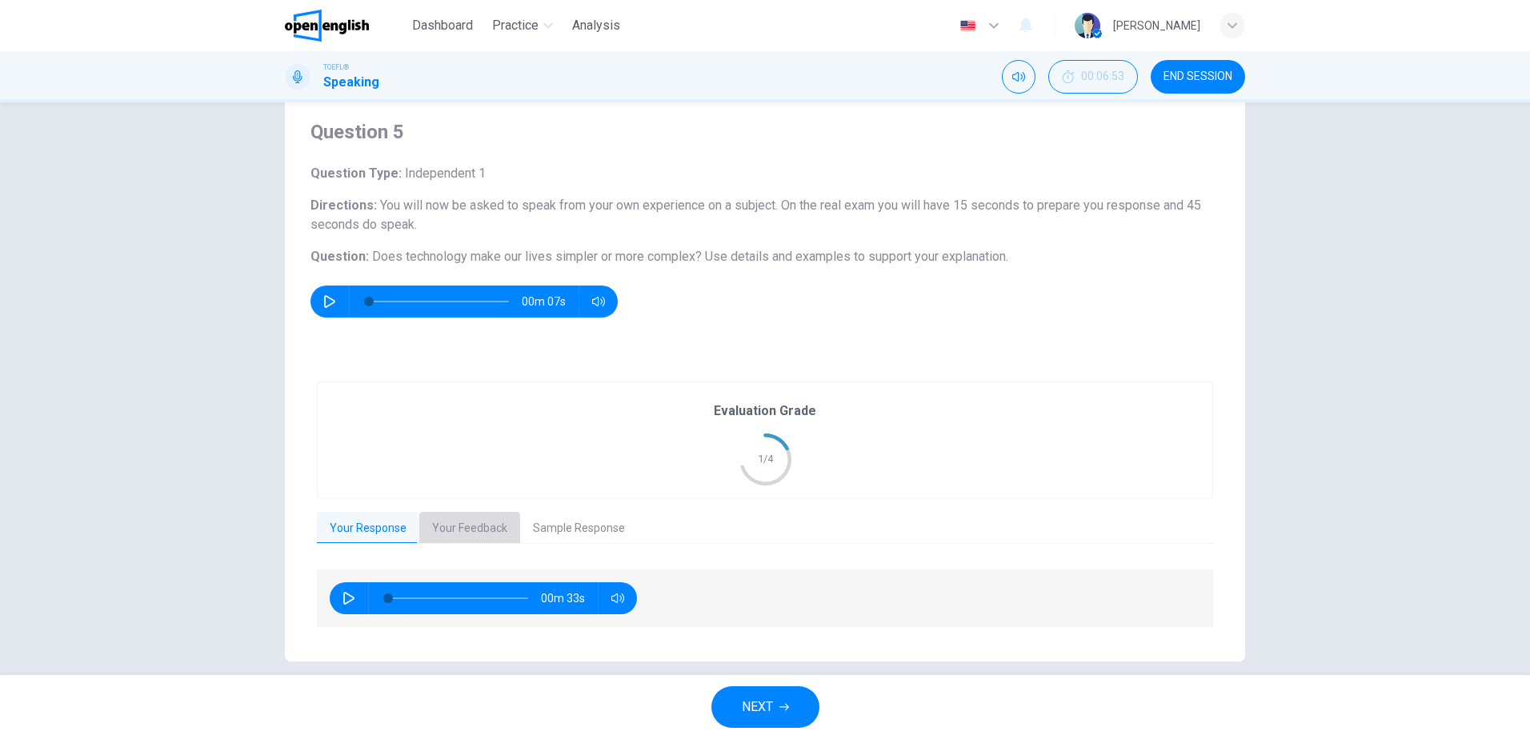
click at [468, 515] on button "Your Feedback" at bounding box center [469, 529] width 101 height 34
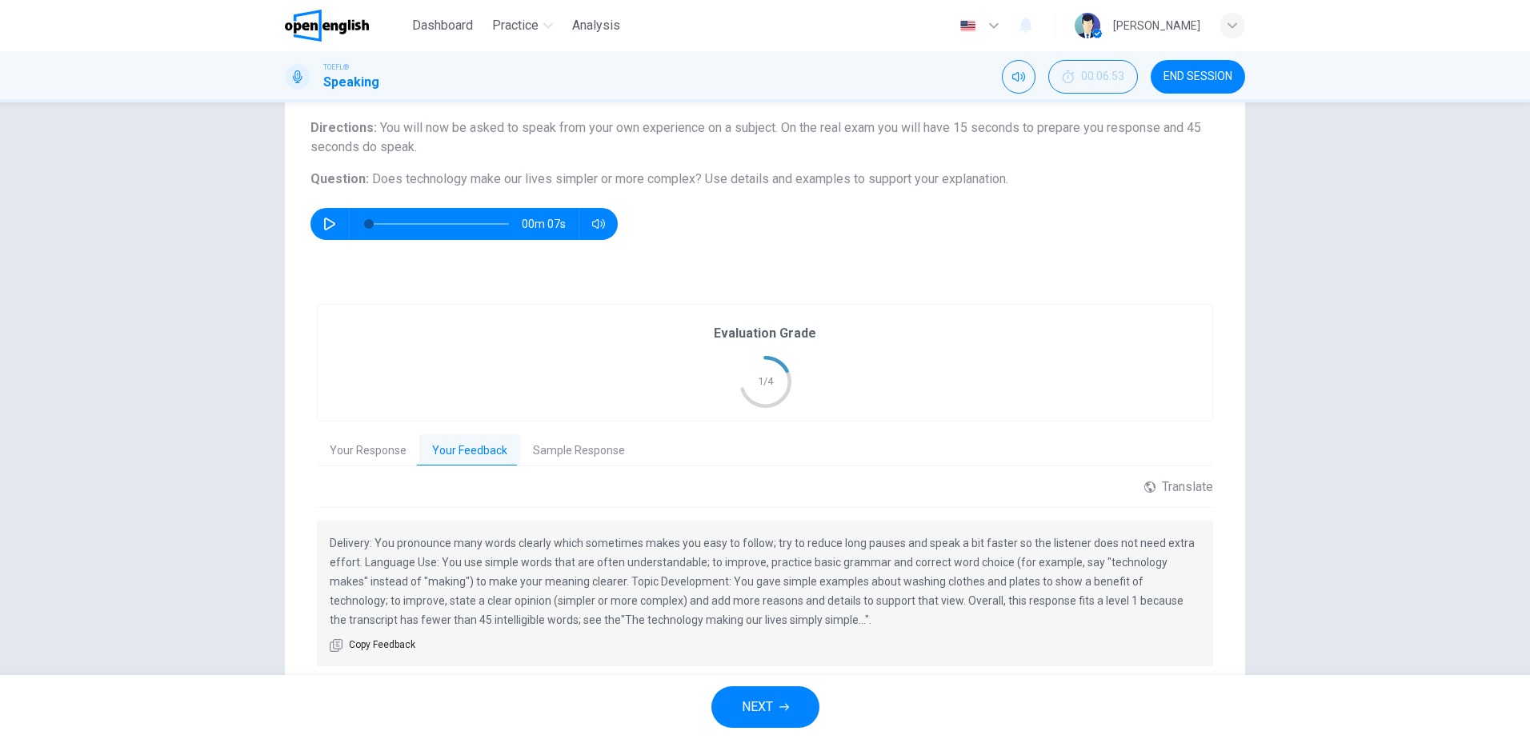
scroll to position [182, 0]
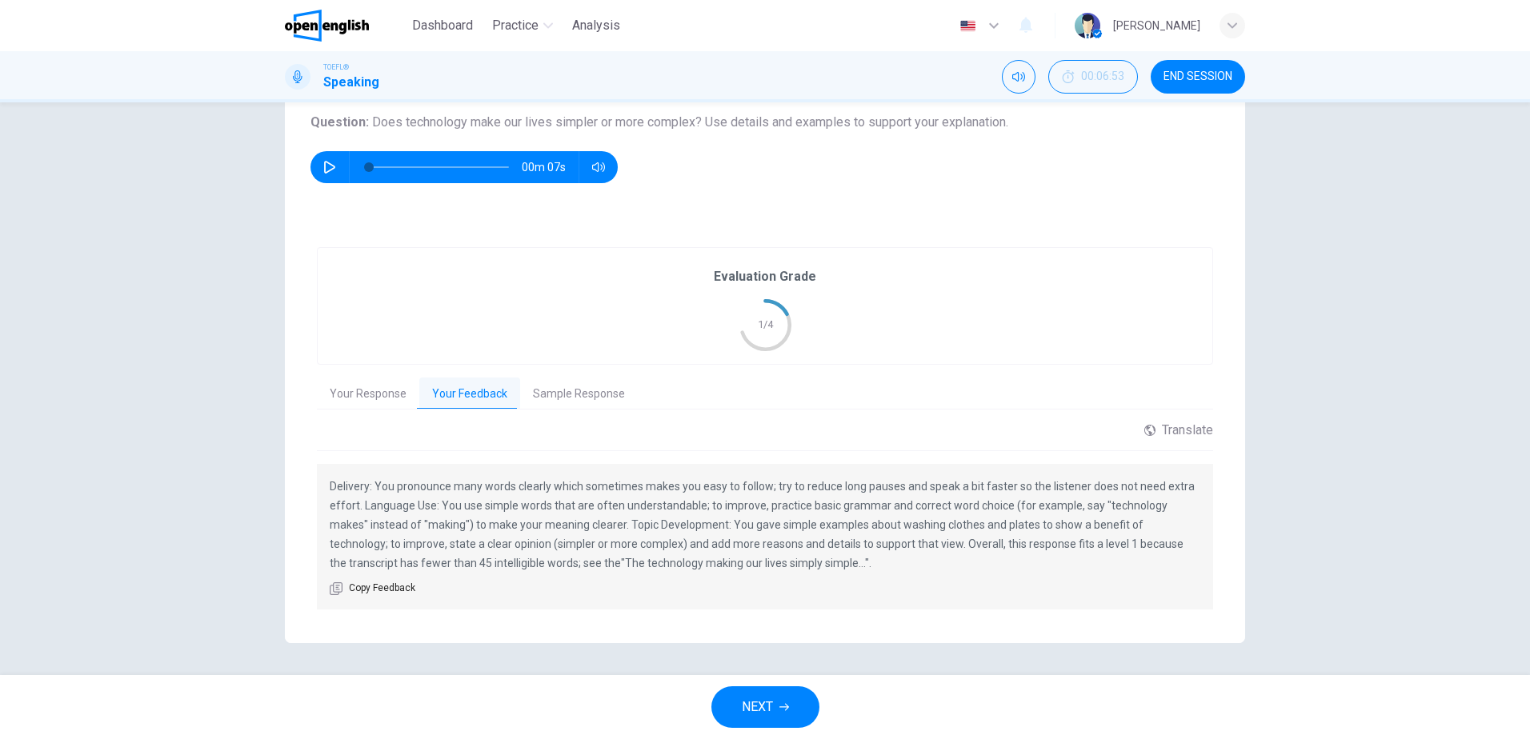
drag, startPoint x: 481, startPoint y: 564, endPoint x: 631, endPoint y: 565, distance: 149.6
click at [627, 567] on p "Delivery: You pronounce many words clearly which sometimes makes you easy to fo…" at bounding box center [765, 525] width 871 height 96
click at [1214, 72] on span "END SESSION" at bounding box center [1197, 76] width 69 height 13
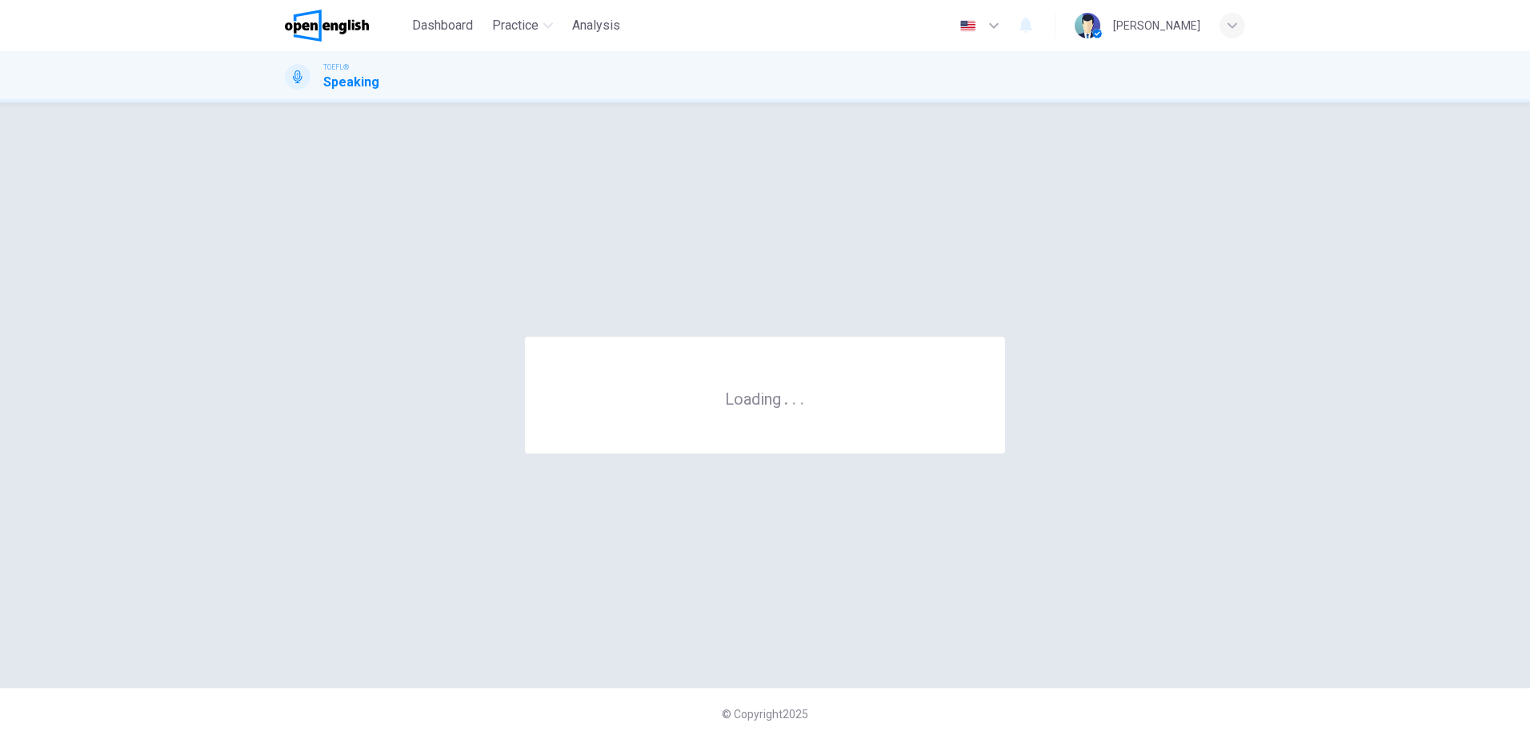
scroll to position [0, 0]
